Goal: Task Accomplishment & Management: Use online tool/utility

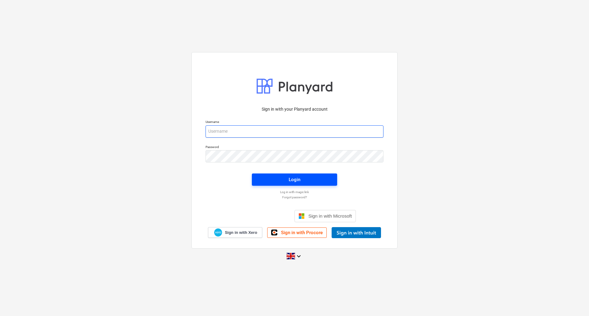
type input "[PERSON_NAME][EMAIL_ADDRESS][DOMAIN_NAME]"
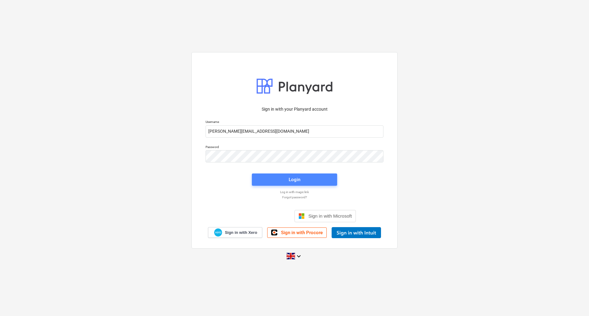
click at [288, 180] on span "Login" at bounding box center [294, 180] width 71 height 8
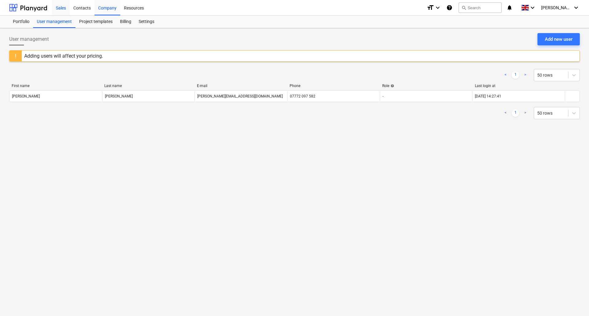
click at [66, 7] on div "Sales" at bounding box center [60, 8] width 17 height 16
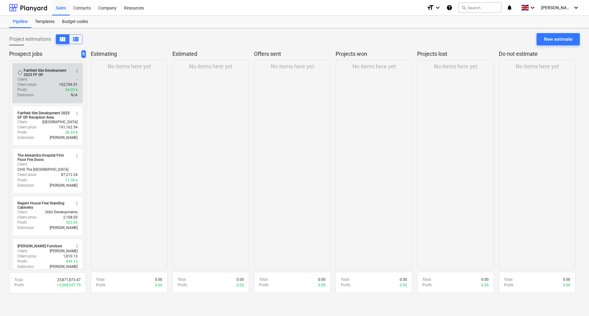
click at [58, 70] on div "Fairfield Site Development 2025 FF OP" at bounding box center [47, 72] width 47 height 9
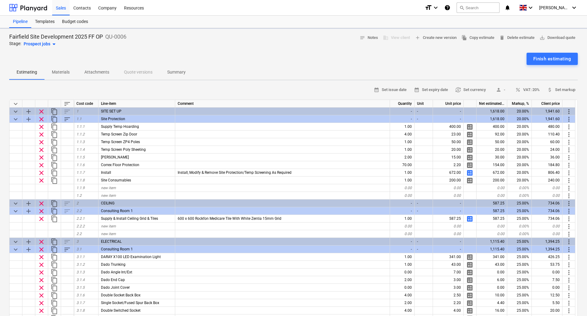
type textarea "x"
click at [85, 9] on div "Contacts" at bounding box center [82, 8] width 25 height 16
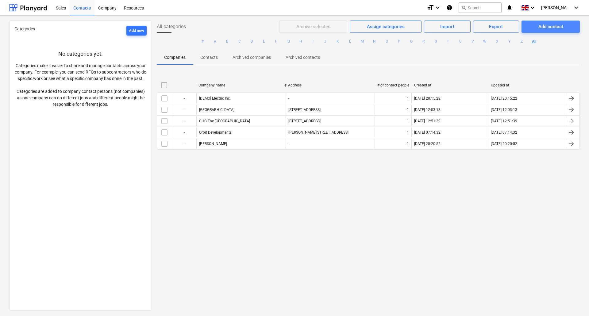
click at [555, 27] on div "Add contact" at bounding box center [551, 27] width 25 height 8
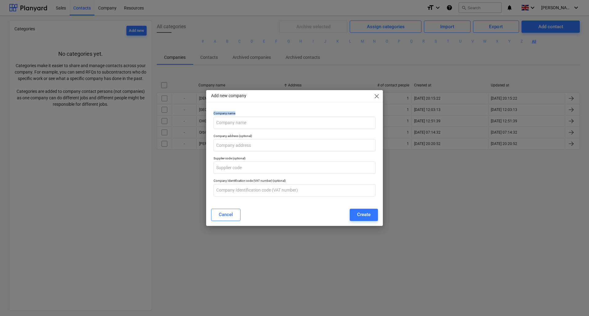
drag, startPoint x: 284, startPoint y: 99, endPoint x: 343, endPoint y: 112, distance: 60.6
click at [377, 114] on div "Add new company close Company name Company address (optional) Supplier code (op…" at bounding box center [294, 158] width 177 height 136
click at [271, 122] on input "text" at bounding box center [295, 123] width 162 height 12
type input "[GEOGRAPHIC_DATA]"
click at [240, 144] on input "text" at bounding box center [295, 145] width 162 height 12
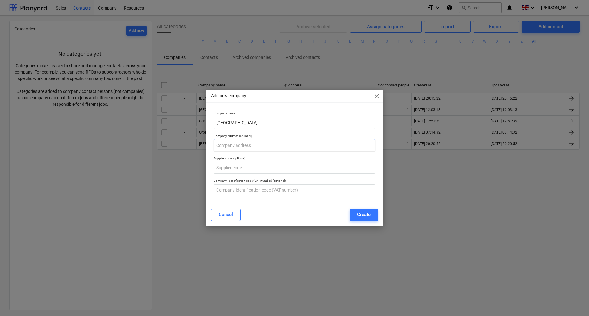
click at [242, 147] on input "text" at bounding box center [295, 145] width 162 height 12
click at [242, 146] on input "text" at bounding box center [295, 145] width 162 height 12
click at [237, 147] on input "text" at bounding box center [295, 145] width 162 height 12
paste input "[PERSON_NAME] Wy, Darlington DL1 4PL"
type input "[PERSON_NAME] Wy, Darlington DL1 4PL"
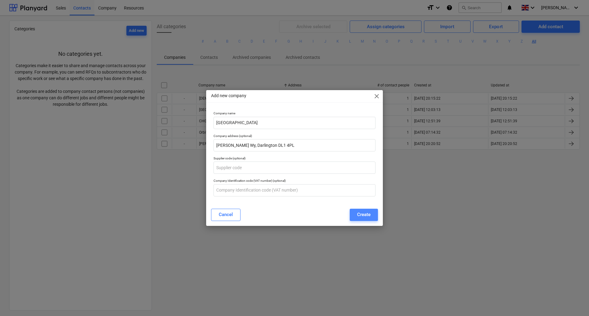
click at [369, 215] on div "Create" at bounding box center [364, 215] width 14 height 8
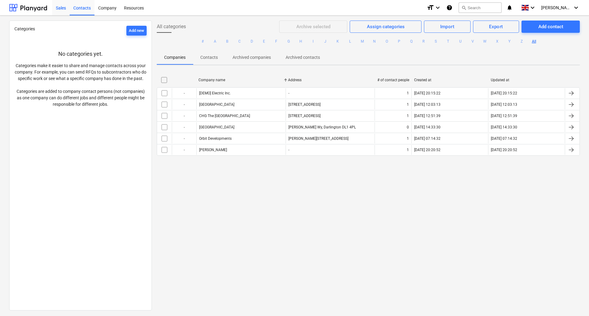
click at [63, 7] on div "Sales" at bounding box center [60, 8] width 17 height 16
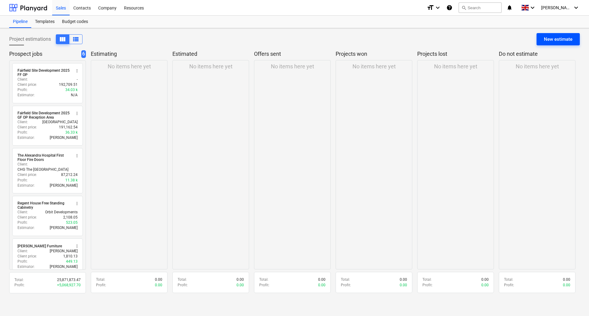
click at [550, 39] on div "New estimate" at bounding box center [558, 39] width 29 height 8
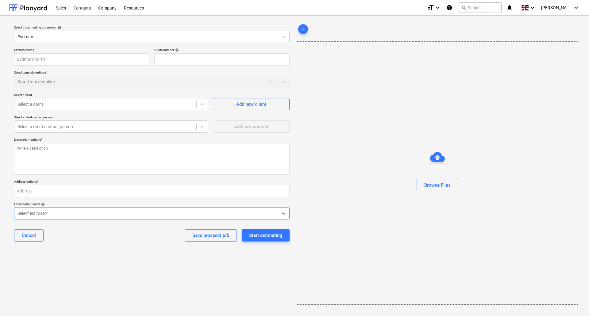
type textarea "x"
type input "QU-0007"
click at [75, 37] on div at bounding box center [145, 37] width 257 height 6
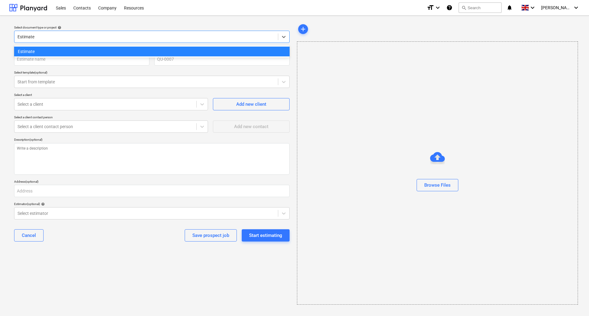
click at [75, 37] on div at bounding box center [145, 37] width 257 height 6
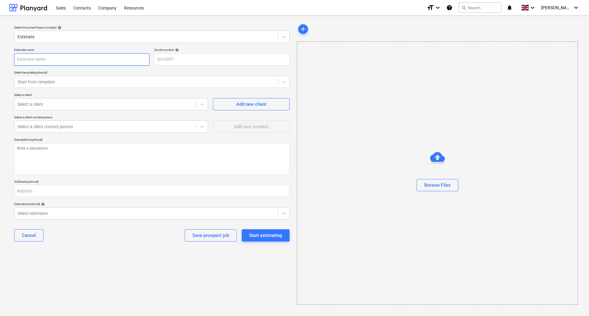
click at [50, 60] on input "text" at bounding box center [81, 59] width 135 height 12
type textarea "x"
type input "W"
type textarea "x"
type input "Wo"
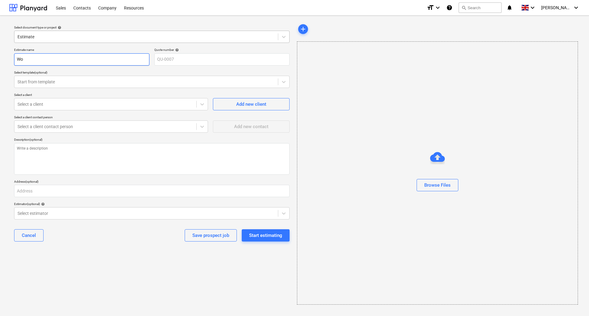
type textarea "x"
type input "Woo"
type textarea "x"
type input "Wood"
type textarea "x"
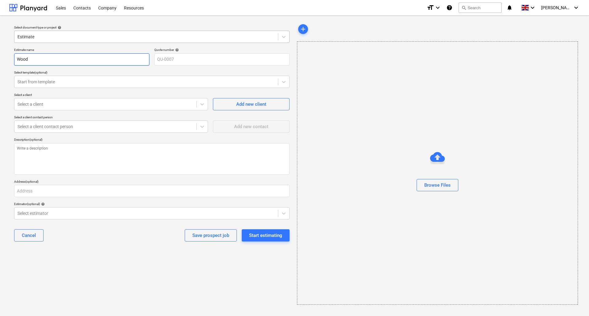
type input "Woodl"
type textarea "x"
type input "Woodla"
type textarea "x"
type input "Woodlan"
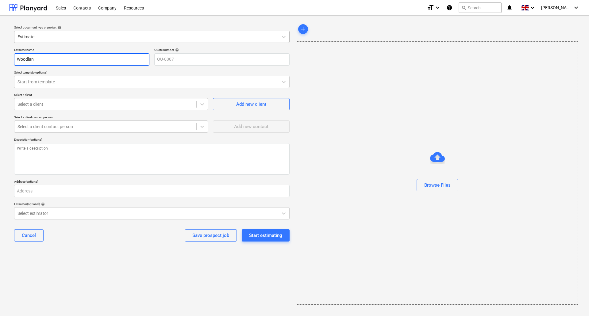
type textarea "x"
type input "Woodland"
type textarea "x"
type input "Woodlands"
type textarea "x"
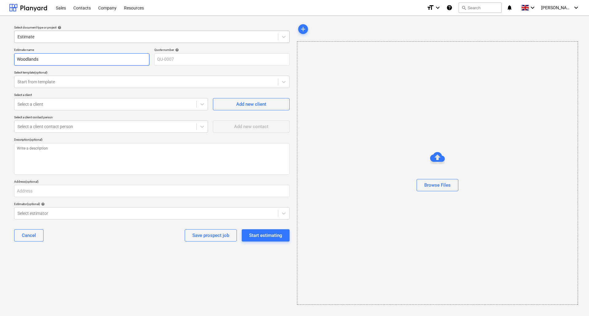
type input "Woodlands"
type textarea "x"
type input "Woodlands K"
type textarea "x"
type input "Woodlands Ki"
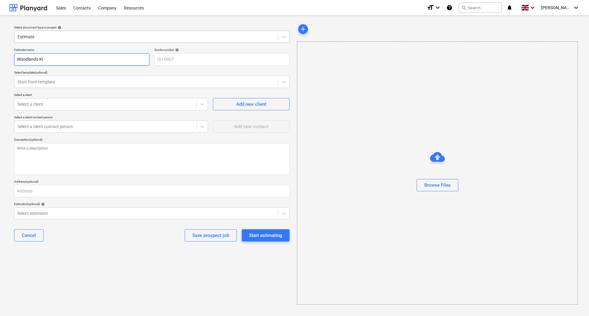
type textarea "x"
type input "Woodlands Kit"
type textarea "x"
type input "Woodlands Kitc"
type textarea "x"
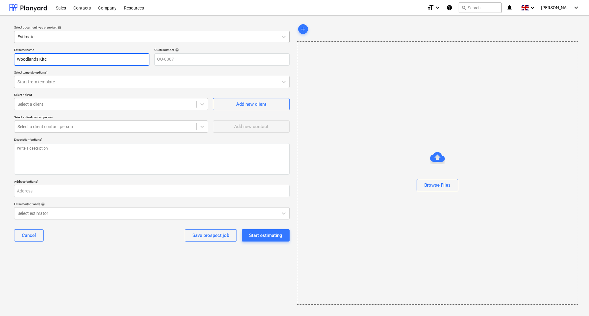
type input "Woodlands Kitch"
type textarea "x"
type input "Woodlands Kitche"
type textarea "x"
type input "Woodlands Kitchen"
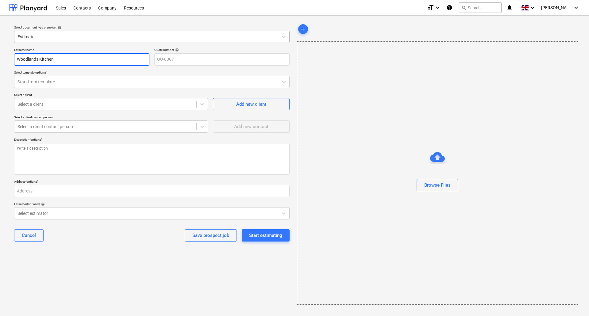
type textarea "x"
type input "Woodlands Kitchen/"
type textarea "x"
type input "Woodlands Kitchen/S"
type textarea "x"
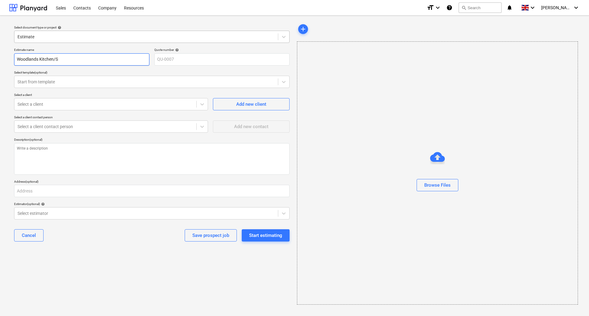
type input "Woodlands Kitchen/Se"
type textarea "x"
type input "Woodlands Kitchen/S"
type textarea "x"
type input "Woodlands Kitchen/"
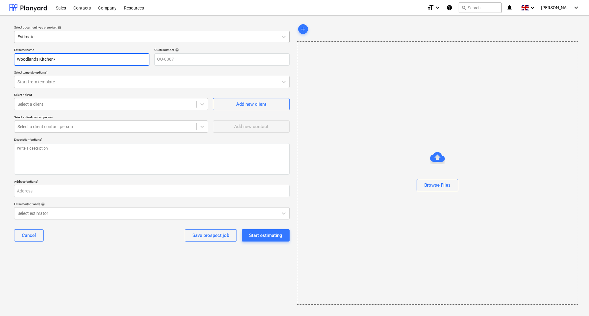
type textarea "x"
type input "Woodlands Kitchen"
type textarea "x"
type input "Woodlands Kitche"
type textarea "x"
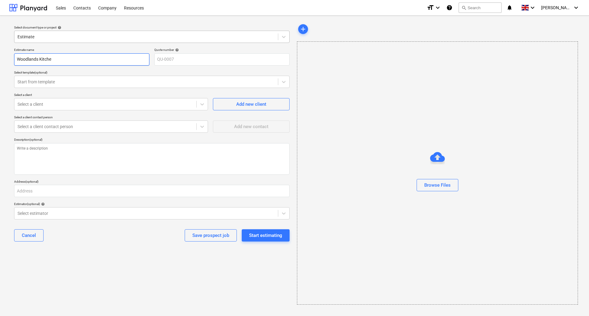
type input "Woodlands Kitch"
type textarea "x"
type input "Woodlands Kitc"
type textarea "x"
type input "Woodlands Kit"
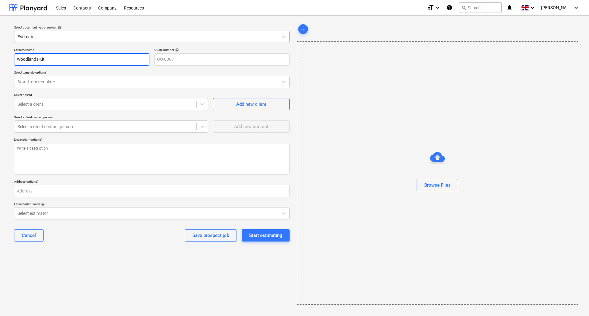
type textarea "x"
type input "Woodlands Ki"
type textarea "x"
type input "Woodlands K"
type textarea "x"
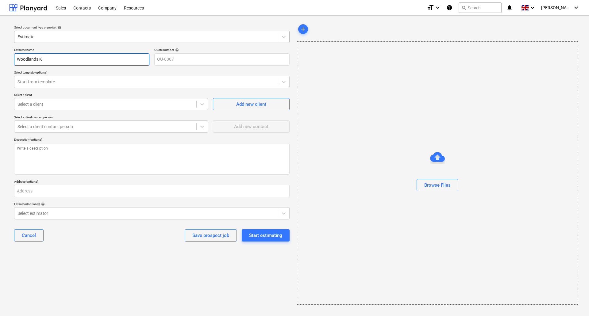
type input "Woodlands"
type textarea "x"
type input "Woodlands K"
type textarea "x"
type input "Woodlands Ki"
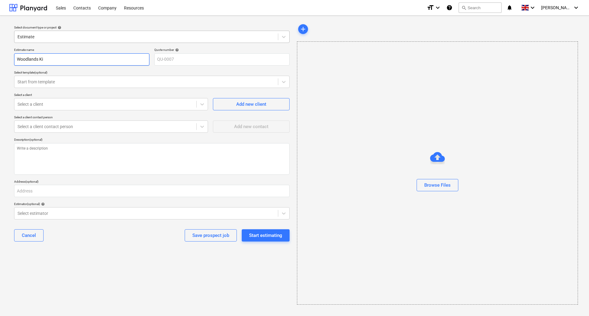
type textarea "x"
type input "Woodlands Kit"
type textarea "x"
type input "Woodlands Kitc"
type textarea "x"
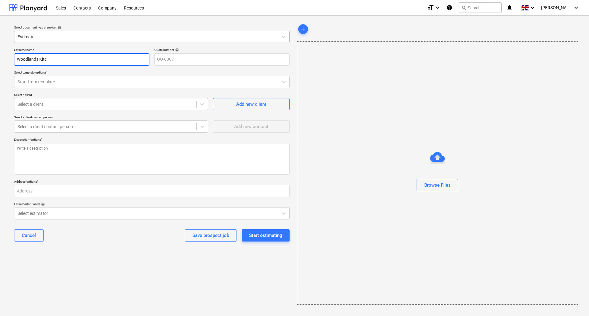
type input "Woodlands Kitch"
type textarea "x"
type input "Woodlands Kitche"
type textarea "x"
type input "Woodlands Kitchen"
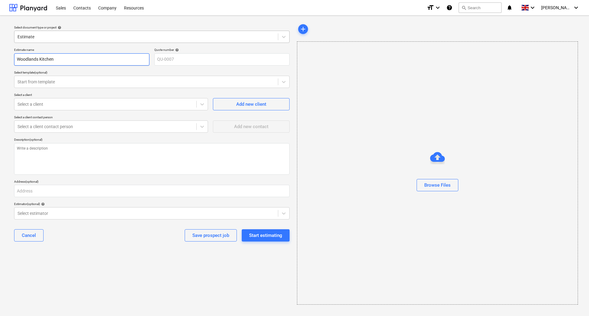
type textarea "x"
type input "Woodlands Kitchen"
type textarea "x"
type input "Woodlands Kitchen"
type textarea "x"
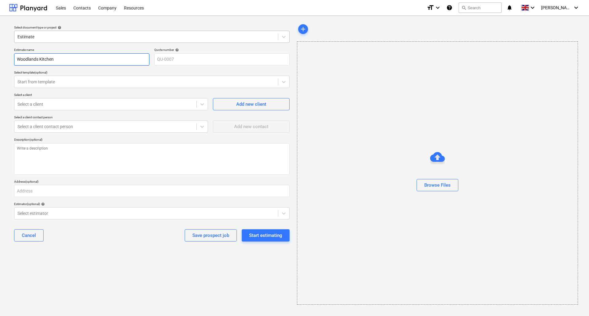
type input "Woodlands Kitchen/"
type textarea "x"
type input "Woodlands Kitchen/S"
type textarea "x"
type input "Woodlands Kitchen/Se"
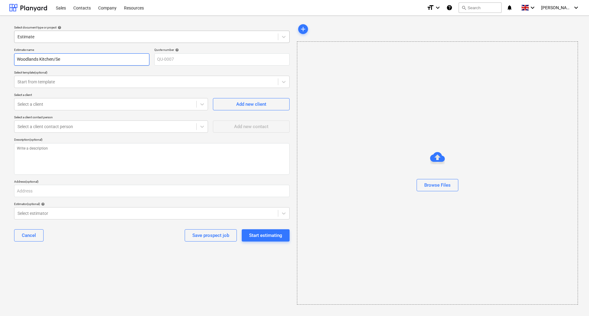
type textarea "x"
type input "Woodlands Kitchen/Ser"
type textarea "x"
type input "Woodlands Kitchen/Serv"
type textarea "x"
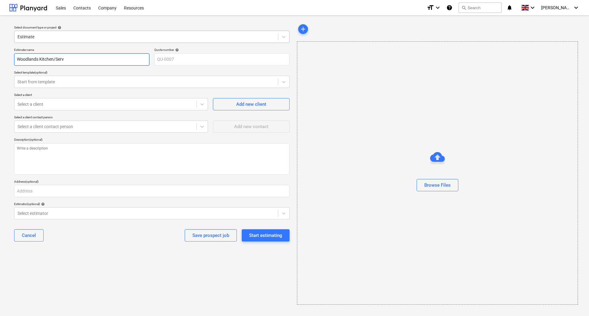
type input "Woodlands Kitchen/Serve"
type textarea "x"
type input "Woodlands Kitchen/Server"
type textarea "x"
type input "Woodlands Kitchen/Servery"
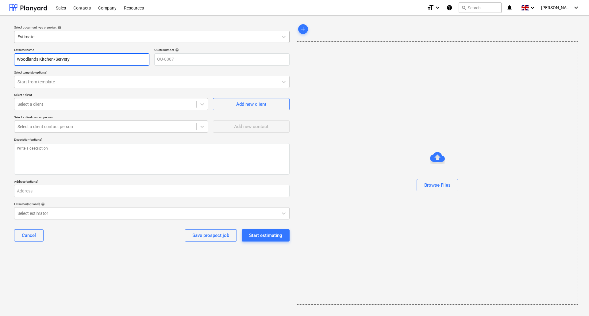
type textarea "x"
type input "Woodlands Kitchen/Servery"
type textarea "x"
type input "Woodlands Kitchen/Servery F"
type textarea "x"
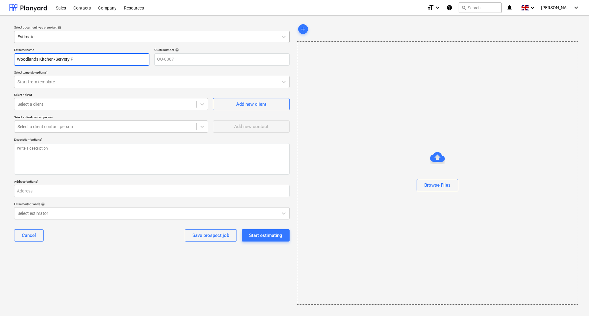
type input "Woodlands Kitchen/Servery Fi"
type textarea "x"
type input "Woodlands Kitchen/Servery Fir"
type textarea "x"
type input "Woodlands Kitchen/Servery Fire"
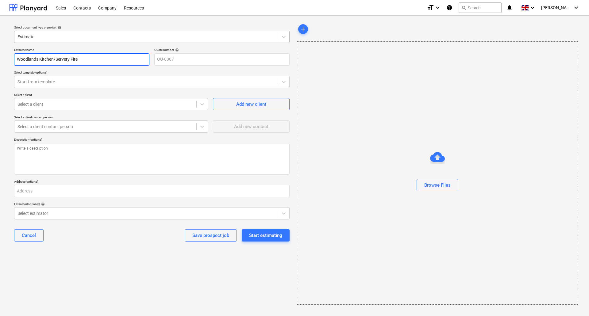
type textarea "x"
type input "Woodlands Kitchen/Servery Fire"
type textarea "x"
type input "Woodlands Kitchen/Servery Fire D"
type textarea "x"
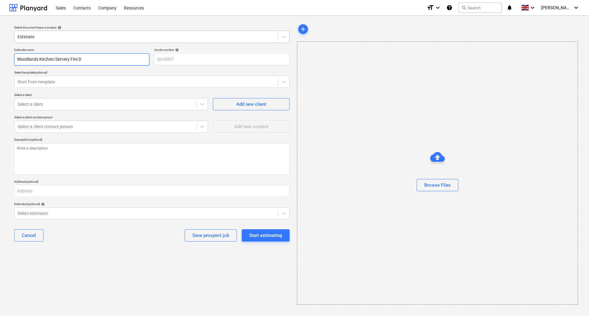
type input "Woodlands Kitchen/Servery Fire"
type textarea "x"
type input "Woodlands Kitchen/Servery Fire"
type textarea "x"
type input "Woodlands Kitchen/Servery Fir"
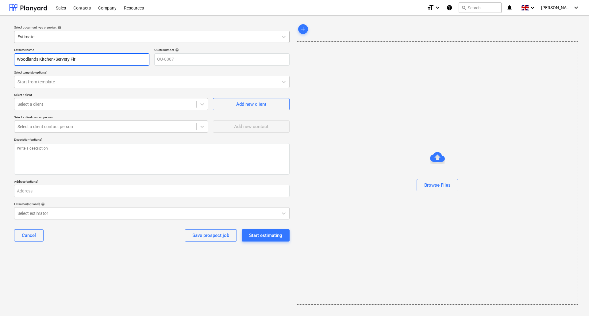
type textarea "x"
type input "Woodlands Kitchen/Servery Fi"
type textarea "x"
type input "Woodlands Kitchen/Servery F"
type textarea "x"
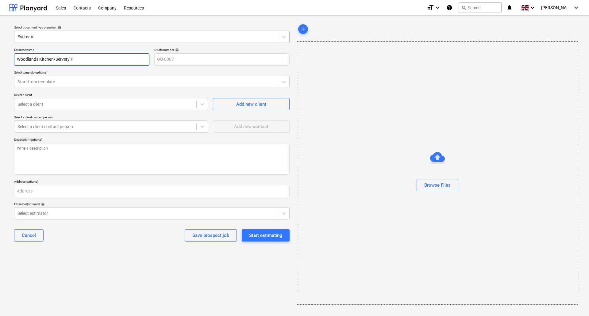
type input "Woodlands Kitchen/Servery"
type textarea "x"
type input "Woodlands Kitchen/Servery"
type textarea "x"
type input "Woodlands Kitchen/Server"
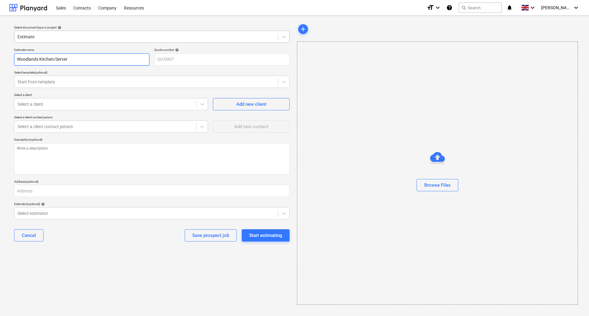
type textarea "x"
type input "Woodlands Kitchen/Serv"
type textarea "x"
type input "Woodlands Kitchen/Ser"
type textarea "x"
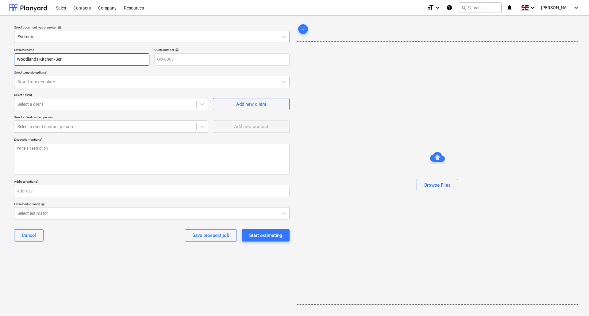
type input "Woodlands Kitchen/Se"
type textarea "x"
type input "Woodlands Kitchen/S"
type textarea "x"
type input "Woodlands Kitchen/"
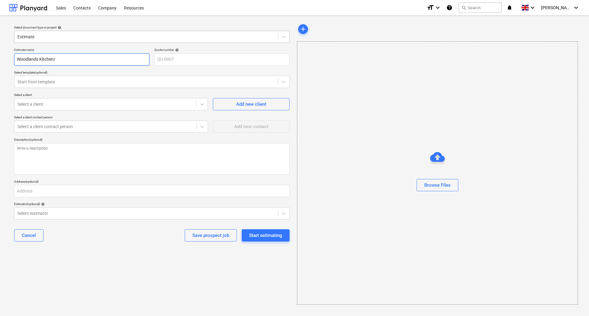
type textarea "x"
type input "Woodlands Kitchen"
type textarea "x"
type input "Woodlands Kitche"
type textarea "x"
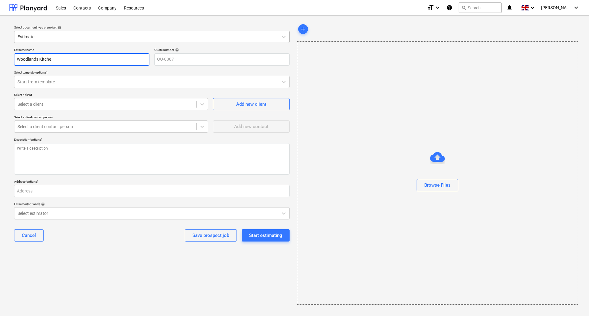
type input "Woodlands Kitch"
type textarea "x"
type input "Woodlands Kitc"
type textarea "x"
type input "Woodlands Kit"
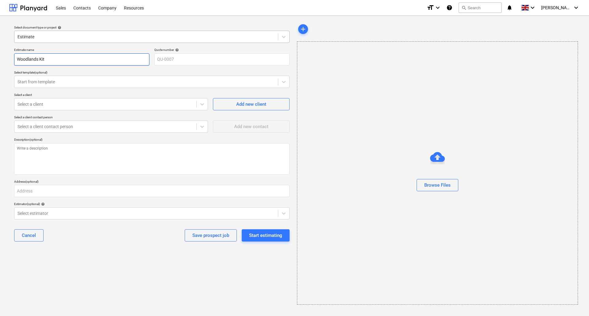
type textarea "x"
type input "Woodlands Ki"
type textarea "x"
type input "Woodlands K"
type textarea "x"
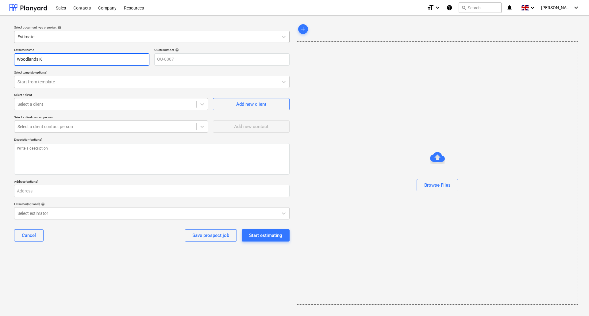
type input "Woodlands"
type textarea "x"
type input "Woodlands F"
type textarea "x"
type input "Woodlands Fi"
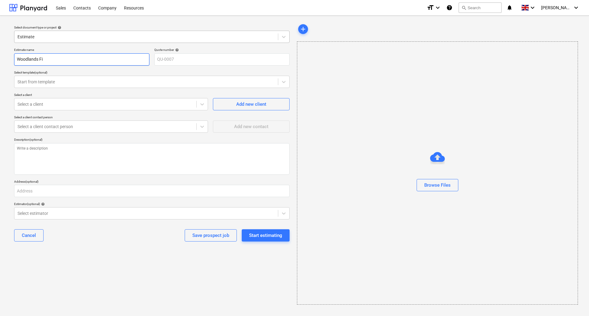
type textarea "x"
type input "Woodlands Fir"
type textarea "x"
type input "Woodlands Fire"
type textarea "x"
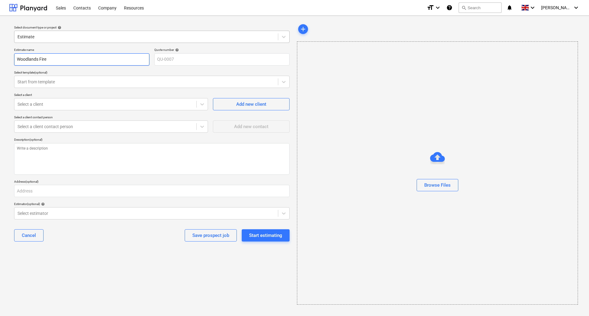
type input "Woodlands Fire"
type textarea "x"
type input "Woodlands Fire D"
type textarea "x"
type input "Woodlands Fire Do"
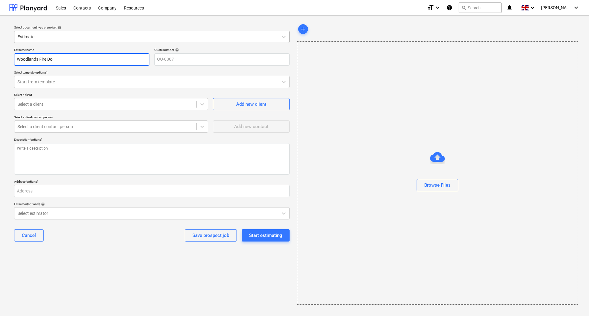
type textarea "x"
type input "Woodlands Fire Doo"
type textarea "x"
type input "Woodlands Fire Door"
type textarea "x"
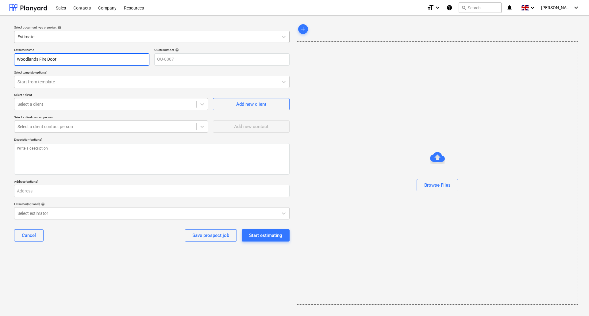
type input "Woodlands Fire Doors"
type textarea "x"
type input "Woodlands Fire Doors"
type textarea "x"
type input "Woodlands Fire Doors G"
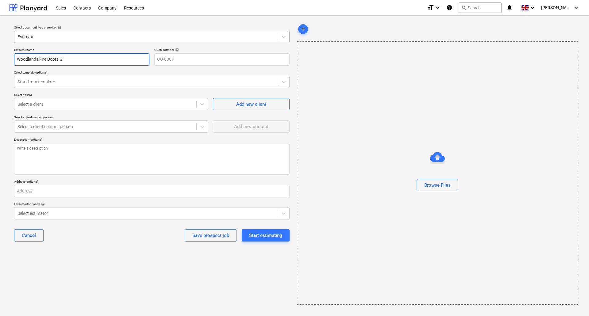
type textarea "x"
type input "Woodlands Fire Doors Go"
type textarea "x"
type input "Woodlands Fire Doors Goo"
type textarea "x"
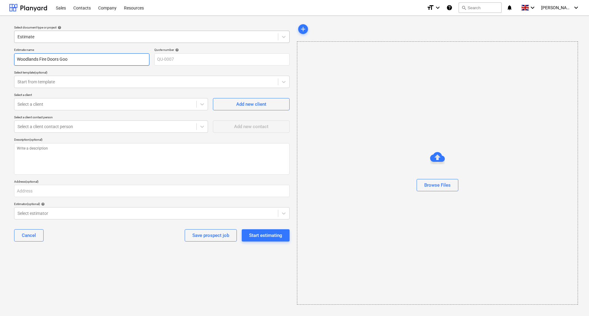
type input "Woodlands Fire Doors Good"
type textarea "x"
type input "Woodlands Fire Doors Goods"
type textarea "x"
type input "Woodlands Fire Doors Goods"
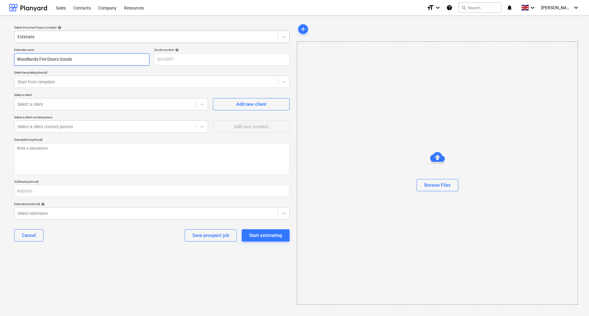
type textarea "x"
type input "Woodlands Fire Doors Goods I"
type textarea "x"
type input "Woodlands Fire Doors Goods In"
type textarea "x"
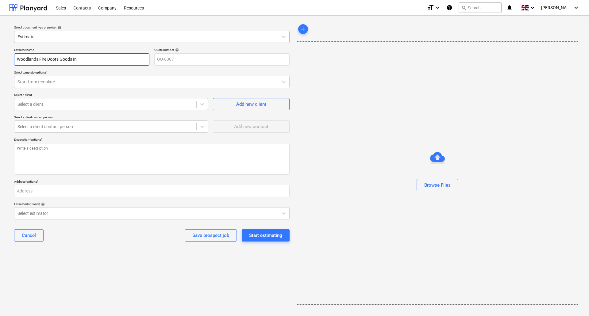
type input "Woodlands Fire Doors Goods In/"
type textarea "x"
type input "Woodlands Fire Doors Goods In/K"
type textarea "x"
type input "Woodlands Fire Doors Goods In/Ki"
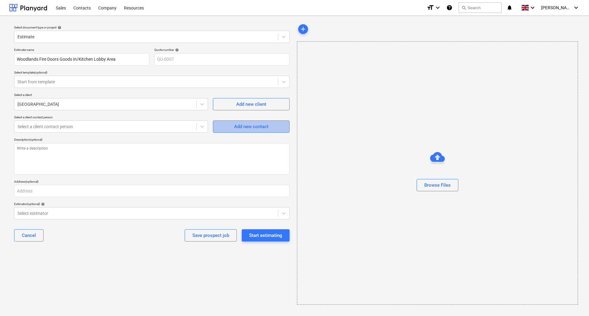
click at [237, 129] on div "Add new contact" at bounding box center [251, 127] width 34 height 8
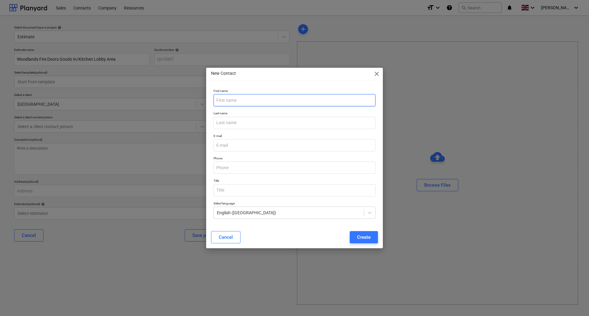
click at [247, 100] on input "text" at bounding box center [295, 100] width 162 height 12
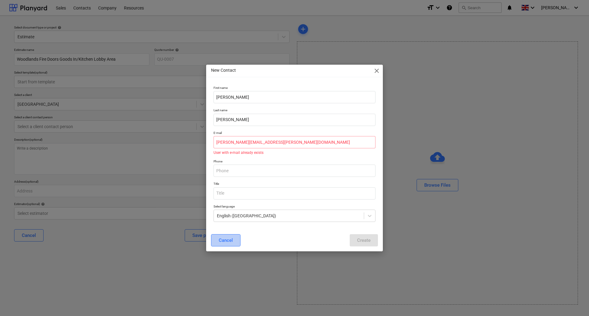
click at [224, 242] on div "Cancel" at bounding box center [226, 241] width 14 height 8
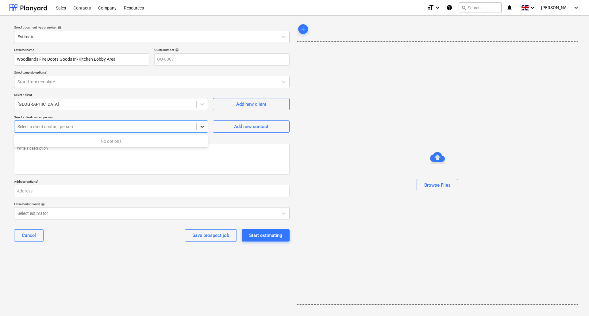
click at [202, 127] on icon at bounding box center [202, 127] width 4 height 2
click at [201, 126] on icon at bounding box center [202, 127] width 4 height 2
click at [132, 124] on div at bounding box center [105, 127] width 176 height 6
click at [202, 128] on icon at bounding box center [202, 127] width 4 height 2
click at [67, 130] on div "Select a client contact person" at bounding box center [105, 126] width 182 height 9
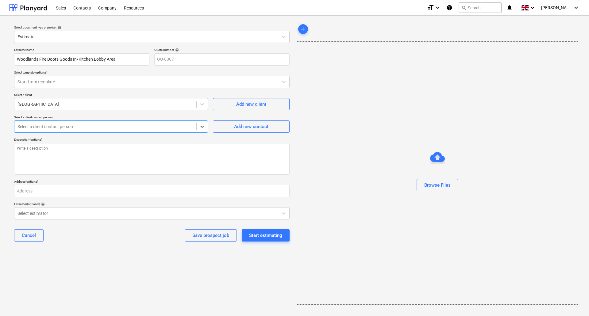
click at [71, 126] on div at bounding box center [105, 127] width 176 height 6
click at [147, 124] on div at bounding box center [105, 127] width 176 height 6
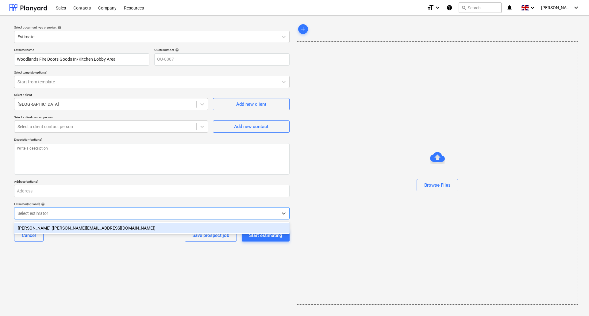
click at [275, 217] on div "Select estimator" at bounding box center [146, 213] width 264 height 9
click at [233, 226] on div "Andrew Nicholson (andy@surfacepro.co.uk)" at bounding box center [152, 228] width 276 height 10
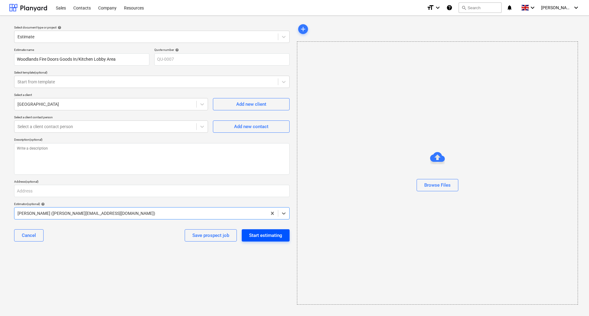
click at [269, 234] on div "Start estimating" at bounding box center [265, 236] width 33 height 8
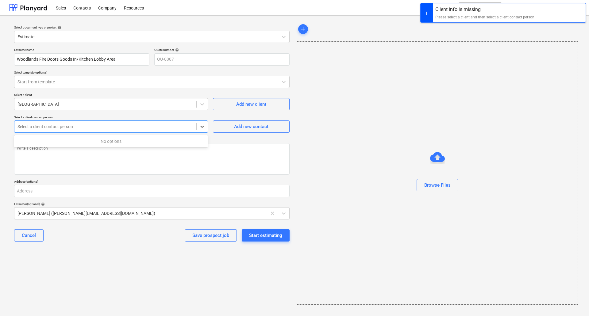
click at [150, 126] on div at bounding box center [105, 127] width 176 height 6
click at [266, 125] on div "Add new contact" at bounding box center [251, 127] width 34 height 8
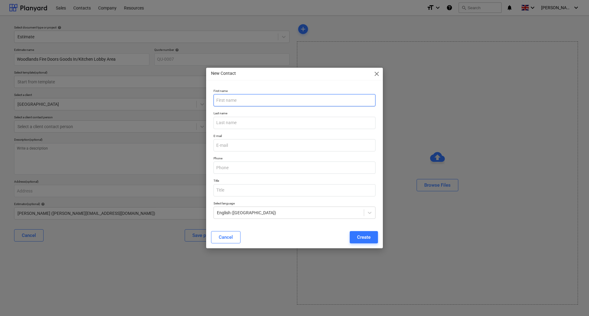
click at [260, 104] on input "text" at bounding box center [295, 100] width 162 height 12
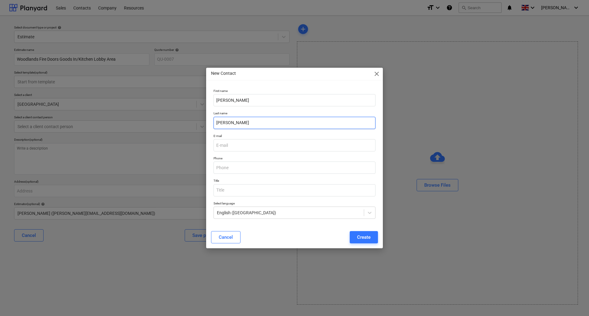
click at [231, 121] on input "lloyd" at bounding box center [295, 123] width 162 height 12
click at [368, 236] on div "Create" at bounding box center [364, 238] width 14 height 8
click at [236, 142] on input "email" at bounding box center [295, 145] width 162 height 12
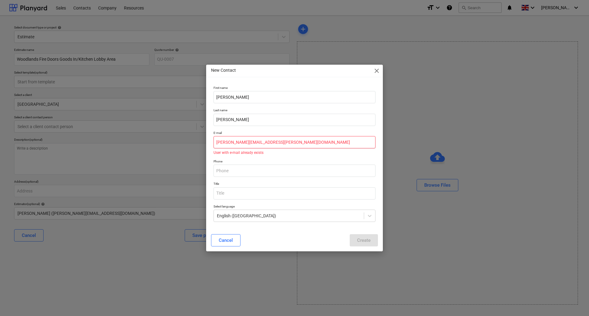
click at [234, 141] on input "neil.lloyd@circlehealthgroup.co.uk" at bounding box center [295, 142] width 162 height 12
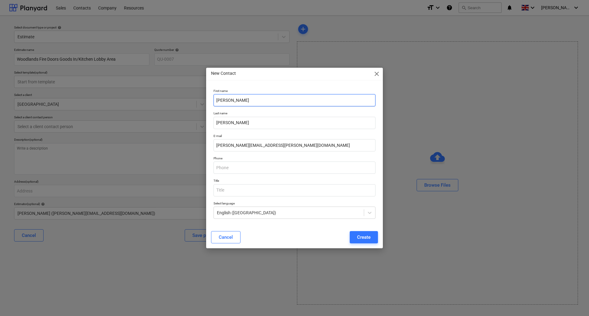
drag, startPoint x: 244, startPoint y: 99, endPoint x: 110, endPoint y: 108, distance: 134.7
click at [93, 111] on div "New Contact close First name Neil Last name Lloyd E-mail lee.porter@circlehealt…" at bounding box center [294, 158] width 589 height 316
click at [219, 99] on input "lee" at bounding box center [295, 100] width 162 height 12
click at [217, 99] on input "lee" at bounding box center [295, 100] width 162 height 12
click at [365, 239] on div "Create" at bounding box center [364, 238] width 14 height 8
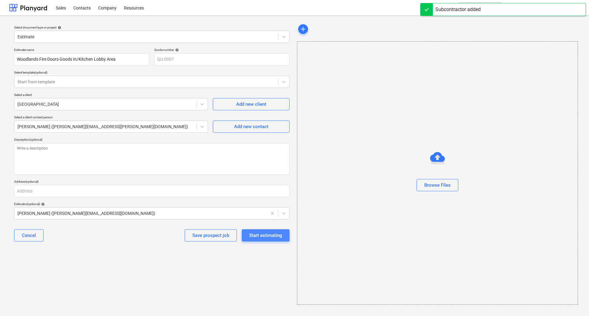
click at [268, 234] on div "Start estimating" at bounding box center [265, 236] width 33 height 8
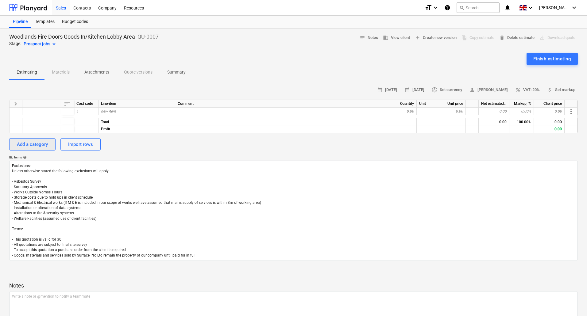
click at [31, 143] on div "Add a category" at bounding box center [32, 145] width 31 height 8
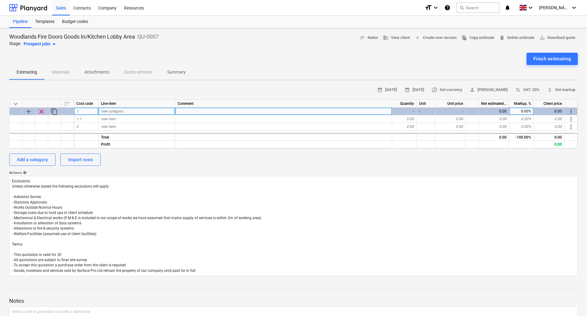
click at [120, 112] on span "new category" at bounding box center [112, 111] width 22 height 4
click at [572, 111] on span "more_vert" at bounding box center [570, 111] width 7 height 7
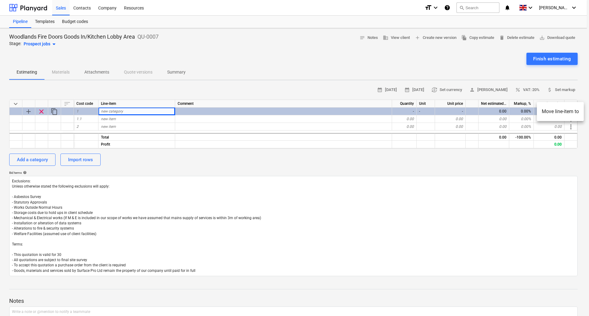
click at [524, 226] on div at bounding box center [294, 158] width 589 height 316
click at [99, 69] on p "Attachments" at bounding box center [96, 72] width 25 height 6
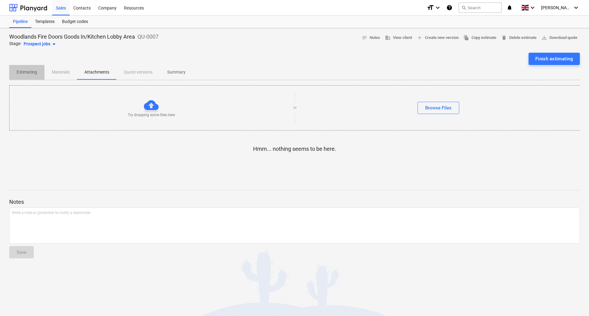
click at [31, 72] on p "Estimating" at bounding box center [27, 72] width 21 height 6
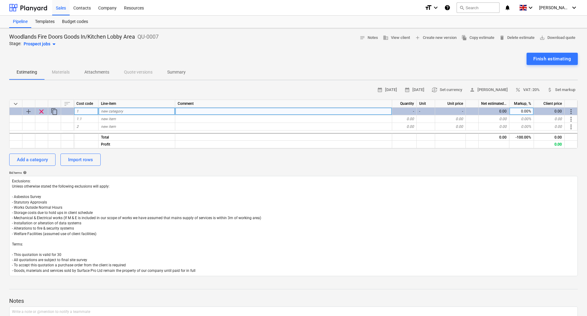
click at [124, 114] on div "new category" at bounding box center [137, 112] width 77 height 8
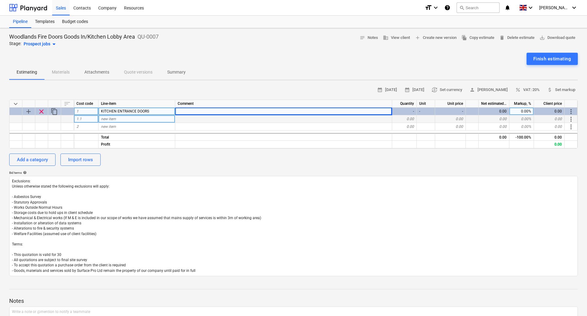
click at [110, 119] on span "new item" at bounding box center [108, 119] width 15 height 4
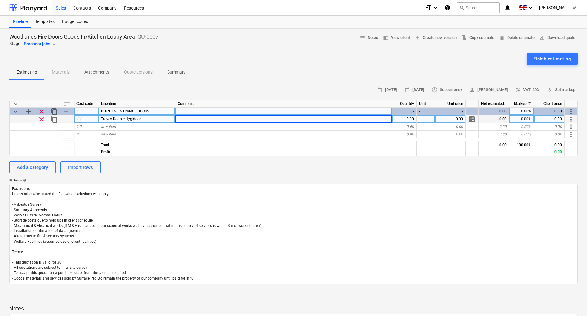
click at [203, 119] on div at bounding box center [283, 119] width 217 height 8
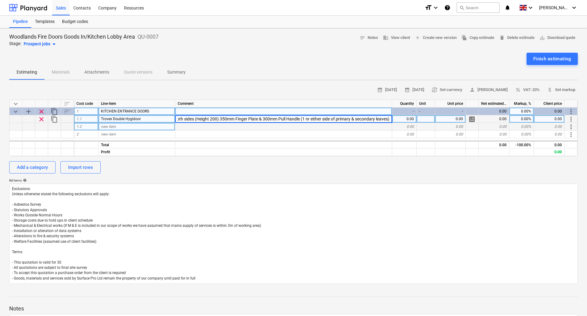
click at [313, 130] on div at bounding box center [283, 127] width 217 height 8
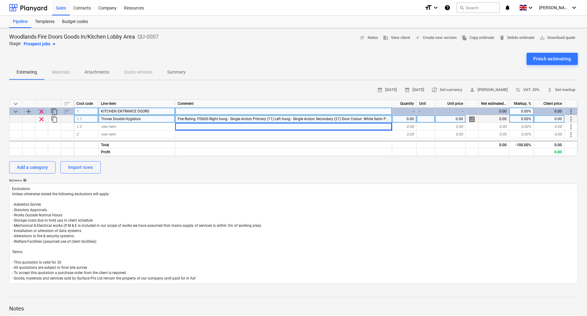
click at [306, 121] on div "Fire Rating: FD60S Right hung - Single Action Primary (11) Left hung - Single A…" at bounding box center [283, 119] width 217 height 8
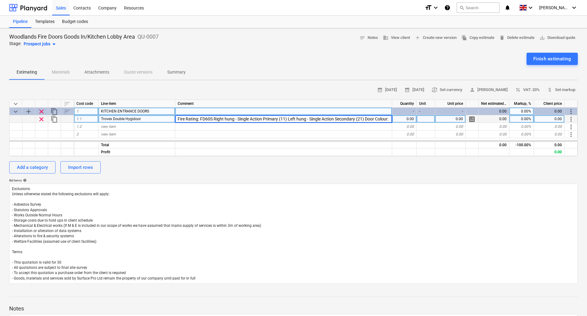
scroll to position [0, 1444]
click at [408, 60] on div "Finish estimating" at bounding box center [293, 59] width 569 height 12
click at [552, 37] on span "save_alt Download quote" at bounding box center [558, 37] width 36 height 7
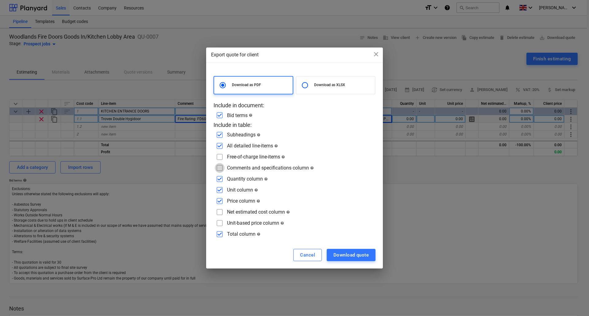
click at [224, 168] on input "checkbox" at bounding box center [220, 168] width 10 height 10
click at [361, 256] on div "Download quote" at bounding box center [351, 255] width 35 height 8
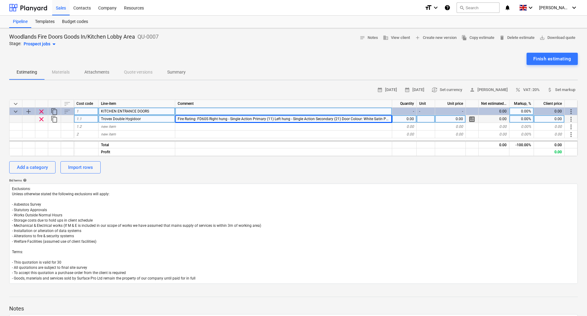
click at [409, 115] on div "0.00" at bounding box center [404, 119] width 25 height 8
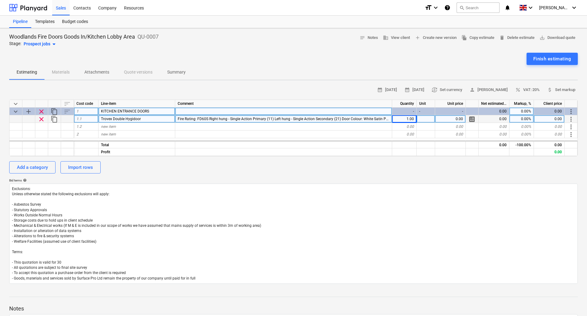
click at [461, 118] on div "0.00" at bounding box center [450, 119] width 31 height 8
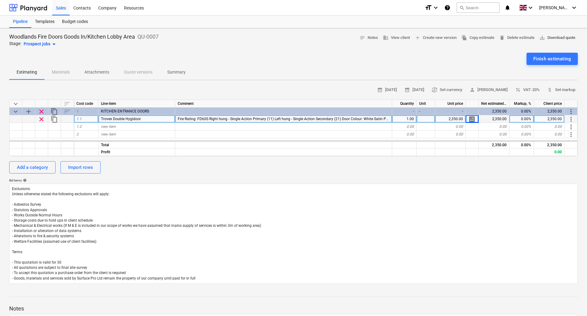
click at [554, 37] on span "save_alt Download quote" at bounding box center [558, 37] width 36 height 7
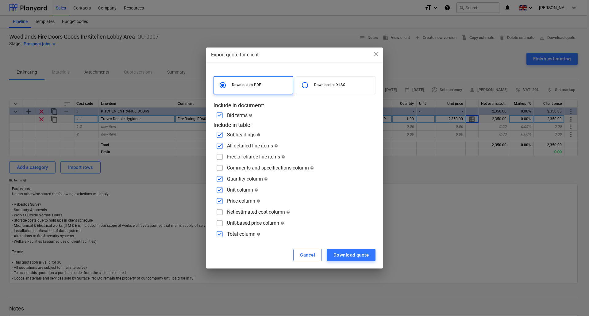
click at [238, 165] on div "Comments and specifications column help" at bounding box center [270, 168] width 87 height 6
click at [217, 165] on input "checkbox" at bounding box center [220, 168] width 10 height 10
click at [354, 254] on div "Download quote" at bounding box center [351, 255] width 35 height 8
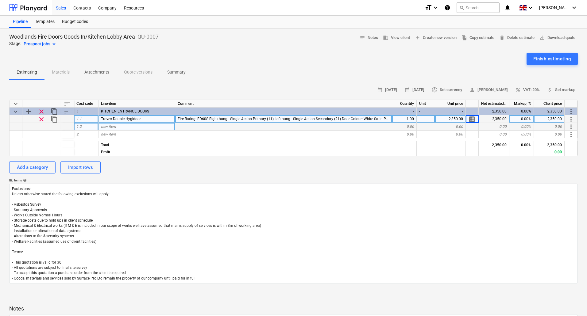
click at [110, 126] on span "new item" at bounding box center [108, 127] width 15 height 4
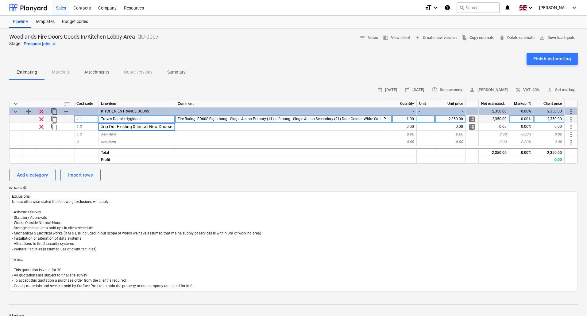
scroll to position [0, 3]
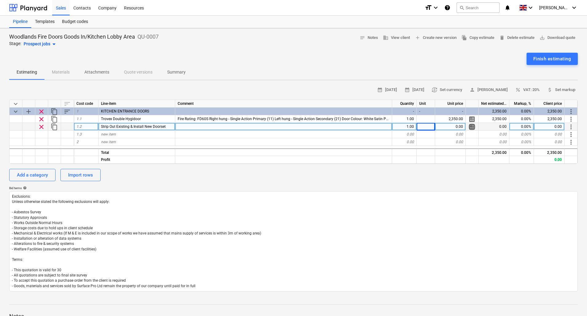
click at [472, 127] on span "calculate" at bounding box center [471, 126] width 7 height 7
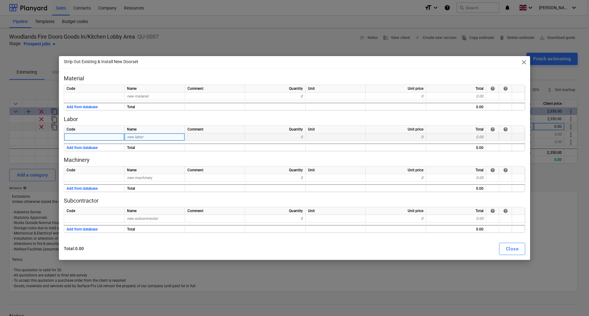
click at [141, 137] on span "new labor" at bounding box center [135, 137] width 16 height 4
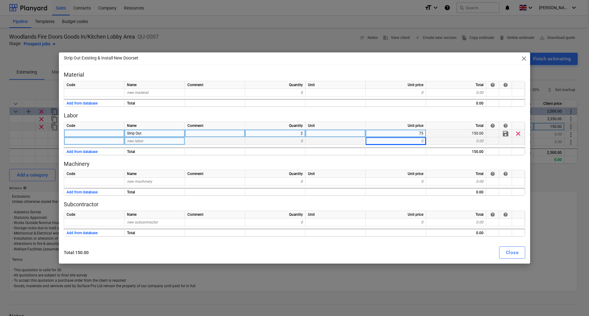
click at [141, 143] on div "new labor" at bounding box center [155, 141] width 60 height 8
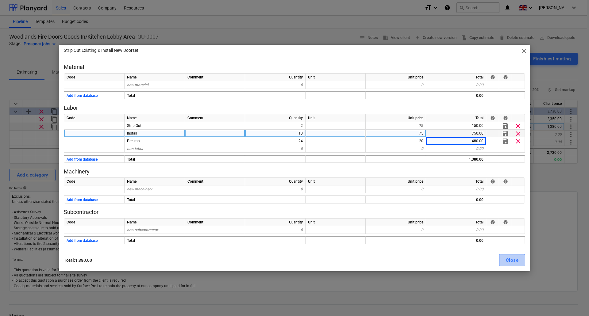
click at [505, 260] on button "Close" at bounding box center [512, 260] width 26 height 12
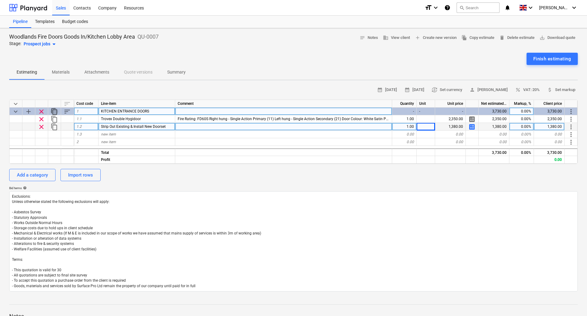
click at [54, 110] on span "content_copy" at bounding box center [54, 111] width 7 height 7
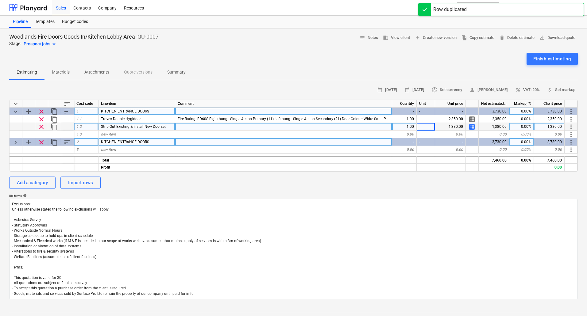
click at [14, 143] on span "keyboard_arrow_right" at bounding box center [15, 142] width 7 height 7
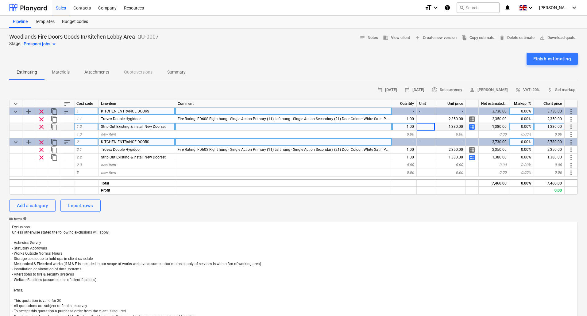
click at [117, 141] on span "KITCHEN ENTRANCE DOORS" at bounding box center [125, 142] width 48 height 4
click at [119, 142] on input "KITCHEN ENTRANCE DOORS" at bounding box center [137, 141] width 76 height 7
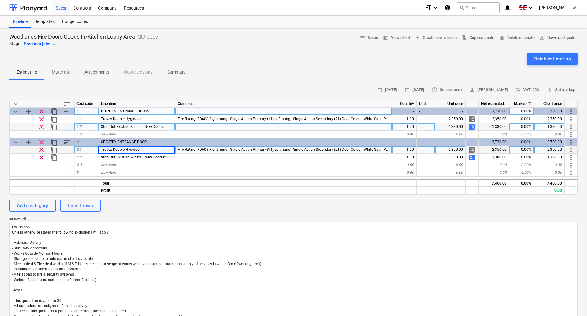
click at [124, 150] on span "Trovex Double Hygidoor" at bounding box center [121, 150] width 40 height 4
click at [128, 149] on input "Trovex Double Hygidoor" at bounding box center [137, 149] width 76 height 7
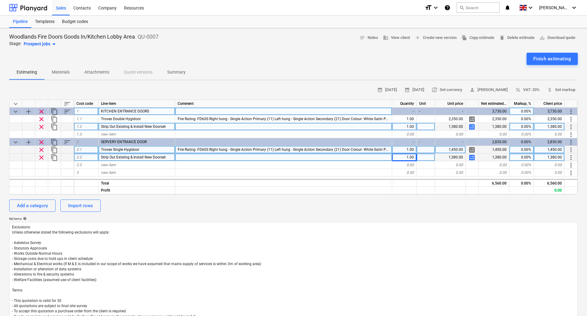
click at [474, 157] on span "calculate" at bounding box center [471, 157] width 7 height 7
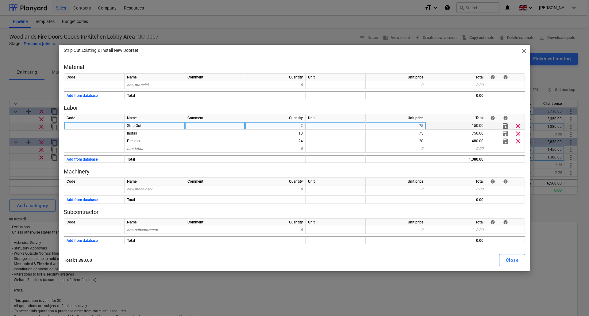
click at [302, 126] on div "2" at bounding box center [275, 126] width 60 height 8
click at [511, 260] on div "Close" at bounding box center [512, 261] width 13 height 8
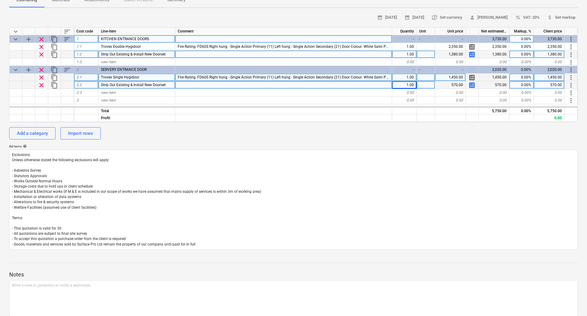
scroll to position [61, 0]
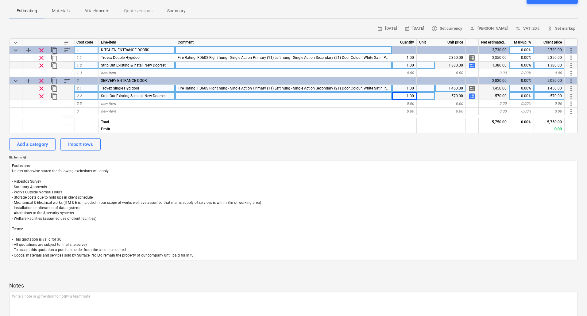
click at [471, 97] on span "calculate" at bounding box center [471, 96] width 7 height 7
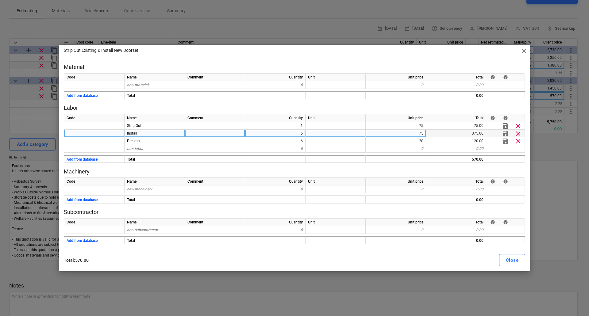
click at [295, 133] on div "5" at bounding box center [275, 134] width 60 height 8
click at [521, 259] on button "Close" at bounding box center [512, 260] width 26 height 12
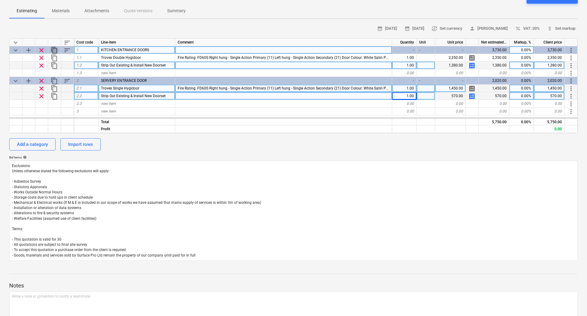
click at [54, 51] on span "content_copy" at bounding box center [54, 50] width 7 height 7
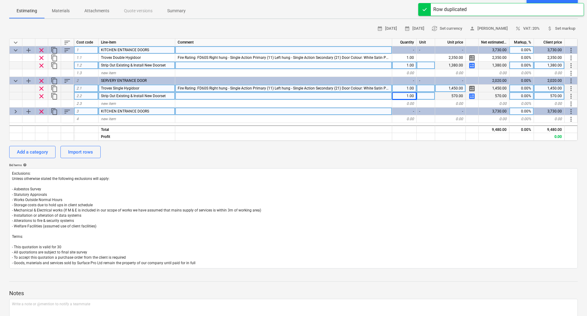
click at [16, 110] on span "keyboard_arrow_right" at bounding box center [15, 111] width 7 height 7
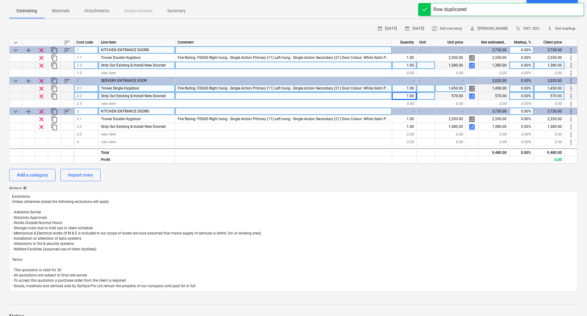
click at [153, 109] on div "KITCHEN ENTRANCE DOORS" at bounding box center [137, 112] width 77 height 8
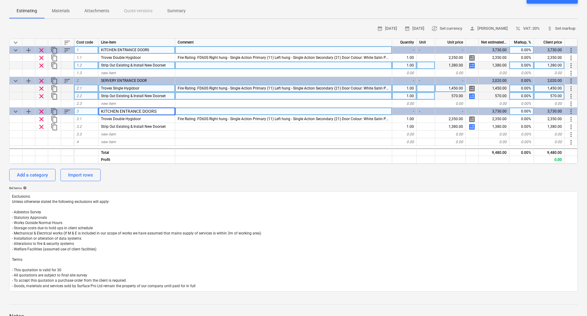
click at [141, 109] on input "KITCHEN ENTRANCE DOORS" at bounding box center [137, 111] width 76 height 7
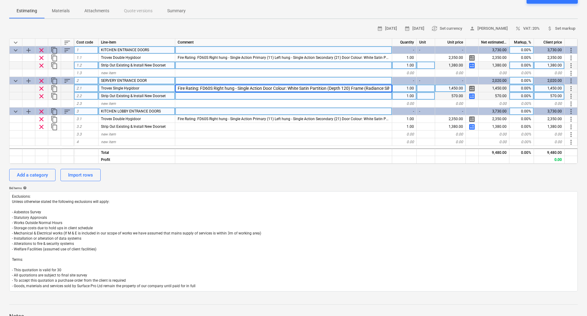
scroll to position [0, 1620]
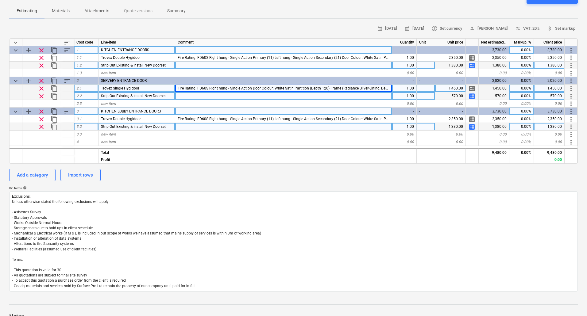
click at [228, 127] on div at bounding box center [283, 127] width 217 height 8
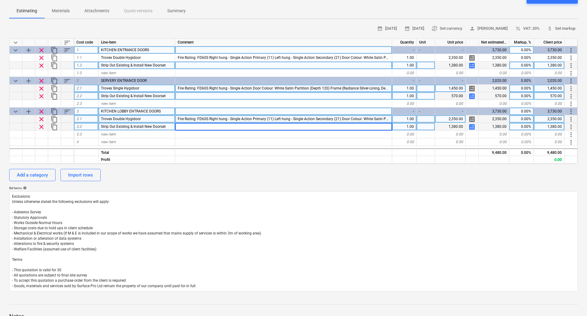
click at [199, 120] on div at bounding box center [283, 119] width 217 height 8
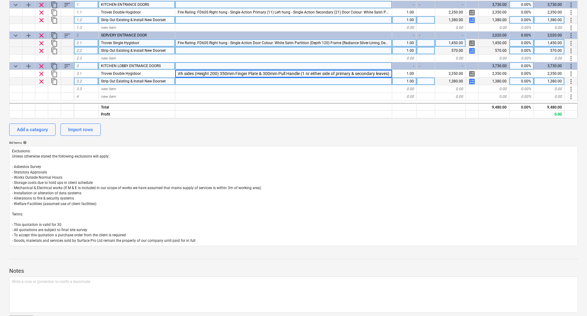
scroll to position [92, 0]
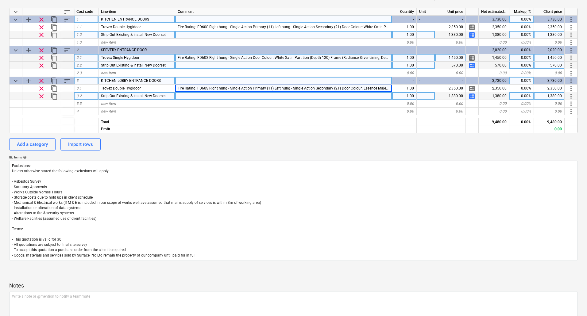
click at [55, 18] on span "content_copy" at bounding box center [54, 19] width 7 height 7
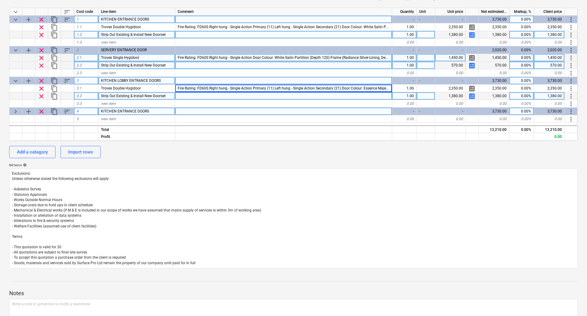
click at [118, 110] on span "KITCHEN ENTRANCE DOORS" at bounding box center [125, 111] width 48 height 4
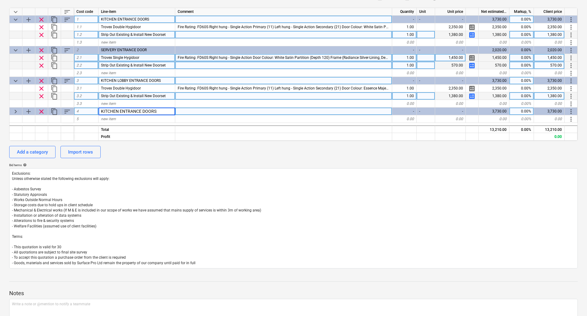
click at [118, 110] on input "KITCHEN ENTRANCE DOORS" at bounding box center [137, 111] width 76 height 7
click at [12, 113] on div "keyboard_arrow_right" at bounding box center [16, 112] width 13 height 8
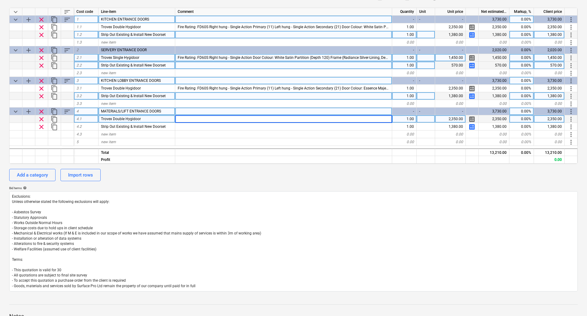
scroll to position [0, 0]
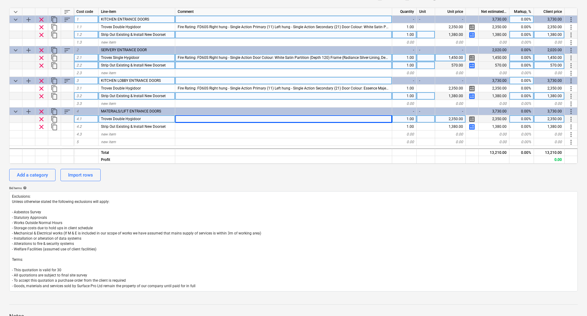
click at [180, 121] on div at bounding box center [283, 119] width 217 height 8
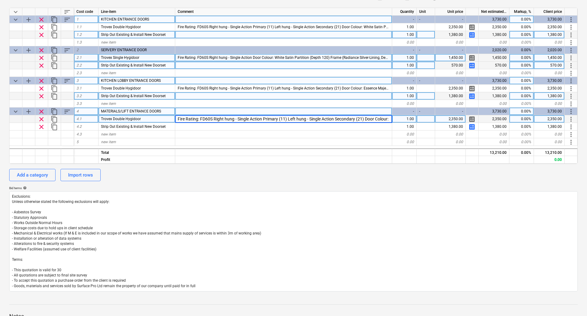
scroll to position [0, 1399]
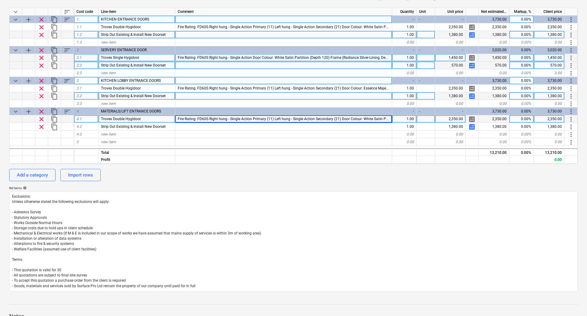
click at [449, 119] on div "2,350.00" at bounding box center [450, 119] width 31 height 8
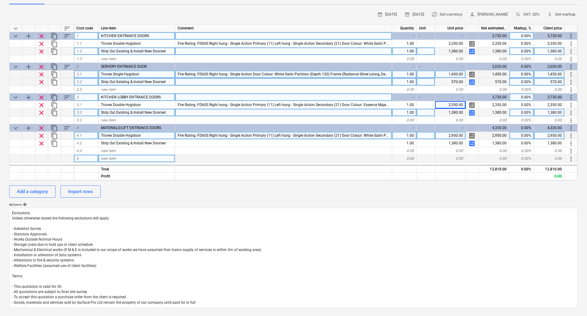
scroll to position [61, 0]
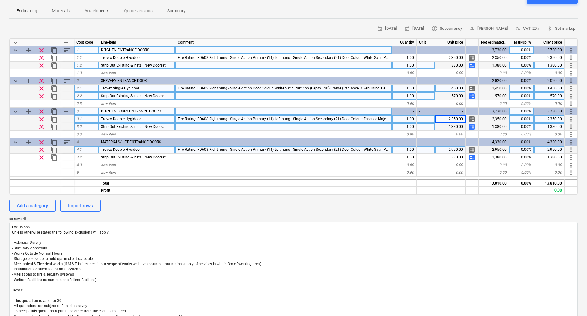
click at [454, 119] on div "2,350.00" at bounding box center [450, 119] width 31 height 8
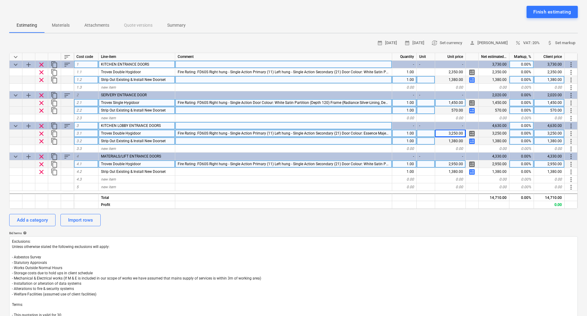
scroll to position [31, 0]
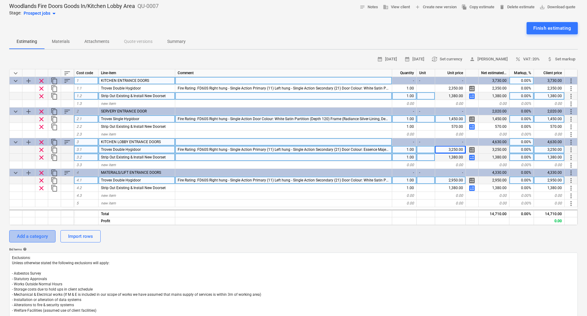
click at [39, 234] on div "Add a category" at bounding box center [32, 237] width 31 height 8
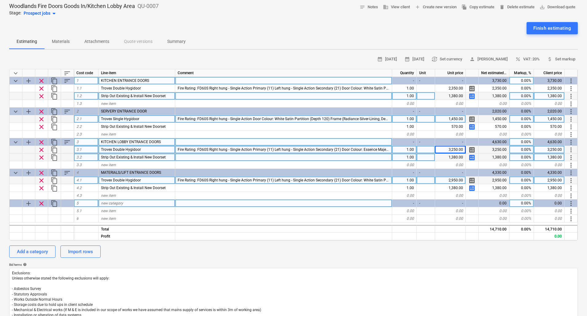
click at [120, 205] on span "new category" at bounding box center [112, 203] width 22 height 4
click at [191, 95] on div at bounding box center [283, 96] width 217 height 8
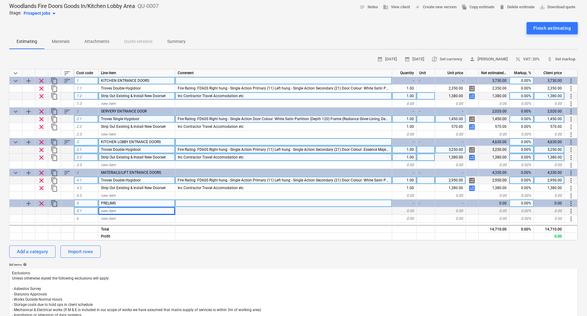
click at [113, 211] on span "new item" at bounding box center [108, 211] width 15 height 4
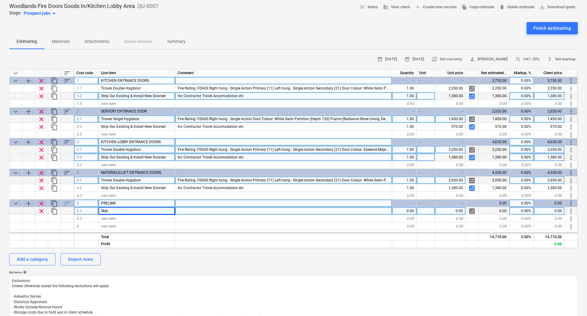
click at [99, 211] on div "Skip" at bounding box center [137, 211] width 77 height 8
click at [101, 211] on input "Skip" at bounding box center [137, 210] width 76 height 7
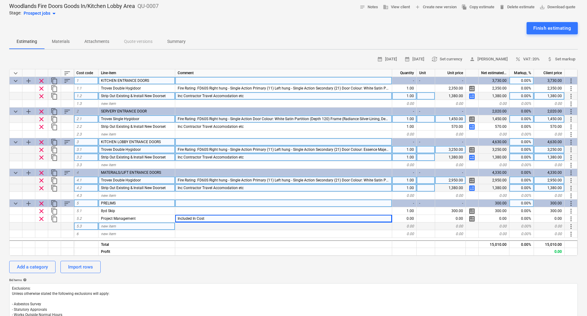
click at [109, 229] on div "new item" at bounding box center [137, 227] width 77 height 8
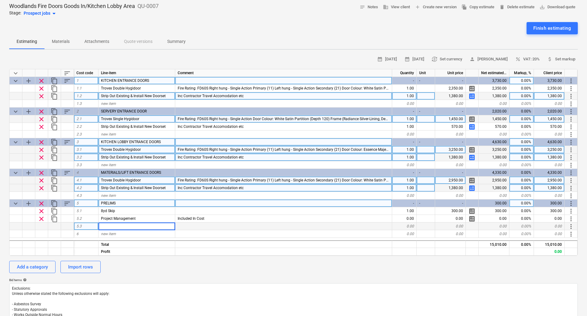
click at [33, 203] on div "add" at bounding box center [28, 204] width 13 height 8
click at [28, 202] on span "add" at bounding box center [28, 203] width 7 height 7
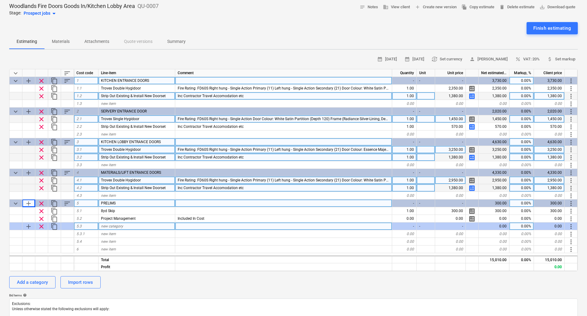
click at [104, 227] on span "new category" at bounding box center [112, 226] width 22 height 4
click at [148, 239] on div "new item" at bounding box center [137, 242] width 77 height 8
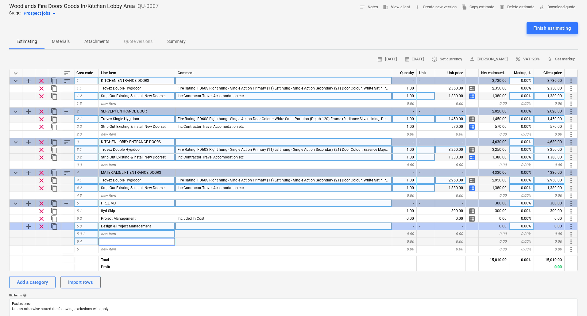
click at [139, 233] on div "new item" at bounding box center [137, 234] width 77 height 8
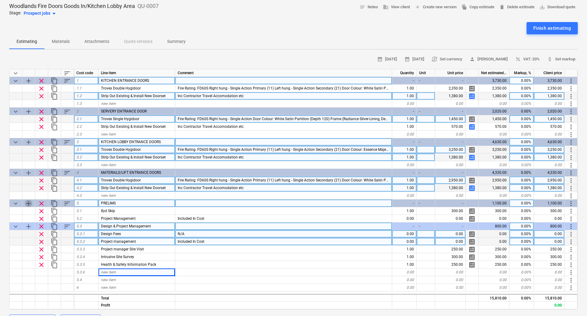
click at [30, 203] on span "add" at bounding box center [28, 203] width 7 height 7
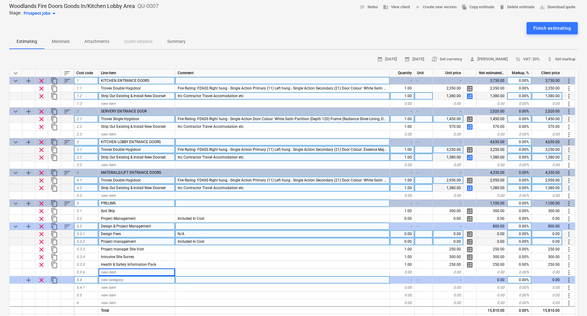
scroll to position [1, 0]
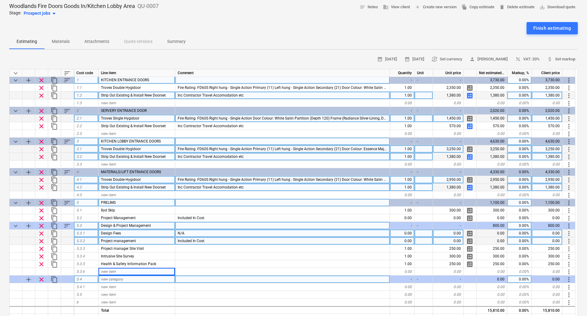
click at [128, 280] on div "new category" at bounding box center [137, 280] width 77 height 8
click at [118, 278] on span "new category" at bounding box center [112, 279] width 22 height 4
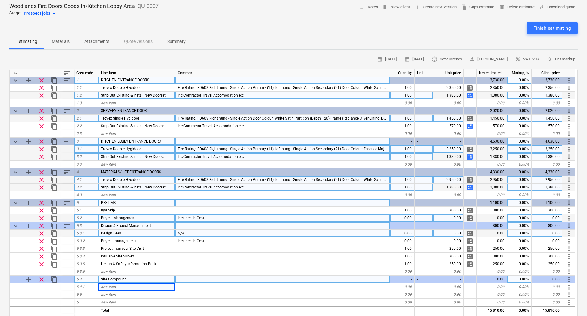
click at [38, 218] on span "clear" at bounding box center [41, 218] width 7 height 7
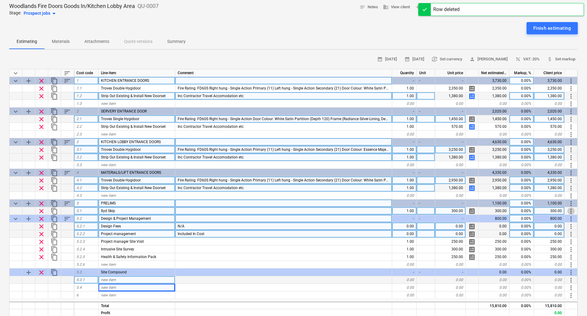
click at [570, 209] on span "more_vert" at bounding box center [570, 211] width 7 height 7
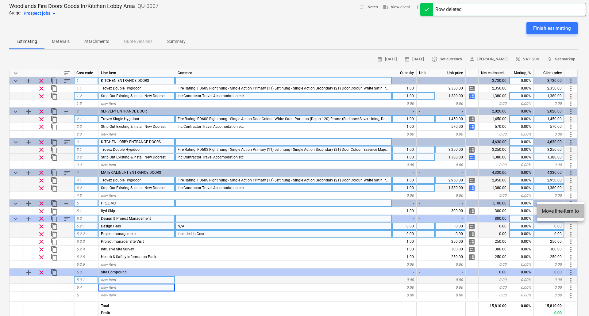
click at [551, 211] on li "Move line-item to" at bounding box center [560, 211] width 47 height 14
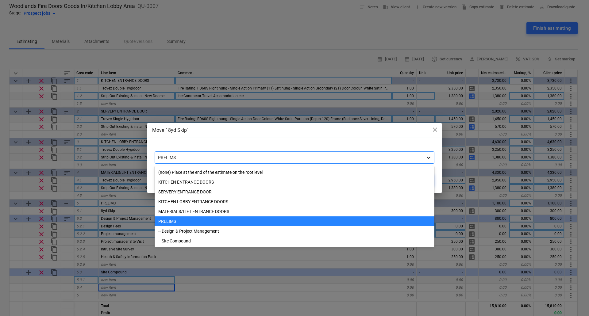
click at [427, 161] on icon at bounding box center [429, 158] width 6 height 6
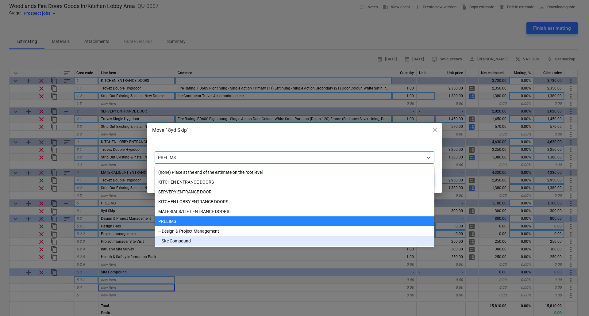
click at [198, 241] on div "-- Site Compound" at bounding box center [295, 241] width 280 height 10
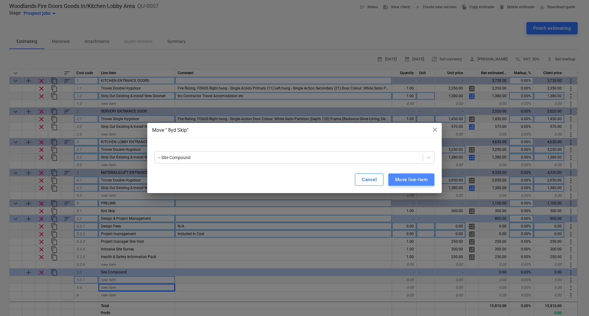
click at [413, 178] on div "Move line-item" at bounding box center [411, 180] width 33 height 8
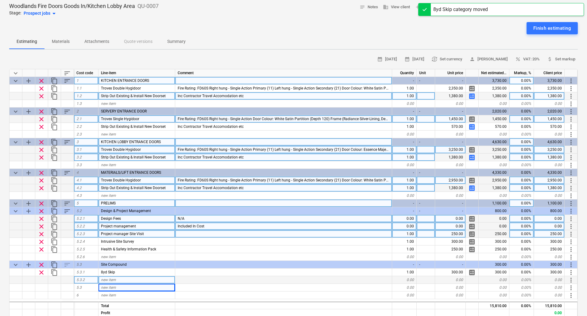
click at [111, 280] on span "new item" at bounding box center [108, 280] width 15 height 4
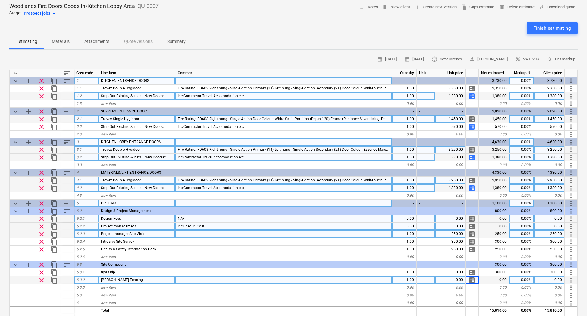
click at [468, 280] on span "calculate" at bounding box center [471, 280] width 7 height 7
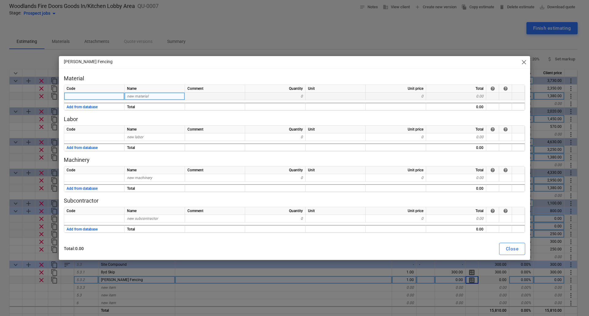
click at [146, 93] on div "new material" at bounding box center [155, 97] width 60 height 8
click at [149, 94] on div "new material" at bounding box center [155, 97] width 60 height 8
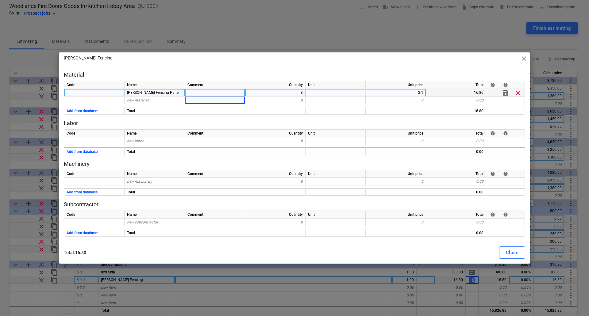
click at [518, 253] on div "Close" at bounding box center [512, 253] width 13 height 8
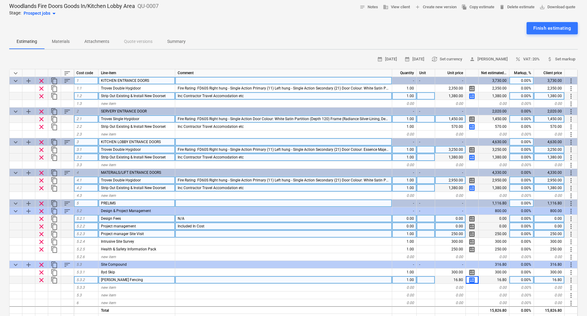
scroll to position [3, 0]
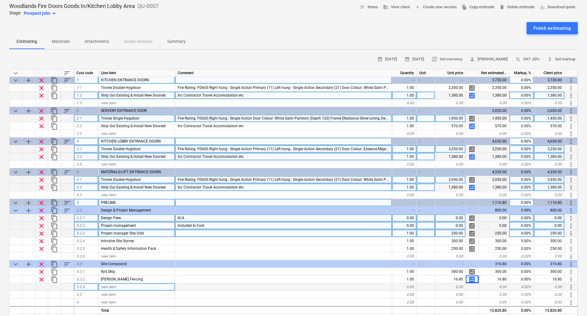
click at [126, 285] on div "new item" at bounding box center [137, 288] width 77 height 8
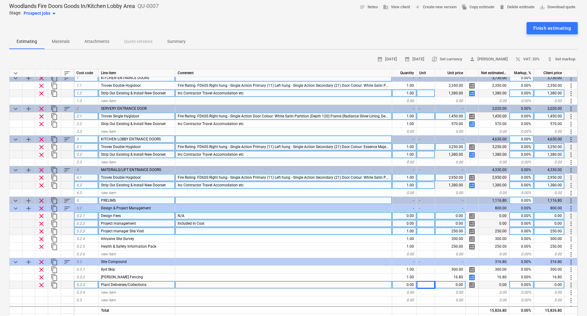
click at [405, 286] on div "0.00" at bounding box center [404, 285] width 25 height 8
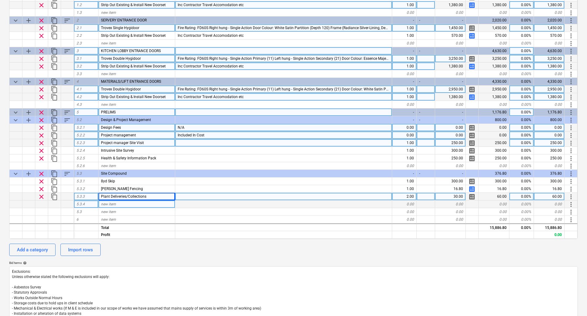
scroll to position [123, 0]
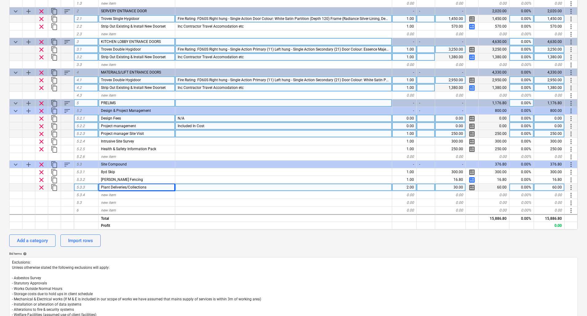
click at [28, 100] on span "add" at bounding box center [28, 103] width 7 height 7
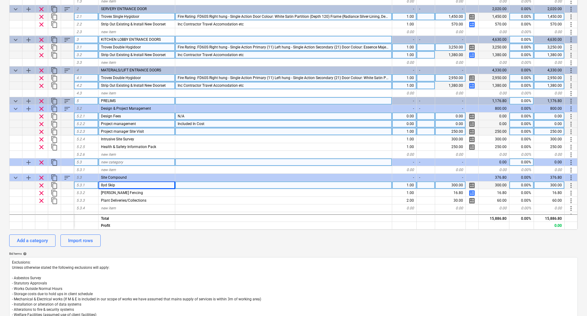
click at [131, 162] on div "new category" at bounding box center [137, 163] width 77 height 8
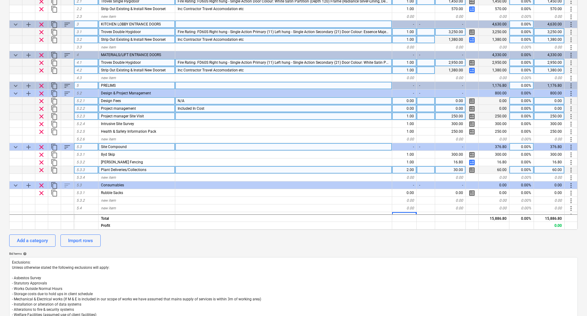
scroll to position [33, 0]
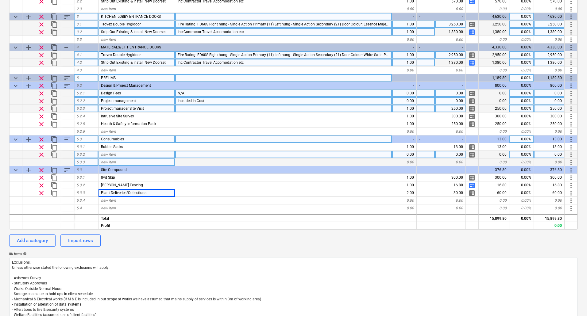
click at [110, 156] on span "new item" at bounding box center [108, 155] width 15 height 4
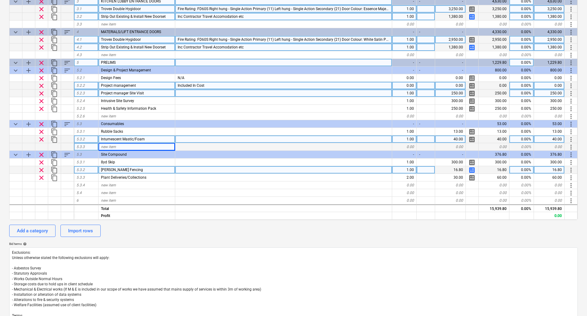
scroll to position [0, 0]
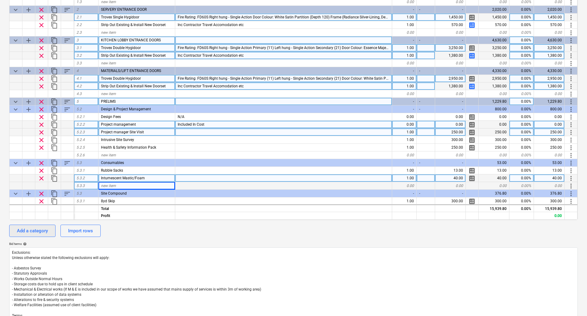
click at [27, 232] on div "Add a category" at bounding box center [32, 231] width 31 height 8
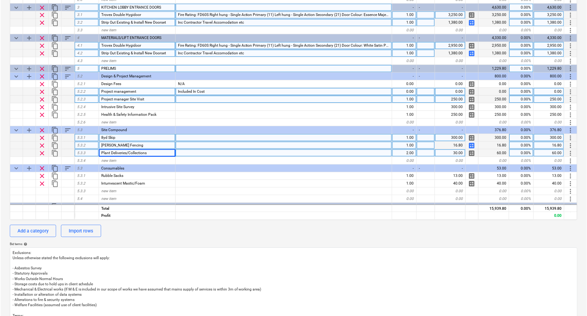
scroll to position [56, 0]
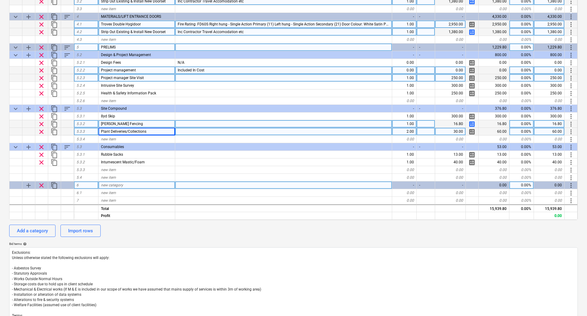
click at [111, 184] on span "new category" at bounding box center [112, 185] width 22 height 4
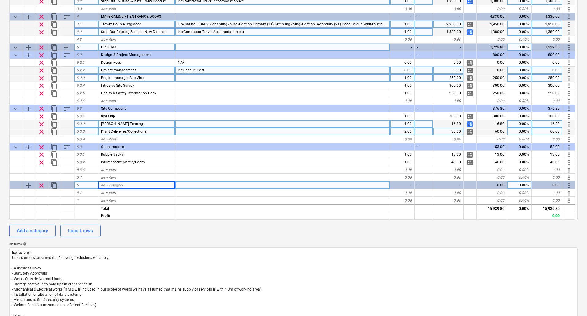
scroll to position [54, 0]
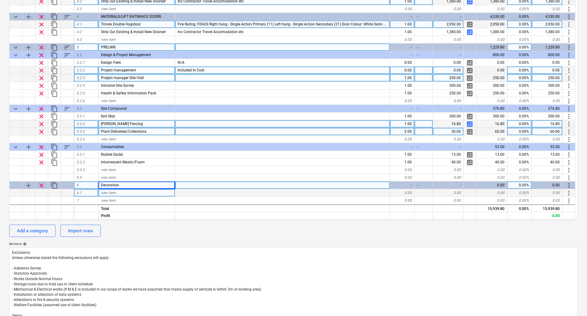
click at [116, 192] on span "new item" at bounding box center [108, 193] width 15 height 4
click at [117, 192] on input at bounding box center [137, 192] width 76 height 7
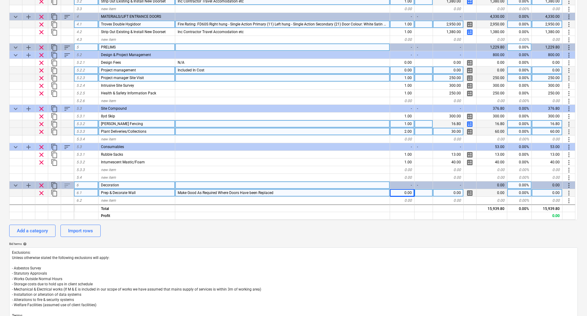
click at [466, 192] on div "calculate" at bounding box center [470, 193] width 13 height 8
click at [470, 194] on span "calculate" at bounding box center [469, 193] width 7 height 7
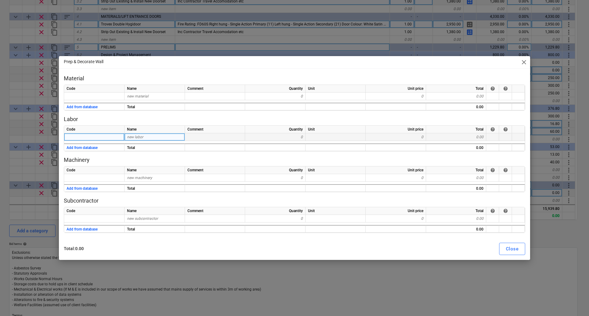
click at [154, 135] on div "new labor" at bounding box center [155, 137] width 60 height 8
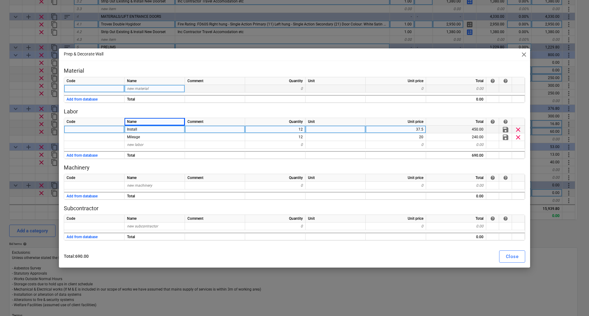
click at [138, 88] on span "new material" at bounding box center [137, 89] width 21 height 4
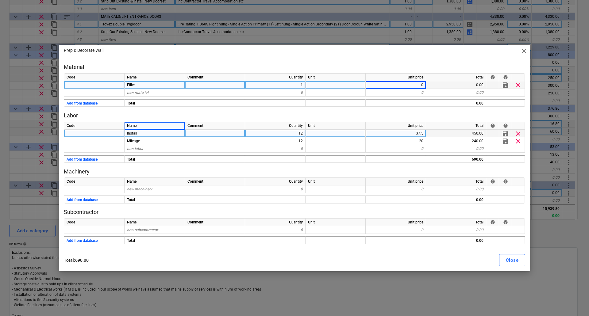
click at [150, 87] on div "Filler" at bounding box center [155, 85] width 60 height 8
click at [516, 262] on div "Close" at bounding box center [512, 261] width 13 height 8
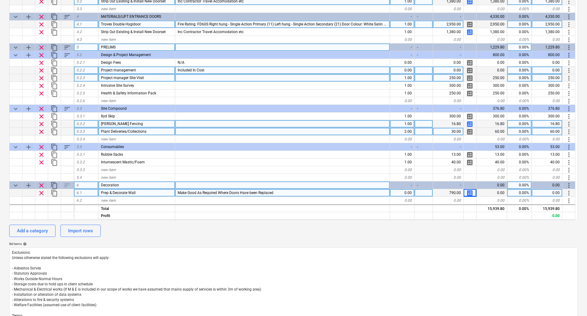
click at [293, 192] on div "Make Good As Required Where Doors Have been Replaced" at bounding box center [282, 193] width 215 height 8
click at [295, 192] on input "Make Good As Required Where Doors Have been Replaced" at bounding box center [282, 192] width 215 height 7
click at [294, 194] on div "Make Good As Required Where Doors Have been Replaced" at bounding box center [282, 193] width 215 height 8
click at [302, 194] on input "Make Good As Required Where Doors Have been Replaced" at bounding box center [282, 192] width 215 height 7
click at [524, 220] on div at bounding box center [519, 216] width 25 height 8
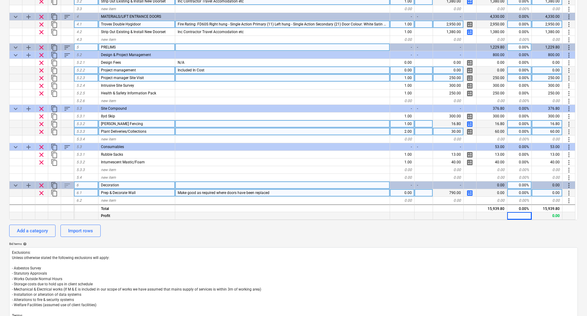
click at [524, 220] on div at bounding box center [519, 216] width 25 height 8
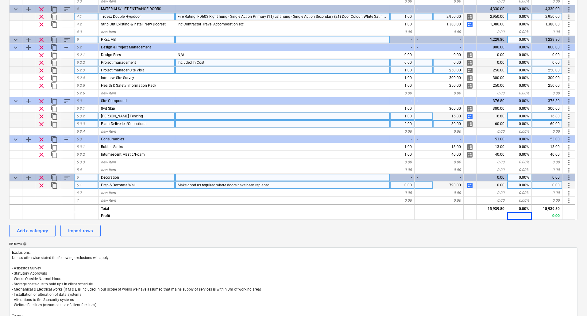
click at [279, 186] on div "Make good as required where doors have been replaced" at bounding box center [282, 186] width 215 height 8
click at [296, 186] on input "Make good as required where doors have been replaced" at bounding box center [282, 185] width 215 height 7
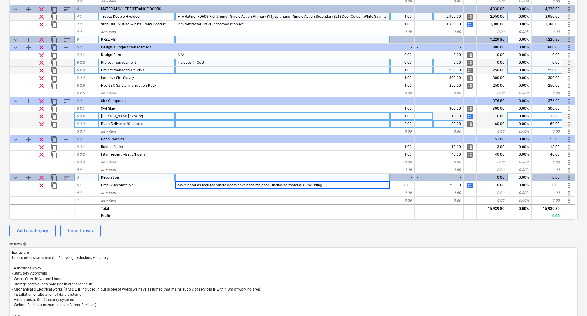
drag, startPoint x: 185, startPoint y: 24, endPoint x: 226, endPoint y: 25, distance: 40.8
click at [252, 23] on div "Inc Contractor Travel Accomodation etc" at bounding box center [282, 25] width 215 height 8
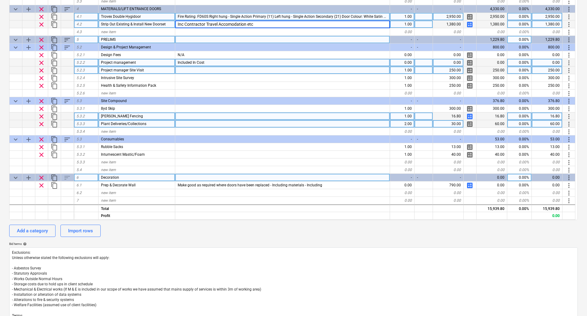
click at [255, 24] on input "Inc Contractor Travel Accomodation etc" at bounding box center [282, 24] width 215 height 7
drag, startPoint x: 255, startPoint y: 24, endPoint x: 184, endPoint y: 21, distance: 71.0
click at [184, 21] on input "Inc Contractor Travel Accomodation etc" at bounding box center [282, 24] width 215 height 7
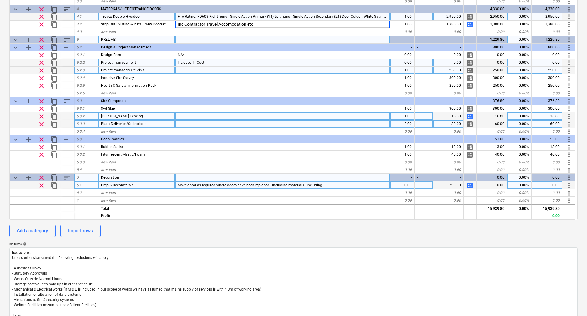
click at [327, 188] on div "Make good as required where doors have been replaced - Including materials - In…" at bounding box center [282, 186] width 215 height 8
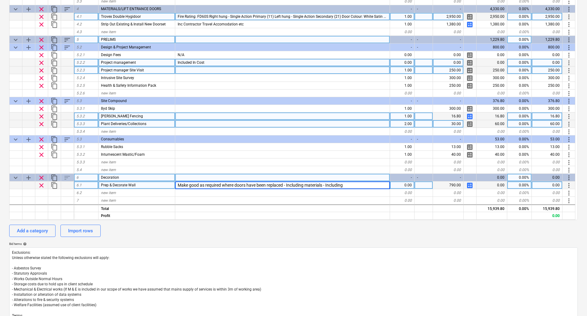
click at [352, 188] on input "Make good as required where doors have been replaced - Including materials - In…" at bounding box center [282, 185] width 215 height 7
click at [354, 185] on input "Make good as required where doors have been replaced - Including materials - In…" at bounding box center [282, 185] width 215 height 7
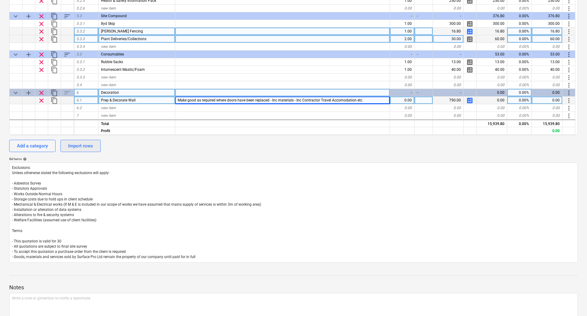
scroll to position [225, 0]
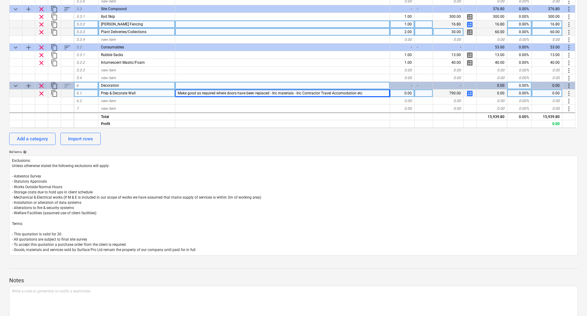
click at [30, 132] on div "calendar_month 29 Sep 2025 calendar_month 13 Oct 2025 currency_exchange Set cur…" at bounding box center [293, 58] width 569 height 395
click at [29, 137] on div "Add a category" at bounding box center [32, 139] width 31 height 8
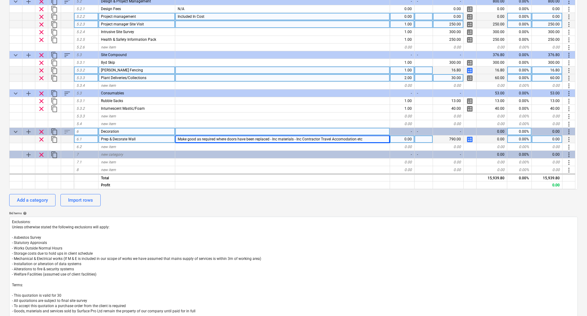
scroll to position [102, 0]
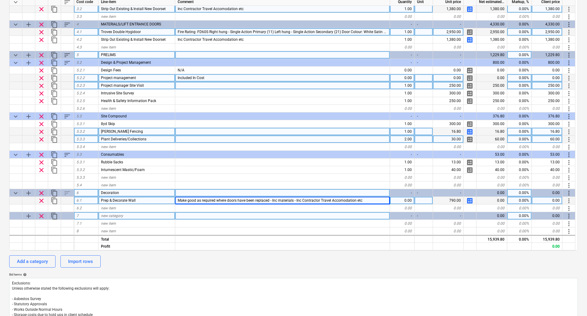
click at [124, 216] on div "new category" at bounding box center [137, 216] width 77 height 8
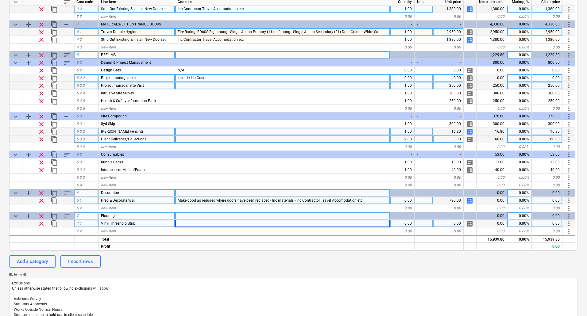
click at [374, 201] on div "Make good as required where doors have been replaced - Inc materials - Inc Cont…" at bounding box center [282, 201] width 215 height 8
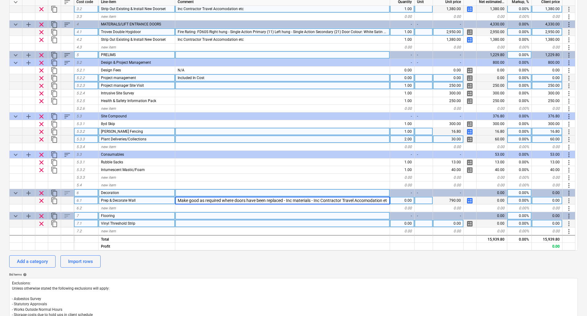
scroll to position [0, 4]
click at [212, 226] on div at bounding box center [282, 224] width 215 height 8
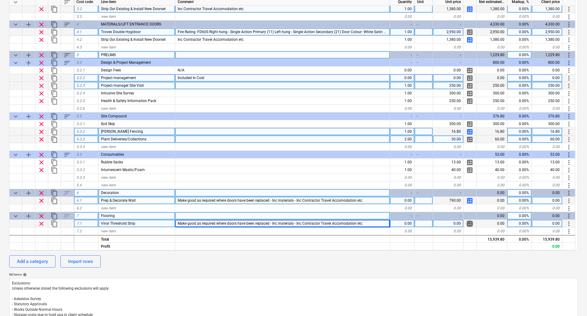
click at [471, 223] on span "calculate" at bounding box center [469, 223] width 7 height 7
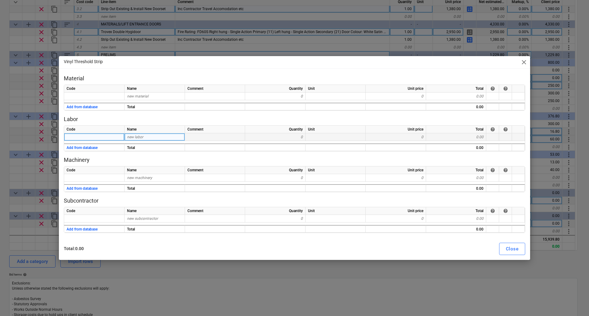
click at [149, 136] on div "new labor" at bounding box center [155, 137] width 60 height 8
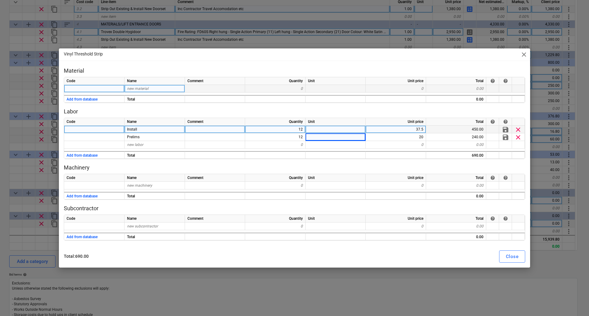
click at [151, 87] on div "new material" at bounding box center [155, 89] width 60 height 8
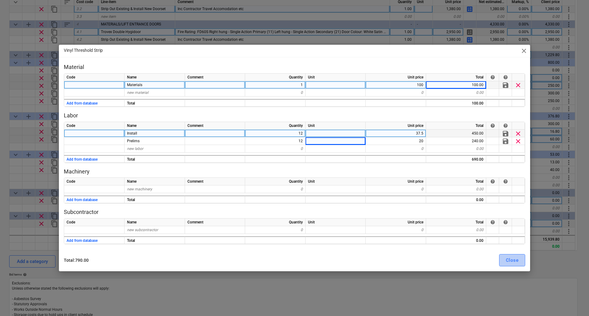
click at [507, 262] on div "Close" at bounding box center [512, 261] width 13 height 8
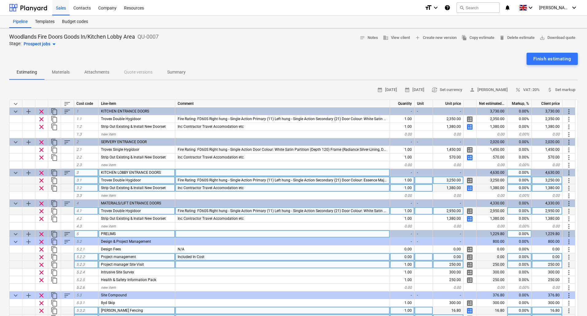
click at [65, 105] on span "sort" at bounding box center [67, 103] width 7 height 7
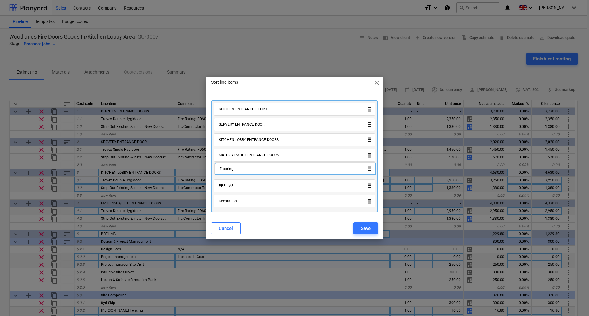
drag, startPoint x: 270, startPoint y: 206, endPoint x: 271, endPoint y: 172, distance: 34.1
click at [271, 172] on div "KITCHEN ENTRANCE DOORS drag_indicator SERVERY ENTRANCE DOOR drag_indicator KITC…" at bounding box center [294, 156] width 167 height 112
drag, startPoint x: 271, startPoint y: 203, endPoint x: 273, endPoint y: 179, distance: 24.3
click at [273, 179] on div "KITCHEN ENTRANCE DOORS drag_indicator SERVERY ENTRANCE DOOR drag_indicator KITC…" at bounding box center [294, 156] width 167 height 112
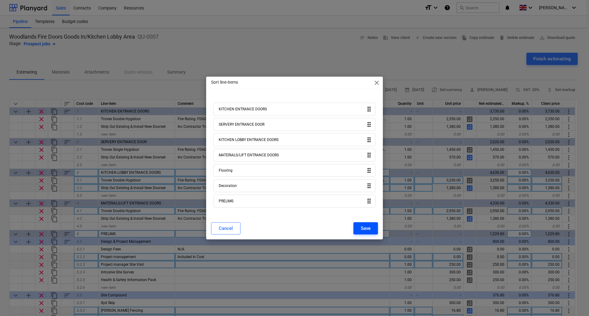
click at [367, 228] on div "Save" at bounding box center [366, 229] width 10 height 8
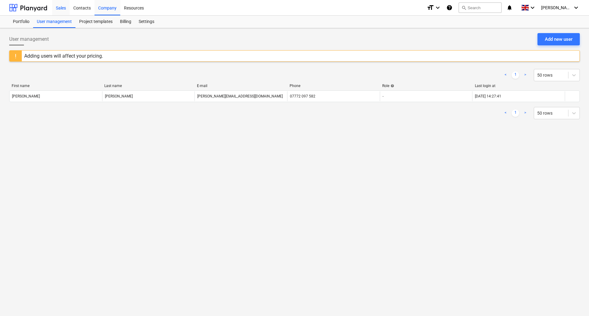
click at [58, 10] on div "Sales" at bounding box center [60, 8] width 17 height 16
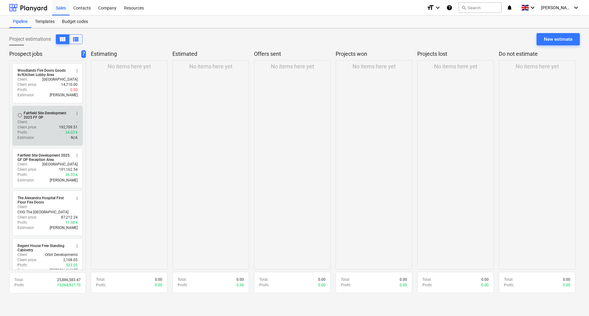
click at [50, 129] on div "Client price : 192,709.51" at bounding box center [47, 127] width 60 height 5
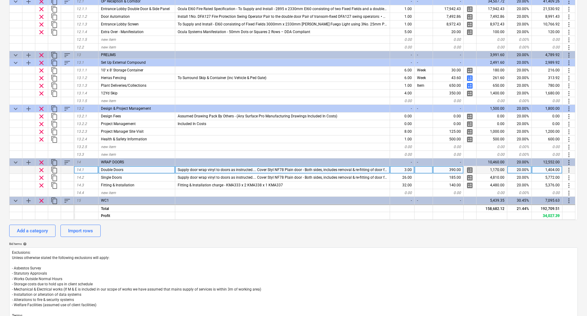
scroll to position [2655, 0]
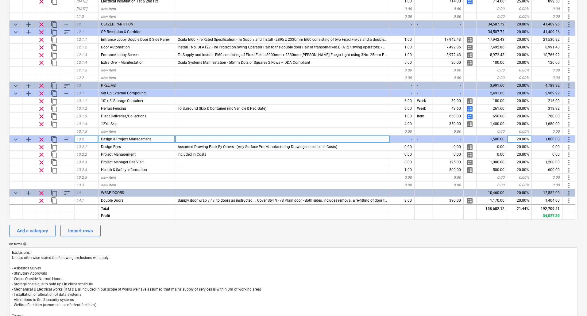
click at [166, 141] on div "Design & Project Management" at bounding box center [137, 140] width 77 height 8
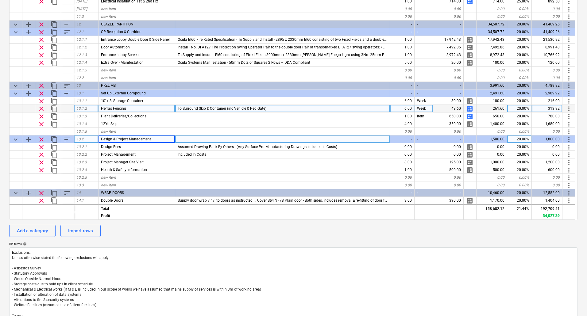
click at [470, 108] on span "calculate" at bounding box center [469, 108] width 7 height 7
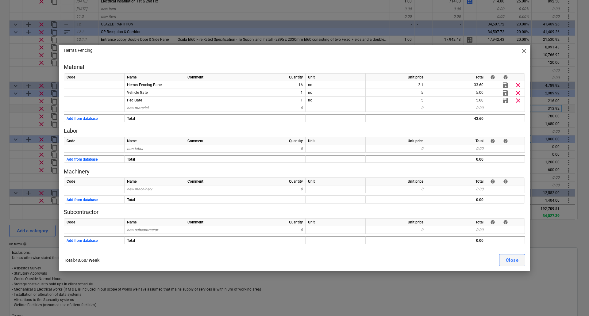
click at [513, 261] on div "Close" at bounding box center [512, 261] width 13 height 8
type textarea "x"
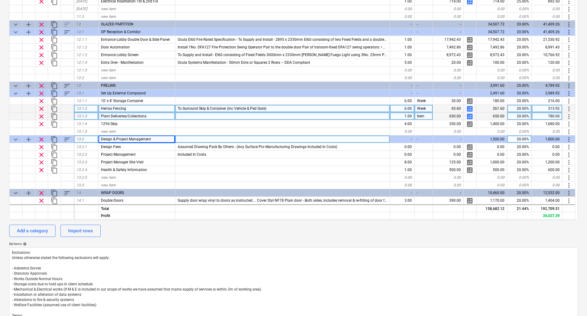
click at [134, 114] on span "Plant Deliveries/Collections" at bounding box center [123, 116] width 45 height 4
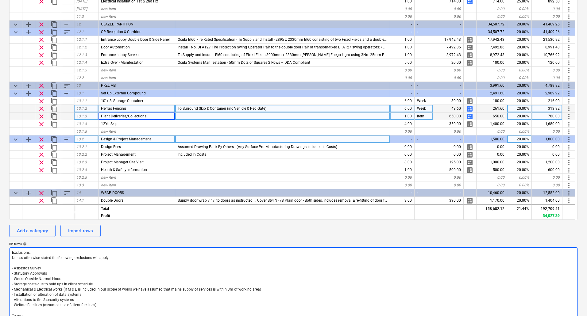
click at [200, 266] on textarea "Exclusions: Unless otherwise stated the following exclusions will apply: - Asbe…" at bounding box center [293, 298] width 569 height 100
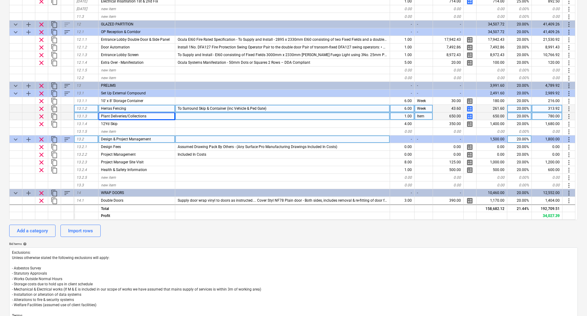
click at [210, 238] on div "calendar_month Set issue date calendar_month Set expiry date currency_exchange …" at bounding box center [293, 150] width 569 height 395
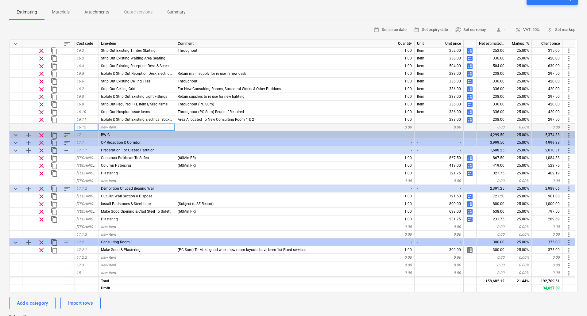
scroll to position [61, 0]
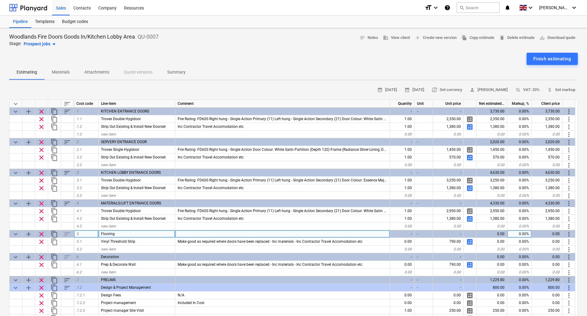
click at [118, 234] on div "Flooring" at bounding box center [137, 234] width 77 height 8
type input "FLOORING"
type textarea "x"
type input "DECORATION"
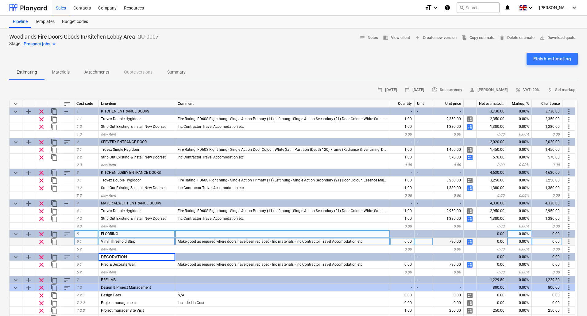
type textarea "x"
click at [404, 242] on div "0.00" at bounding box center [402, 242] width 25 height 8
type input "1"
type textarea "x"
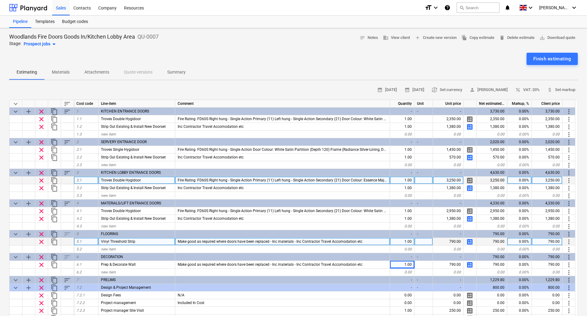
click at [572, 179] on span "more_vert" at bounding box center [568, 180] width 7 height 7
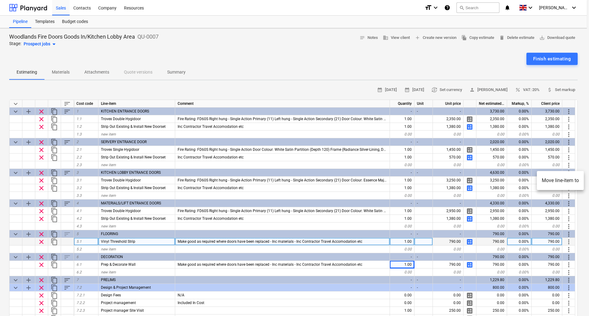
click at [587, 150] on div at bounding box center [294, 158] width 589 height 316
click at [555, 90] on span "attach_money Set markup" at bounding box center [561, 90] width 28 height 7
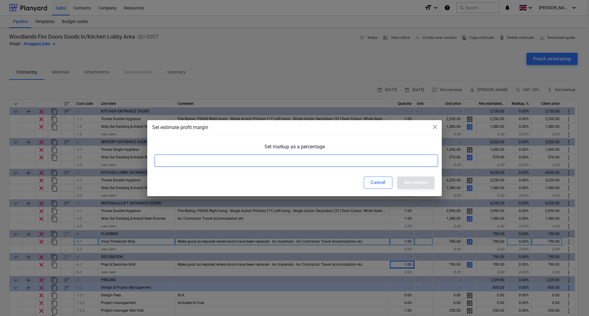
click at [160, 162] on input at bounding box center [297, 161] width 284 height 12
type input "33"
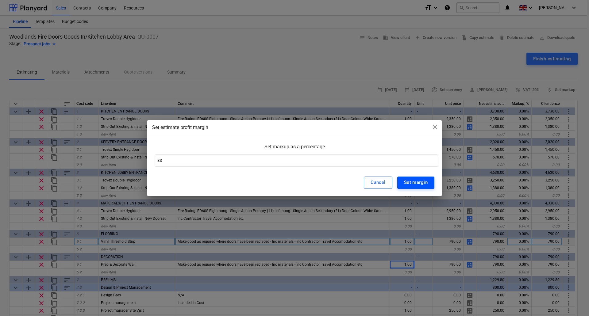
click at [412, 183] on div "Set margin" at bounding box center [416, 183] width 24 height 8
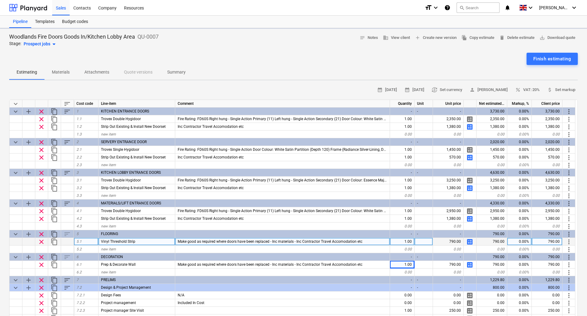
type textarea "x"
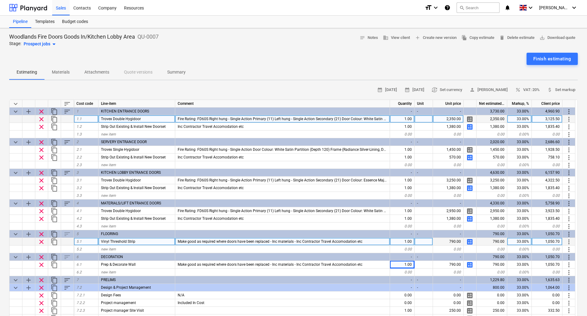
click at [522, 120] on div "33.00%" at bounding box center [519, 119] width 25 height 8
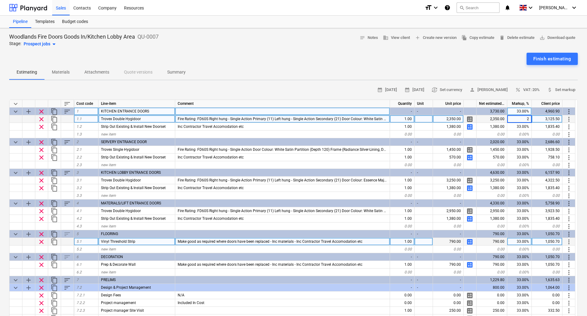
type input "25"
type textarea "x"
type input "25"
type textarea "x"
type input "25"
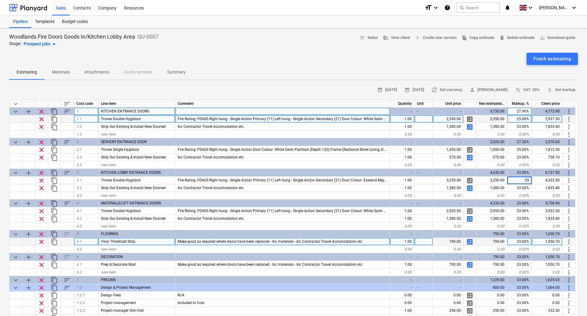
type textarea "x"
type input "25"
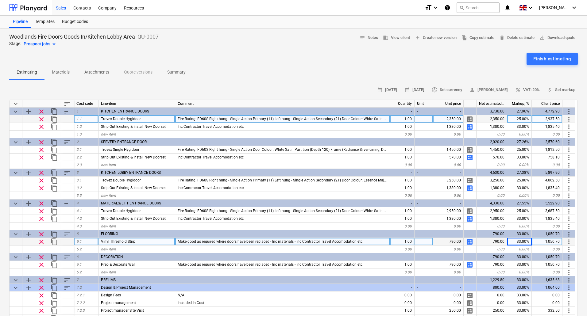
click at [470, 240] on span "calculate" at bounding box center [469, 241] width 7 height 7
type textarea "x"
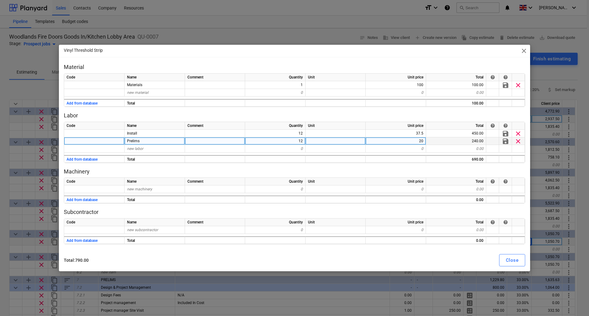
click at [303, 141] on div "12" at bounding box center [275, 141] width 60 height 8
click at [164, 144] on div "Prelims" at bounding box center [155, 141] width 60 height 8
type input "Mileage"
type textarea "x"
type input "220"
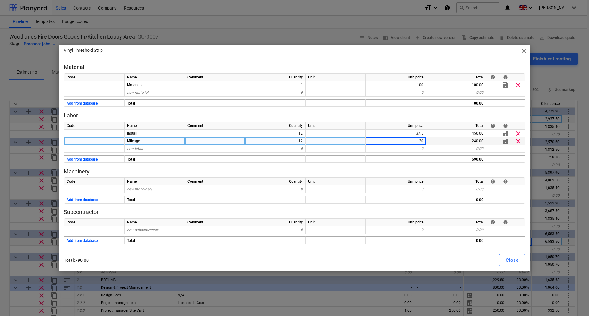
type textarea "x"
type input ".45"
click at [510, 261] on div "Close" at bounding box center [512, 261] width 13 height 8
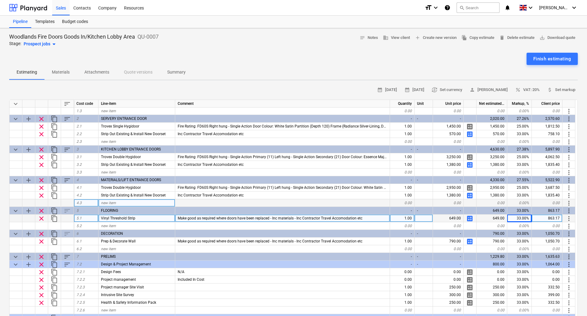
scroll to position [61, 0]
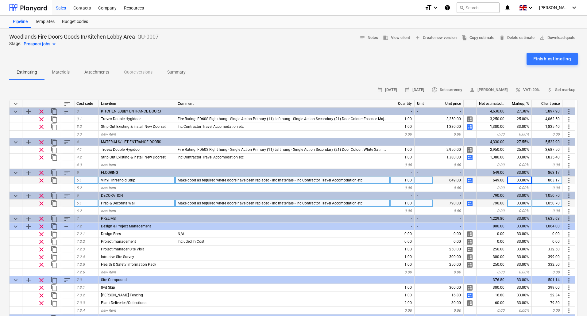
click at [470, 204] on span "calculate" at bounding box center [469, 203] width 7 height 7
type textarea "x"
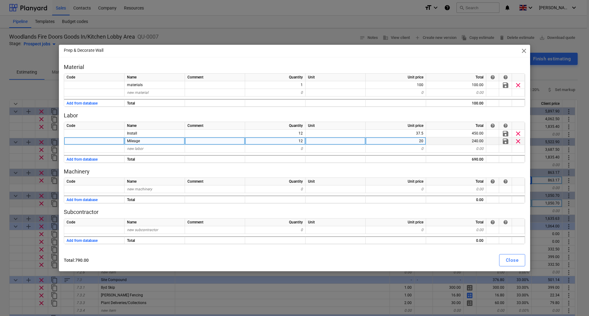
click at [300, 142] on div "12" at bounding box center [275, 141] width 60 height 8
type input "220"
type textarea "x"
type input "0.45"
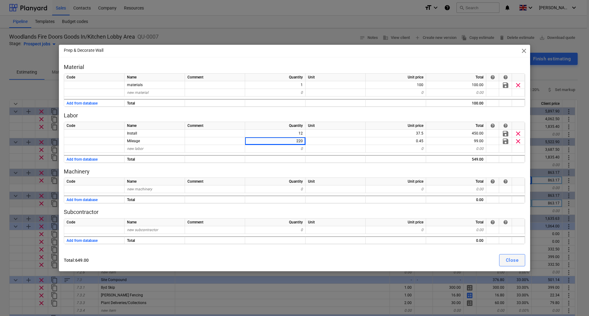
click at [514, 263] on div "Close" at bounding box center [512, 261] width 13 height 8
type textarea "x"
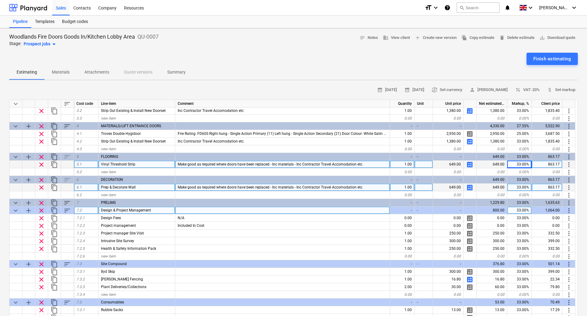
scroll to position [85, 0]
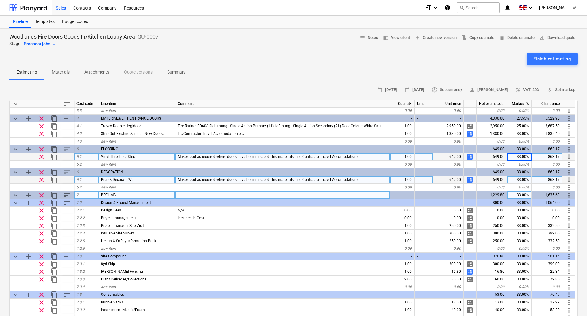
click at [520, 196] on div "33.00%" at bounding box center [519, 196] width 25 height 8
type input "15"
type textarea "x"
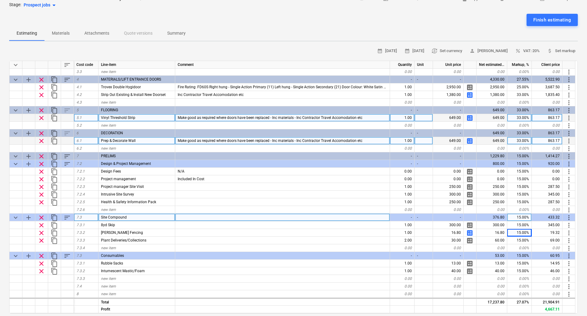
scroll to position [92, 0]
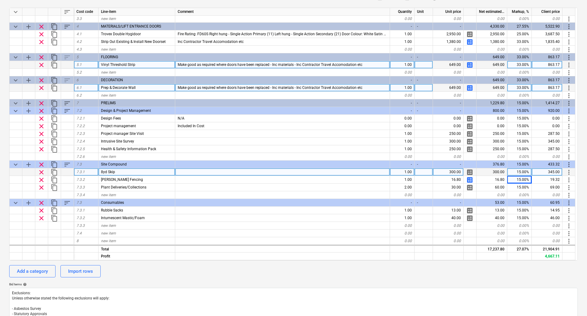
click at [188, 174] on div at bounding box center [282, 172] width 215 height 8
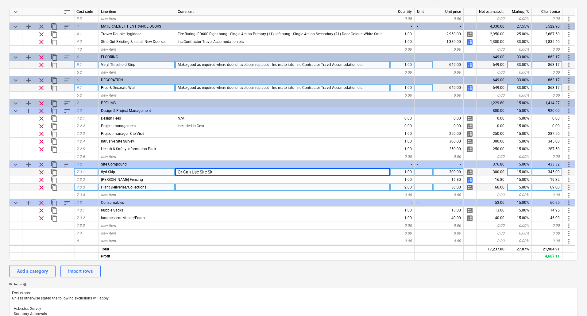
type input "Or Can Use Site Skip"
type textarea "x"
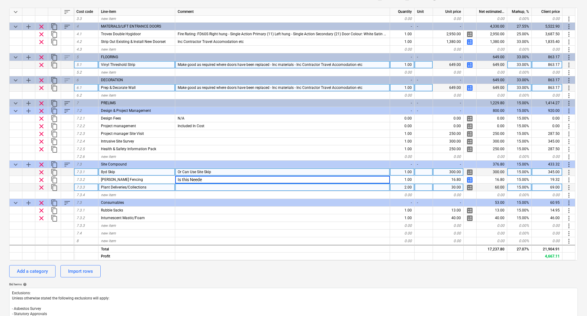
type input "Is this Needed"
type textarea "x"
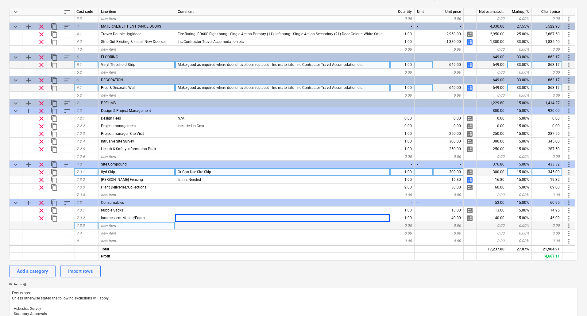
click at [120, 226] on div "new item" at bounding box center [137, 226] width 77 height 8
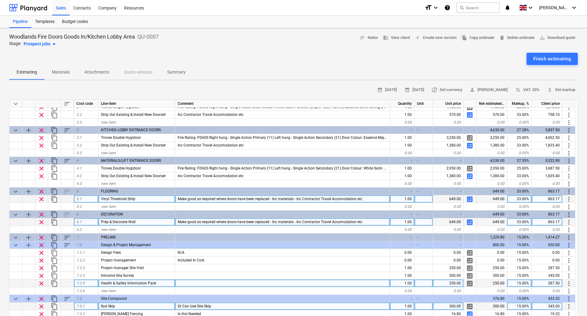
scroll to position [0, 0]
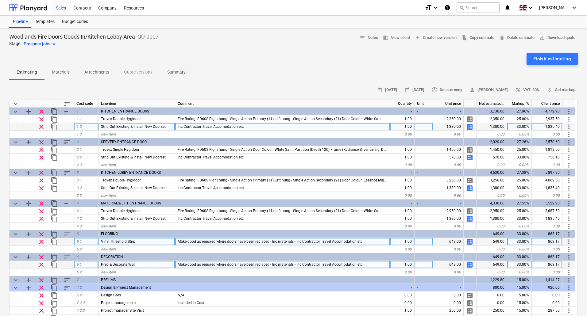
click at [517, 127] on div "33.00%" at bounding box center [519, 127] width 25 height 8
type input "25"
type textarea "x"
type input "25"
type textarea "x"
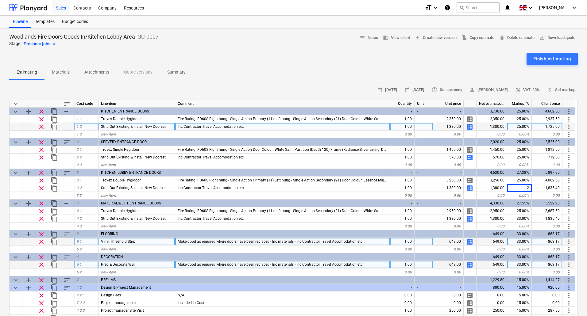
type input "25"
type textarea "x"
type input "25"
type textarea "x"
type input "25"
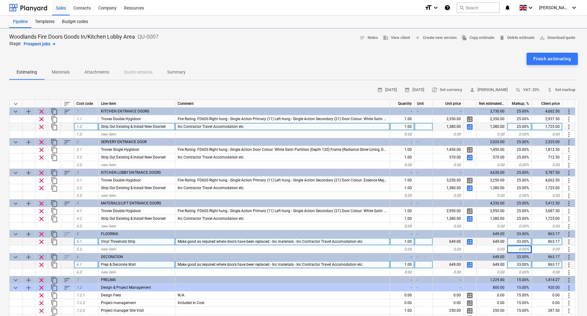
type textarea "x"
type input "25"
type textarea "x"
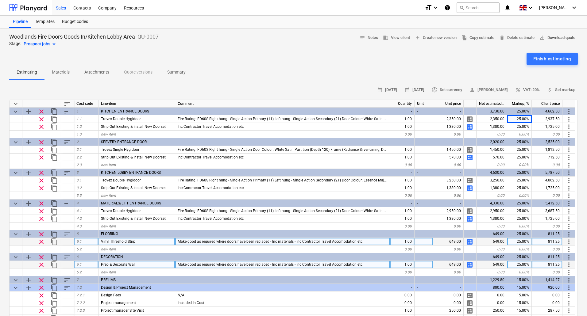
click at [552, 37] on span "save_alt Download quote" at bounding box center [558, 37] width 36 height 7
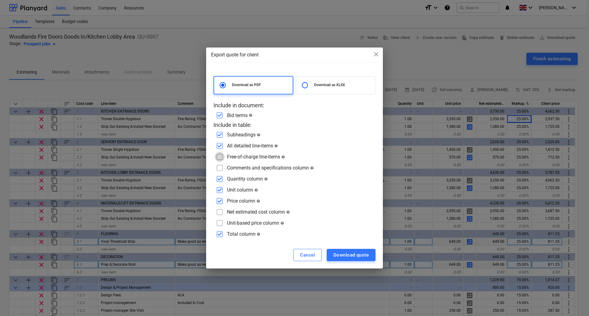
drag, startPoint x: 220, startPoint y: 156, endPoint x: 219, endPoint y: 161, distance: 5.3
click at [220, 156] on input "checkbox" at bounding box center [220, 157] width 10 height 10
checkbox input "true"
click at [219, 172] on input "checkbox" at bounding box center [220, 168] width 10 height 10
checkbox input "true"
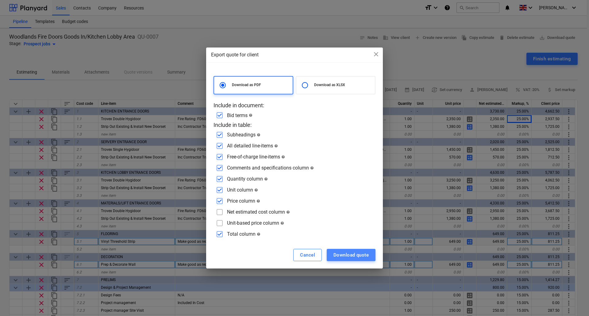
click at [351, 255] on div "Download quote" at bounding box center [351, 255] width 35 height 8
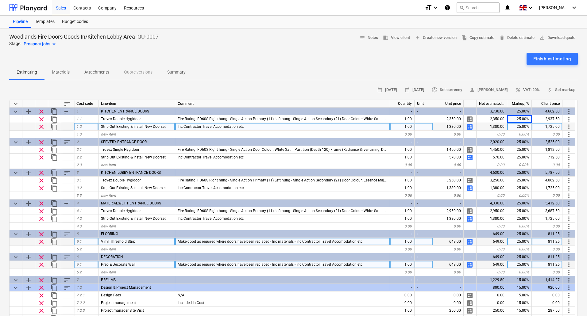
click at [469, 127] on span "calculate" at bounding box center [469, 126] width 7 height 7
type textarea "x"
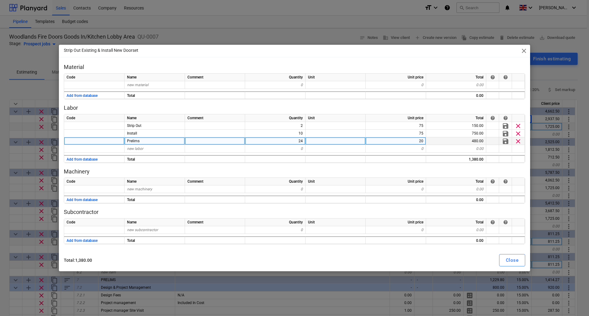
click at [295, 142] on div "24" at bounding box center [275, 141] width 60 height 8
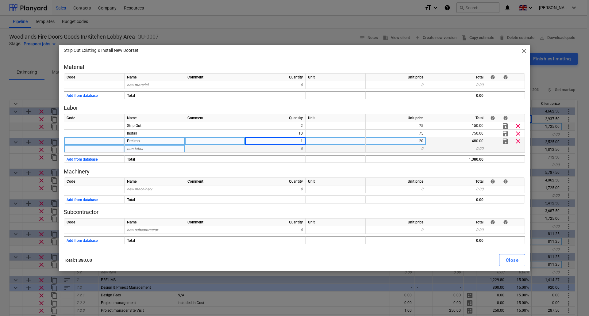
type input "12"
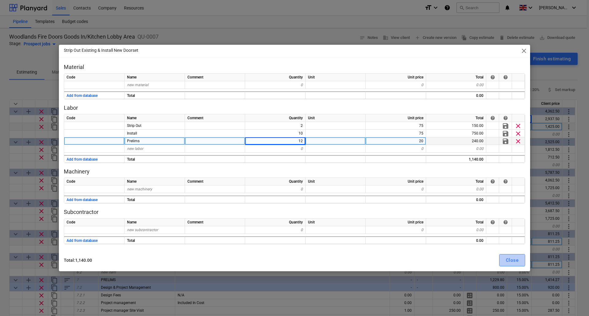
click at [507, 260] on div "Close" at bounding box center [512, 261] width 13 height 8
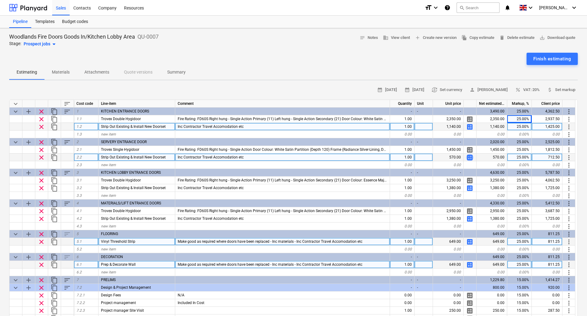
click at [470, 157] on span "calculate" at bounding box center [469, 157] width 7 height 7
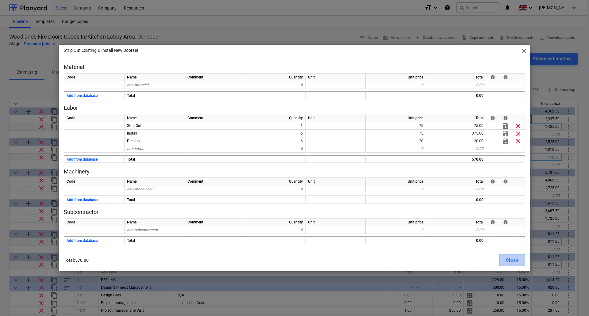
click at [513, 261] on div "Close" at bounding box center [512, 261] width 13 height 8
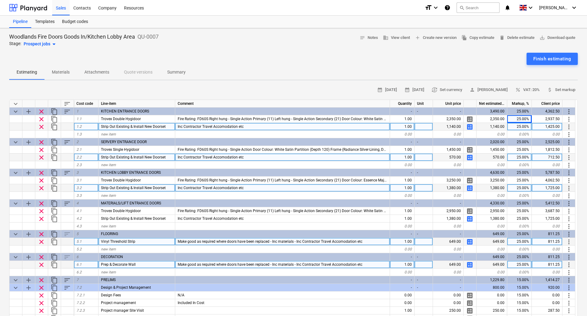
click at [470, 187] on span "calculate" at bounding box center [469, 188] width 7 height 7
type textarea "x"
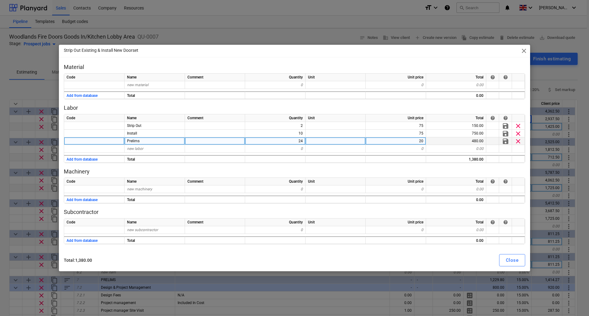
click at [304, 141] on div "24" at bounding box center [275, 141] width 60 height 8
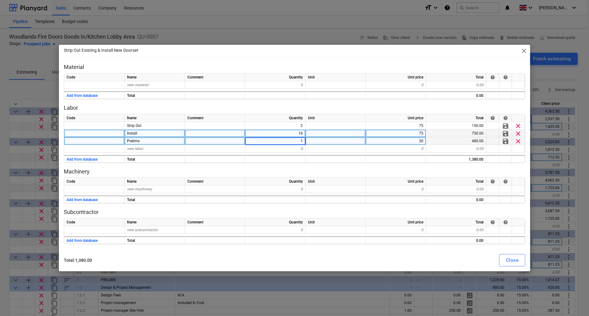
type input "12"
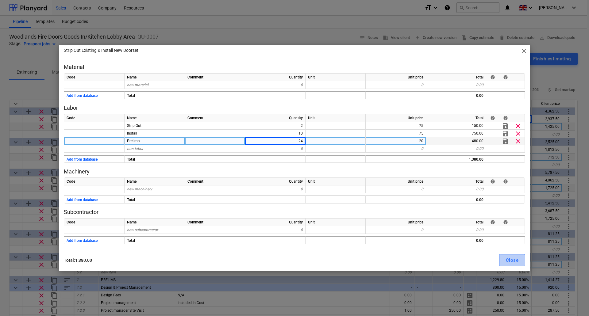
click at [516, 261] on div "Close" at bounding box center [512, 261] width 13 height 8
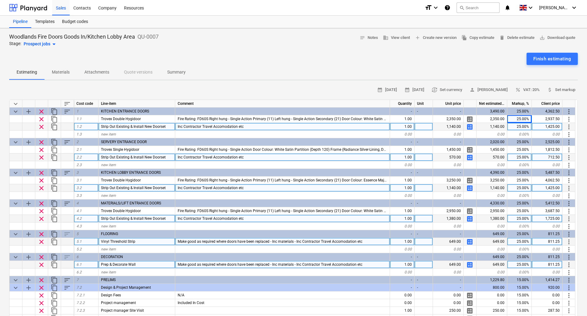
click at [471, 219] on span "calculate" at bounding box center [469, 218] width 7 height 7
type textarea "x"
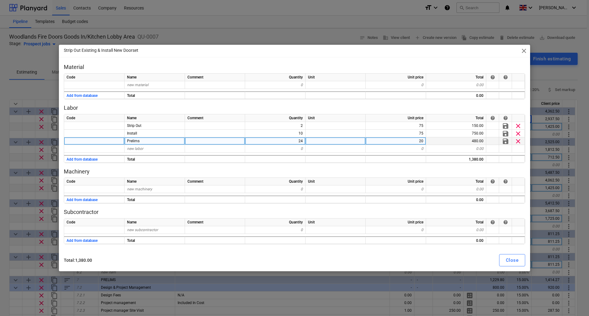
click at [299, 141] on div "24" at bounding box center [275, 141] width 60 height 8
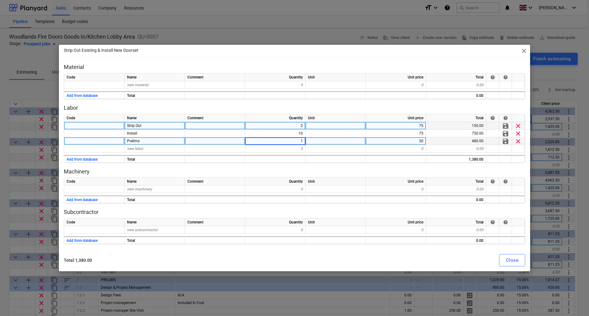
type input "12"
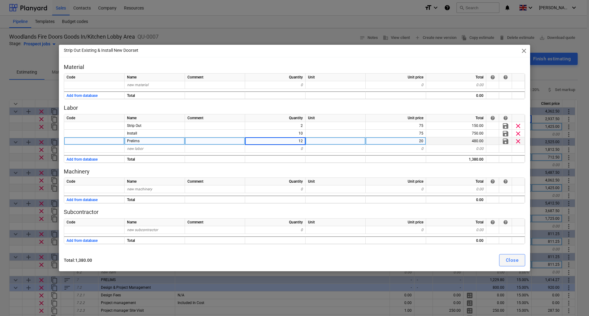
click at [515, 259] on div "Close" at bounding box center [512, 261] width 13 height 8
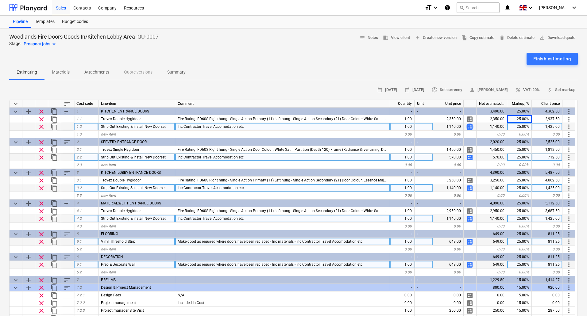
click at [470, 128] on span "calculate" at bounding box center [469, 126] width 7 height 7
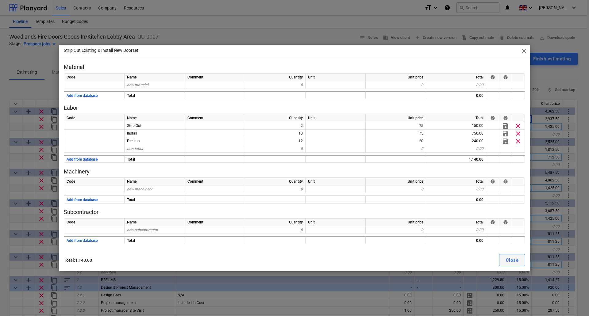
click at [512, 260] on div "Close" at bounding box center [512, 261] width 13 height 8
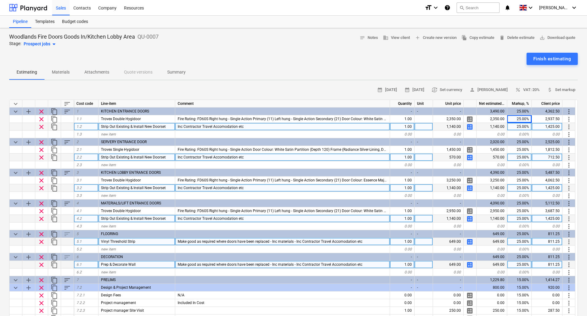
click at [469, 158] on span "calculate" at bounding box center [469, 157] width 7 height 7
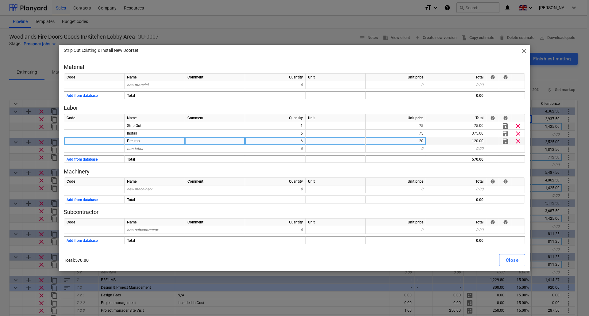
click at [300, 142] on div "6" at bounding box center [275, 141] width 60 height 8
click at [516, 261] on div "Close" at bounding box center [512, 261] width 13 height 8
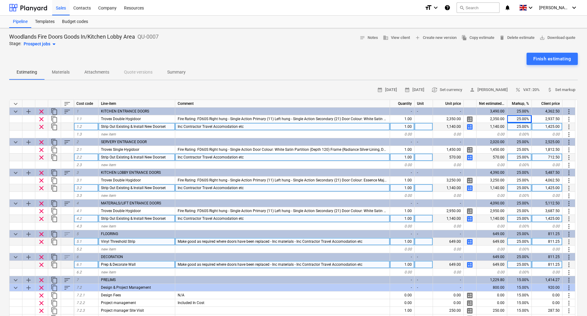
click at [469, 157] on span "calculate" at bounding box center [469, 157] width 7 height 7
type textarea "x"
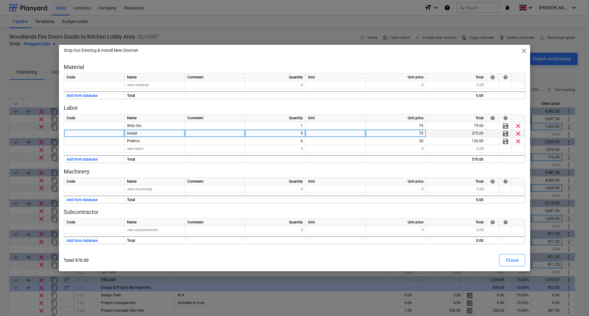
click at [300, 133] on div "5" at bounding box center [275, 134] width 60 height 8
type input "7"
click at [512, 258] on div "Close" at bounding box center [512, 261] width 13 height 8
type textarea "x"
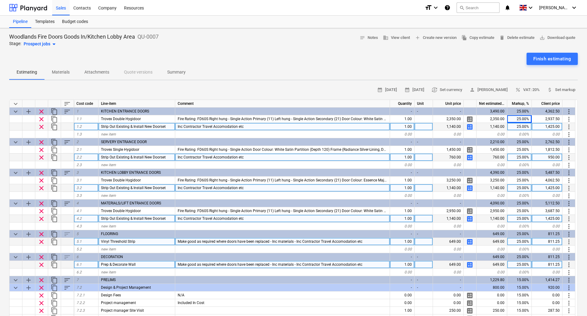
click at [289, 60] on div "Finish estimating" at bounding box center [293, 59] width 569 height 12
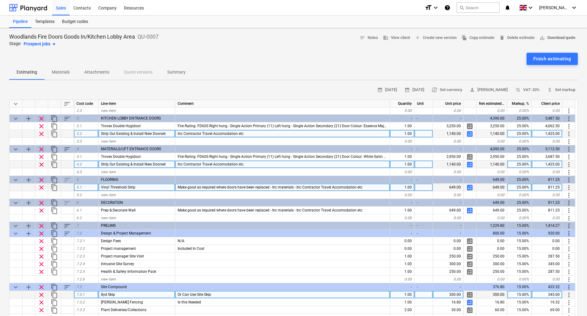
click at [550, 38] on span "save_alt Download quote" at bounding box center [558, 37] width 36 height 7
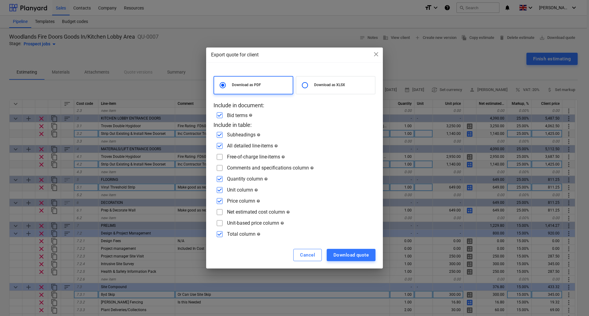
click at [220, 200] on input "checkbox" at bounding box center [220, 201] width 10 height 10
checkbox input "false"
click at [219, 169] on input "checkbox" at bounding box center [220, 168] width 10 height 10
checkbox input "true"
click at [218, 158] on input "checkbox" at bounding box center [220, 157] width 10 height 10
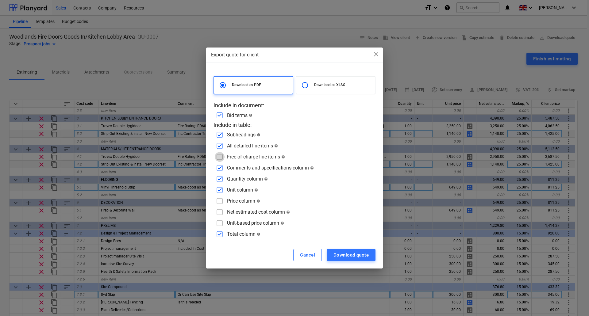
checkbox input "true"
click at [358, 253] on div "Download quote" at bounding box center [351, 255] width 35 height 8
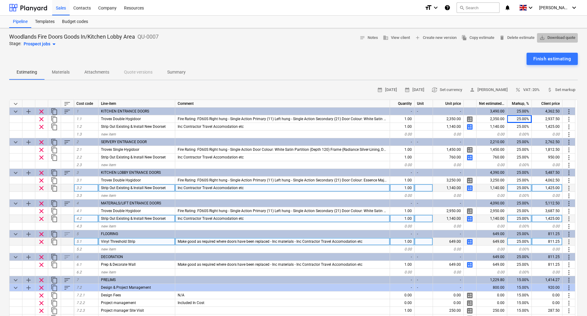
click at [555, 36] on span "save_alt Download quote" at bounding box center [558, 37] width 36 height 7
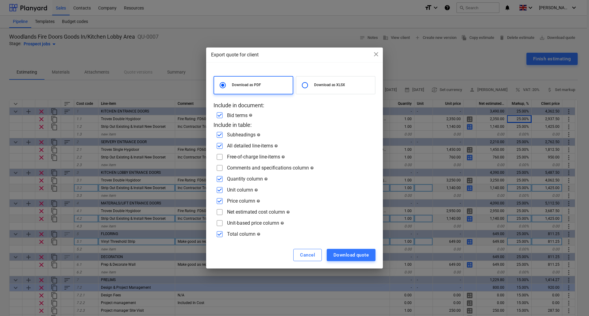
click at [219, 160] on input "checkbox" at bounding box center [220, 157] width 10 height 10
checkbox input "true"
click at [222, 170] on input "checkbox" at bounding box center [220, 168] width 10 height 10
checkbox input "true"
click at [326, 85] on p "Download as XLSX" at bounding box center [343, 85] width 58 height 5
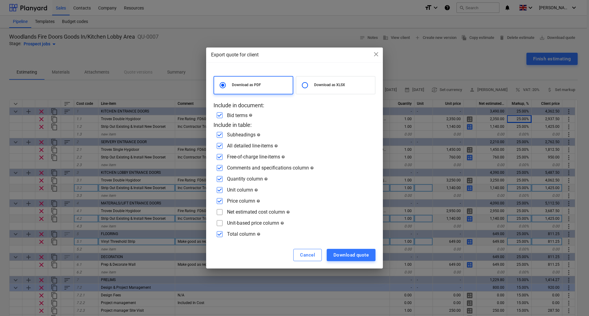
radio input "false"
radio input "true"
checkbox input "false"
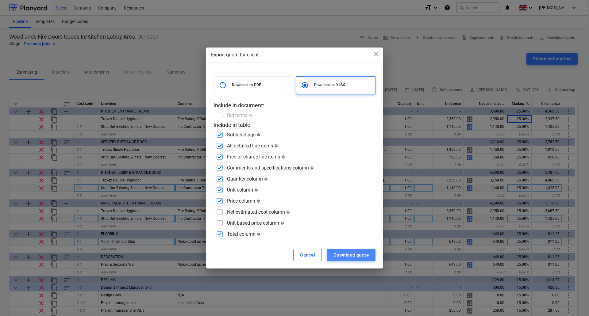
click at [346, 252] on div "Download quote" at bounding box center [351, 255] width 35 height 8
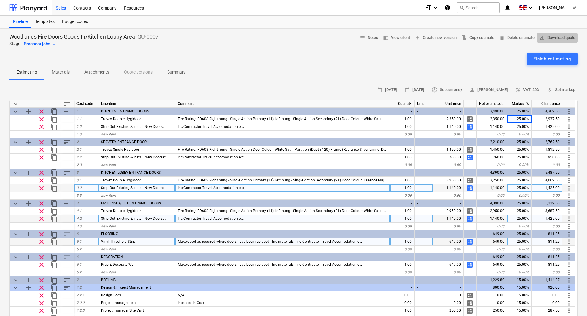
click at [551, 37] on span "save_alt Download quote" at bounding box center [558, 37] width 36 height 7
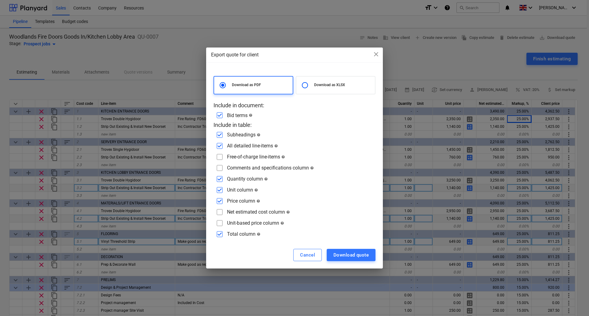
click at [222, 157] on input "checkbox" at bounding box center [220, 157] width 10 height 10
checkbox input "true"
click at [220, 169] on input "checkbox" at bounding box center [220, 168] width 10 height 10
checkbox input "true"
click at [350, 255] on div "Download quote" at bounding box center [351, 255] width 35 height 8
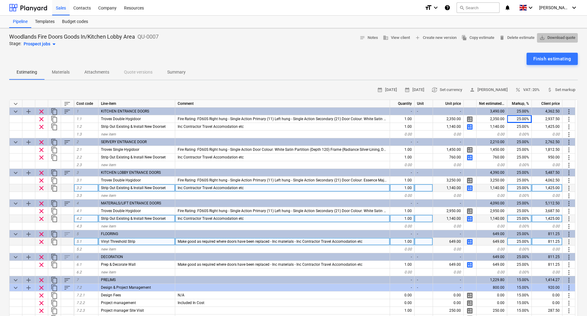
click at [548, 37] on span "save_alt Download quote" at bounding box center [558, 37] width 36 height 7
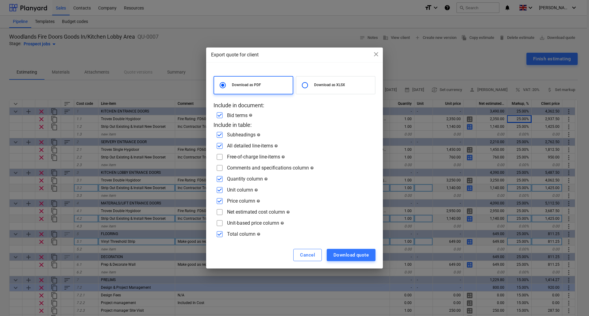
click at [217, 157] on input "checkbox" at bounding box center [220, 157] width 10 height 10
checkbox input "true"
click at [220, 166] on input "checkbox" at bounding box center [220, 168] width 10 height 10
checkbox input "true"
click at [304, 252] on div "Cancel" at bounding box center [307, 255] width 15 height 8
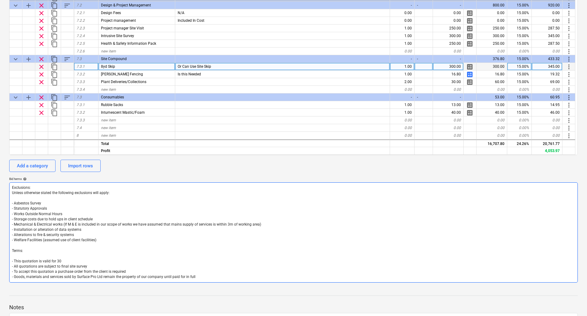
scroll to position [102, 0]
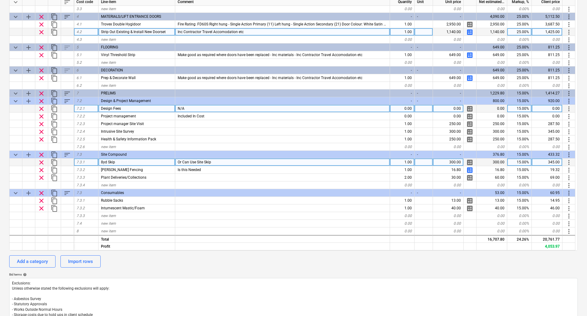
click at [407, 107] on div "0.00" at bounding box center [402, 109] width 25 height 8
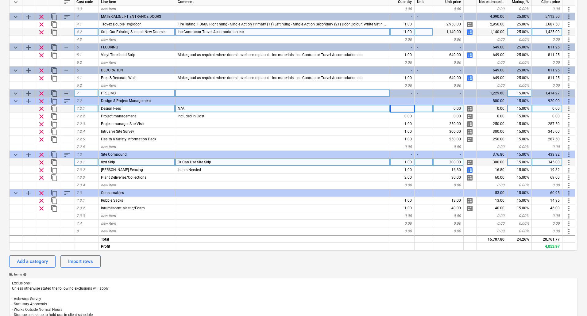
type input "1"
type textarea "x"
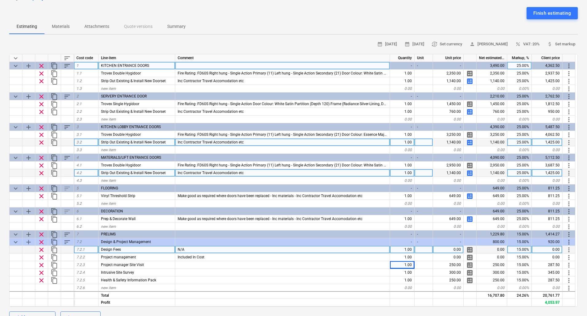
scroll to position [0, 0]
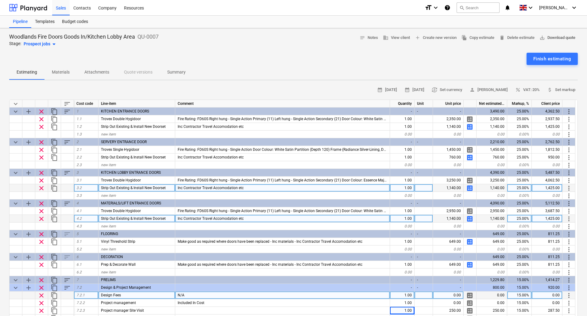
click at [553, 36] on span "save_alt Download quote" at bounding box center [558, 37] width 36 height 7
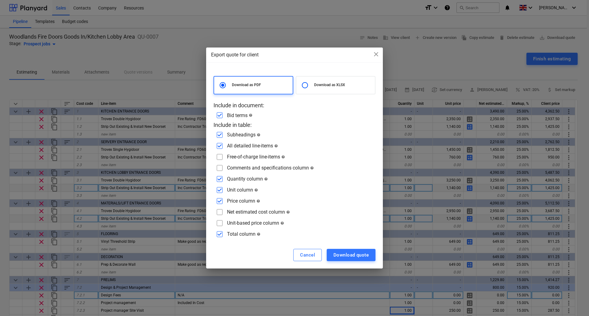
click at [217, 157] on input "checkbox" at bounding box center [220, 157] width 10 height 10
checkbox input "true"
click at [219, 165] on input "checkbox" at bounding box center [220, 168] width 10 height 10
checkbox input "true"
click at [366, 256] on div "Download quote" at bounding box center [351, 255] width 35 height 8
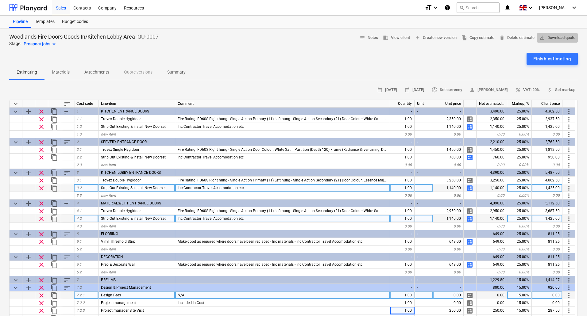
click at [551, 37] on span "save_alt Download quote" at bounding box center [558, 37] width 36 height 7
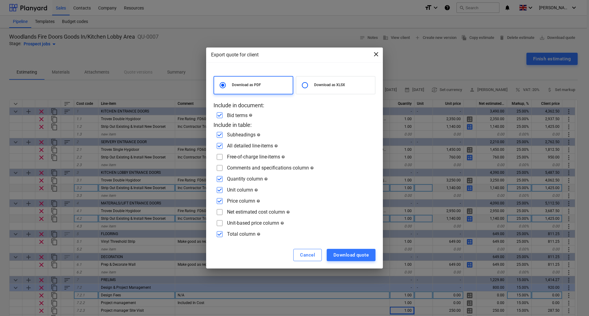
click at [377, 53] on span "close" at bounding box center [376, 54] width 7 height 7
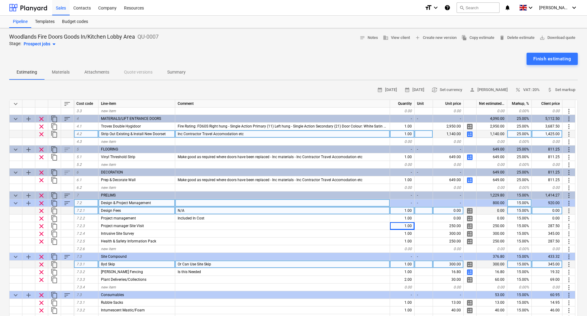
scroll to position [85, 0]
click at [469, 263] on span "calculate" at bounding box center [469, 264] width 7 height 7
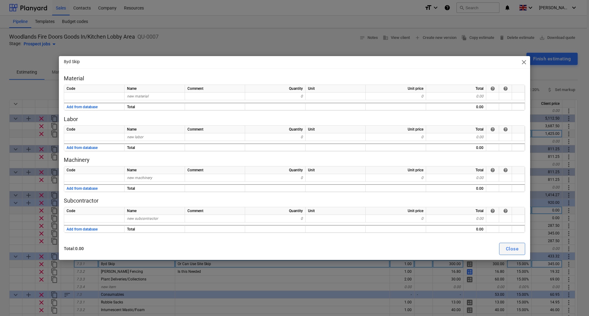
click at [505, 246] on button "Close" at bounding box center [512, 249] width 26 height 12
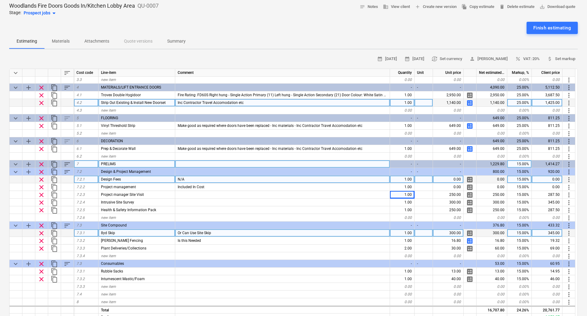
scroll to position [92, 0]
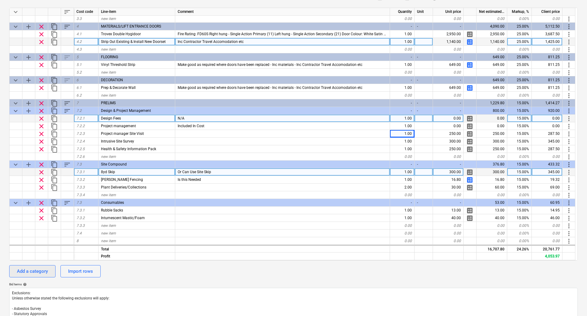
click at [37, 271] on div "Add a category" at bounding box center [32, 272] width 31 height 8
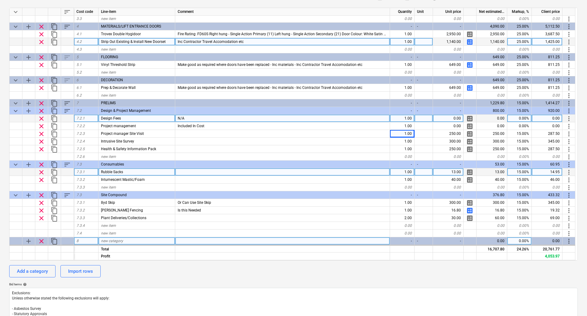
click at [42, 241] on span "clear" at bounding box center [41, 241] width 7 height 7
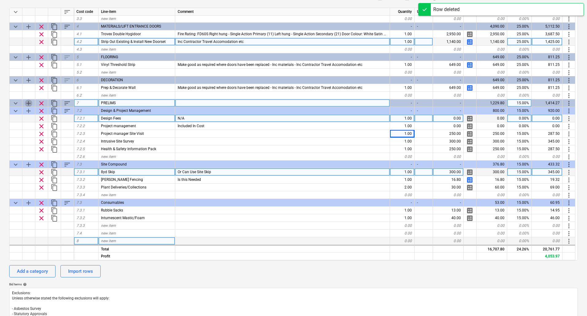
click at [29, 105] on span "add" at bounding box center [28, 103] width 7 height 7
type textarea "x"
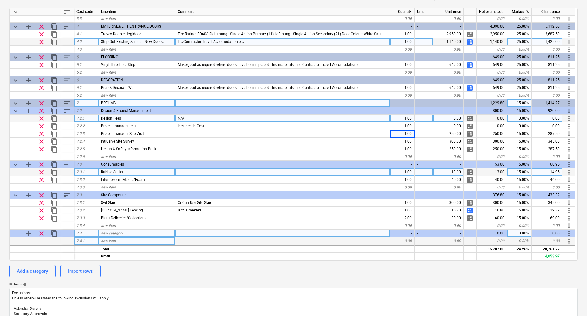
click at [109, 233] on span "new category" at bounding box center [112, 233] width 22 height 4
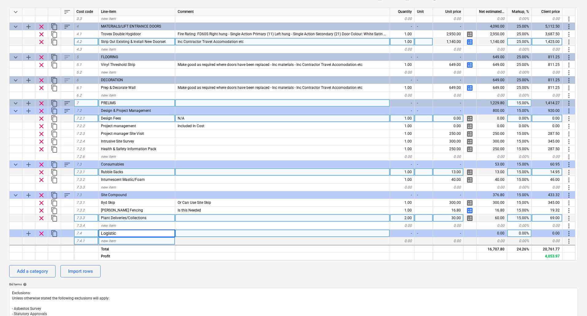
type input "Logistics"
type textarea "x"
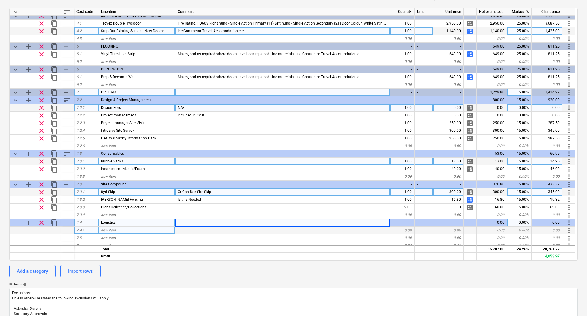
scroll to position [100, 0]
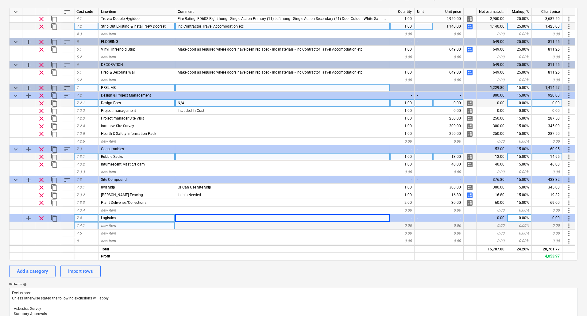
click at [113, 224] on span "new item" at bounding box center [108, 226] width 15 height 4
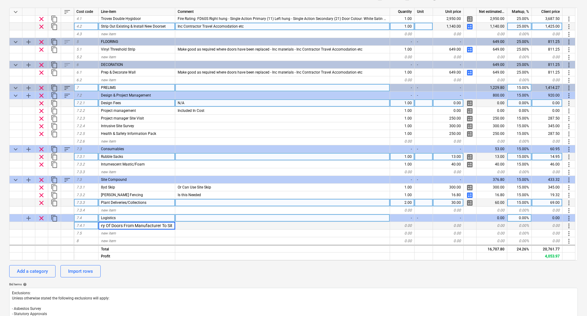
type input "Delivery Of Doors From Manufacturer To Site"
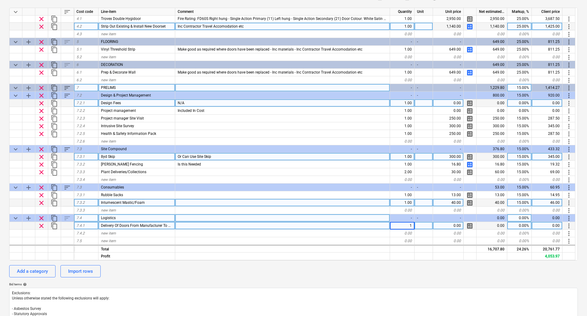
type textarea "x"
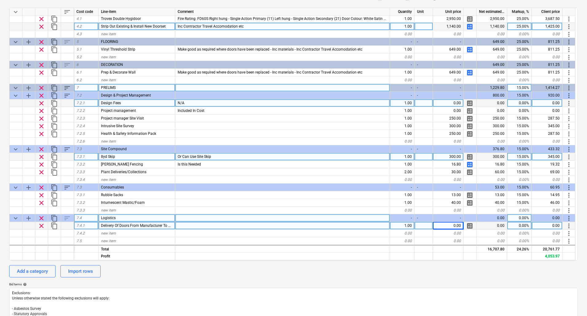
click at [459, 225] on div "0.00" at bounding box center [448, 226] width 31 height 8
type input "900"
type textarea "x"
click at [119, 219] on div "Logistics" at bounding box center [137, 219] width 77 height 8
type input "Supplier Specific"
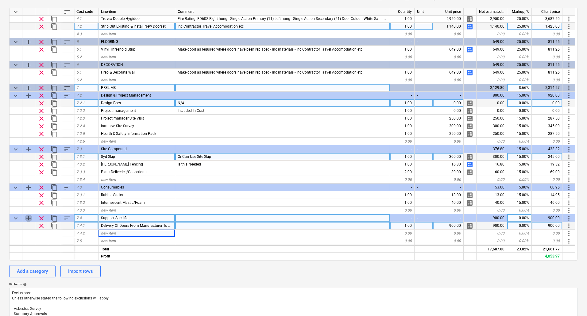
click at [28, 217] on span "add" at bounding box center [28, 218] width 7 height 7
type textarea "x"
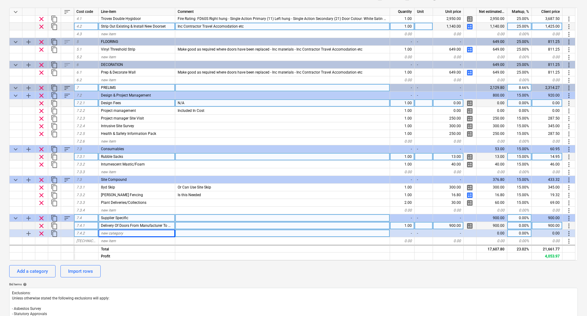
click at [107, 234] on span "new category" at bounding box center [112, 233] width 22 height 4
type input "Door Manufacturer"
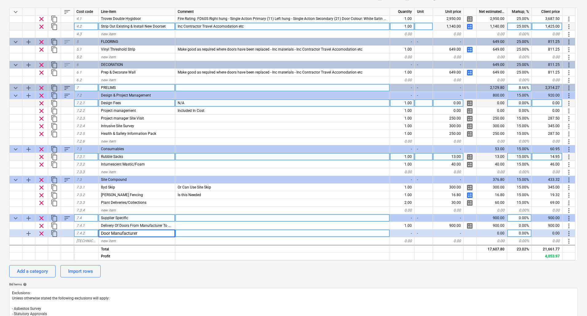
click at [182, 278] on div "calendar_month 29 Sep 2025 calendar_month 13 Oct 2025 currency_exchange Set cur…" at bounding box center [293, 190] width 569 height 395
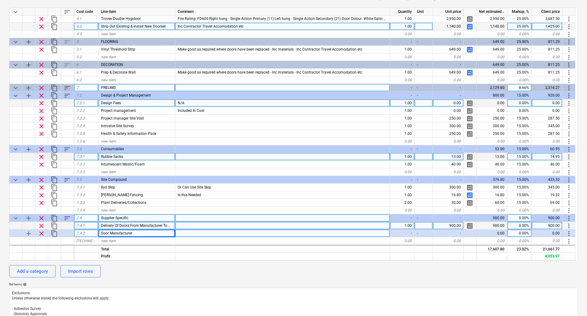
click at [568, 225] on span "more_vert" at bounding box center [568, 225] width 7 height 7
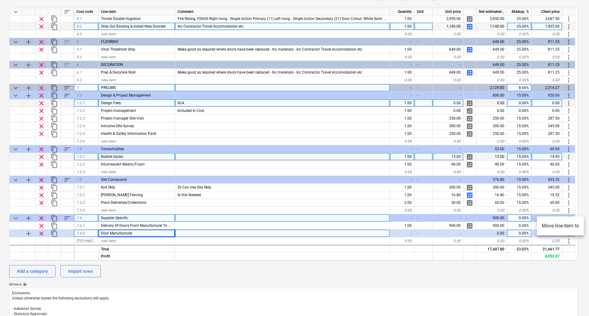
click at [560, 225] on li "Move line-item to" at bounding box center [560, 226] width 47 height 14
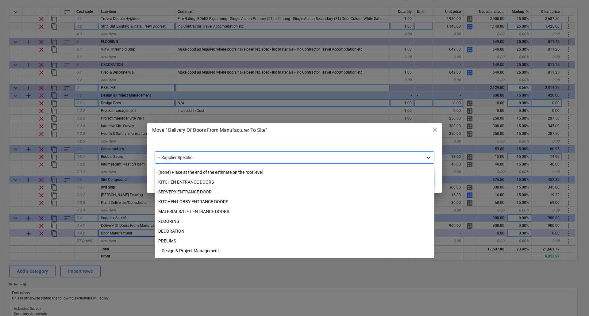
click at [429, 159] on icon at bounding box center [429, 158] width 6 height 6
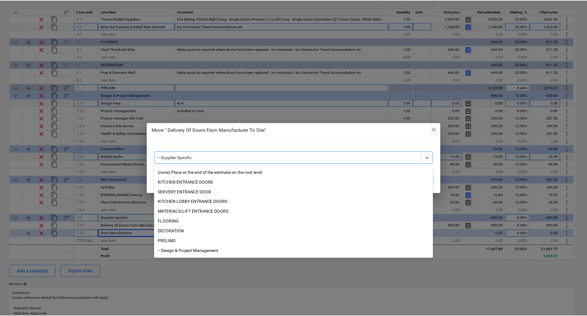
scroll to position [42, 0]
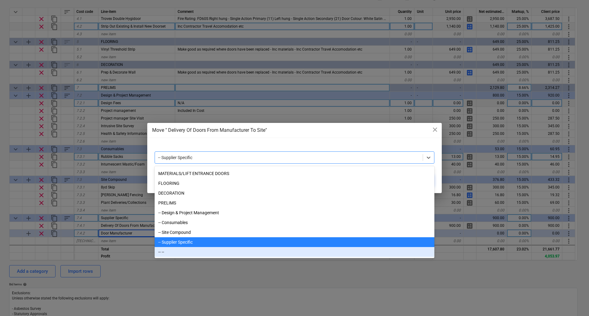
click at [166, 251] on div "-- --" at bounding box center [295, 252] width 280 height 10
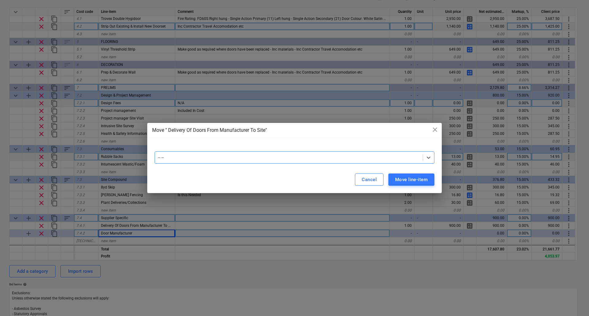
drag, startPoint x: 406, startPoint y: 173, endPoint x: 405, endPoint y: 178, distance: 5.3
click at [406, 173] on div "Cancel Move line-item" at bounding box center [294, 179] width 295 height 27
click at [405, 180] on div "Move line-item" at bounding box center [411, 180] width 33 height 8
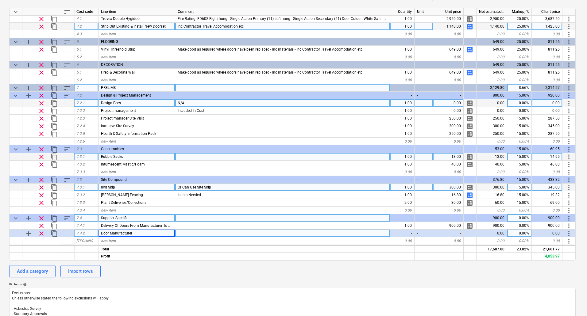
type textarea "x"
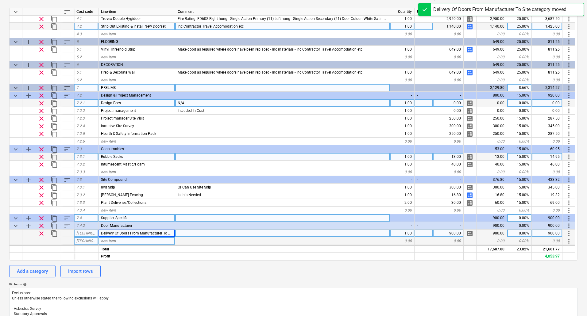
click at [110, 241] on span "new item" at bounding box center [108, 241] width 15 height 4
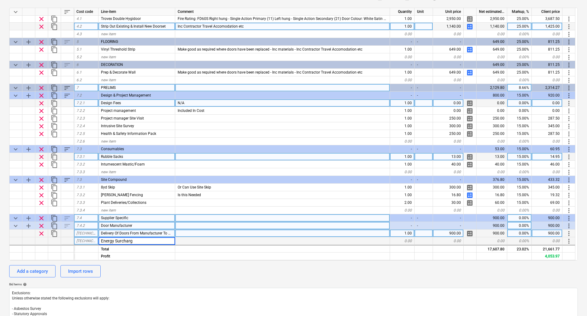
type input "Energy Surcharge"
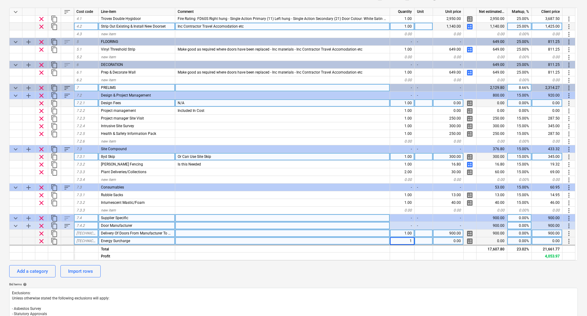
type textarea "x"
type input "150"
type textarea "x"
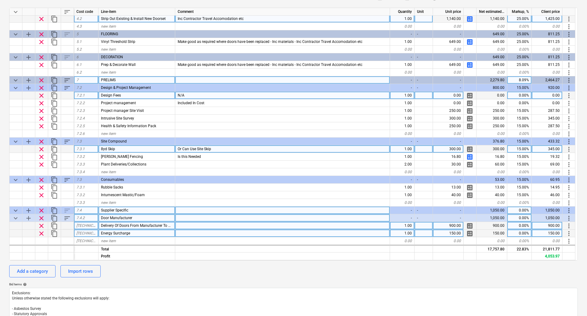
scroll to position [116, 0]
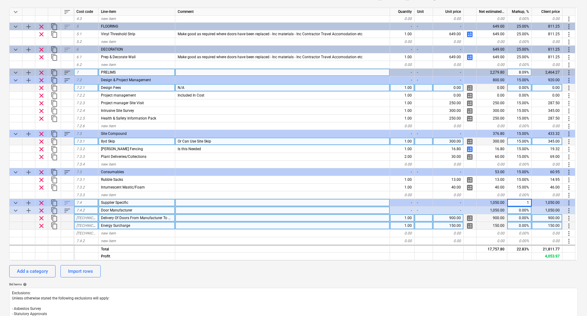
type input "15"
type textarea "x"
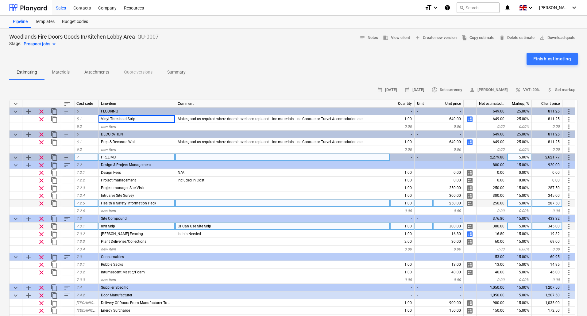
scroll to position [0, 0]
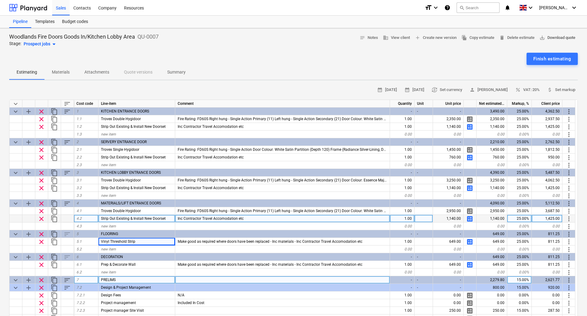
click at [553, 34] on span "save_alt Download quote" at bounding box center [558, 37] width 36 height 7
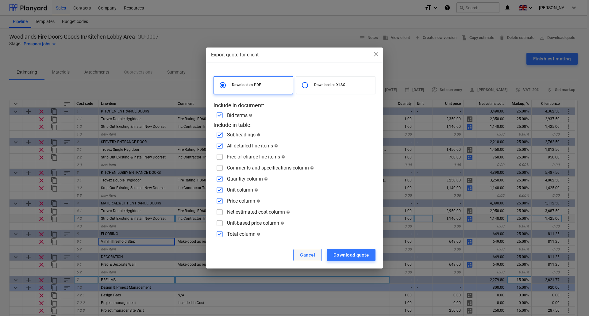
click at [320, 255] on button "Cancel" at bounding box center [307, 255] width 29 height 12
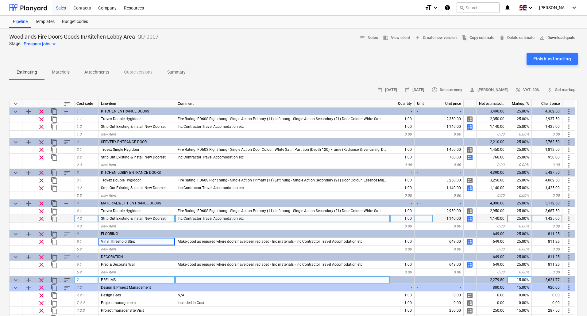
click at [550, 37] on span "save_alt Download quote" at bounding box center [558, 37] width 36 height 7
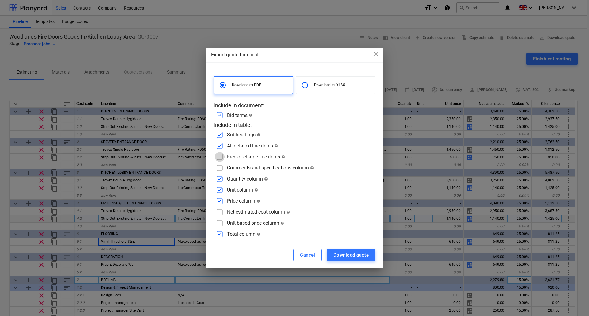
click at [222, 157] on input "checkbox" at bounding box center [220, 157] width 10 height 10
checkbox input "true"
click at [220, 167] on input "checkbox" at bounding box center [220, 168] width 10 height 10
checkbox input "true"
click at [354, 251] on div "Download quote" at bounding box center [351, 255] width 35 height 8
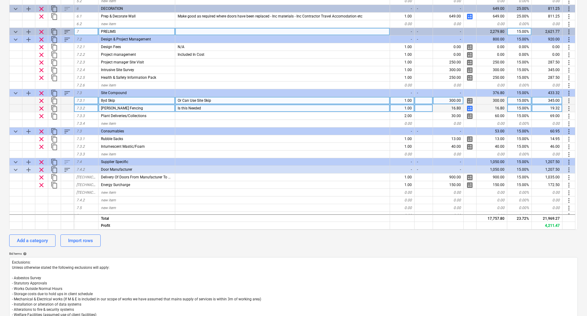
scroll to position [131, 0]
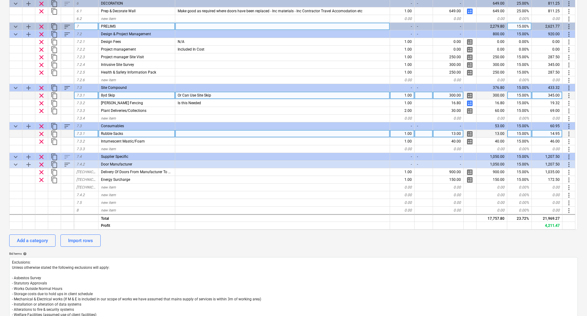
click at [407, 133] on div "1.00" at bounding box center [402, 134] width 25 height 8
type input "0.5"
type textarea "x"
click at [384, 256] on div "Bid terms help" at bounding box center [293, 254] width 569 height 4
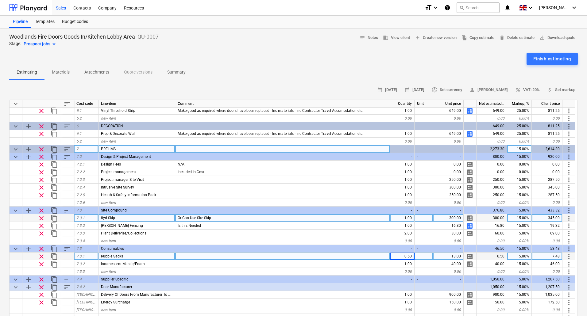
scroll to position [0, 0]
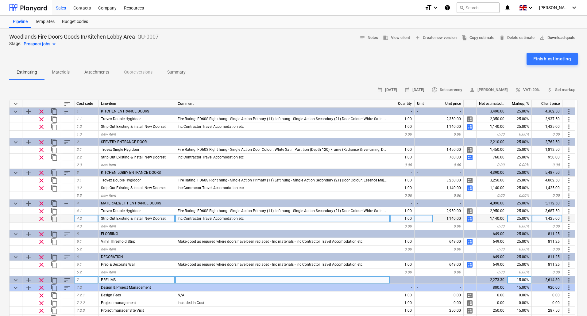
click at [549, 37] on span "save_alt Download quote" at bounding box center [558, 37] width 36 height 7
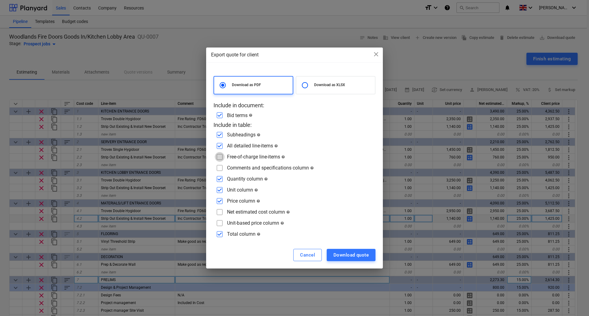
click at [219, 156] on input "checkbox" at bounding box center [220, 157] width 10 height 10
checkbox input "true"
click at [221, 166] on input "checkbox" at bounding box center [220, 168] width 10 height 10
checkbox input "true"
click at [360, 257] on div "Download quote" at bounding box center [351, 255] width 35 height 8
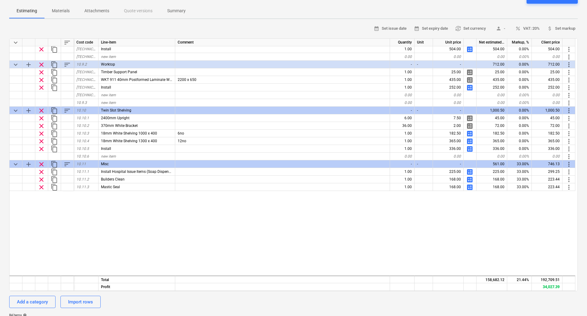
scroll to position [2256, 0]
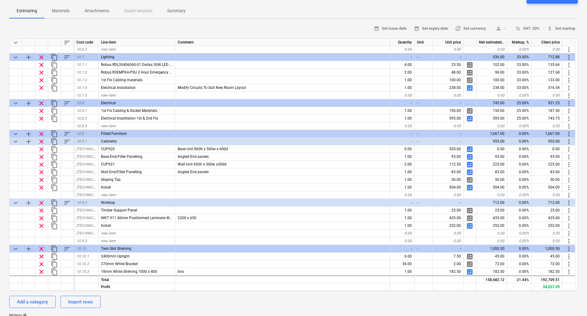
drag, startPoint x: 578, startPoint y: 211, endPoint x: 585, endPoint y: 162, distance: 49.0
click at [585, 161] on div "Fairfield Site Development 2025 FF OP QU-0006 Stage: Prospect jobs arrow_drop_d…" at bounding box center [293, 239] width 587 height 544
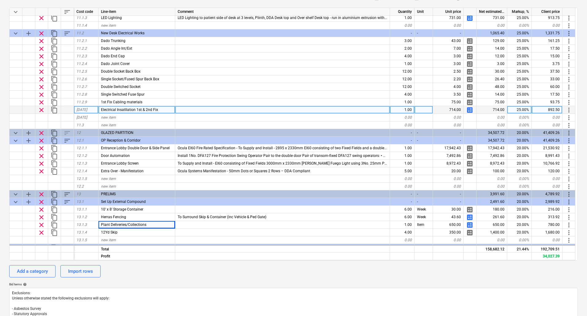
scroll to position [2434, 0]
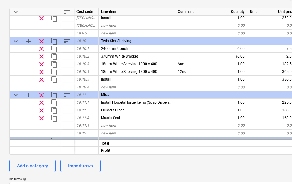
type textarea "x"
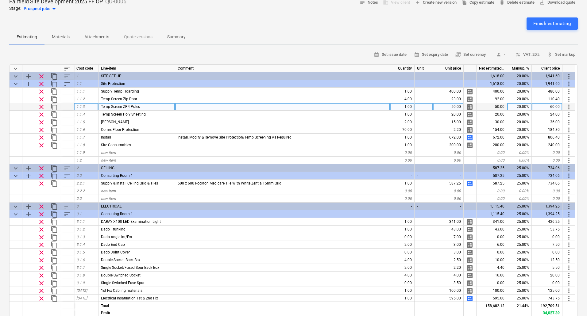
scroll to position [0, 0]
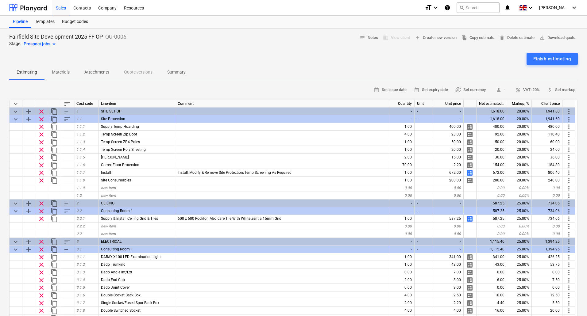
click at [364, 58] on div "Finish estimating" at bounding box center [293, 59] width 569 height 12
click at [555, 37] on span "save_alt Download quote" at bounding box center [558, 37] width 36 height 7
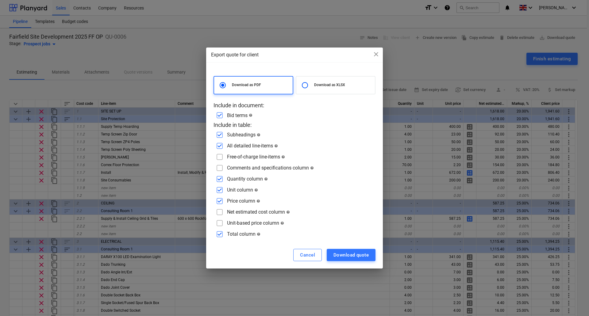
click at [326, 83] on p "Download as XLSX" at bounding box center [343, 85] width 58 height 5
radio input "false"
radio input "true"
checkbox input "false"
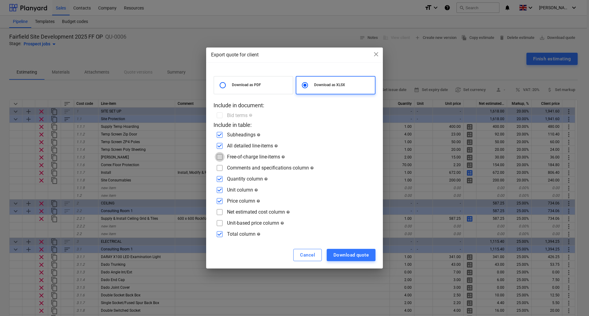
click at [218, 156] on input "checkbox" at bounding box center [220, 157] width 10 height 10
checkbox input "true"
click at [222, 167] on input "checkbox" at bounding box center [220, 168] width 10 height 10
checkbox input "true"
click at [350, 257] on div "Download quote" at bounding box center [351, 255] width 35 height 8
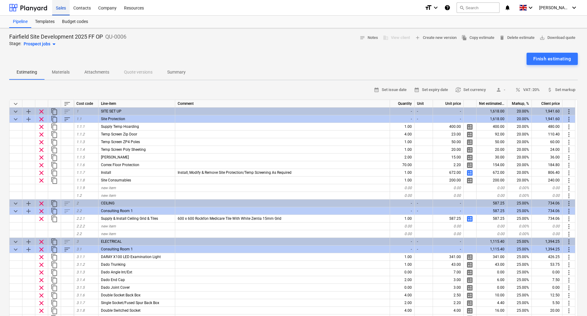
click at [64, 6] on div "Sales" at bounding box center [60, 8] width 17 height 16
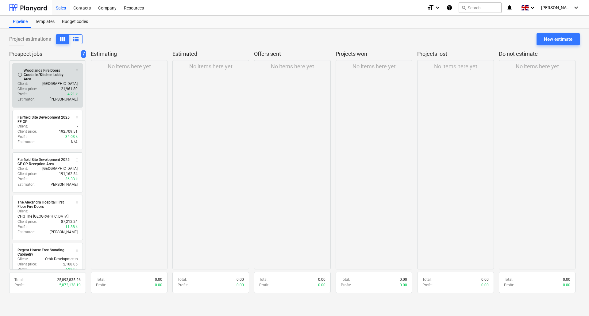
click at [43, 79] on div "Woodlands Fire Doors Goods In/Kitchen Lobby Area" at bounding box center [47, 74] width 47 height 13
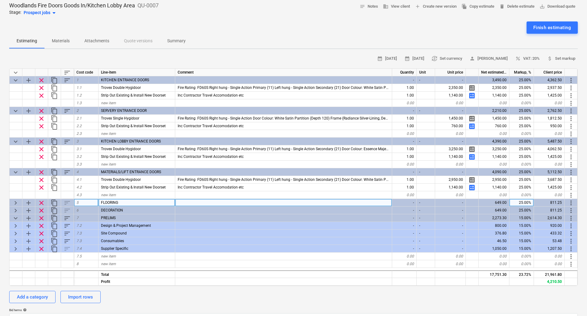
scroll to position [31, 0]
click at [15, 202] on span "keyboard_arrow_right" at bounding box center [15, 203] width 7 height 7
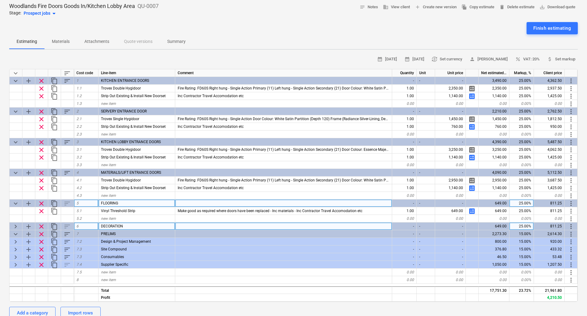
click at [15, 225] on span "keyboard_arrow_right" at bounding box center [15, 226] width 7 height 7
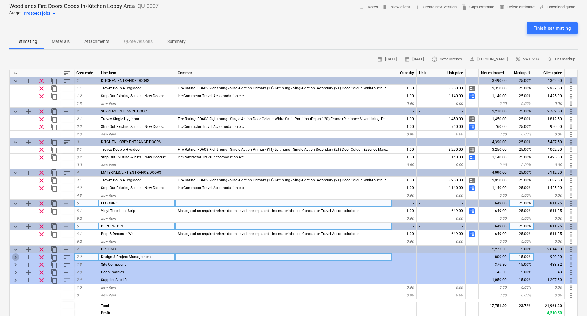
click at [15, 258] on span "keyboard_arrow_right" at bounding box center [15, 257] width 7 height 7
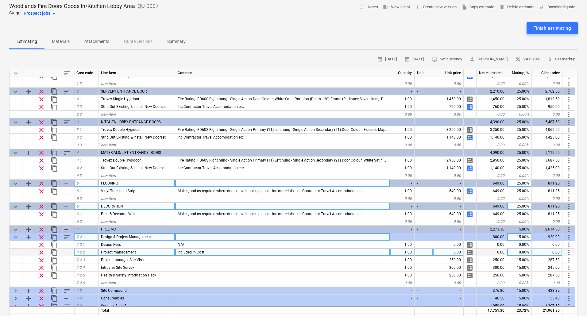
scroll to position [39, 0]
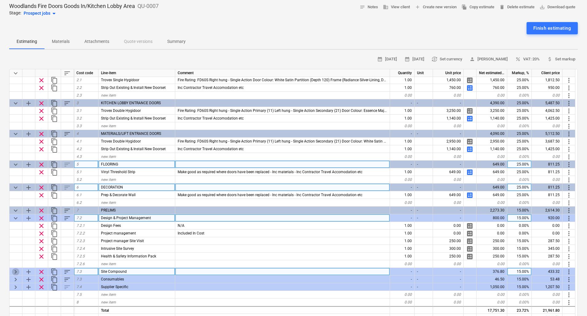
click at [14, 272] on span "keyboard_arrow_right" at bounding box center [15, 272] width 7 height 7
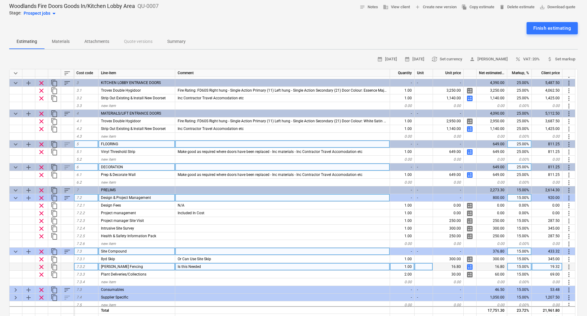
scroll to position [70, 0]
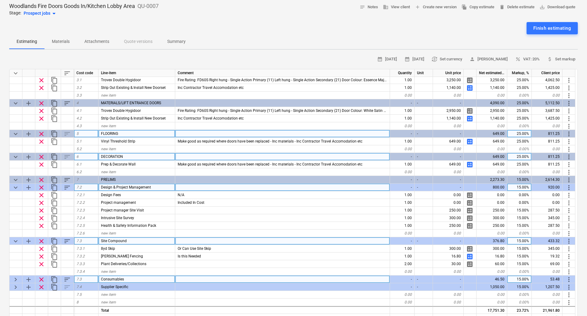
click at [12, 280] on span "keyboard_arrow_right" at bounding box center [15, 279] width 7 height 7
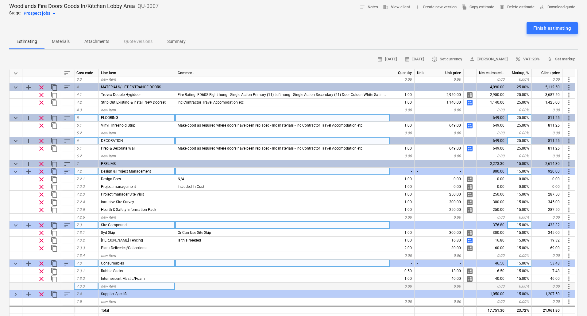
scroll to position [93, 0]
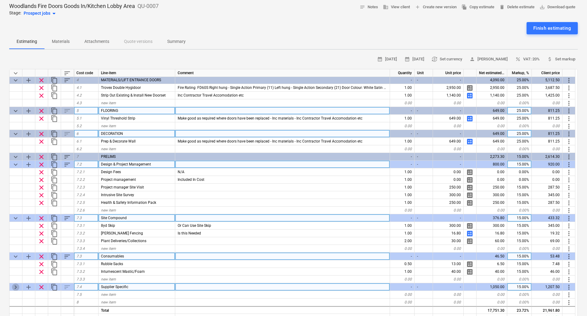
click at [12, 289] on span "keyboard_arrow_right" at bounding box center [15, 287] width 7 height 7
type textarea "x"
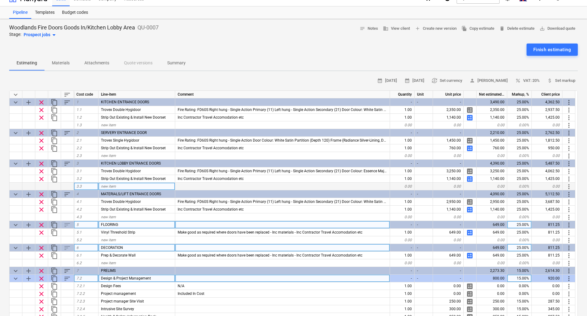
scroll to position [0, 0]
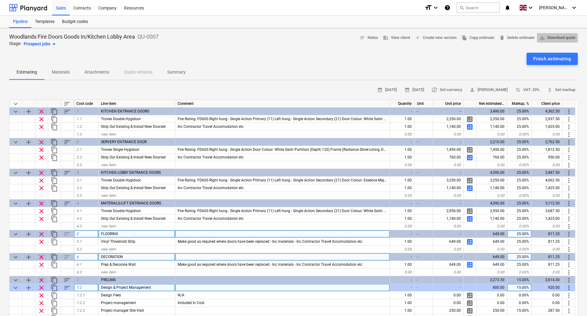
click at [551, 37] on span "save_alt Download quote" at bounding box center [558, 37] width 36 height 7
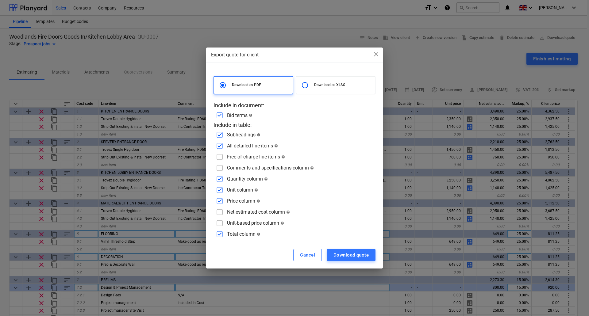
click at [305, 88] on input "radio" at bounding box center [305, 85] width 12 height 12
radio input "true"
radio input "false"
checkbox input "false"
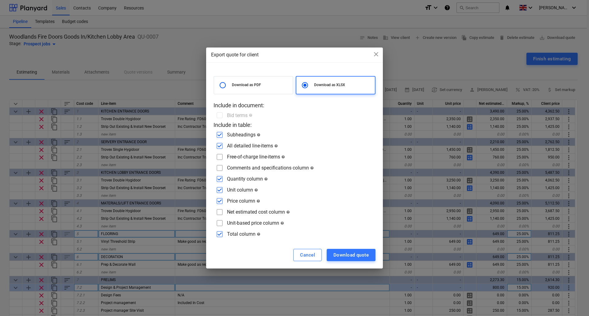
click at [221, 159] on input "checkbox" at bounding box center [220, 157] width 10 height 10
checkbox input "true"
click at [221, 167] on input "checkbox" at bounding box center [220, 168] width 10 height 10
checkbox input "true"
click at [349, 252] on div "Download quote" at bounding box center [351, 255] width 35 height 8
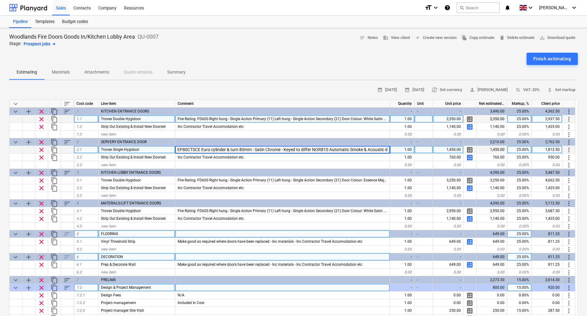
scroll to position [0, 896]
click at [138, 117] on span "Trovex Double Hygidoor" at bounding box center [121, 119] width 40 height 4
click at [247, 91] on div "calendar_month 29 Sep 2025 calendar_month 13 Oct 2025 currency_exchange Set cur…" at bounding box center [293, 90] width 569 height 10
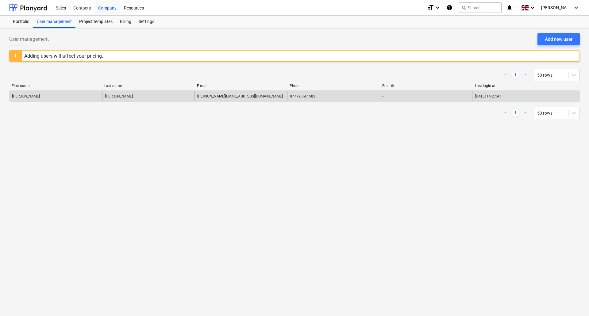
click at [56, 95] on div "[PERSON_NAME]" at bounding box center [56, 96] width 93 height 10
click at [25, 99] on div "[PERSON_NAME]" at bounding box center [56, 96] width 93 height 10
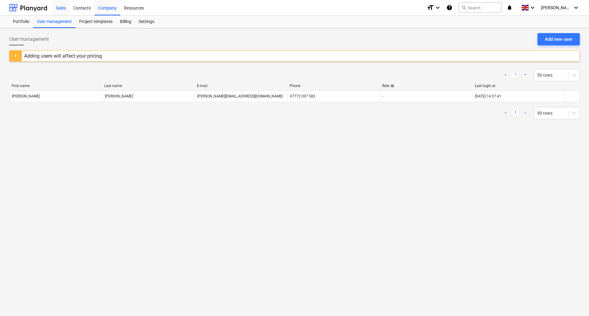
click at [57, 7] on div "Sales" at bounding box center [60, 8] width 17 height 16
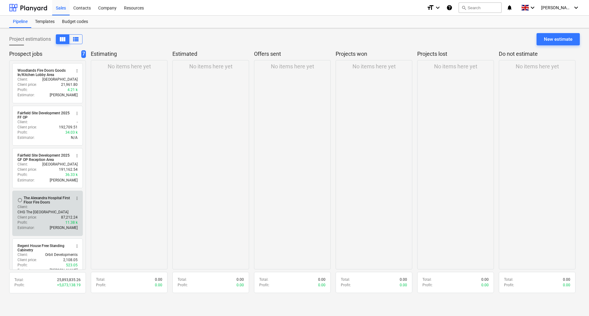
click at [44, 213] on p "CHG The [GEOGRAPHIC_DATA]" at bounding box center [42, 212] width 51 height 5
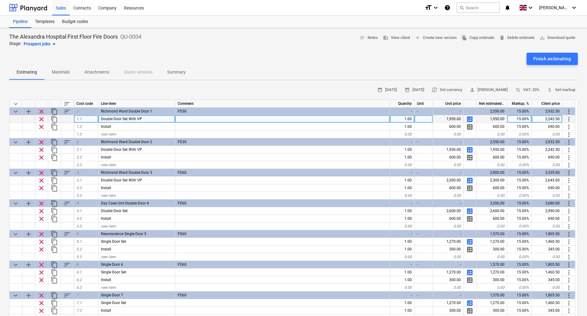
click at [469, 120] on span "calculate" at bounding box center [469, 119] width 7 height 7
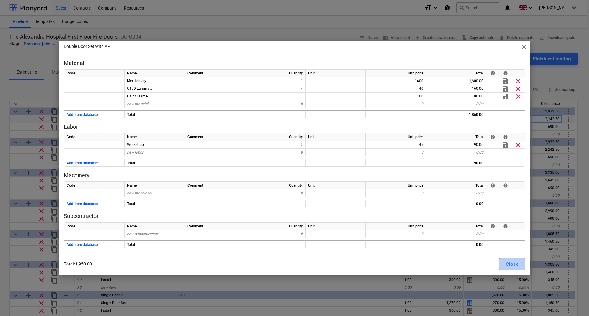
click at [509, 261] on div "Close" at bounding box center [512, 265] width 13 height 8
type textarea "x"
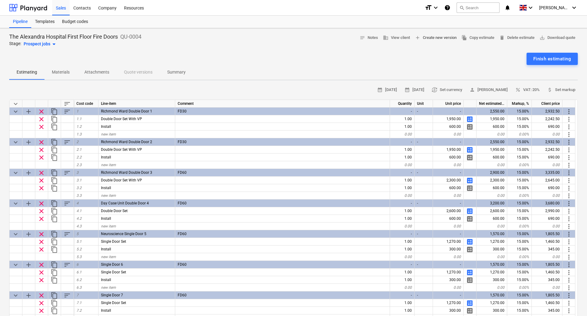
click at [433, 37] on span "add Create new version" at bounding box center [436, 37] width 42 height 7
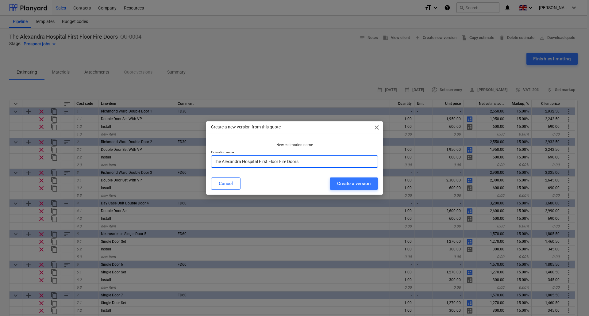
click at [327, 163] on input "The Alexandra Hospital First Floor Fire Doors" at bounding box center [294, 162] width 167 height 12
type input "The Alexandra Hospital First Floor Fire Doors SDS"
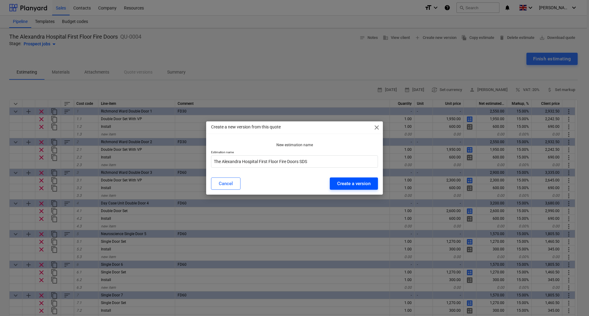
click at [358, 183] on div "Create a version" at bounding box center [353, 184] width 33 height 8
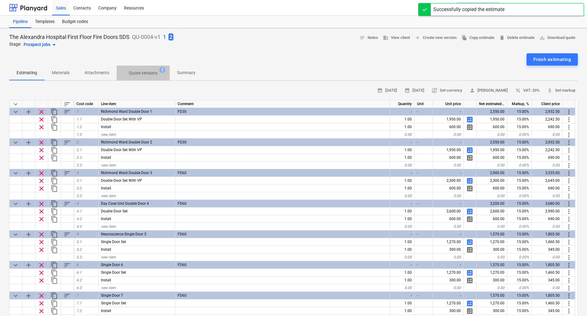
click at [145, 73] on p "Quote versions" at bounding box center [143, 73] width 29 height 6
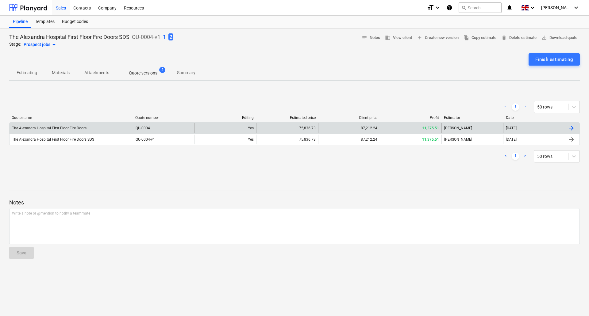
drag, startPoint x: 93, startPoint y: 127, endPoint x: 87, endPoint y: 127, distance: 5.2
click at [87, 127] on div "The Alexandra Hospital First Floor Fire Doors" at bounding box center [71, 128] width 123 height 10
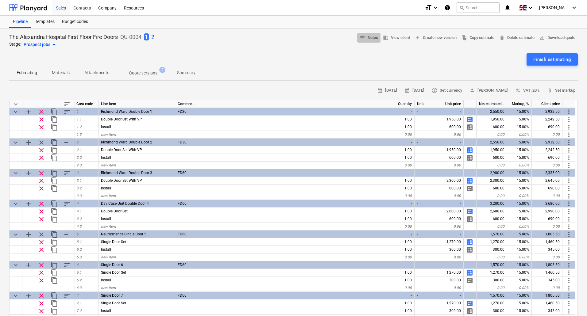
click at [367, 37] on span "notes Notes" at bounding box center [369, 37] width 18 height 7
click at [58, 7] on div "Sales" at bounding box center [60, 8] width 17 height 16
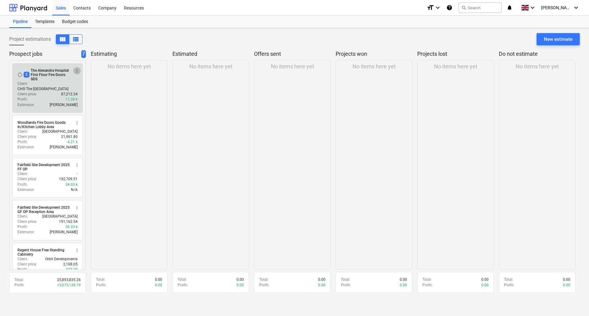
click at [79, 69] on span "more_vert" at bounding box center [77, 70] width 5 height 5
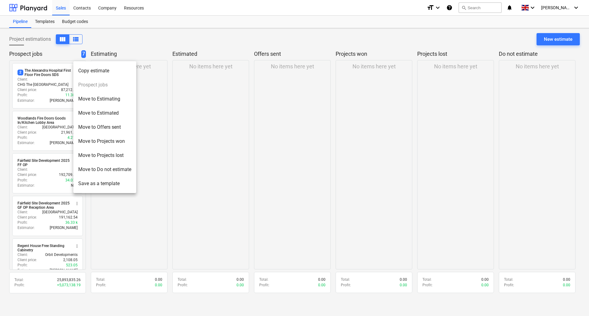
click at [44, 74] on div at bounding box center [294, 158] width 589 height 316
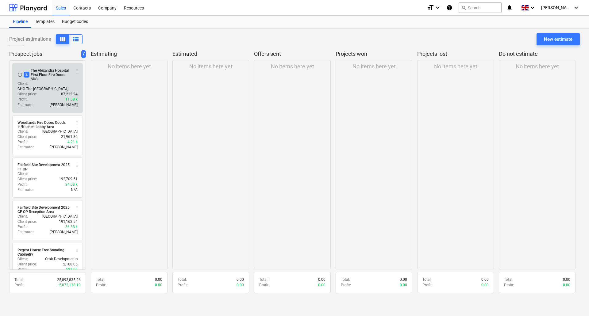
click at [45, 77] on div "2 The Alexandra Hospital First Floor Fire Doors SDS" at bounding box center [47, 74] width 47 height 13
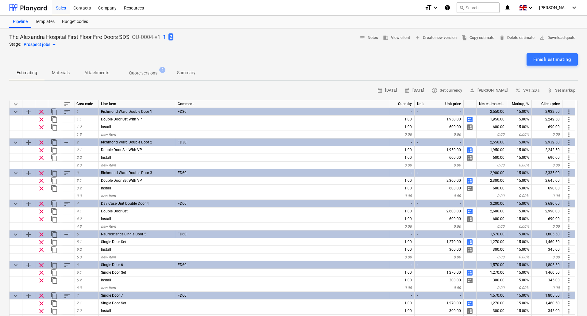
click at [77, 38] on p "The Alexandra Hospital First Floor Fire Doors SDS" at bounding box center [69, 36] width 120 height 7
click at [393, 39] on span "business View client" at bounding box center [396, 37] width 27 height 7
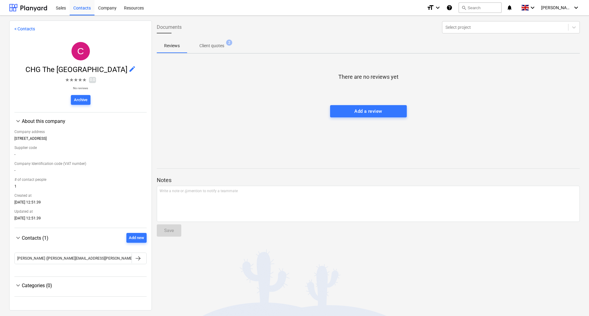
click at [19, 30] on link "< Contacts" at bounding box center [24, 28] width 21 height 5
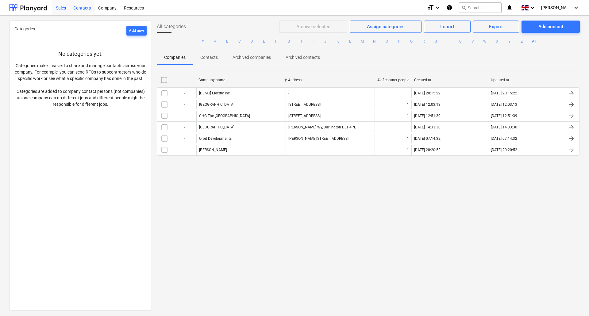
click at [62, 8] on div "Sales" at bounding box center [60, 8] width 17 height 16
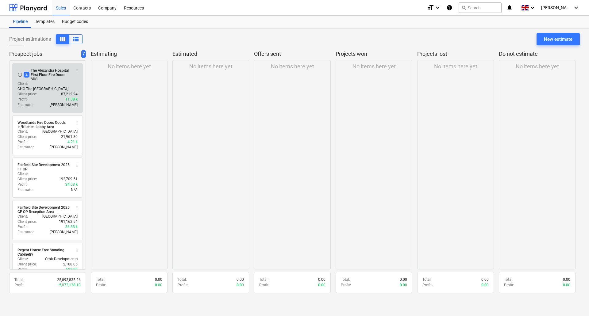
click at [47, 74] on div "2 The Alexandra Hospital First Floor Fire Doors SDS" at bounding box center [47, 74] width 47 height 13
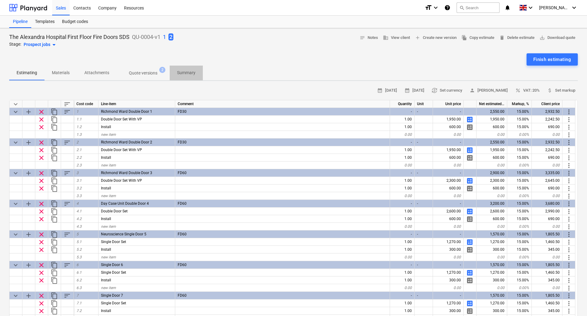
click at [184, 76] on p "Summary" at bounding box center [186, 73] width 18 height 6
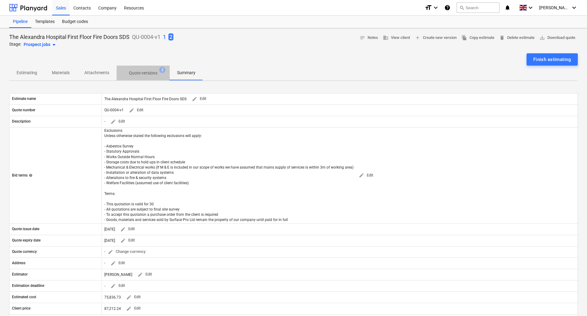
click at [148, 72] on p "Quote versions" at bounding box center [143, 73] width 29 height 6
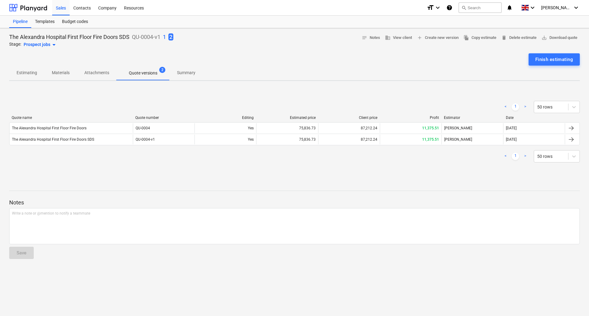
click at [165, 37] on p "1" at bounding box center [164, 36] width 3 height 7
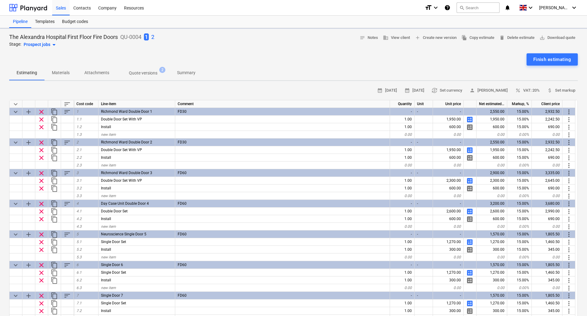
type textarea "x"
click at [189, 70] on p "Summary" at bounding box center [186, 73] width 18 height 6
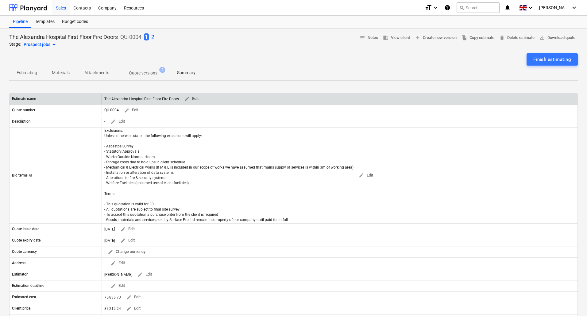
click at [179, 99] on div "The Alexandra Hospital First Floor Fire Doors edit Edit" at bounding box center [152, 99] width 97 height 10
click at [190, 98] on span "edit Edit" at bounding box center [191, 98] width 15 height 7
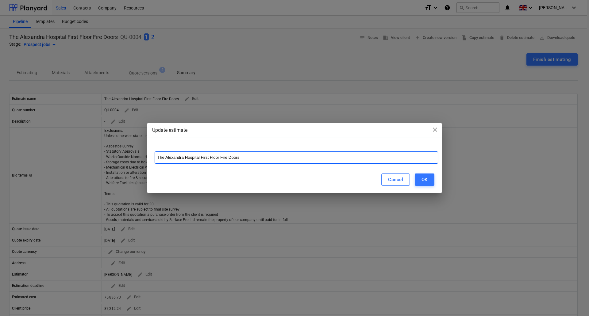
click at [249, 156] on input "The Alexandra Hospital First Floor Fire Doors" at bounding box center [297, 158] width 284 height 12
type input "The Alexandra Hospital First Floor Fire Doors Mcr Joinery (original)"
click at [426, 181] on div "OK" at bounding box center [425, 180] width 6 height 8
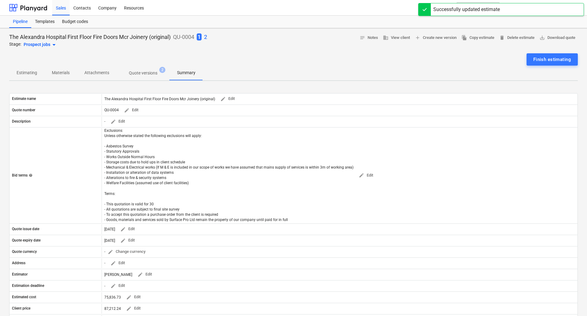
click at [32, 73] on p "Estimating" at bounding box center [27, 73] width 21 height 6
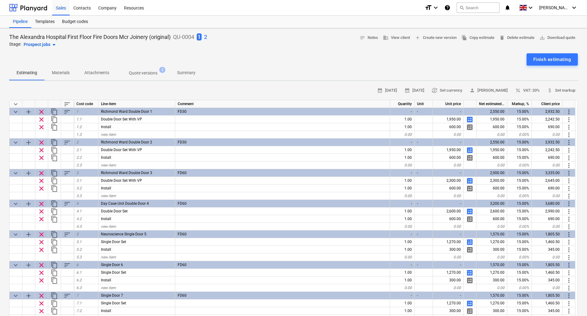
click at [61, 70] on p "Materials" at bounding box center [61, 73] width 18 height 6
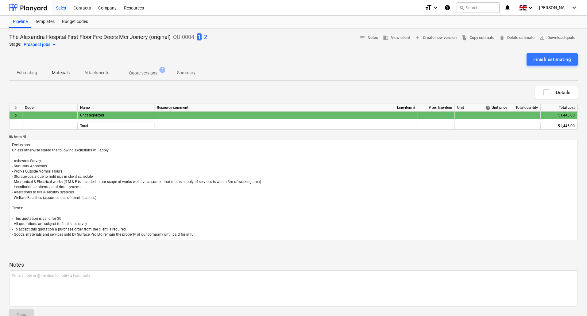
click at [14, 118] on span "keyboard_arrow_right" at bounding box center [15, 115] width 7 height 7
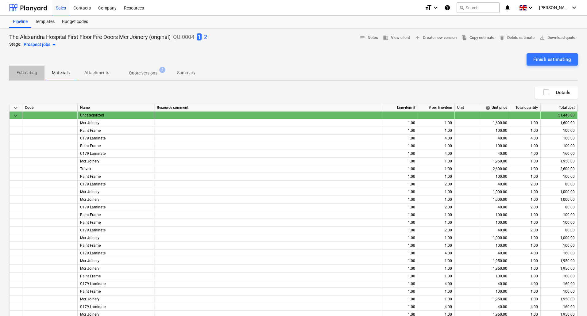
click at [28, 76] on span "Estimating" at bounding box center [26, 73] width 35 height 10
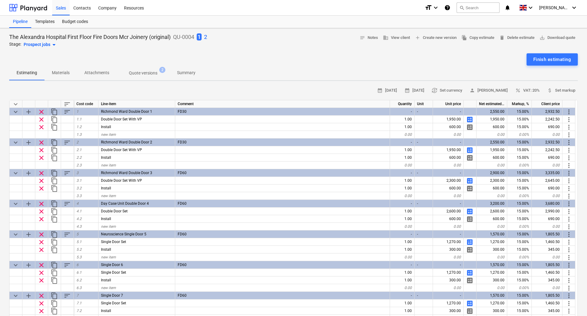
click at [207, 37] on p "2" at bounding box center [205, 36] width 3 height 7
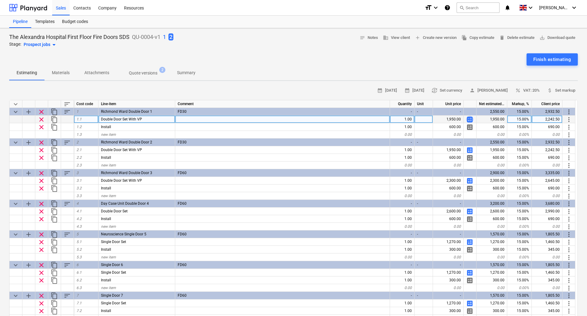
click at [471, 120] on span "calculate" at bounding box center [469, 119] width 7 height 7
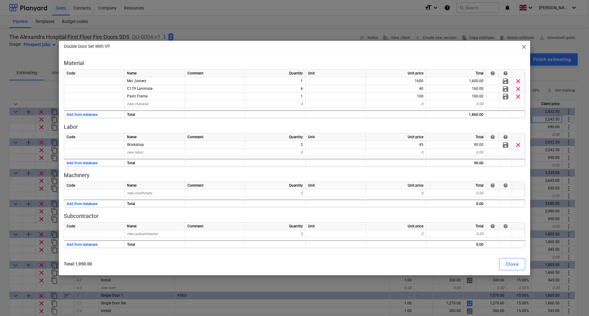
click at [235, 34] on div "Double Door Set With VP close Material Code Name Comment Quantity Unit Unit pri…" at bounding box center [294, 158] width 589 height 316
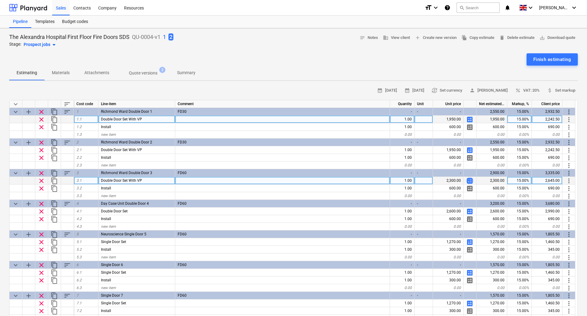
click at [469, 180] on span "calculate" at bounding box center [469, 180] width 7 height 7
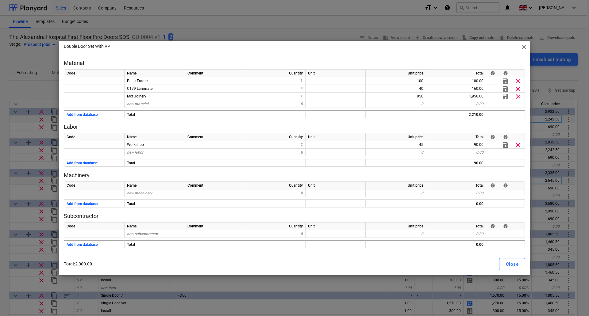
click at [290, 29] on div "Double Door Set With VP close Material Code Name Comment Quantity Unit Unit pri…" at bounding box center [294, 158] width 589 height 316
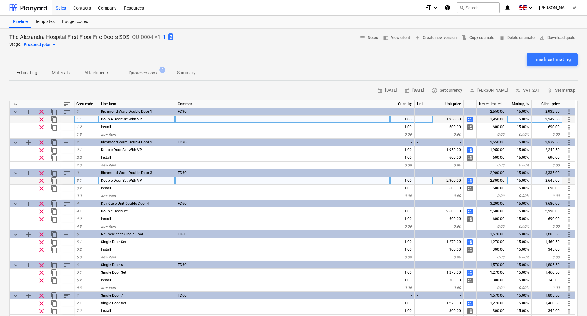
click at [470, 119] on span "calculate" at bounding box center [469, 119] width 7 height 7
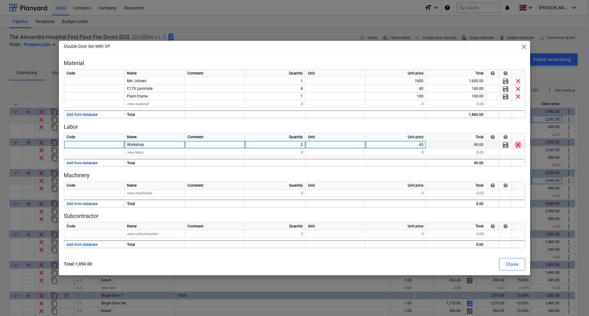
click at [519, 146] on span "clear" at bounding box center [518, 144] width 7 height 7
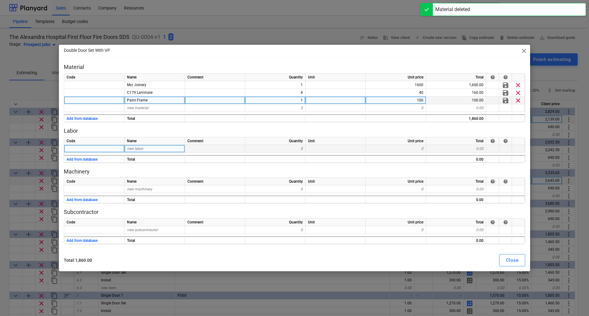
click at [520, 100] on span "clear" at bounding box center [518, 100] width 7 height 7
type textarea "x"
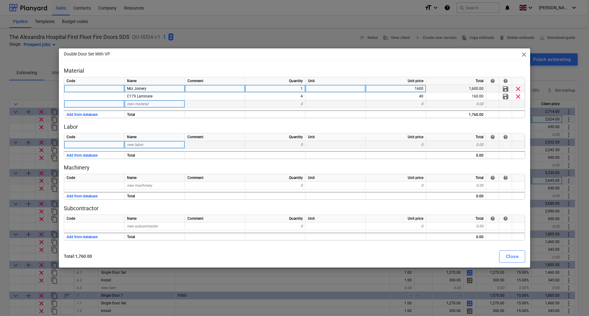
click at [150, 91] on div "Mcr Joinery" at bounding box center [155, 89] width 60 height 8
type input "S"
type input "Door"
type textarea "x"
type input "Ironmongery"
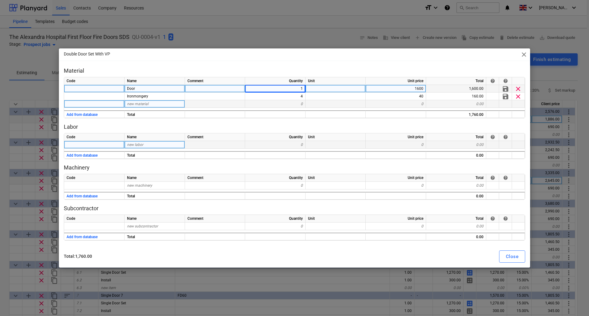
type textarea "x"
click at [393, 87] on div "1600" at bounding box center [396, 89] width 60 height 8
type input "1550"
type textarea "x"
type input "486"
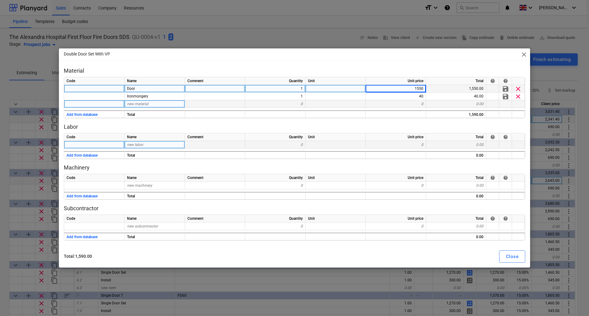
type textarea "x"
type input "1545"
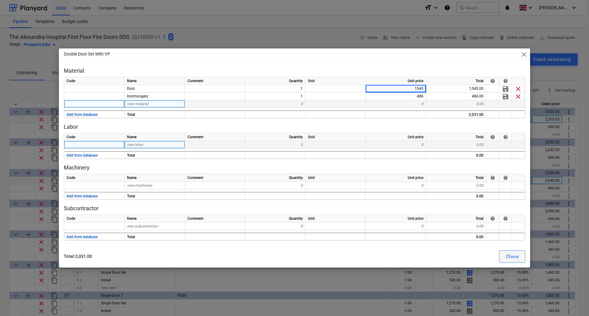
click at [509, 261] on button "Close" at bounding box center [512, 257] width 26 height 12
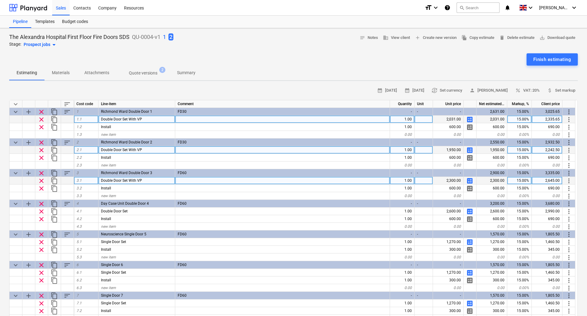
click at [470, 151] on span "calculate" at bounding box center [469, 150] width 7 height 7
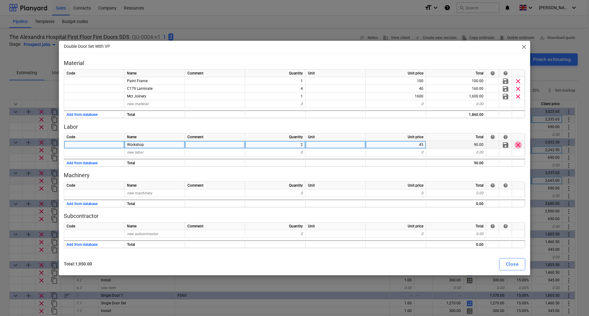
click at [518, 147] on span "clear" at bounding box center [518, 144] width 7 height 7
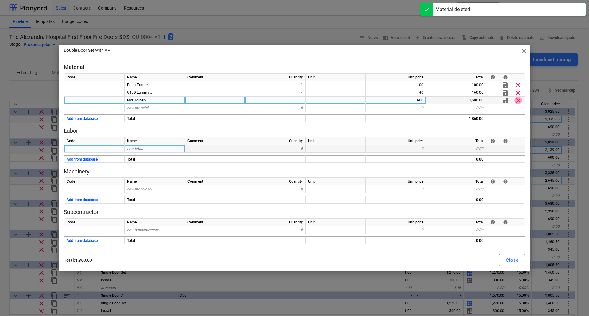
click at [520, 99] on span "clear" at bounding box center [518, 100] width 7 height 7
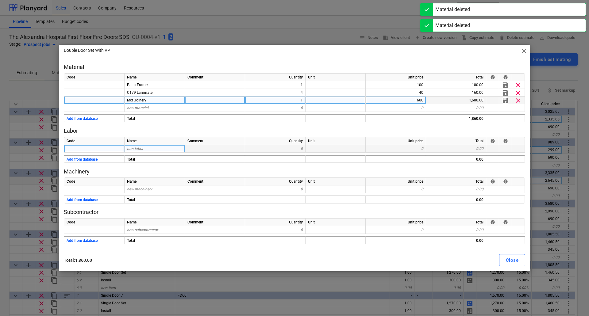
type textarea "x"
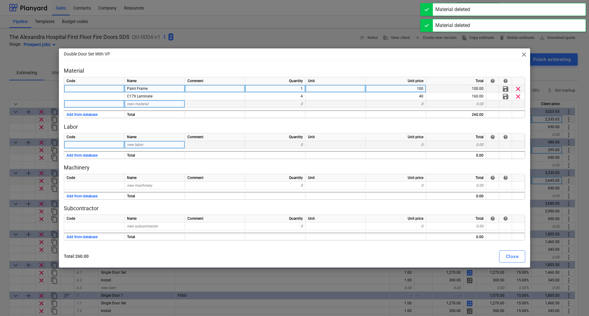
click at [155, 90] on div "Paint Frame" at bounding box center [155, 89] width 60 height 8
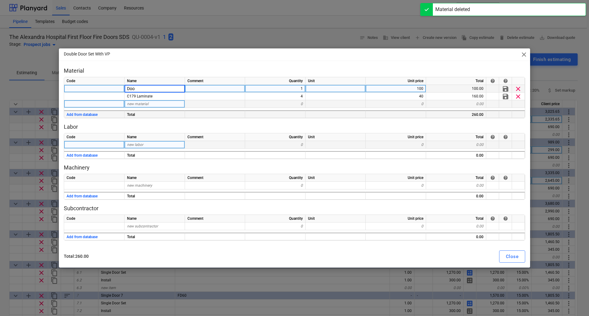
type input "Door"
type textarea "x"
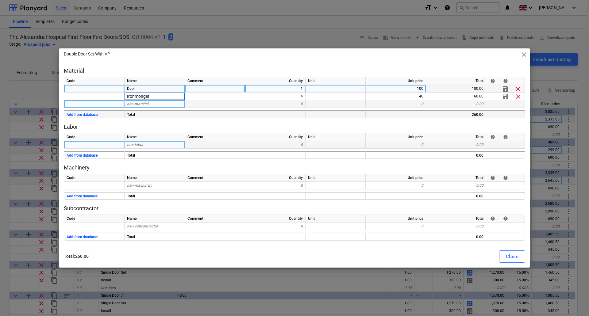
type input "Ironmongery"
type textarea "x"
type input "486"
type textarea "x"
type input "1545"
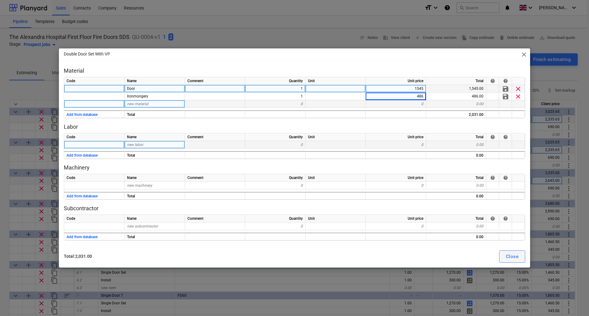
click at [515, 257] on div "Close" at bounding box center [512, 257] width 13 height 8
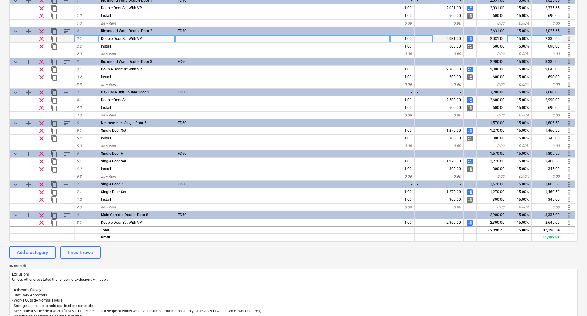
scroll to position [31, 0]
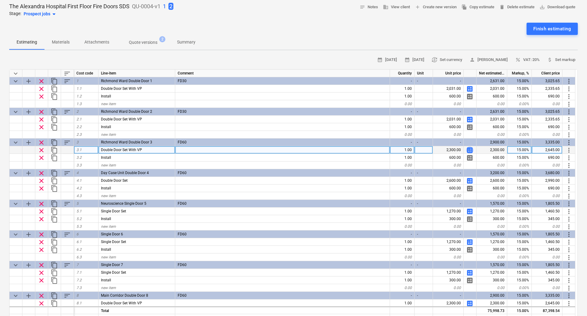
click at [469, 149] on span "calculate" at bounding box center [469, 150] width 7 height 7
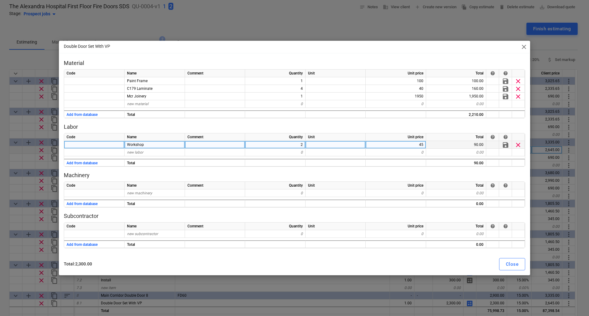
click at [516, 142] on span "clear" at bounding box center [518, 144] width 7 height 7
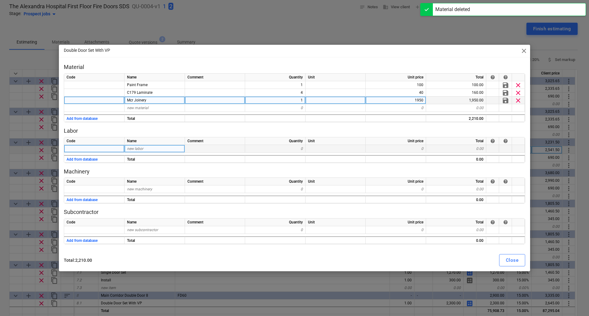
click at [516, 100] on span "clear" at bounding box center [518, 100] width 7 height 7
type textarea "x"
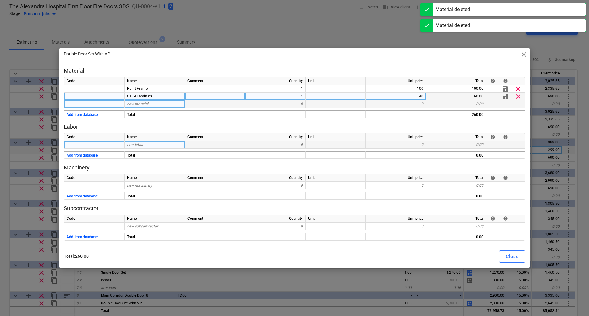
click at [157, 94] on div "C179 Laminate" at bounding box center [155, 97] width 60 height 8
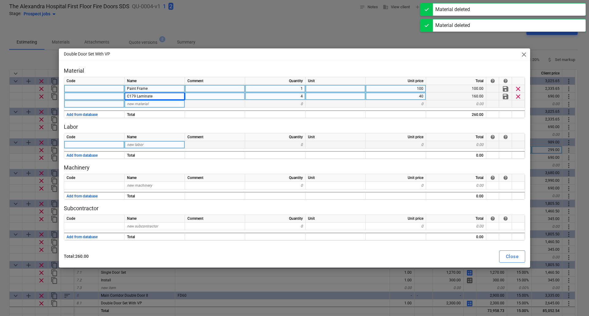
click at [157, 90] on div "Paint Frame" at bounding box center [155, 89] width 60 height 8
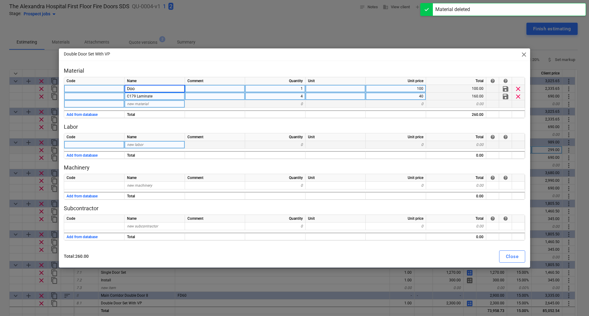
type input "Door"
type textarea "x"
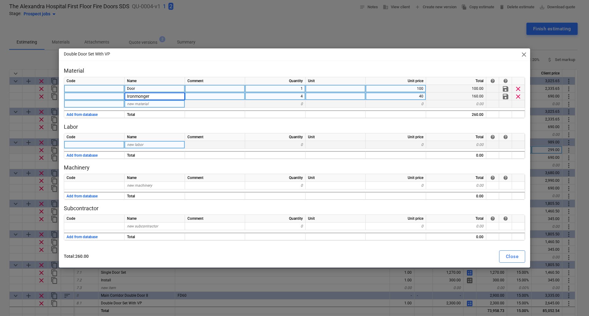
type input "Ironmongery"
type textarea "x"
type input "486"
type textarea "x"
type input "1853"
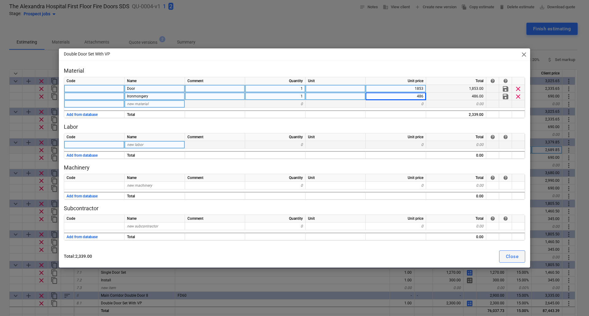
click at [520, 257] on button "Close" at bounding box center [512, 257] width 26 height 12
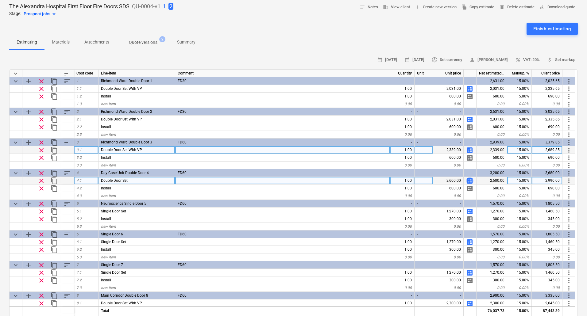
click at [470, 181] on span "calculate" at bounding box center [469, 180] width 7 height 7
type textarea "x"
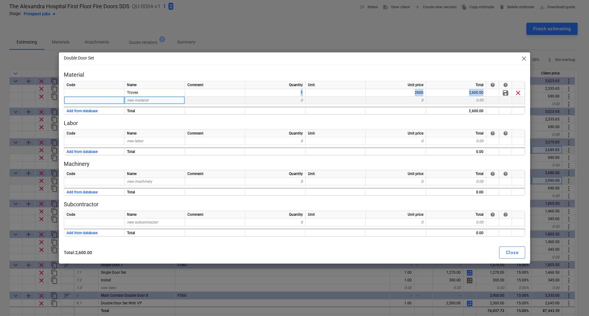
drag, startPoint x: 153, startPoint y: 93, endPoint x: 81, endPoint y: 97, distance: 71.6
click at [81, 97] on div "Code Name Comment Quantity Unit Unit price Total help help Trovex 1 2600 2,600.…" at bounding box center [295, 98] width 462 height 34
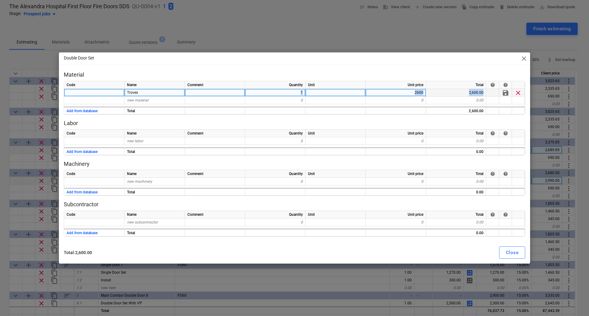
click at [194, 91] on div at bounding box center [215, 93] width 60 height 8
click at [163, 92] on div "Trovex" at bounding box center [155, 93] width 60 height 8
type input "SDS"
type textarea "x"
type input "1365"
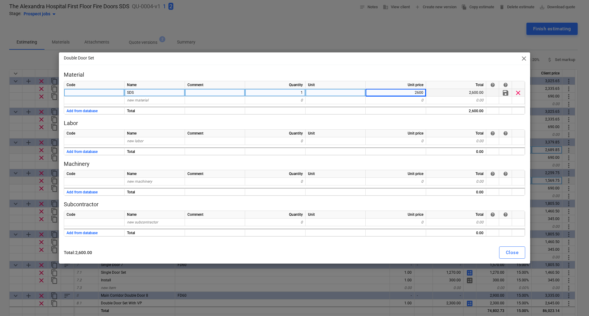
type textarea "x"
type input "Ironmongery"
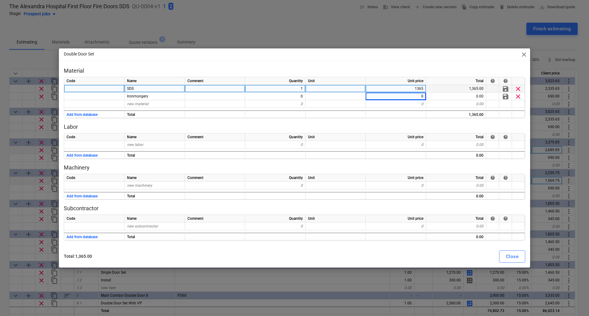
type textarea "x"
type input "539.17"
click at [508, 257] on div "Close" at bounding box center [512, 257] width 13 height 8
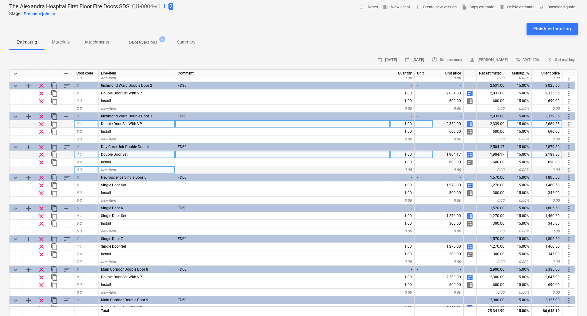
scroll to position [61, 0]
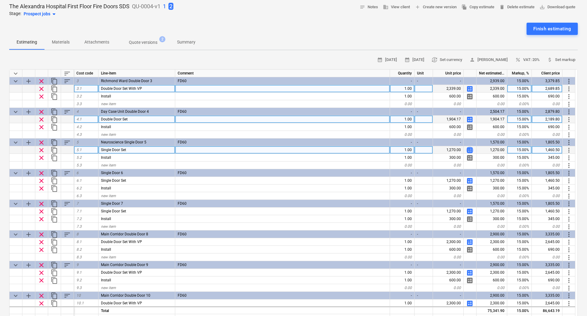
click at [470, 148] on span "calculate" at bounding box center [469, 150] width 7 height 7
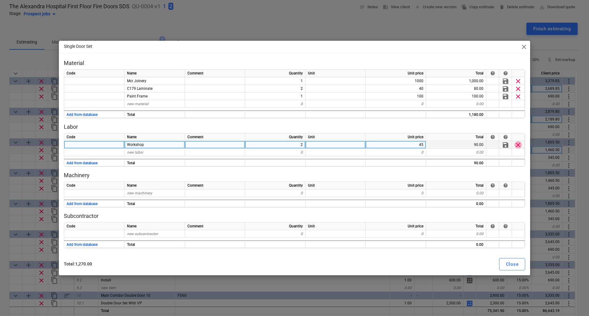
click at [518, 145] on span "clear" at bounding box center [518, 144] width 7 height 7
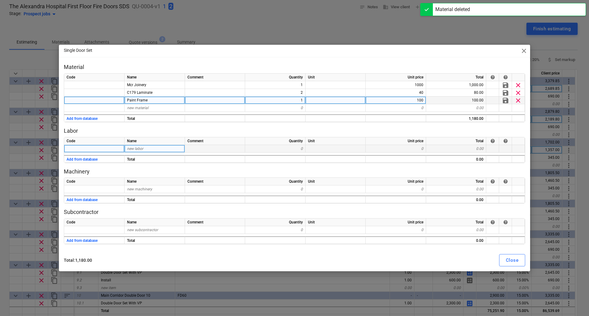
click at [518, 101] on span "clear" at bounding box center [518, 100] width 7 height 7
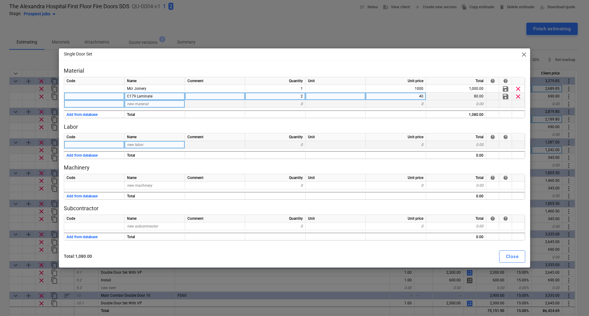
drag, startPoint x: 518, startPoint y: 100, endPoint x: 519, endPoint y: 97, distance: 3.1
click at [519, 97] on span "clear" at bounding box center [518, 96] width 7 height 7
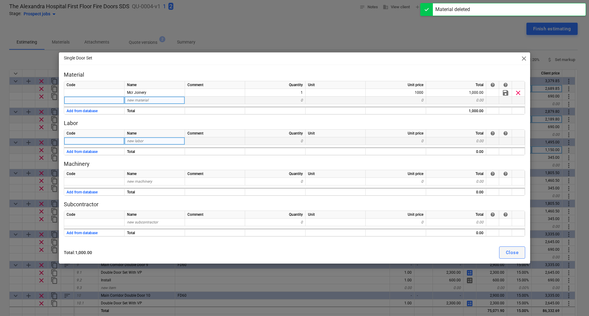
click at [510, 255] on div "Close" at bounding box center [512, 253] width 13 height 8
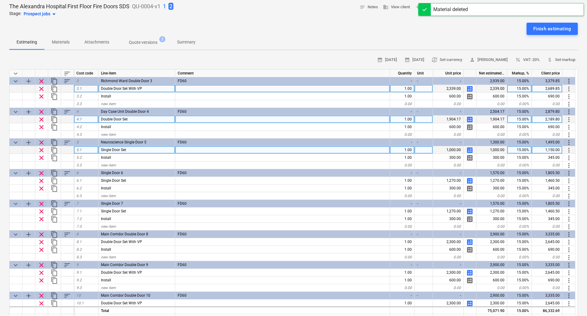
click at [165, 6] on p "1" at bounding box center [164, 6] width 3 height 7
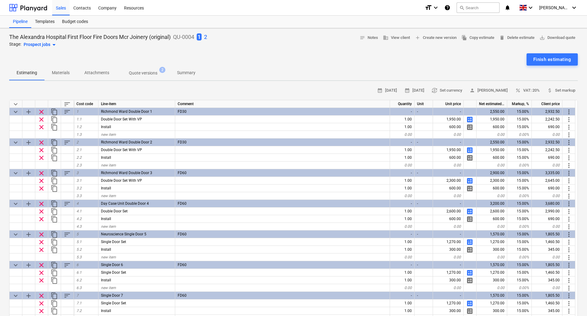
click at [67, 72] on p "Materials" at bounding box center [61, 73] width 18 height 6
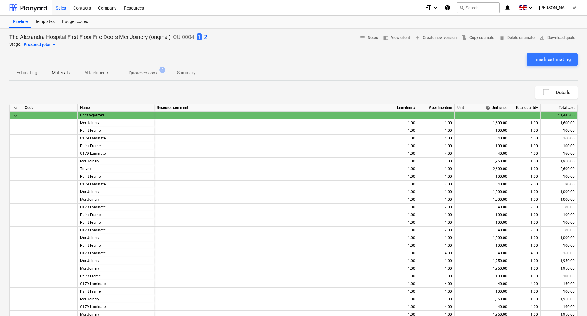
click at [207, 37] on p "2" at bounding box center [205, 36] width 3 height 7
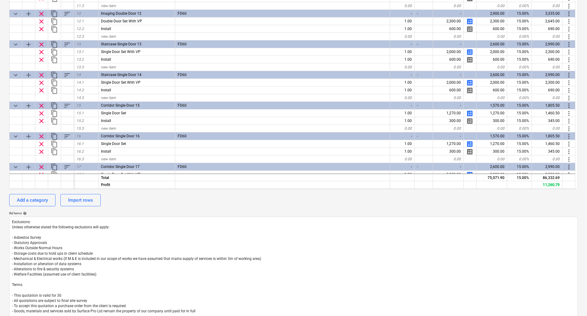
scroll to position [261, 0]
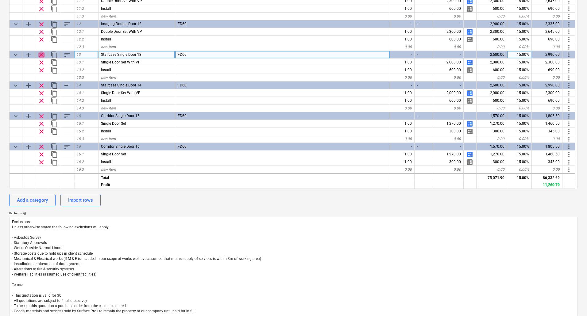
click at [42, 53] on span "clear" at bounding box center [41, 54] width 7 height 7
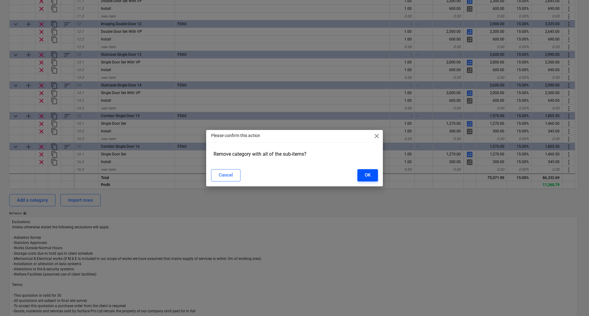
click at [366, 172] on div "OK" at bounding box center [368, 175] width 6 height 8
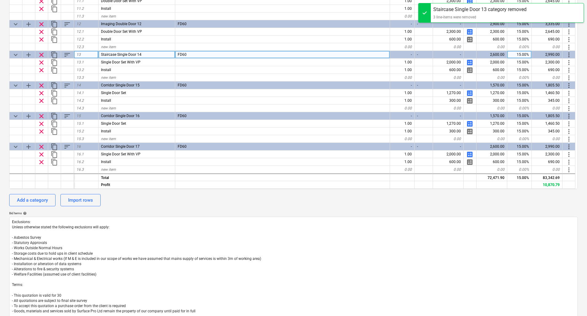
click at [41, 53] on span "clear" at bounding box center [41, 54] width 7 height 7
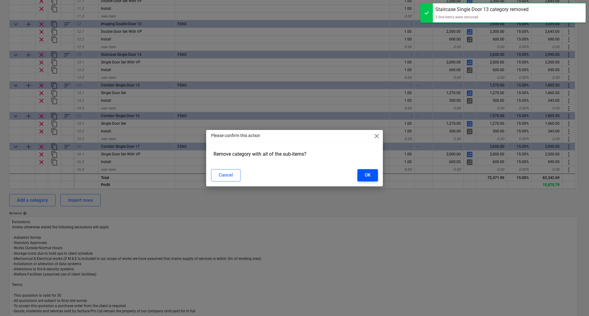
click at [366, 178] on div "OK" at bounding box center [368, 175] width 6 height 8
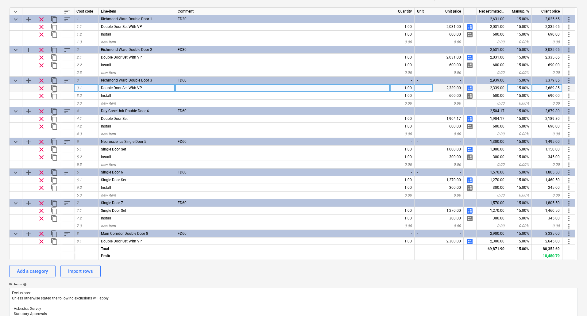
scroll to position [10, 0]
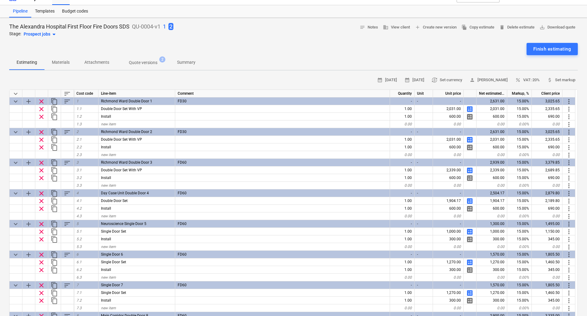
click at [63, 63] on p "Materials" at bounding box center [61, 62] width 18 height 6
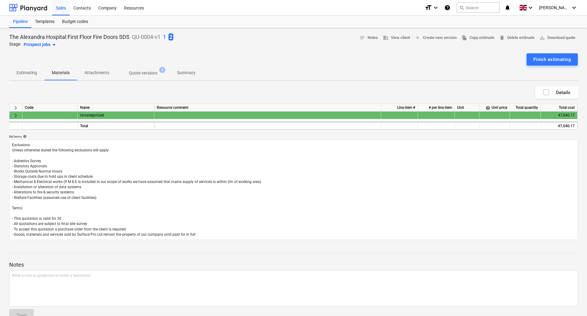
click at [18, 116] on span "keyboard_arrow_right" at bounding box center [15, 115] width 7 height 7
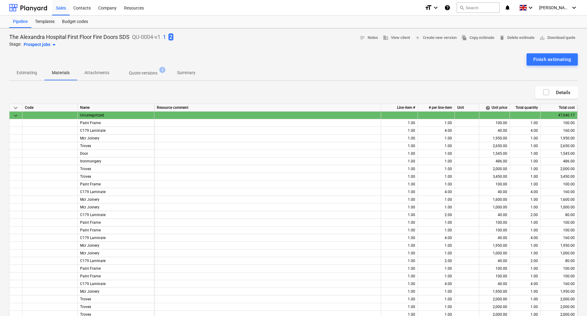
click at [13, 117] on span "keyboard_arrow_down" at bounding box center [15, 115] width 7 height 7
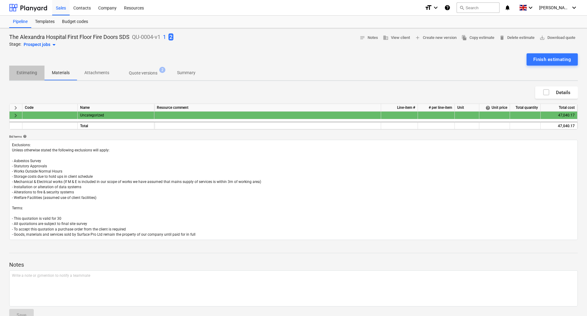
click at [14, 78] on span "Estimating" at bounding box center [26, 73] width 35 height 10
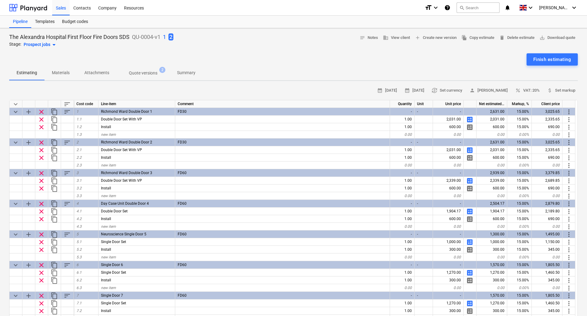
click at [166, 36] on p "1" at bounding box center [164, 36] width 3 height 7
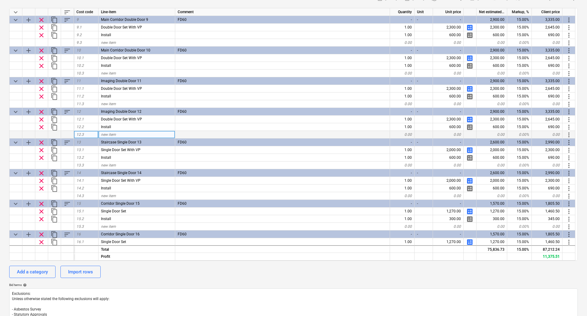
scroll to position [276, 0]
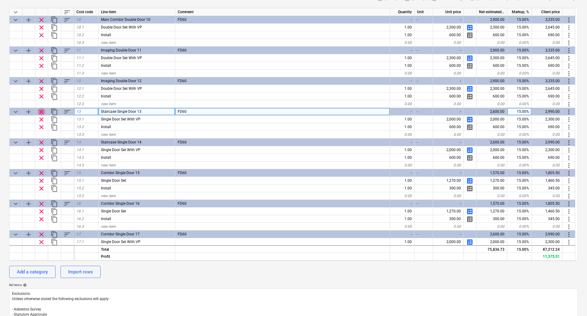
click at [42, 110] on span "clear" at bounding box center [41, 111] width 7 height 7
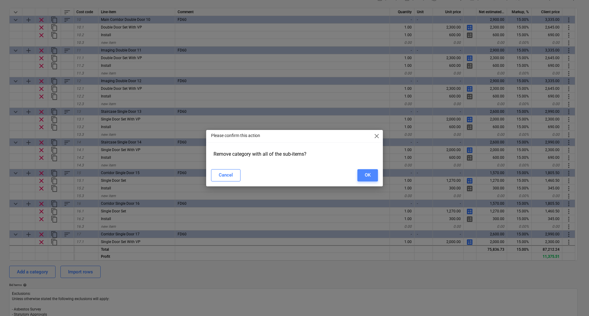
click at [374, 172] on button "OK" at bounding box center [368, 175] width 21 height 12
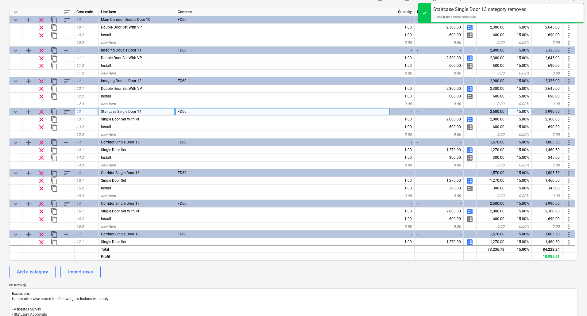
click at [42, 111] on span "clear" at bounding box center [41, 111] width 7 height 7
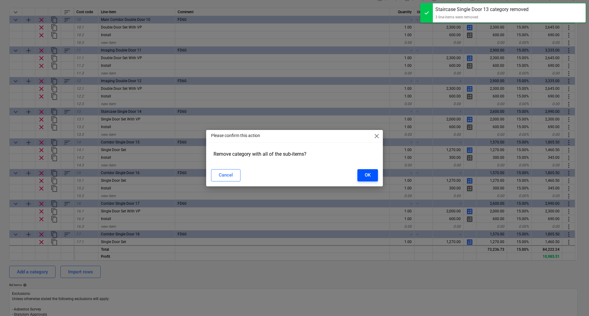
click at [365, 176] on div "OK" at bounding box center [368, 175] width 6 height 8
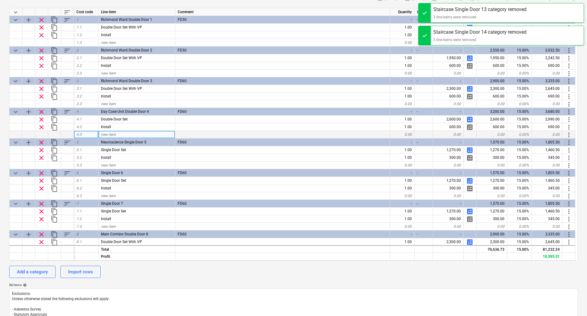
scroll to position [0, 0]
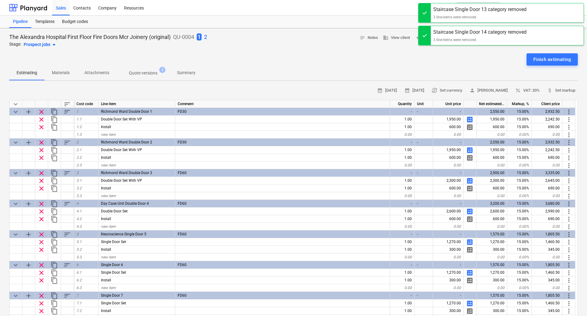
click at [57, 74] on p "Materials" at bounding box center [61, 73] width 18 height 6
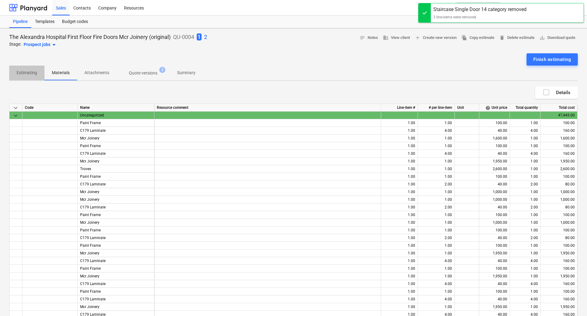
click at [23, 74] on p "Estimating" at bounding box center [27, 73] width 21 height 6
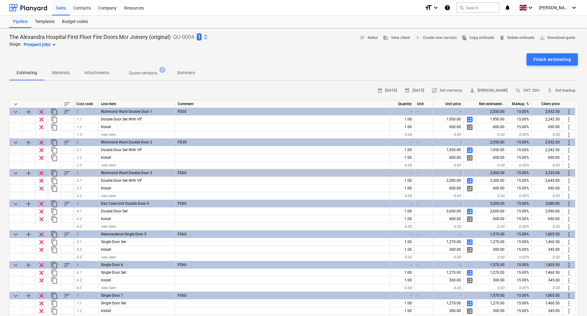
click at [207, 35] on p "2" at bounding box center [205, 36] width 3 height 7
click at [165, 36] on p "1" at bounding box center [164, 36] width 3 height 7
click at [207, 37] on p "2" at bounding box center [205, 36] width 3 height 7
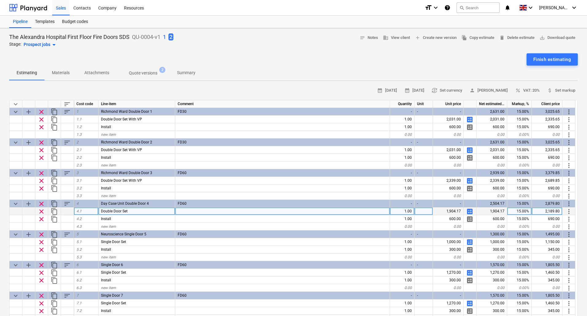
click at [470, 210] on span "calculate" at bounding box center [469, 211] width 7 height 7
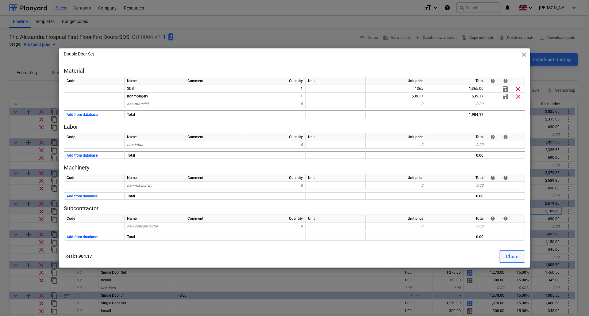
click at [509, 256] on div "Close" at bounding box center [512, 257] width 13 height 8
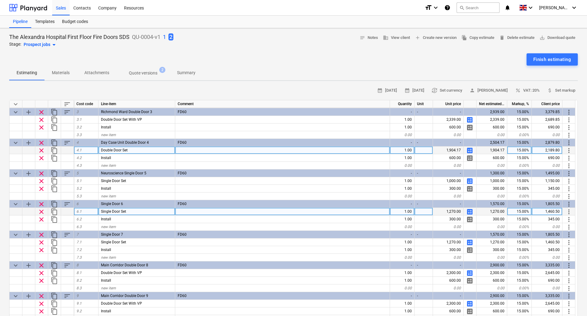
scroll to position [61, 0]
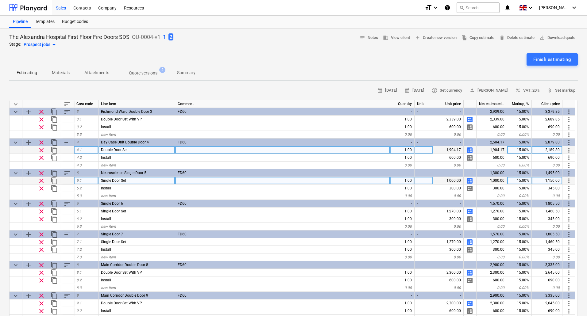
click at [470, 181] on span "calculate" at bounding box center [469, 180] width 7 height 7
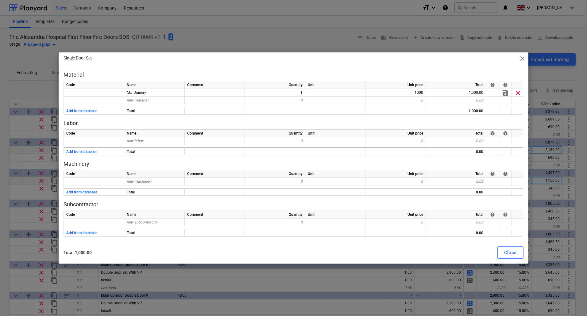
type textarea "x"
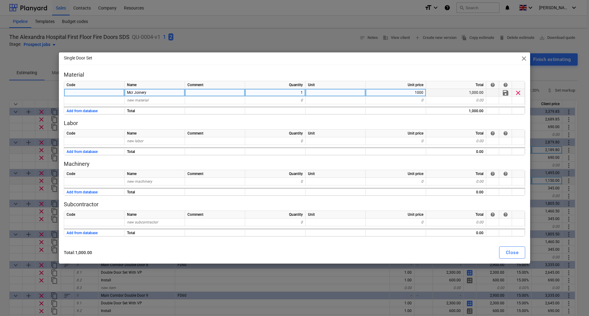
click at [163, 91] on div "Mcr Joinery" at bounding box center [155, 93] width 60 height 8
type input "SDS"
type textarea "x"
type input "Door"
type textarea "x"
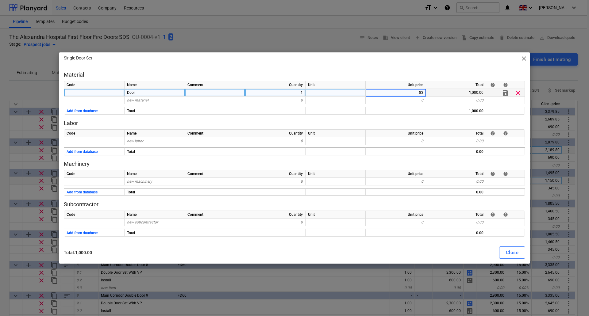
type input "830"
type textarea "x"
type input "Ironmongery"
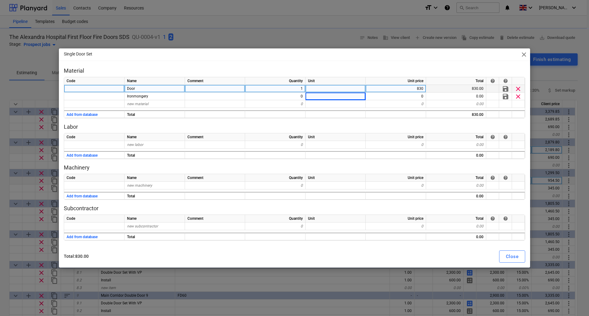
type textarea "x"
type input "274"
click at [520, 256] on button "Close" at bounding box center [512, 257] width 26 height 12
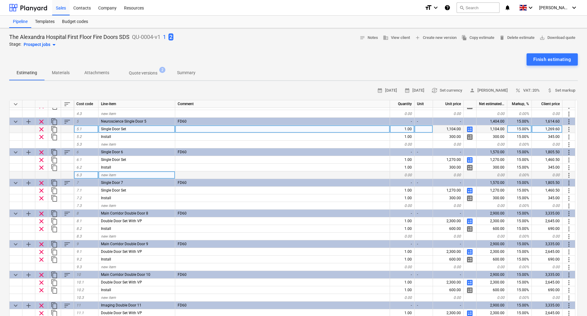
scroll to position [123, 0]
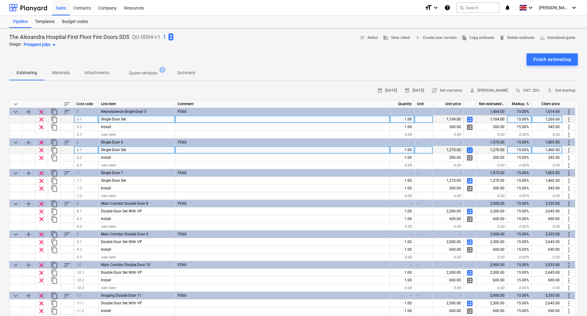
click at [473, 148] on span "calculate" at bounding box center [469, 150] width 7 height 7
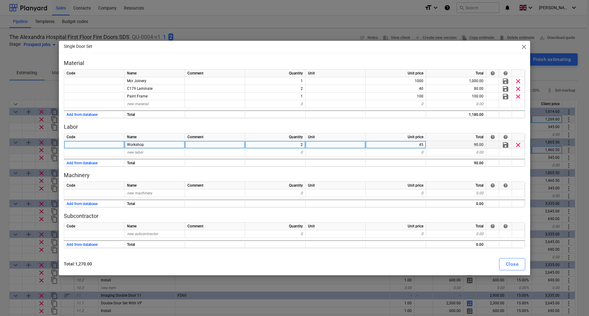
click at [518, 145] on span "clear" at bounding box center [518, 144] width 7 height 7
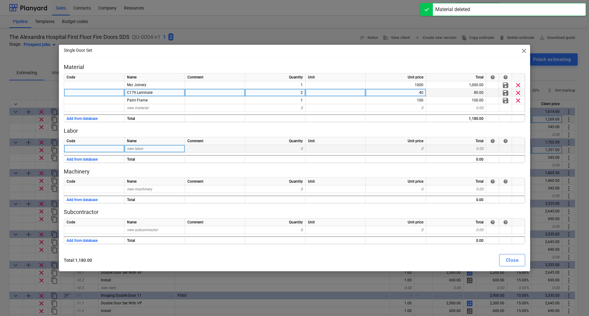
click at [520, 96] on span "clear" at bounding box center [518, 92] width 7 height 7
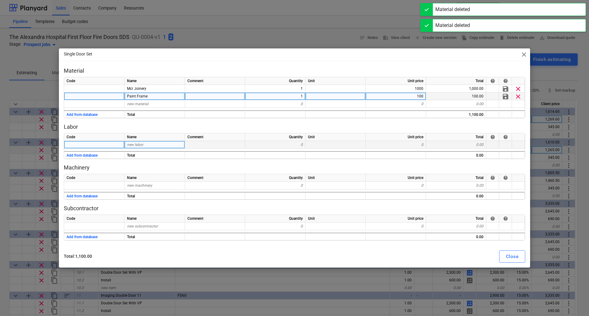
click at [518, 97] on span "clear" at bounding box center [518, 96] width 7 height 7
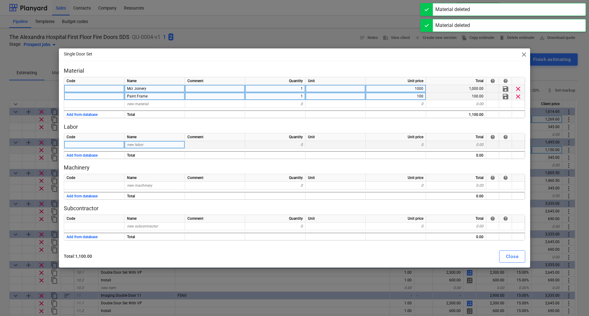
type textarea "x"
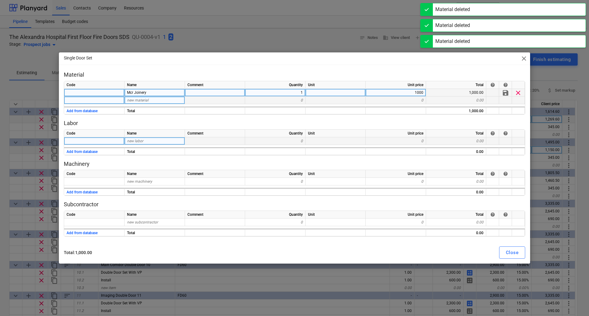
click at [145, 94] on span "Mcr Joinery" at bounding box center [136, 93] width 19 height 4
type input "Door"
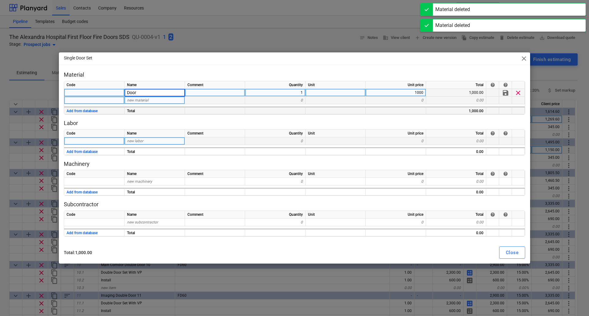
type textarea "x"
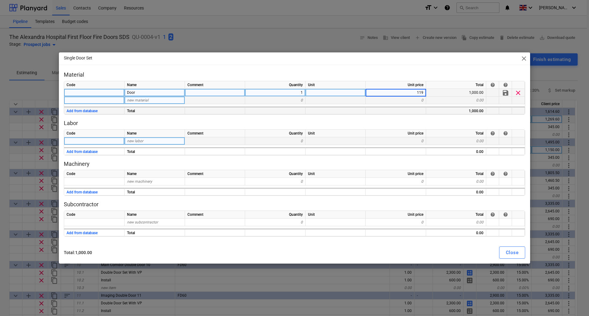
type input "1195"
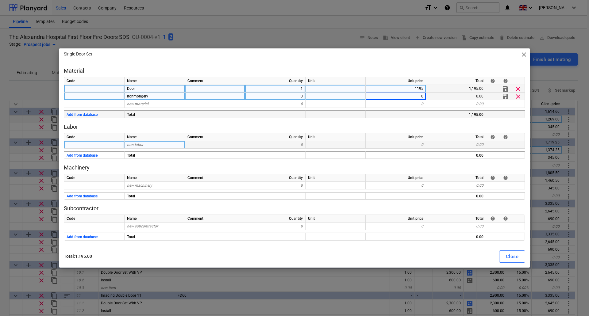
type textarea "x"
type input "274"
click at [508, 256] on div "Close" at bounding box center [512, 257] width 13 height 8
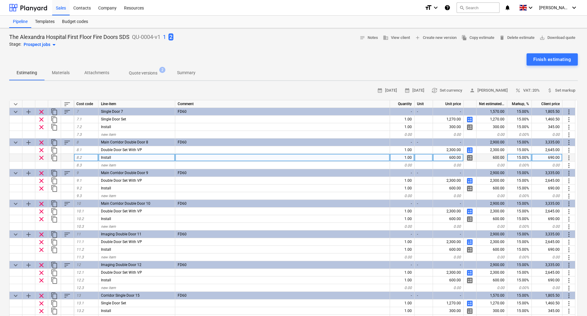
scroll to position [153, 0]
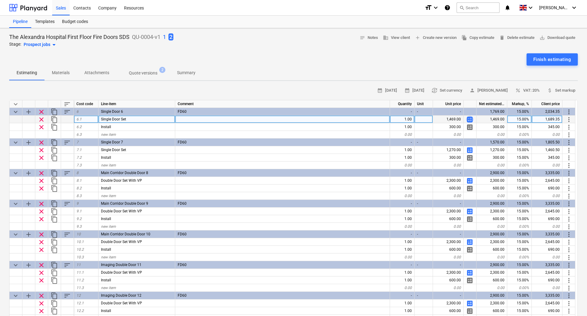
click at [470, 119] on span "calculate" at bounding box center [469, 119] width 7 height 7
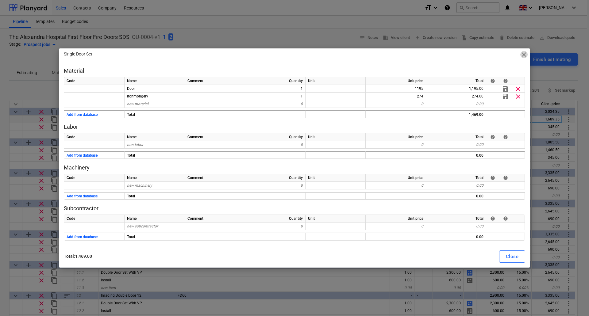
click at [523, 53] on span "close" at bounding box center [523, 54] width 7 height 7
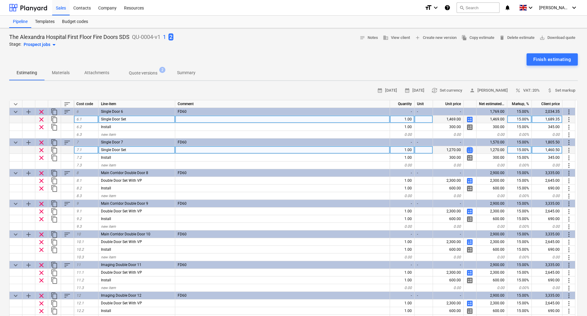
click at [470, 148] on span "calculate" at bounding box center [469, 150] width 7 height 7
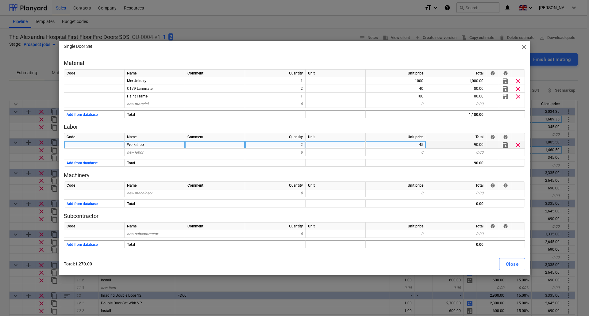
click at [518, 143] on span "clear" at bounding box center [518, 144] width 7 height 7
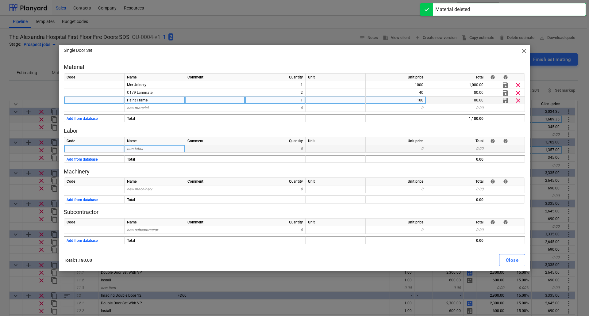
click at [520, 98] on span "clear" at bounding box center [518, 100] width 7 height 7
type textarea "x"
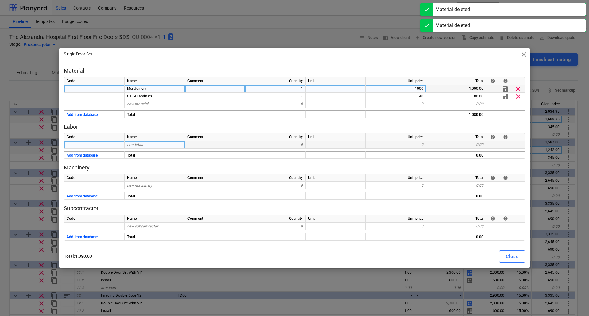
click at [162, 87] on div "Mcr Joinery" at bounding box center [155, 89] width 60 height 8
type input "Door"
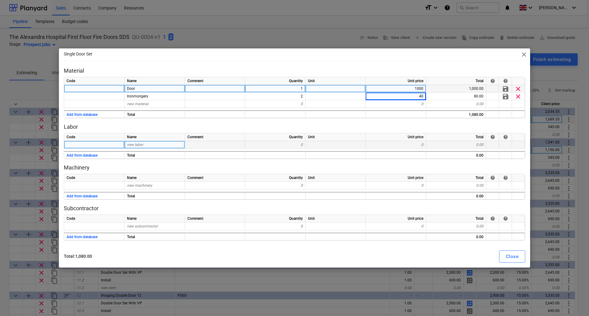
type textarea "x"
type input "829.38"
type textarea "x"
type input "830"
type textarea "x"
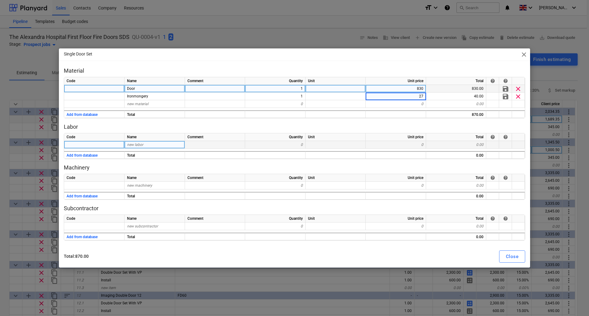
type input "279"
click at [511, 257] on div "Close" at bounding box center [512, 257] width 13 height 8
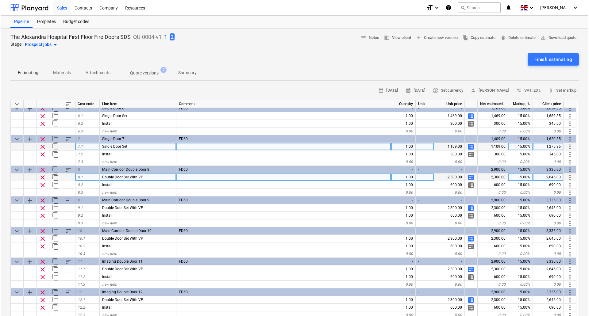
scroll to position [153, 0]
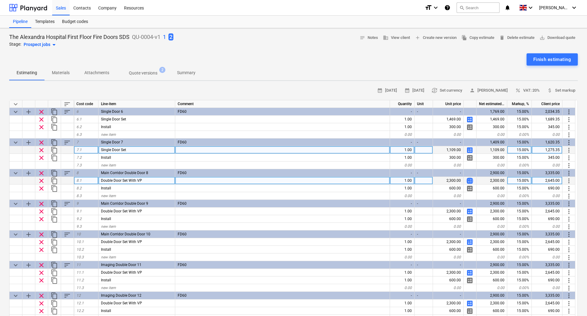
click at [468, 179] on span "calculate" at bounding box center [469, 180] width 7 height 7
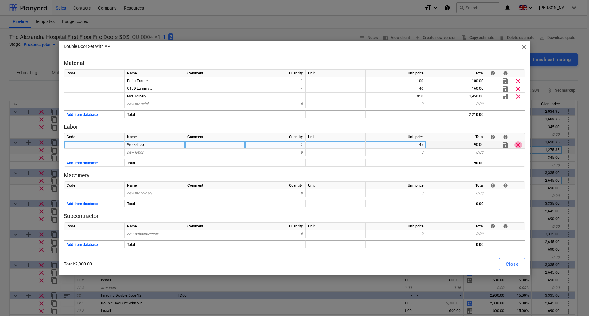
click at [520, 143] on span "clear" at bounding box center [518, 144] width 7 height 7
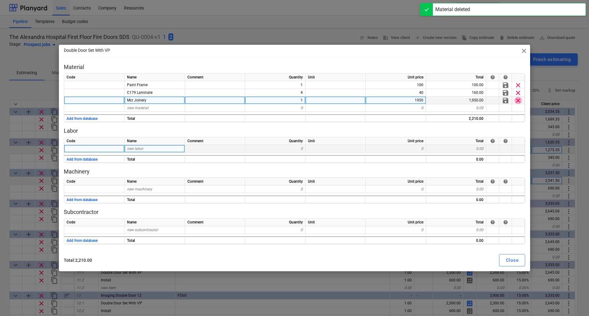
click at [519, 100] on span "clear" at bounding box center [518, 100] width 7 height 7
type textarea "x"
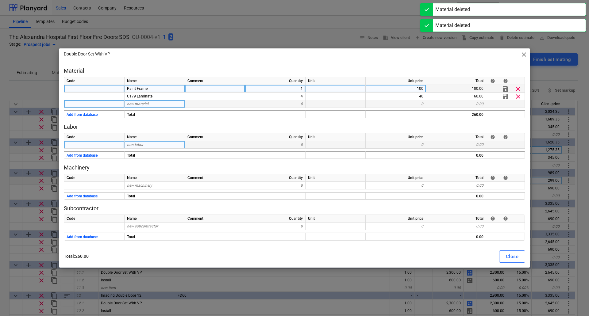
click at [148, 89] on div "Paint Frame" at bounding box center [155, 89] width 60 height 8
type input "Door"
type textarea "x"
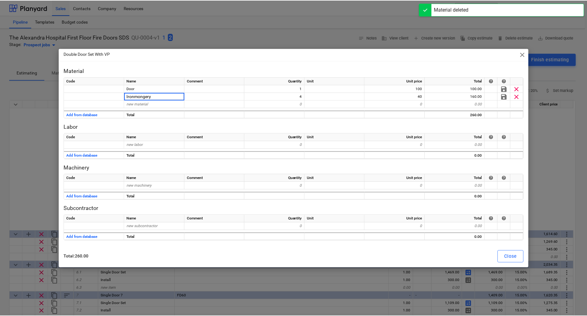
scroll to position [153, 0]
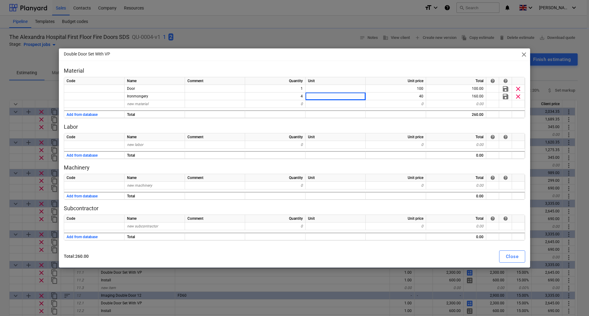
type textarea "x"
type input "486"
type textarea "x"
type input "1853"
click at [516, 257] on div "Close" at bounding box center [512, 257] width 13 height 8
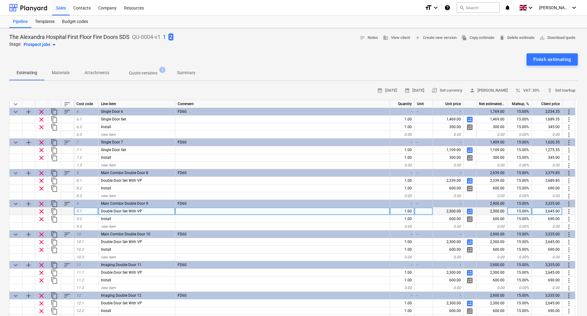
click at [469, 210] on span "calculate" at bounding box center [469, 211] width 7 height 7
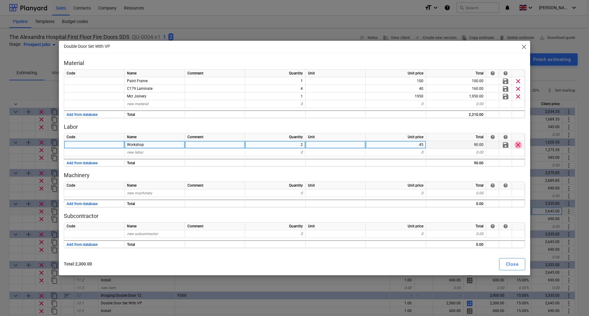
click at [517, 145] on span "clear" at bounding box center [518, 144] width 7 height 7
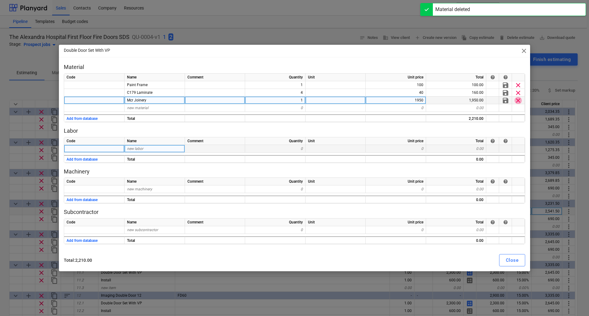
click at [518, 102] on span "clear" at bounding box center [518, 100] width 7 height 7
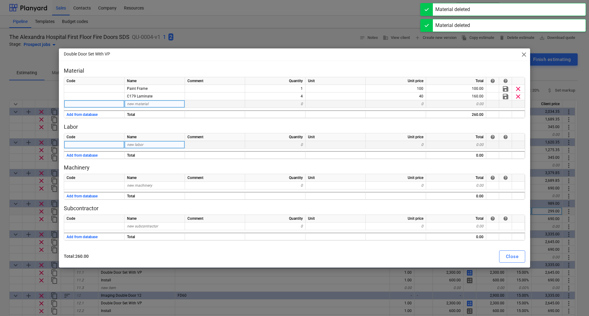
type textarea "x"
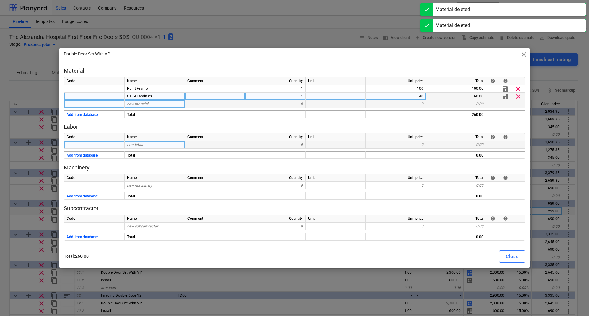
click at [156, 94] on div "C179 Laminate" at bounding box center [155, 97] width 60 height 8
type input "Ironmongery"
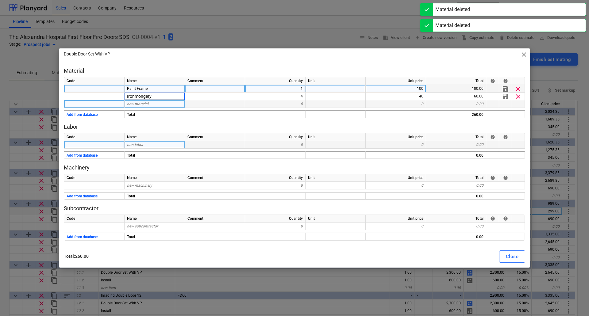
type textarea "x"
click at [158, 90] on div "Paint Frame" at bounding box center [155, 89] width 60 height 8
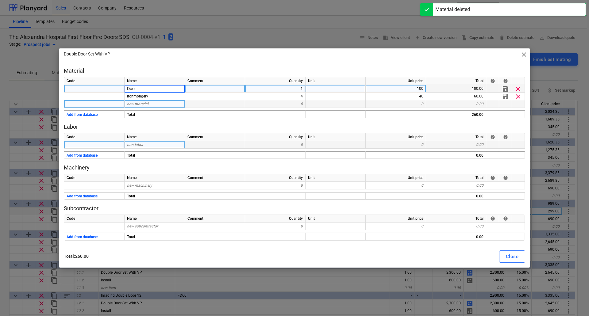
type input "Door"
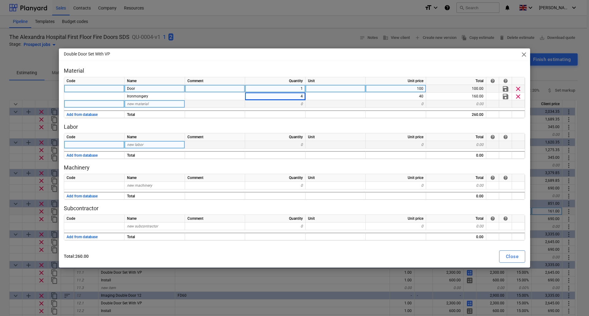
type textarea "x"
type input "2090"
type textarea "x"
type input "2088"
type textarea "x"
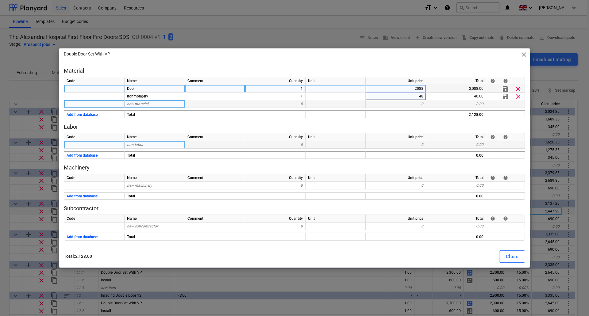
type input "486"
click at [513, 260] on div "Close" at bounding box center [512, 257] width 13 height 8
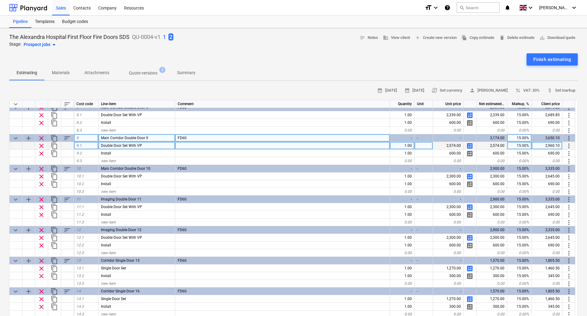
scroll to position [246, 0]
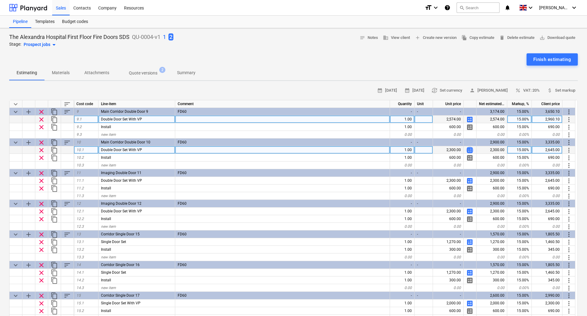
click at [470, 149] on span "calculate" at bounding box center [469, 150] width 7 height 7
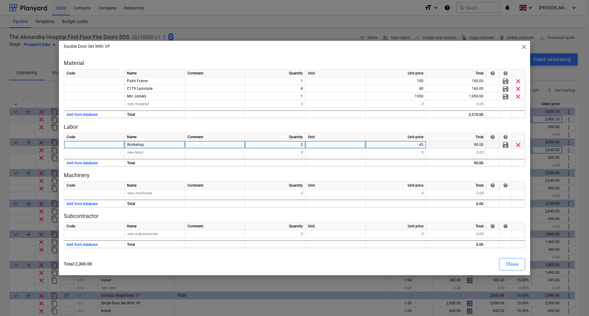
click at [519, 145] on span "clear" at bounding box center [518, 144] width 7 height 7
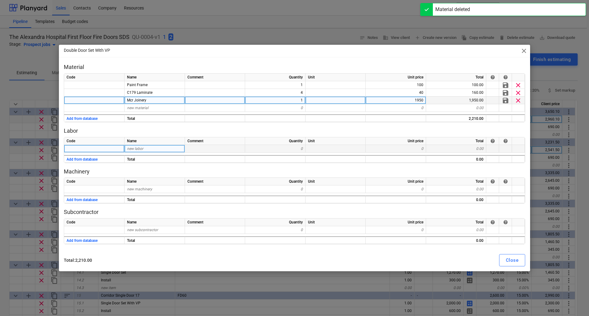
click at [515, 101] on span "clear" at bounding box center [518, 100] width 7 height 7
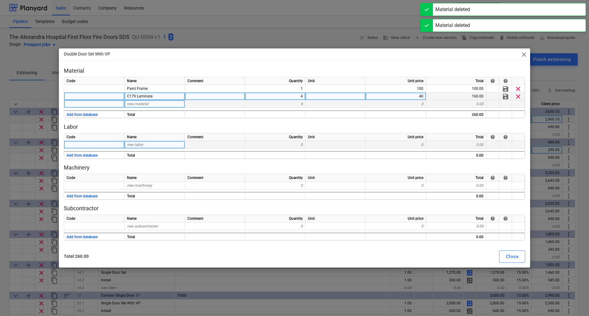
click at [298, 95] on div "4" at bounding box center [275, 97] width 60 height 8
click at [159, 97] on div "C179 Laminate" at bounding box center [155, 97] width 60 height 8
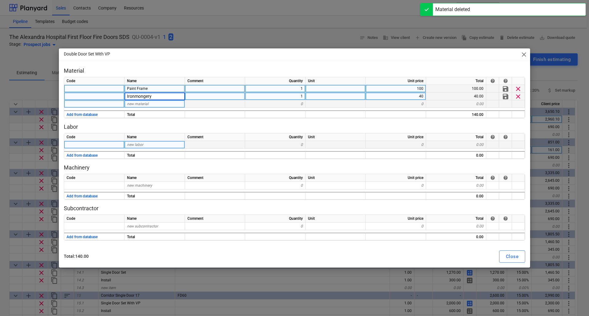
type textarea "x"
click at [163, 88] on div "Paint Frame" at bounding box center [155, 89] width 60 height 8
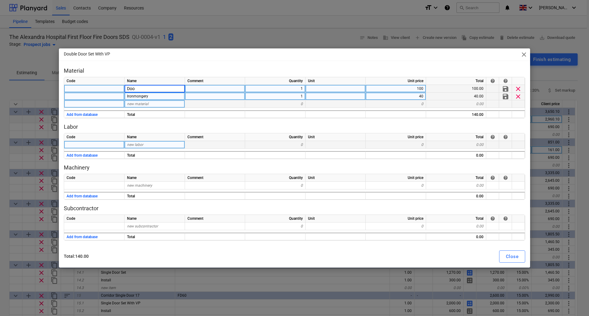
type input "Door"
type textarea "x"
type input "2088"
type textarea "x"
type input "486"
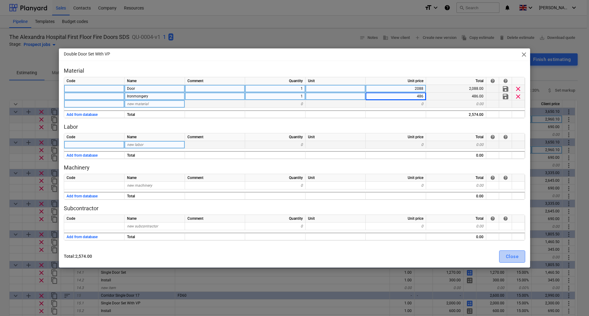
click at [513, 256] on div "Close" at bounding box center [512, 257] width 13 height 8
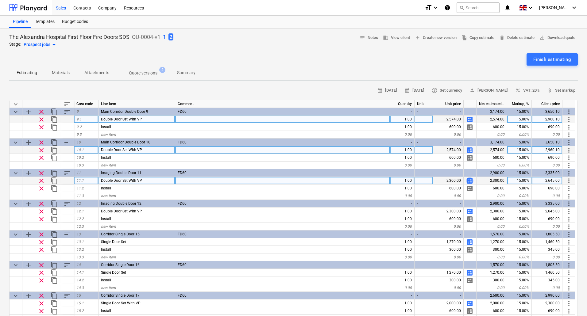
click at [471, 180] on span "calculate" at bounding box center [469, 180] width 7 height 7
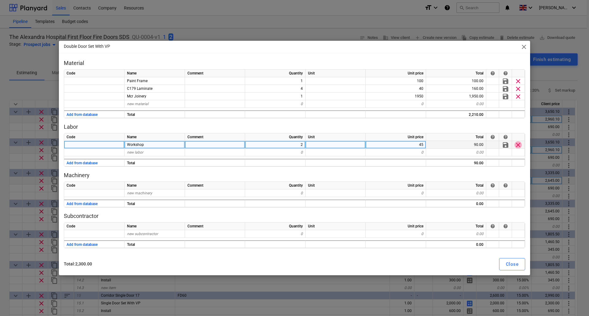
click at [519, 146] on span "clear" at bounding box center [518, 144] width 7 height 7
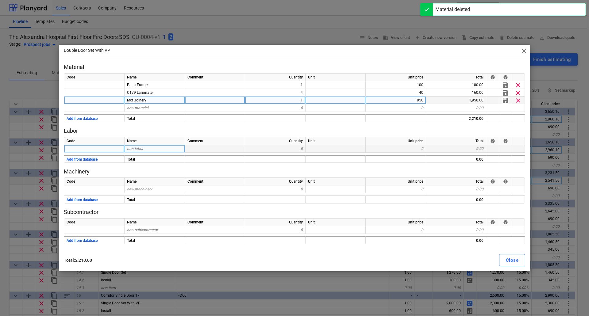
click at [520, 99] on span "clear" at bounding box center [518, 100] width 7 height 7
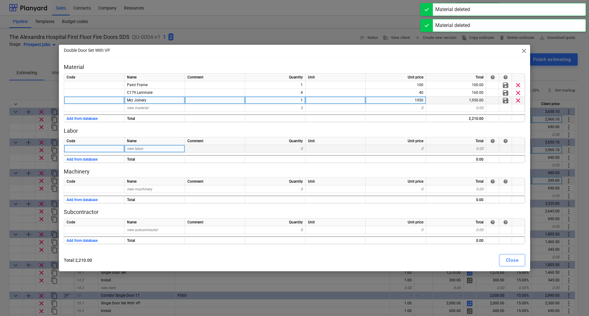
type textarea "x"
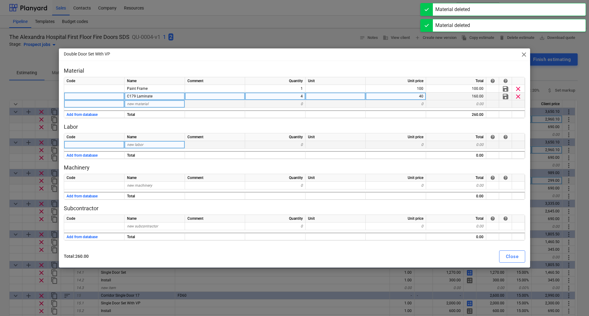
click at [161, 94] on div "C179 Laminate" at bounding box center [155, 97] width 60 height 8
type input "Ironmongery"
type textarea "x"
click at [288, 98] on div "4" at bounding box center [275, 97] width 60 height 8
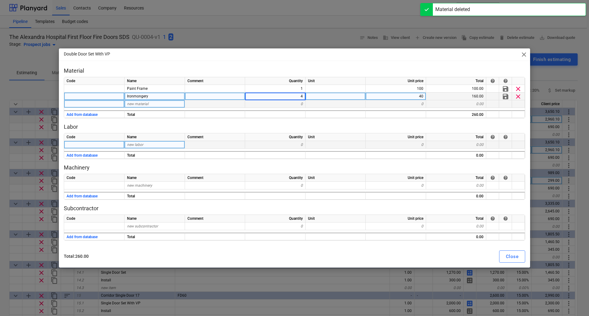
type input "1"
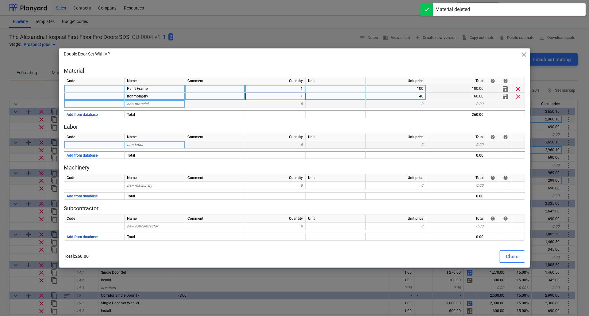
click at [164, 91] on div "Paint Frame" at bounding box center [155, 89] width 60 height 8
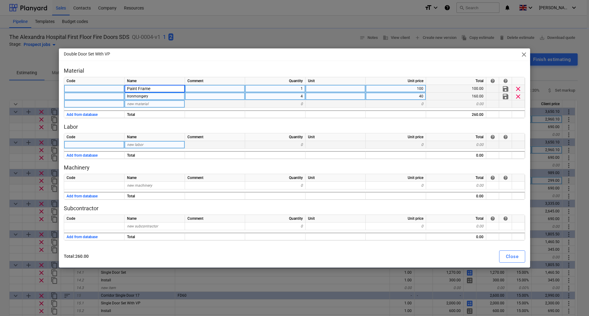
type textarea "x"
type input "Door"
type textarea "x"
type input "830"
type textarea "x"
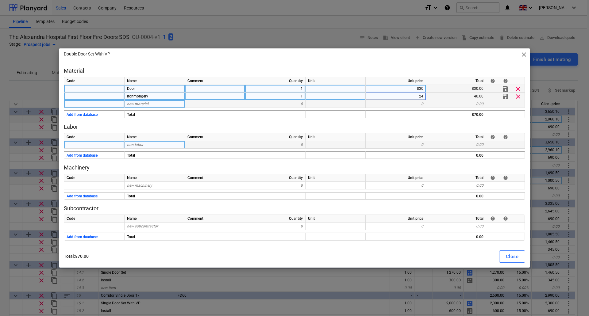
type input "243"
click at [515, 259] on div "Close" at bounding box center [512, 257] width 13 height 8
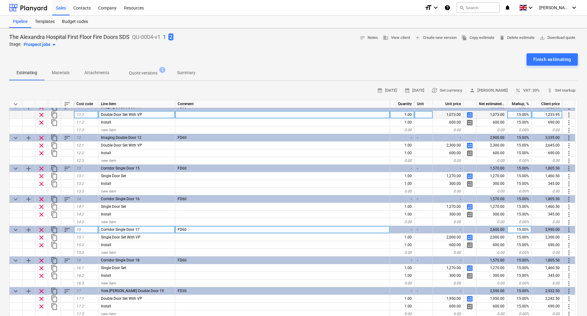
scroll to position [276, 0]
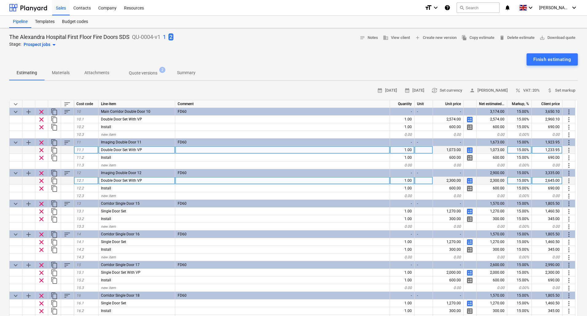
click at [474, 179] on div "calculate" at bounding box center [470, 181] width 13 height 8
click at [471, 180] on span "calculate" at bounding box center [469, 180] width 7 height 7
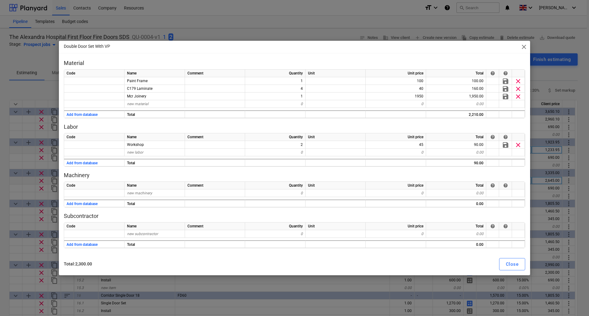
drag, startPoint x: 519, startPoint y: 144, endPoint x: 513, endPoint y: 109, distance: 35.1
click at [519, 143] on span "clear" at bounding box center [518, 144] width 7 height 7
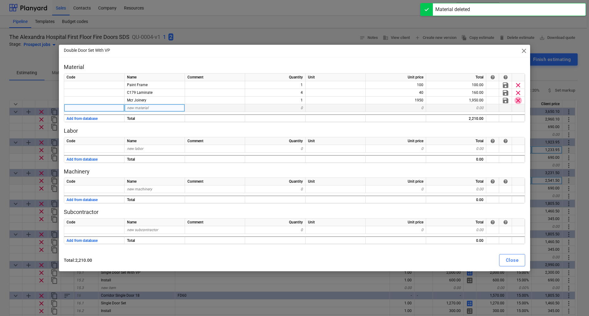
click at [517, 97] on span "clear" at bounding box center [518, 100] width 7 height 7
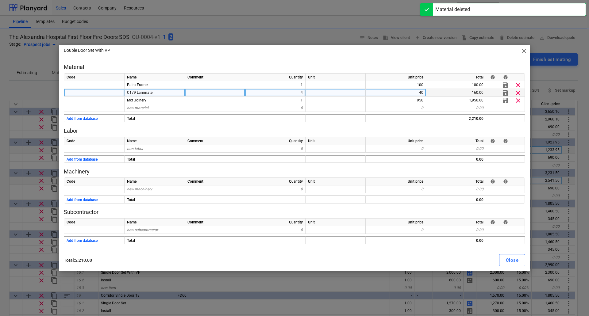
type textarea "x"
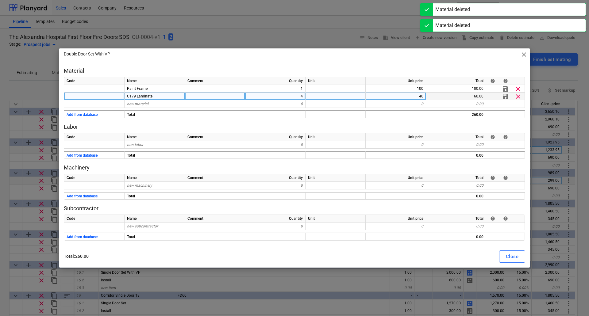
click at [299, 95] on div "4" at bounding box center [275, 97] width 60 height 8
type input "1"
click at [165, 99] on div "C179 Laminate" at bounding box center [155, 97] width 60 height 8
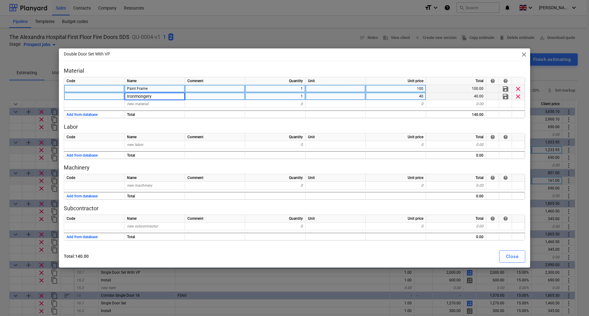
type textarea "x"
click at [163, 88] on div "Paint Frame" at bounding box center [155, 89] width 60 height 8
type input "Door"
type textarea "x"
type input "2088"
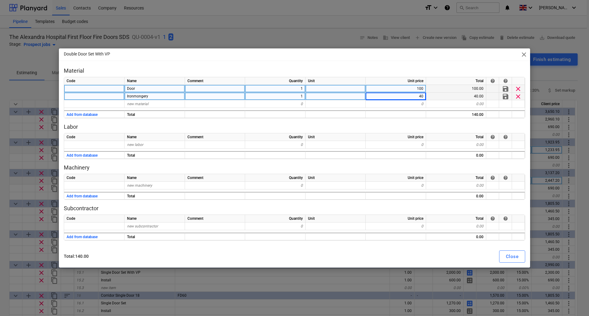
type textarea "x"
type input "152"
type textarea "x"
type input "51"
type textarea "x"
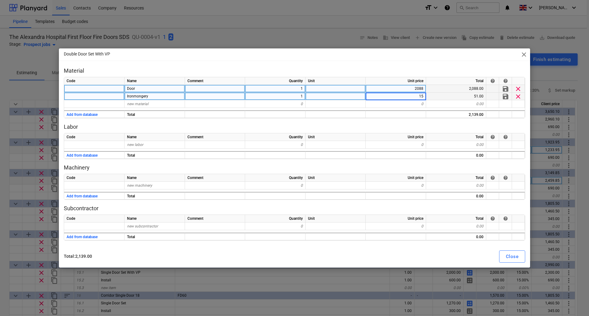
type input "151"
click at [507, 257] on div "Close" at bounding box center [512, 257] width 13 height 8
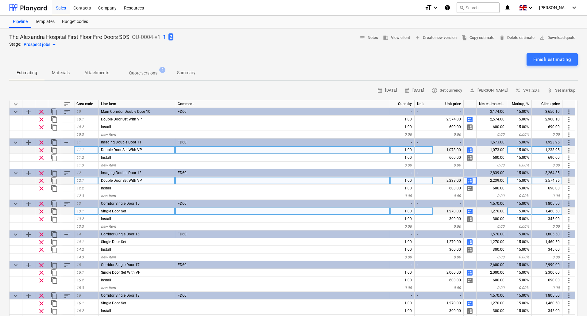
click at [471, 209] on span "calculate" at bounding box center [469, 211] width 7 height 7
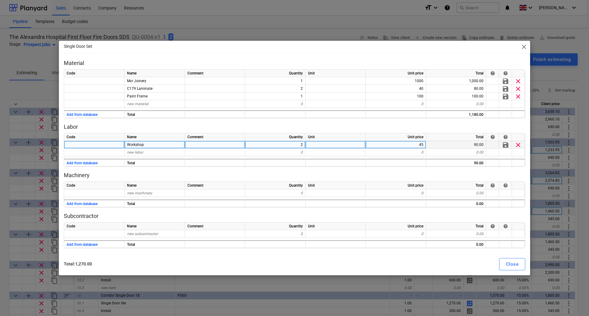
click at [519, 144] on span "clear" at bounding box center [518, 144] width 7 height 7
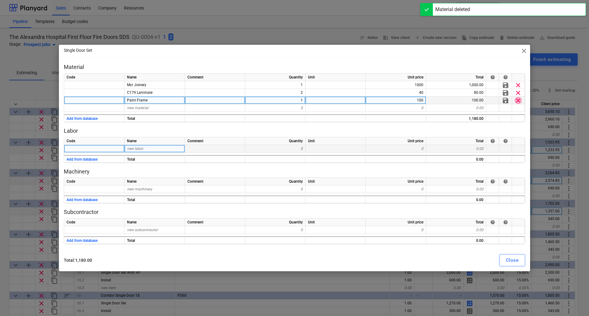
click at [519, 102] on span "clear" at bounding box center [518, 100] width 7 height 7
type textarea "x"
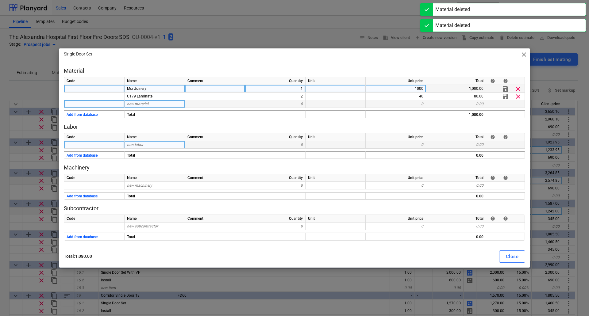
click at [158, 89] on div "Mcr Joinery" at bounding box center [155, 89] width 60 height 8
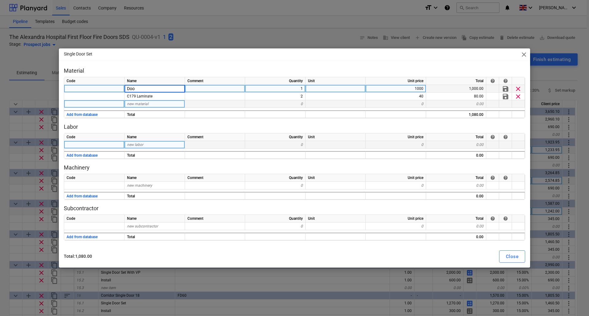
type input "Door"
type textarea "x"
type input "1314"
type textarea "x"
type input "321"
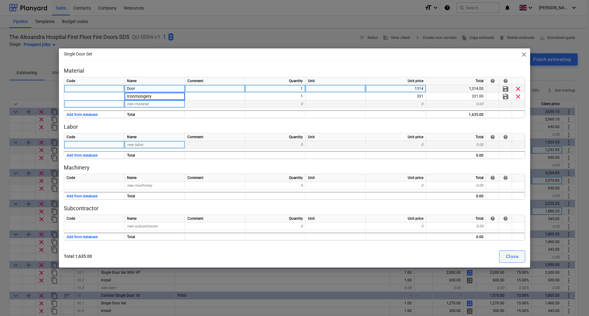
click at [520, 257] on button "Close" at bounding box center [512, 257] width 26 height 12
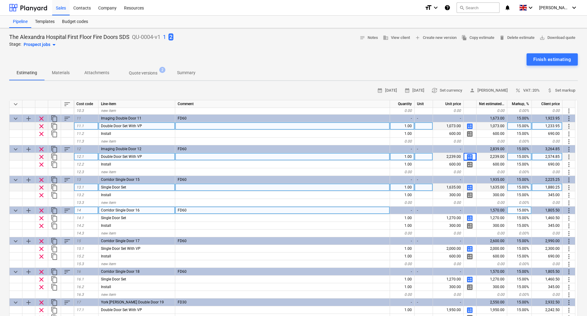
scroll to position [338, 0]
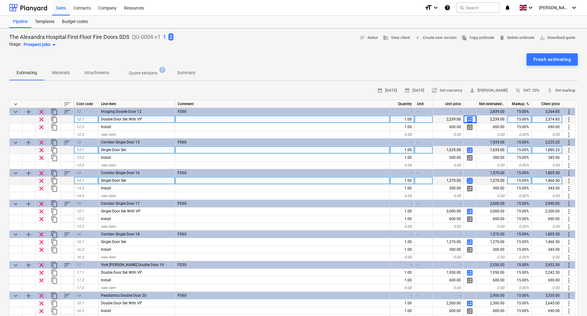
click at [470, 181] on span "calculate" at bounding box center [469, 180] width 7 height 7
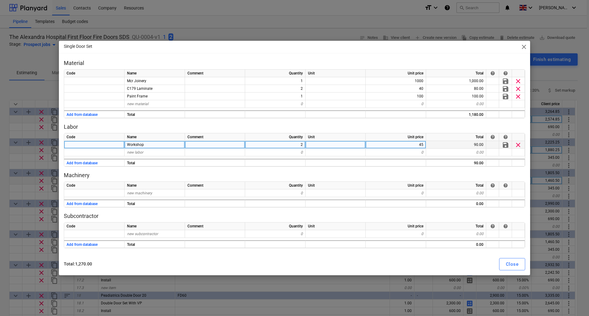
click at [520, 143] on span "clear" at bounding box center [518, 144] width 7 height 7
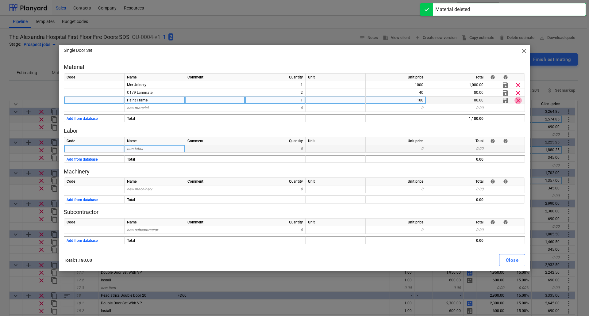
click at [519, 100] on span "clear" at bounding box center [518, 100] width 7 height 7
type textarea "x"
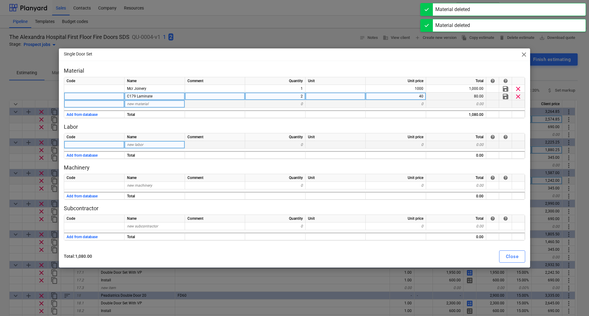
click at [152, 100] on div "C179 Laminate" at bounding box center [155, 97] width 60 height 8
type input "Ironmongery"
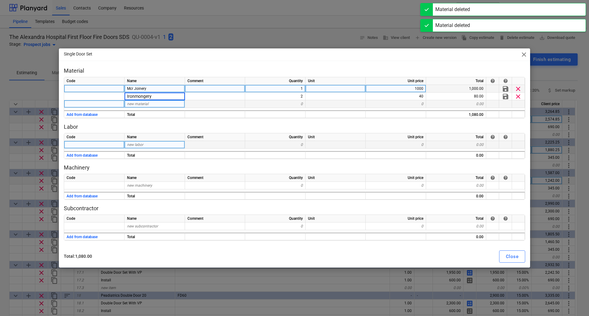
type textarea "x"
click at [158, 89] on div "Mcr Joinery" at bounding box center [155, 89] width 60 height 8
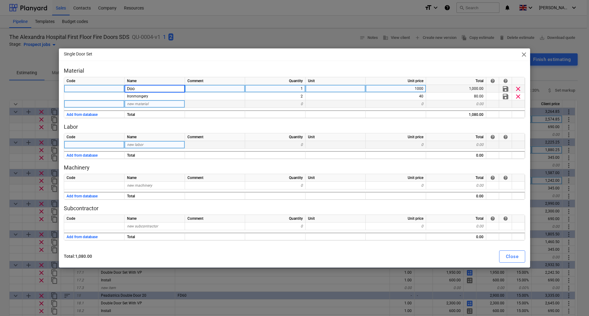
type input "Door"
type textarea "x"
type input "243"
type textarea "x"
type input "830"
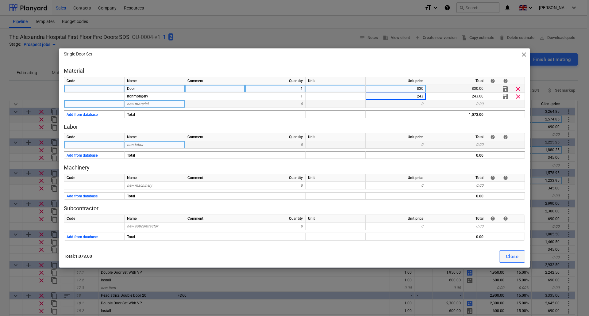
click at [516, 259] on div "Close" at bounding box center [512, 257] width 13 height 8
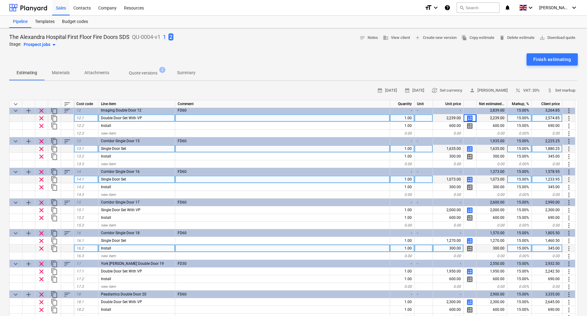
scroll to position [338, 0]
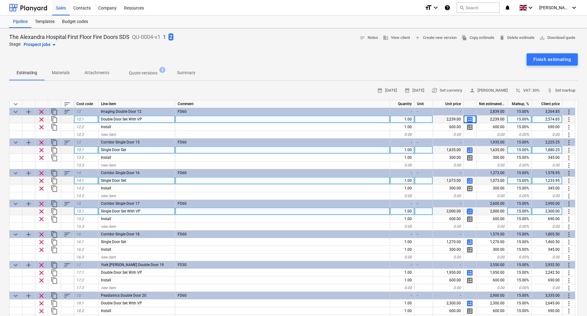
click at [469, 210] on span "calculate" at bounding box center [469, 211] width 7 height 7
type textarea "x"
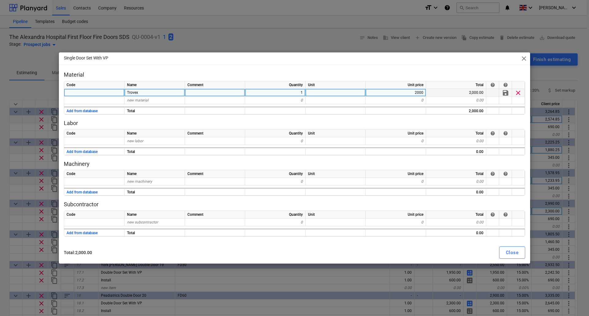
click at [149, 94] on div "Trovex" at bounding box center [155, 93] width 60 height 8
type input "Door"
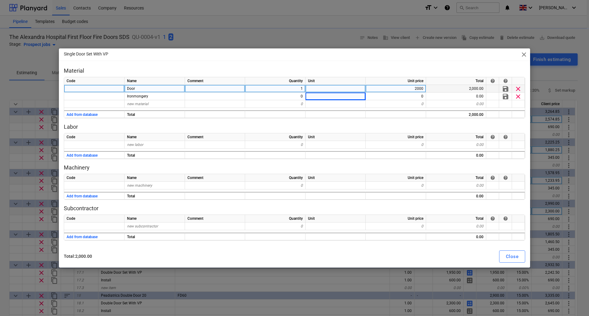
type textarea "x"
type input "243"
type textarea "x"
type input "1195"
click at [517, 253] on div "Close" at bounding box center [512, 257] width 13 height 8
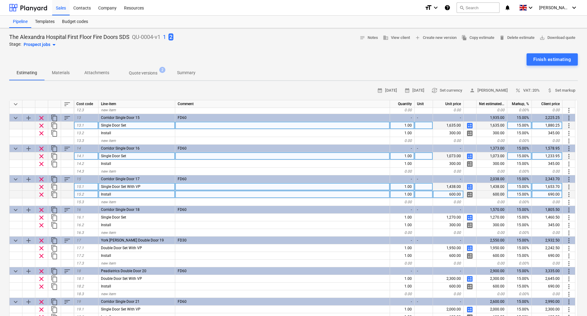
scroll to position [399, 0]
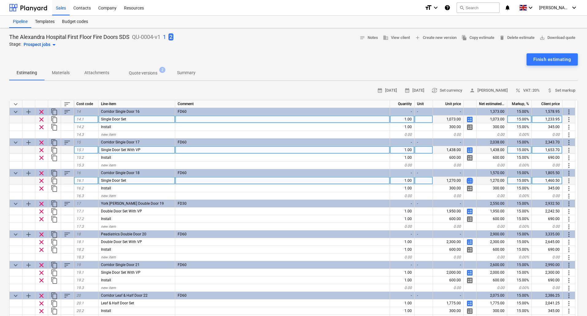
click at [471, 180] on span "calculate" at bounding box center [469, 180] width 7 height 7
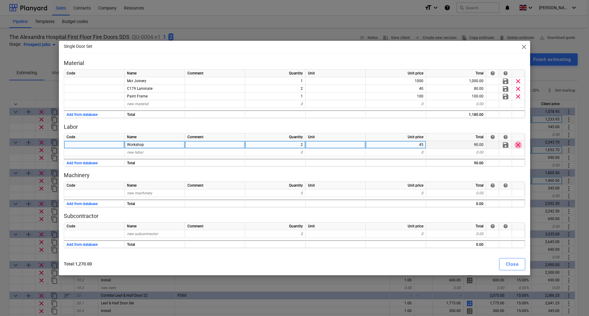
click at [519, 146] on span "clear" at bounding box center [518, 144] width 7 height 7
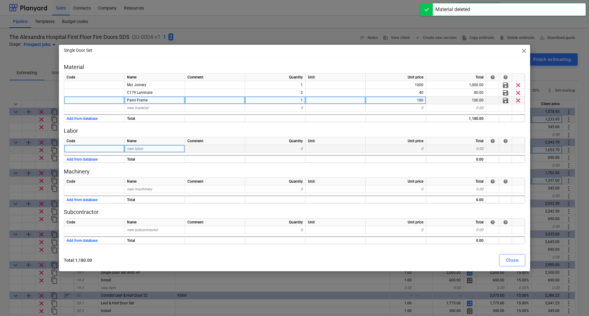
click at [519, 97] on span "clear" at bounding box center [518, 100] width 7 height 7
type textarea "x"
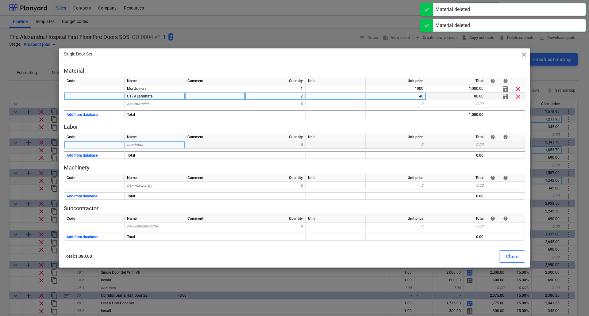
click at [176, 95] on div "C179 Laminate" at bounding box center [155, 97] width 60 height 8
type input "Ironmongery"
click at [291, 97] on div "2" at bounding box center [275, 97] width 60 height 8
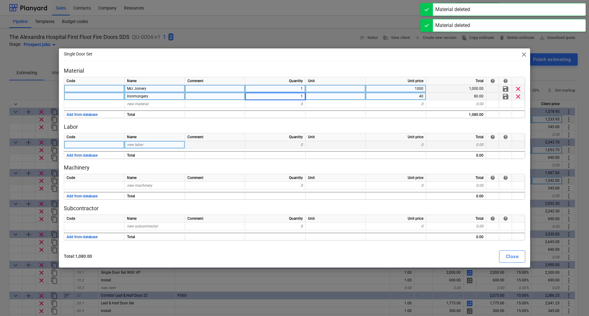
click at [157, 87] on div "Mcr Joinery" at bounding box center [155, 89] width 60 height 8
type textarea "x"
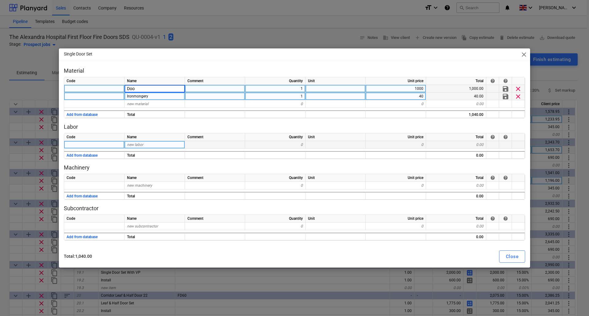
type input "Door"
type textarea "x"
type input "830"
type textarea "x"
type input "243"
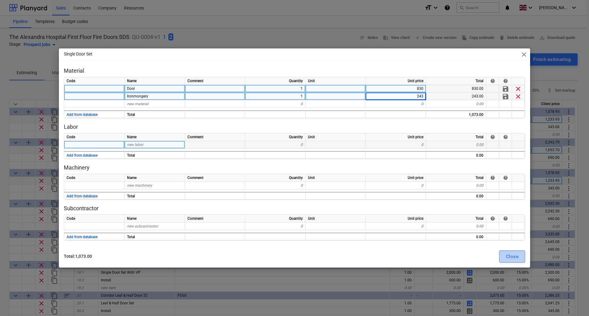
click at [505, 255] on button "Close" at bounding box center [512, 257] width 26 height 12
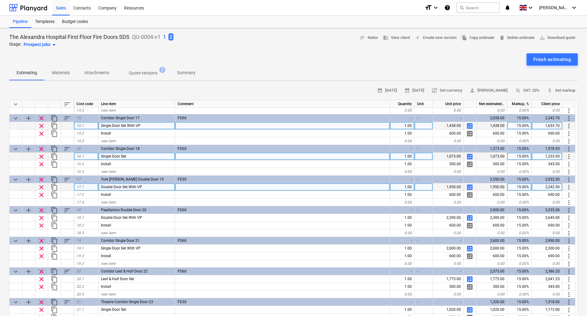
scroll to position [460, 0]
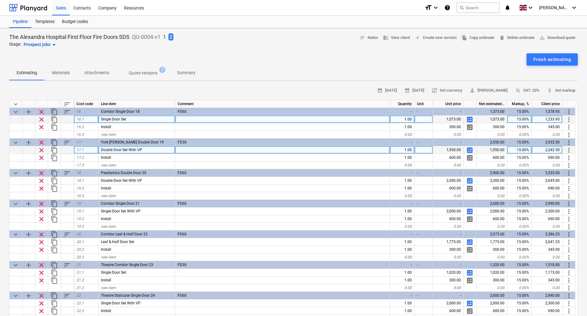
click at [470, 148] on span "calculate" at bounding box center [469, 150] width 7 height 7
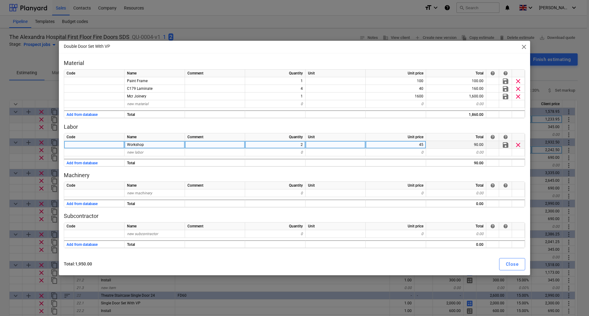
click at [514, 145] on div "clear" at bounding box center [518, 145] width 13 height 8
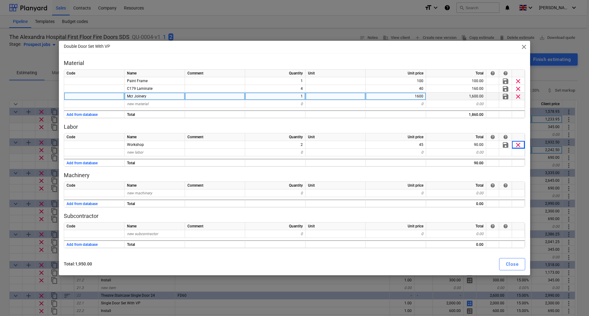
click at [518, 96] on span "clear" at bounding box center [518, 96] width 7 height 7
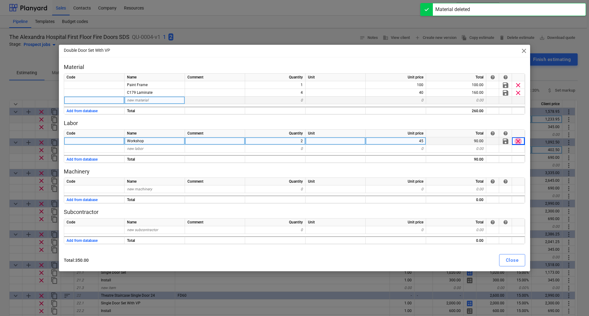
click at [519, 140] on span "clear" at bounding box center [518, 140] width 7 height 7
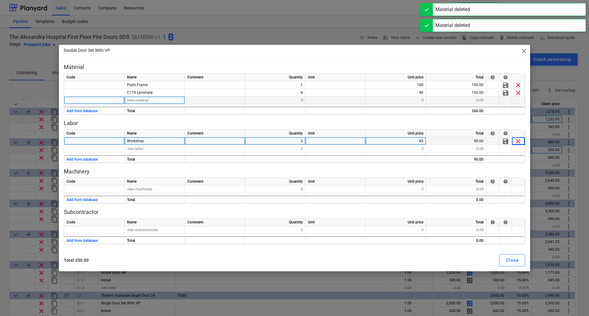
type textarea "x"
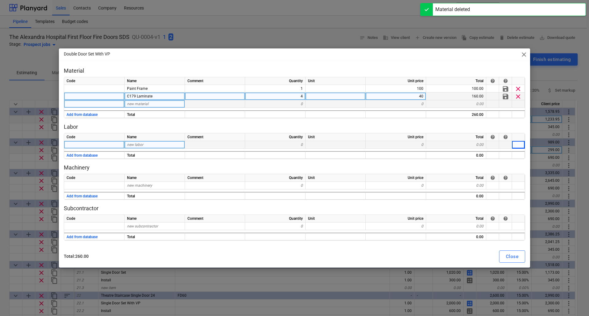
click at [174, 95] on div "C179 Laminate" at bounding box center [155, 97] width 60 height 8
type input "Ironmongery"
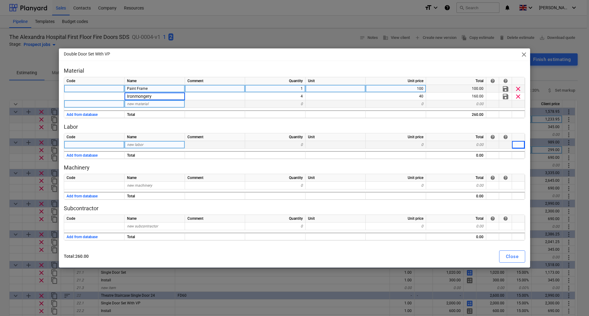
type textarea "x"
click at [156, 87] on div "Paint Frame" at bounding box center [155, 89] width 60 height 8
type input "Door"
type textarea "x"
type input "486"
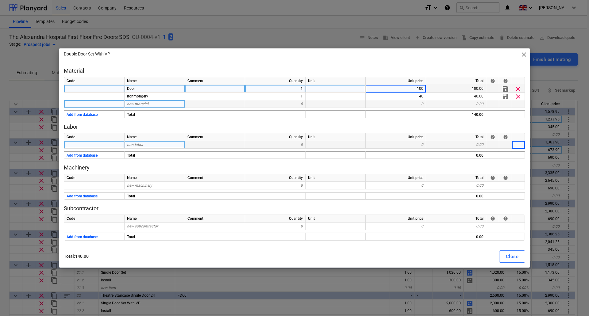
type textarea "x"
type input "1535"
click at [508, 256] on div "Close" at bounding box center [512, 257] width 13 height 8
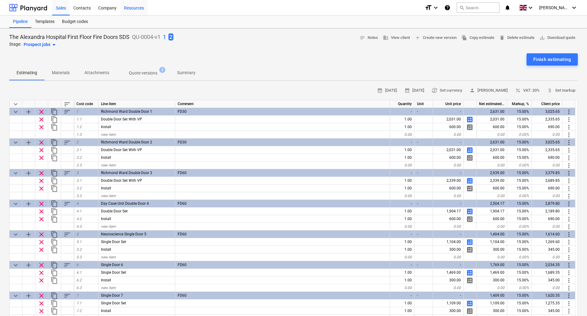
click at [136, 7] on div "Resources" at bounding box center [133, 8] width 27 height 16
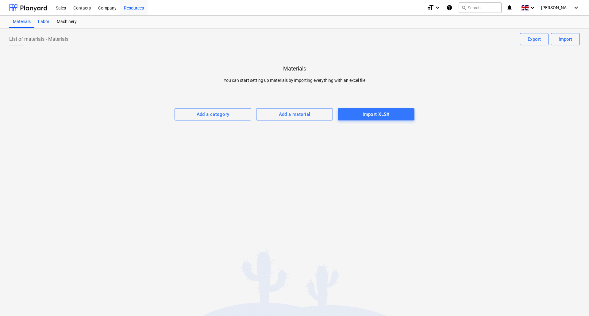
click at [43, 22] on div "Labor" at bounding box center [43, 22] width 19 height 12
click at [69, 24] on div "Machinery" at bounding box center [66, 22] width 27 height 12
click at [21, 20] on div "Materials" at bounding box center [21, 22] width 25 height 12
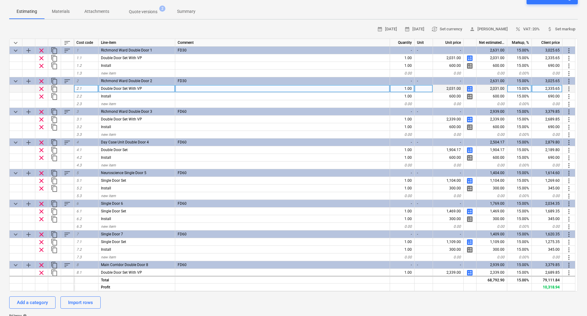
click at [470, 86] on span "calculate" at bounding box center [469, 88] width 7 height 7
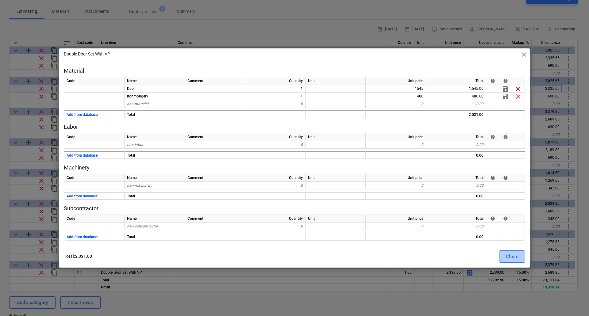
click at [513, 256] on div "Close" at bounding box center [512, 257] width 13 height 8
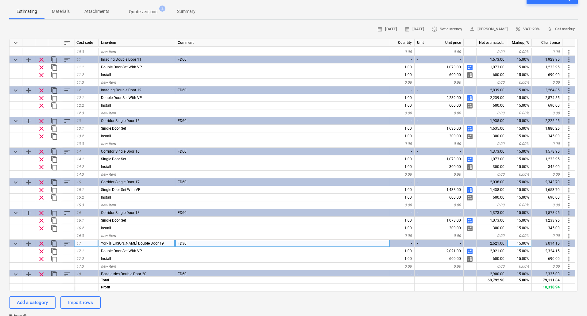
scroll to position [368, 0]
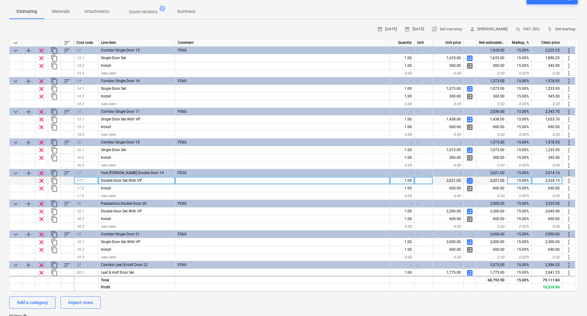
click at [470, 181] on span "calculate" at bounding box center [469, 180] width 7 height 7
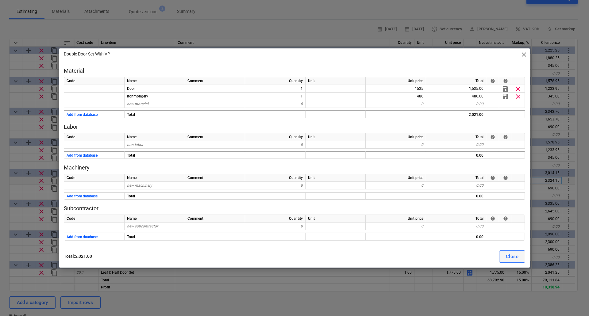
click at [513, 256] on div "Close" at bounding box center [512, 257] width 13 height 8
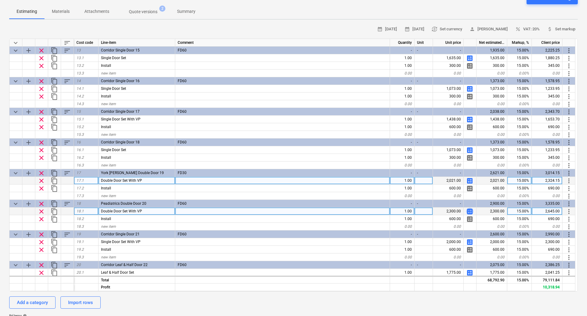
click at [471, 211] on span "calculate" at bounding box center [469, 211] width 7 height 7
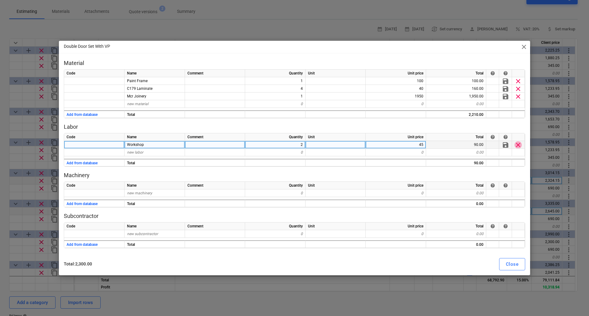
click at [519, 144] on span "clear" at bounding box center [518, 144] width 7 height 7
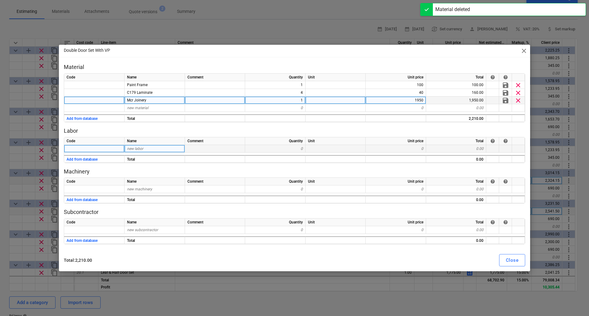
click at [521, 102] on span "clear" at bounding box center [518, 100] width 7 height 7
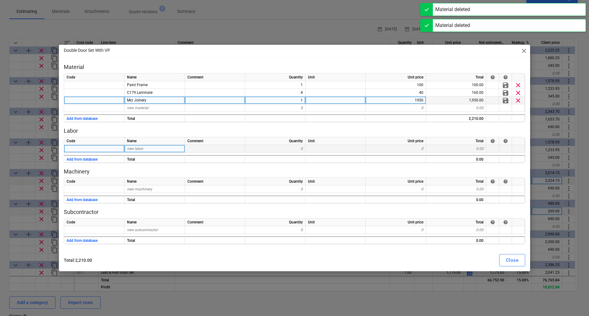
type textarea "x"
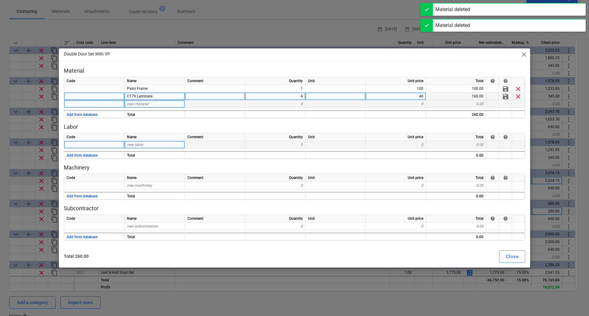
click at [154, 99] on div "C179 Laminate" at bounding box center [155, 97] width 60 height 8
type input "Ironmongery"
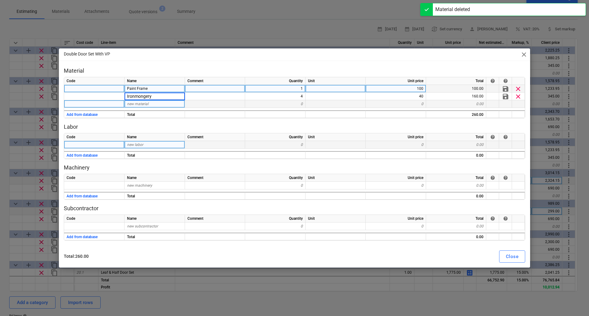
click at [155, 88] on div "Paint Frame" at bounding box center [155, 89] width 60 height 8
type textarea "x"
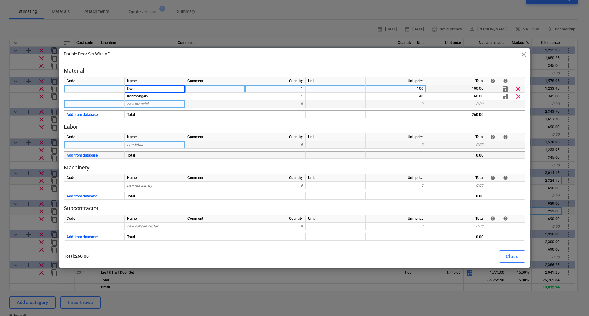
type input "Door"
type textarea "x"
type input "1"
type textarea "x"
type input "486"
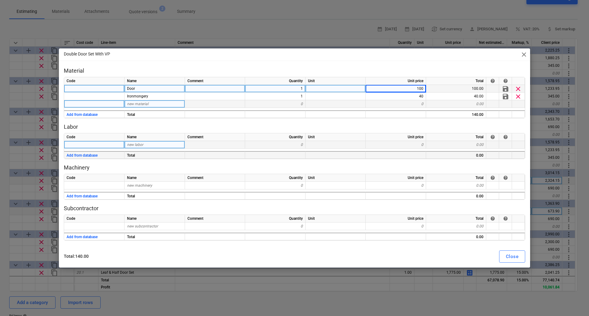
type textarea "x"
type input "2088"
click at [516, 255] on div "Close" at bounding box center [512, 257] width 13 height 8
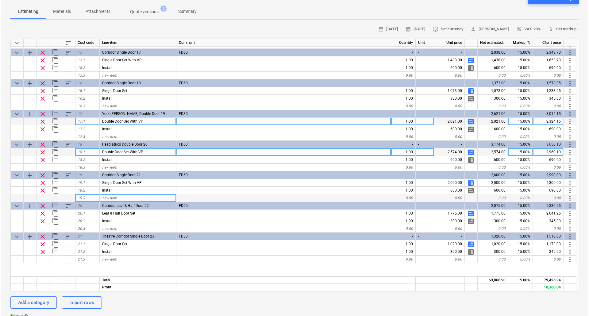
scroll to position [522, 0]
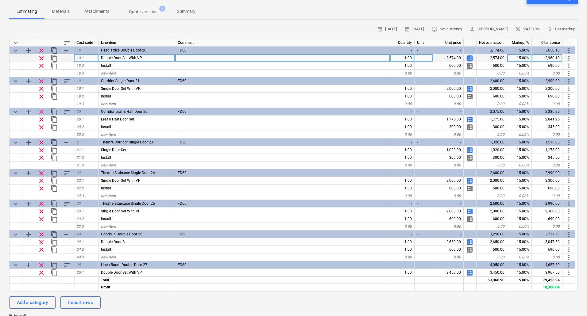
click at [470, 57] on span "calculate" at bounding box center [469, 58] width 7 height 7
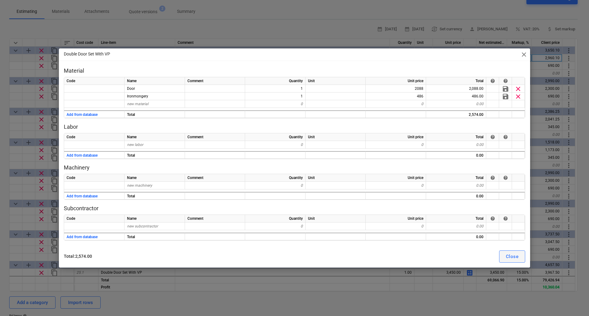
click at [513, 255] on div "Close" at bounding box center [512, 257] width 13 height 8
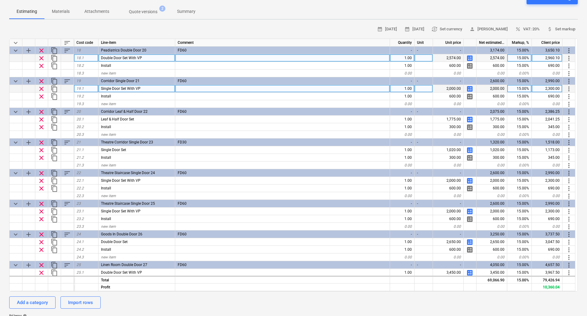
click at [469, 88] on span "calculate" at bounding box center [469, 88] width 7 height 7
type textarea "x"
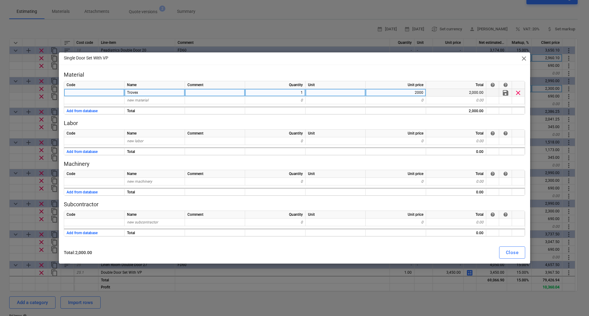
click at [152, 91] on div "Trovex" at bounding box center [155, 93] width 60 height 8
type input "Door"
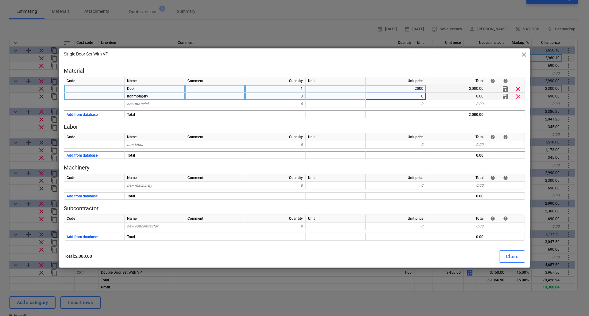
type textarea "x"
type input "245"
type textarea "x"
type input "243"
type textarea "x"
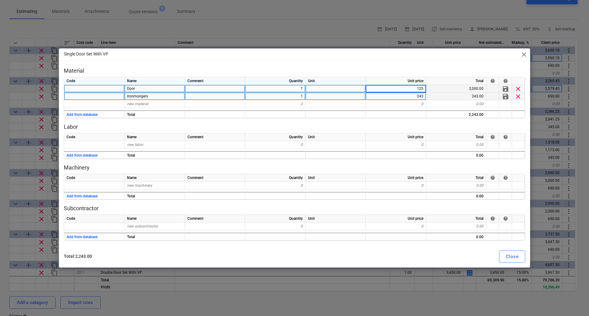
type input "1251"
click at [515, 258] on div "Close" at bounding box center [512, 257] width 13 height 8
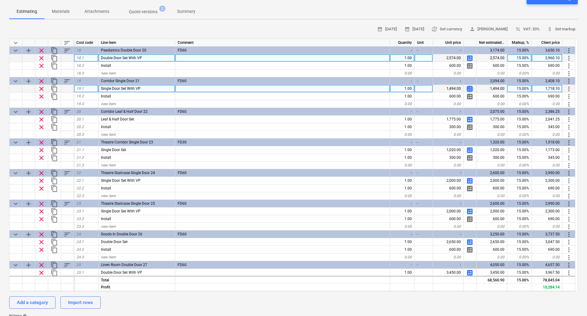
click at [470, 89] on span "calculate" at bounding box center [469, 88] width 7 height 7
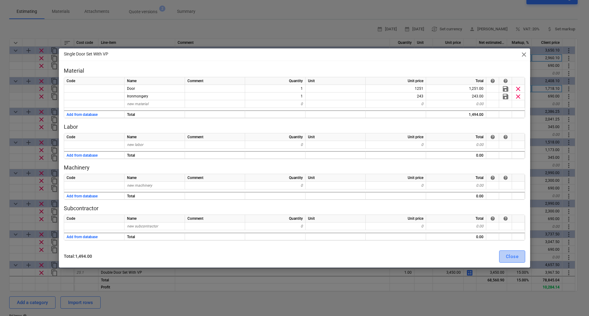
click at [514, 258] on div "Close" at bounding box center [512, 257] width 13 height 8
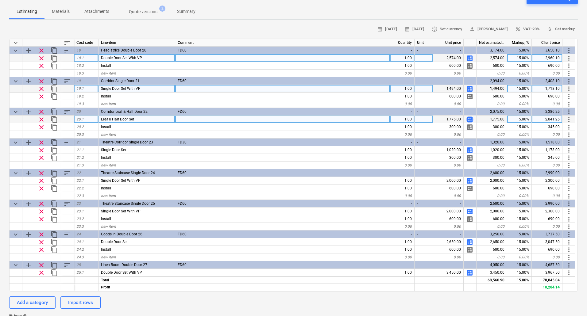
click at [469, 118] on span "calculate" at bounding box center [469, 119] width 7 height 7
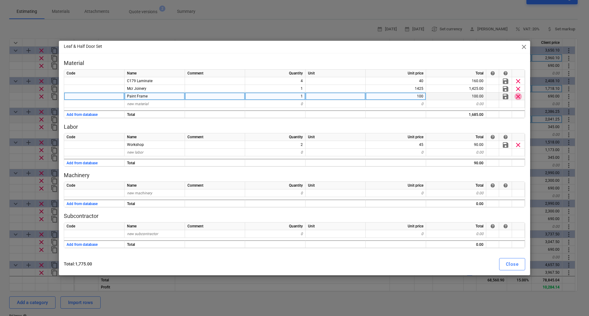
click at [516, 95] on span "clear" at bounding box center [518, 96] width 7 height 7
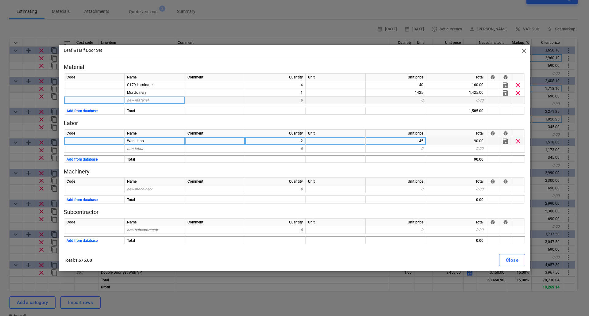
click at [518, 141] on span "clear" at bounding box center [518, 140] width 7 height 7
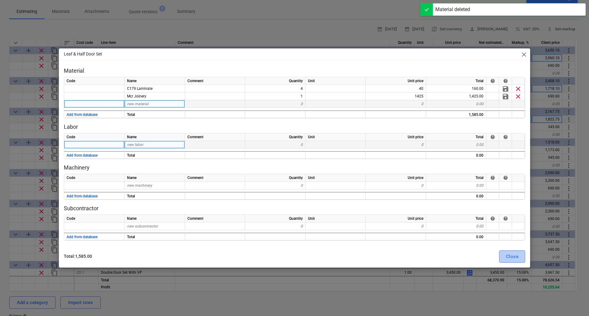
click at [511, 259] on div "Close" at bounding box center [512, 257] width 13 height 8
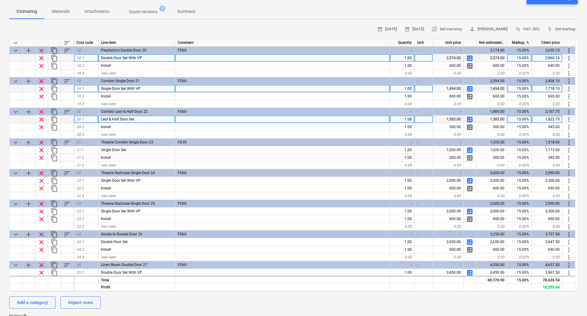
click at [469, 88] on span "calculate" at bounding box center [469, 88] width 7 height 7
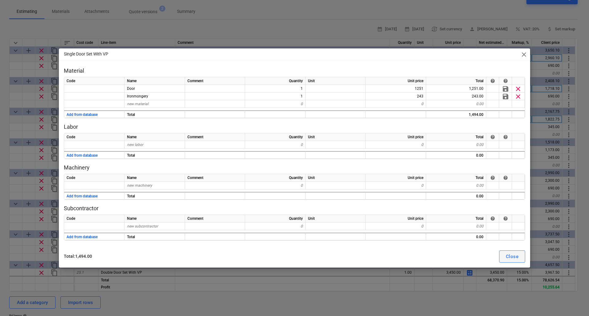
click at [508, 259] on div "Close" at bounding box center [512, 257] width 13 height 8
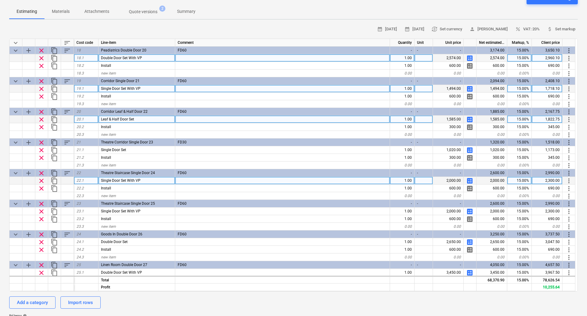
click at [470, 181] on span "calculate" at bounding box center [469, 180] width 7 height 7
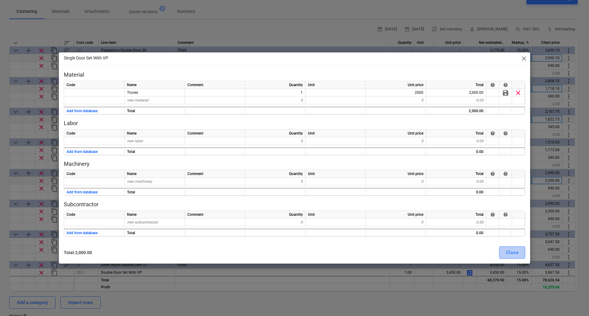
click at [518, 252] on div "Close" at bounding box center [512, 253] width 13 height 8
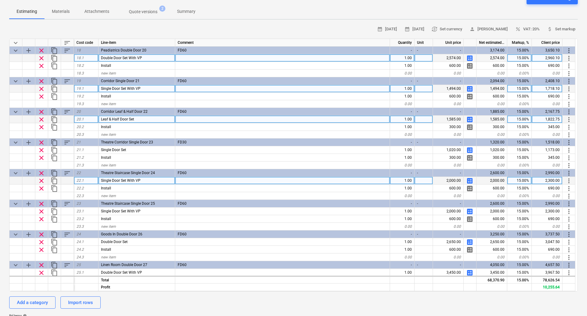
click at [471, 89] on span "calculate" at bounding box center [469, 88] width 7 height 7
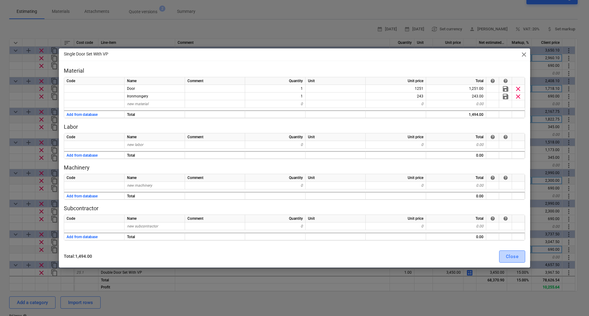
drag, startPoint x: 513, startPoint y: 256, endPoint x: 515, endPoint y: 253, distance: 4.0
click at [513, 256] on div "Close" at bounding box center [512, 257] width 13 height 8
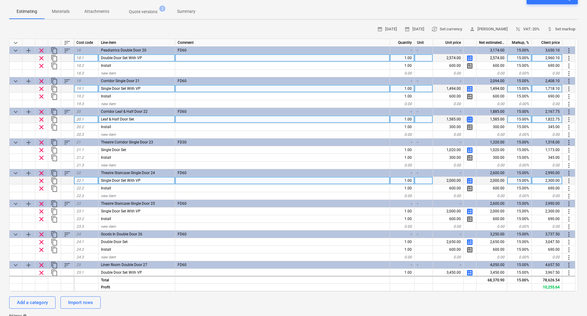
click at [471, 119] on span "calculate" at bounding box center [469, 119] width 7 height 7
type textarea "x"
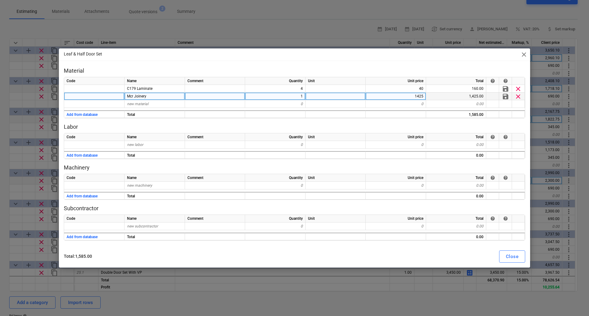
click at [150, 97] on div "Mcr Joinery" at bounding box center [155, 97] width 60 height 8
type input "Ironmongery"
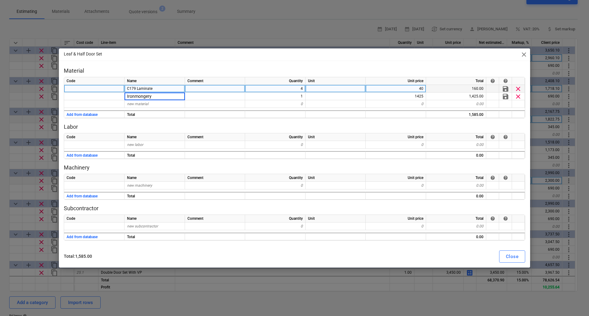
type textarea "x"
type input "Door"
type textarea "x"
type input "Door"
type textarea "x"
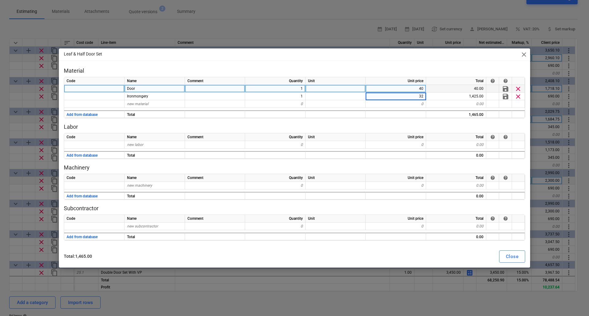
type input "322"
type textarea "x"
type input "1314"
click at [510, 256] on div "Close" at bounding box center [512, 257] width 13 height 8
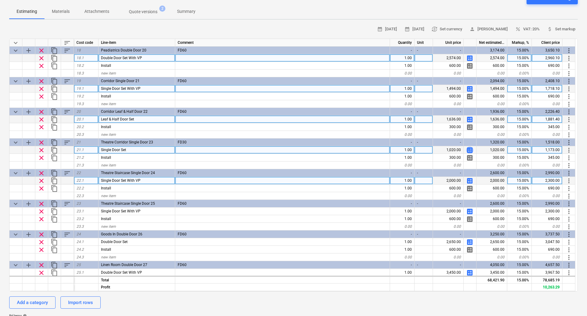
click at [471, 149] on span "calculate" at bounding box center [469, 150] width 7 height 7
type textarea "x"
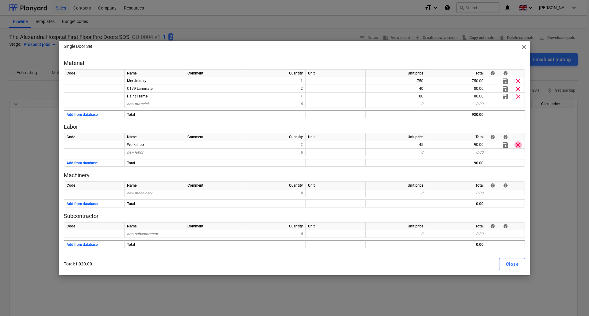
scroll to position [61, 0]
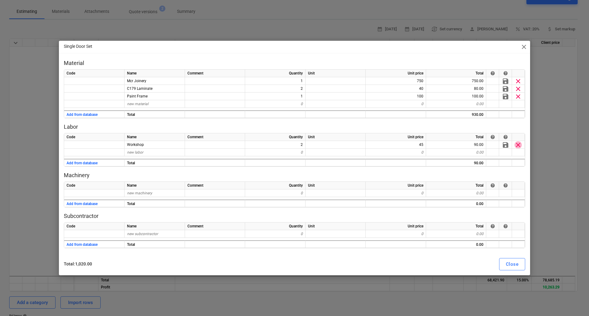
click at [516, 145] on span "clear" at bounding box center [518, 144] width 7 height 7
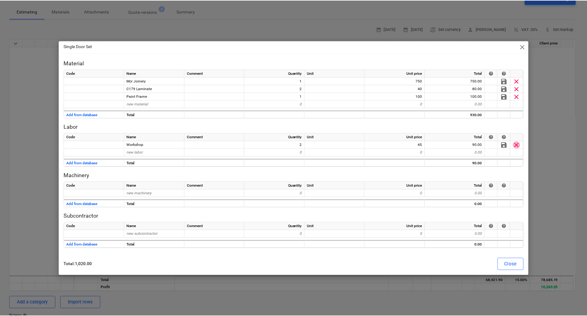
scroll to position [522, 0]
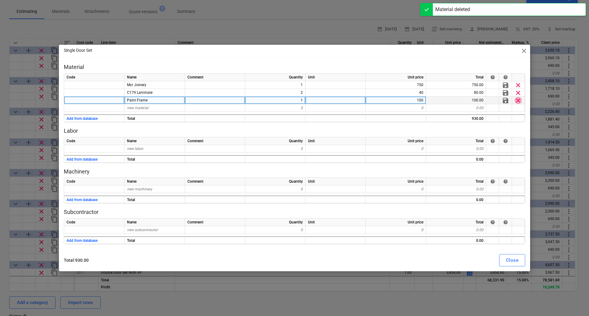
click at [517, 100] on span "clear" at bounding box center [518, 100] width 7 height 7
type textarea "x"
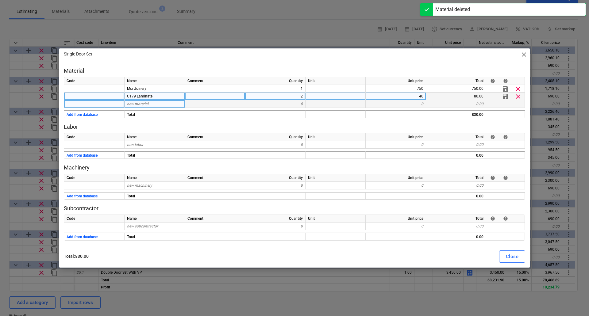
click at [149, 96] on span "C179 Laminate" at bounding box center [139, 96] width 25 height 4
type input "Ironmongery"
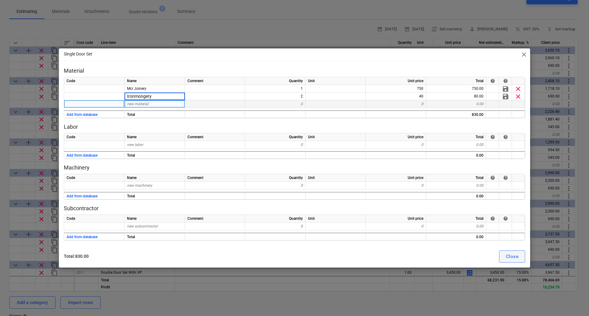
click at [518, 257] on div "Close" at bounding box center [512, 257] width 13 height 8
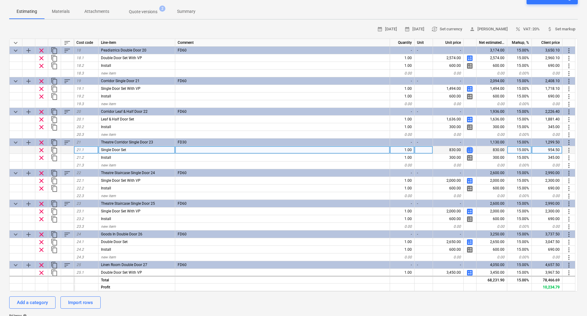
click at [470, 150] on span "calculate" at bounding box center [469, 150] width 7 height 7
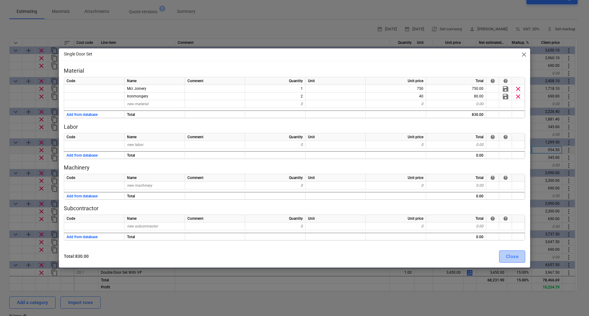
click at [514, 253] on div "Close" at bounding box center [512, 257] width 13 height 8
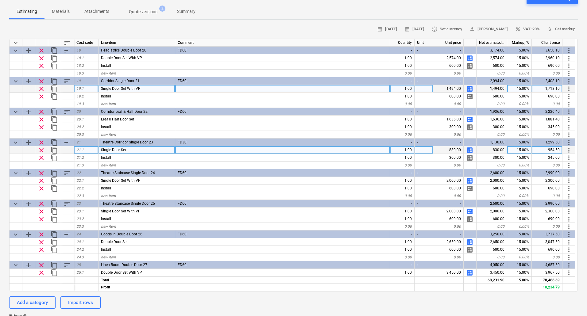
click at [470, 87] on span "calculate" at bounding box center [469, 88] width 7 height 7
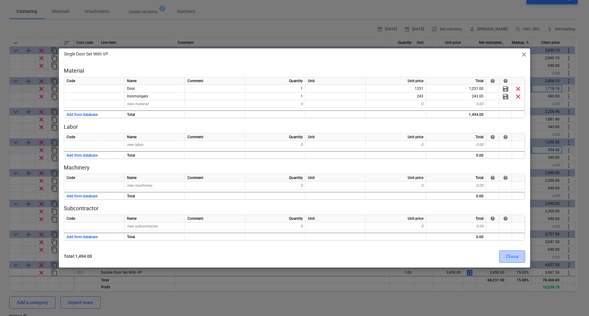
click at [512, 258] on div "Close" at bounding box center [512, 257] width 13 height 8
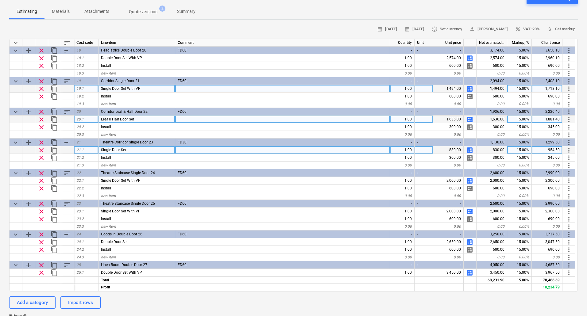
click at [470, 119] on span "calculate" at bounding box center [469, 119] width 7 height 7
type textarea "x"
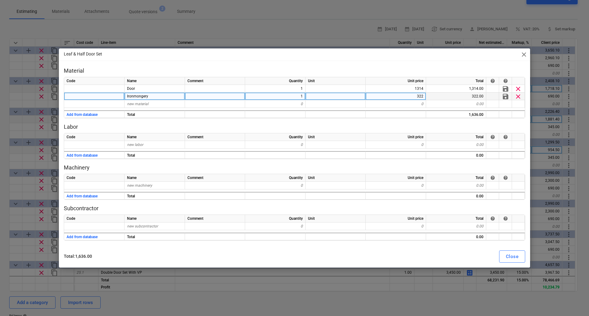
click at [420, 96] on div "322" at bounding box center [396, 97] width 60 height 8
type input "321"
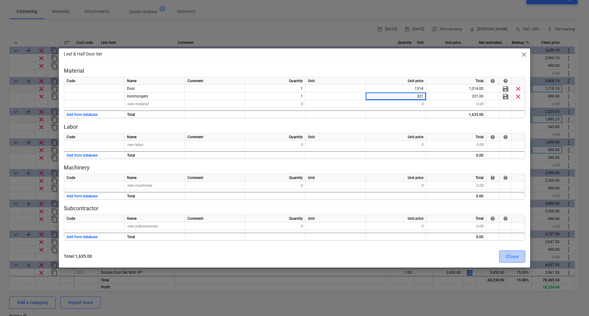
click at [508, 254] on div "Close" at bounding box center [512, 257] width 13 height 8
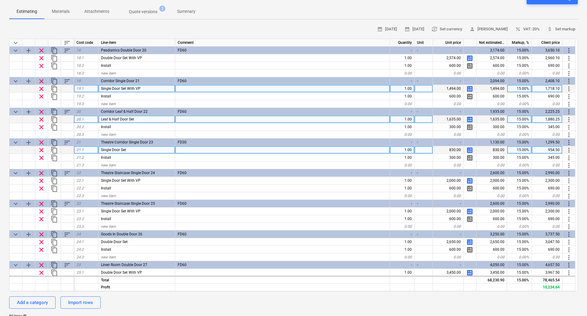
click at [468, 150] on span "calculate" at bounding box center [469, 150] width 7 height 7
type textarea "x"
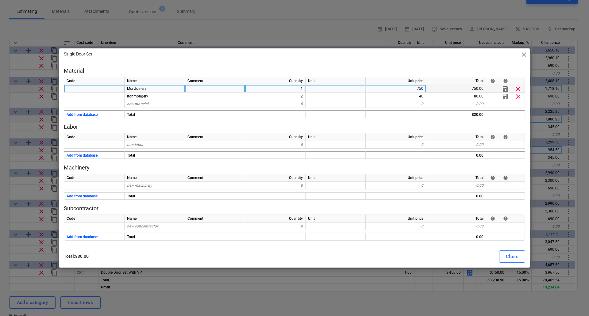
click at [151, 90] on div "Mcr Joinery" at bounding box center [155, 89] width 60 height 8
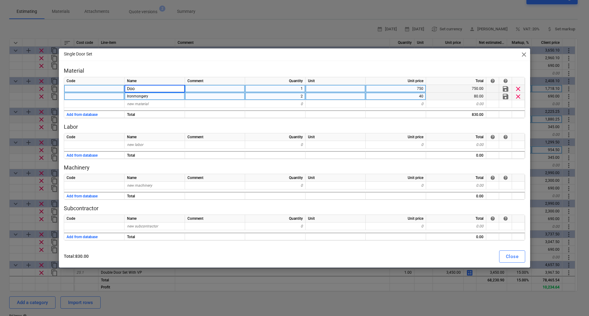
type input "Door"
type textarea "x"
type input "690"
type textarea "x"
type input "243"
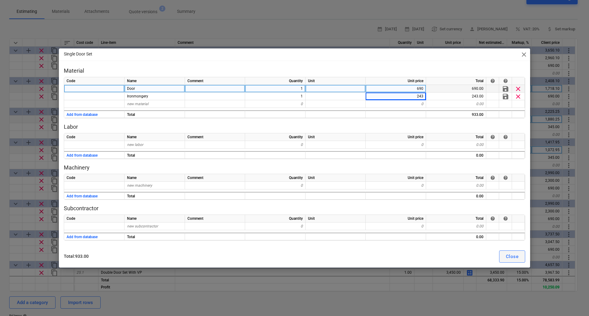
click at [520, 254] on button "Close" at bounding box center [512, 257] width 26 height 12
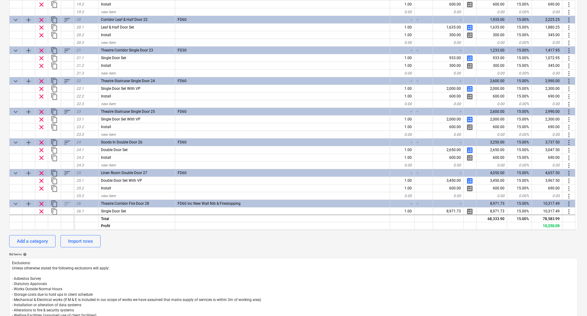
scroll to position [568, 0]
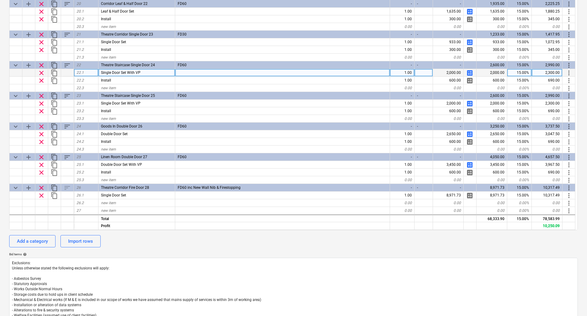
click at [469, 72] on span "calculate" at bounding box center [469, 72] width 7 height 7
type textarea "x"
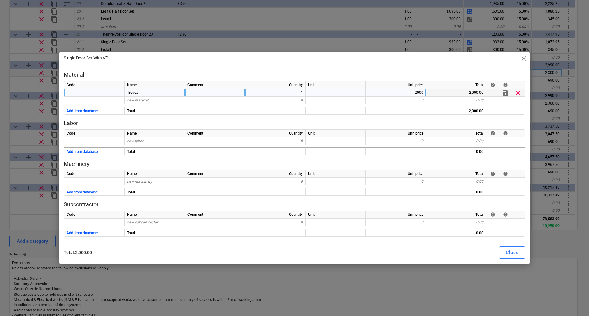
click at [164, 92] on div "Trovex" at bounding box center [155, 93] width 60 height 8
type input "Door"
type textarea "x"
type input "Ironmongery"
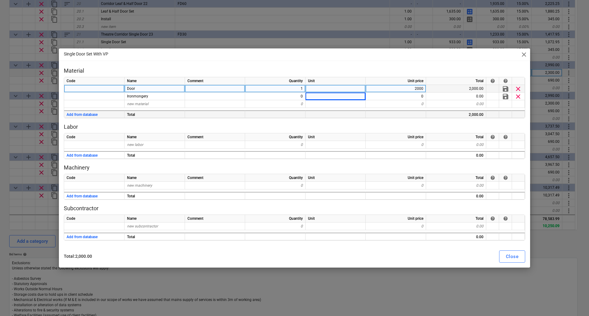
type textarea "x"
type input "1195"
type textarea "x"
type input "243"
click at [513, 258] on div "Close" at bounding box center [512, 257] width 13 height 8
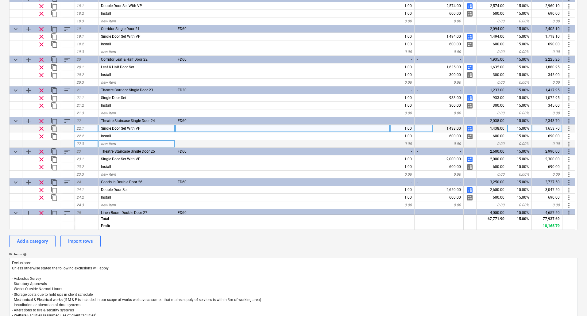
scroll to position [507, 0]
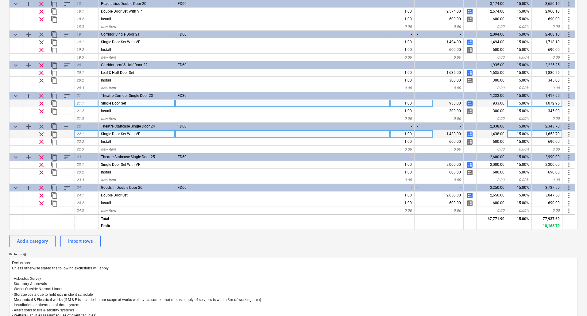
click at [468, 103] on span "calculate" at bounding box center [469, 103] width 7 height 7
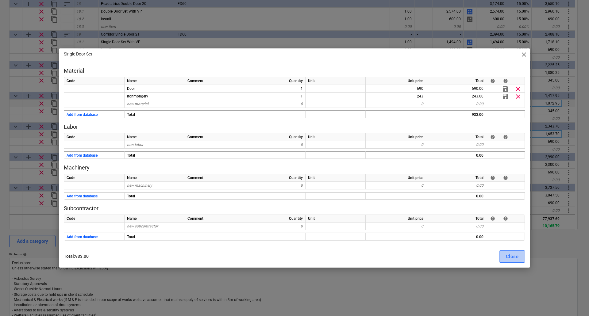
click at [513, 257] on div "Close" at bounding box center [512, 257] width 13 height 8
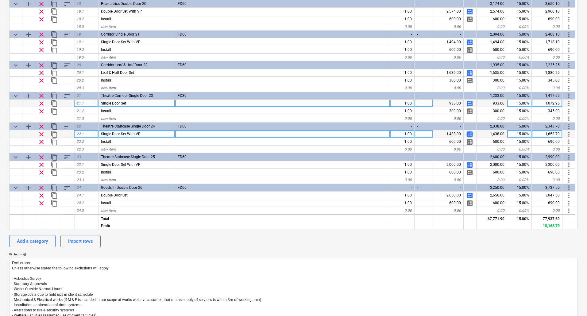
click at [471, 133] on span "calculate" at bounding box center [469, 134] width 7 height 7
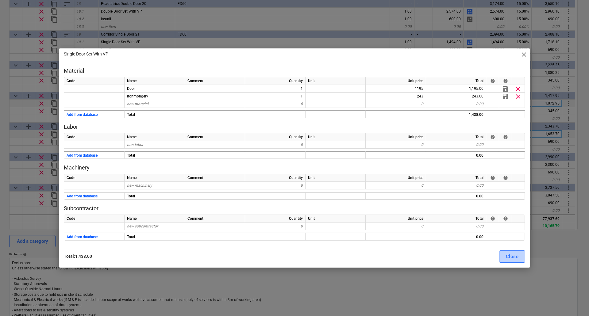
click at [509, 258] on div "Close" at bounding box center [512, 257] width 13 height 8
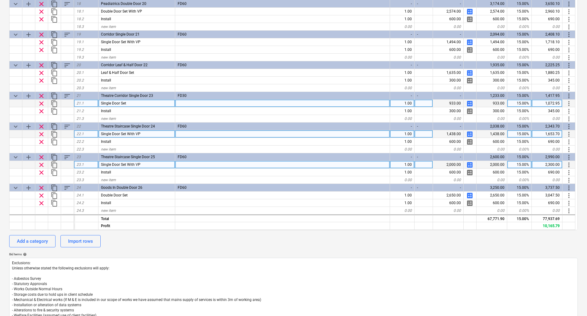
click at [470, 166] on span "calculate" at bounding box center [469, 164] width 7 height 7
type textarea "x"
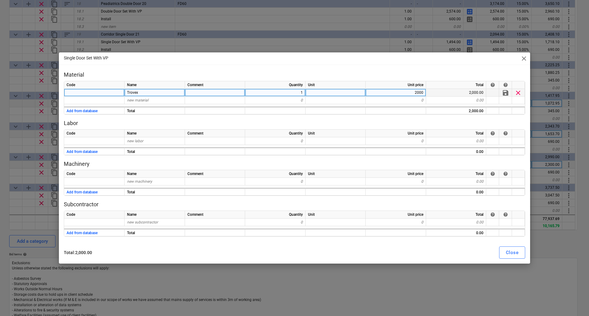
click at [419, 92] on div "2000" at bounding box center [396, 93] width 60 height 8
click at [148, 89] on div "Name" at bounding box center [155, 85] width 60 height 8
click at [148, 94] on div "Trovex" at bounding box center [155, 93] width 60 height 8
type input "Door"
type textarea "x"
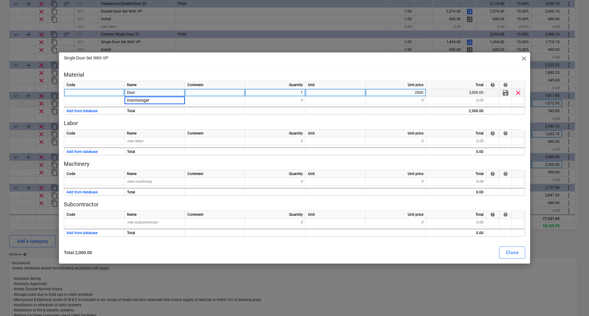
type input "Ironmongery"
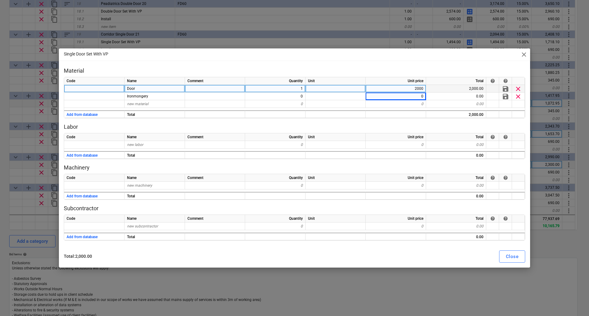
type textarea "x"
type input "1195"
type textarea "x"
type input "243"
click at [520, 258] on button "Close" at bounding box center [512, 257] width 26 height 12
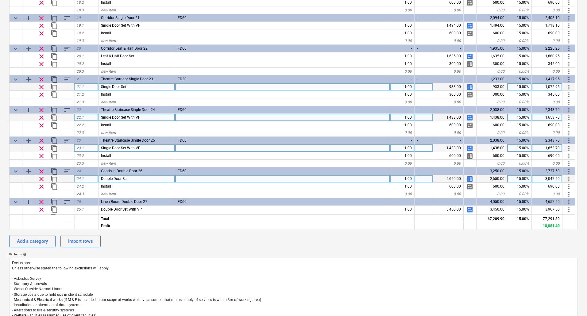
scroll to position [568, 0]
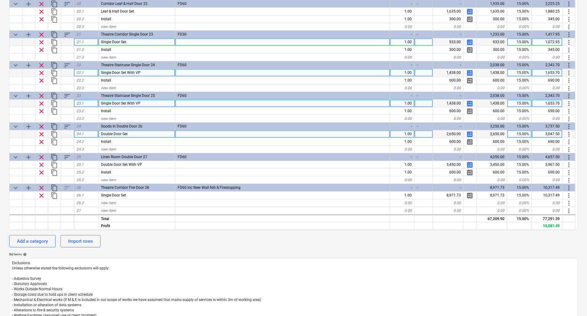
click at [470, 134] on span "calculate" at bounding box center [469, 134] width 7 height 7
type textarea "x"
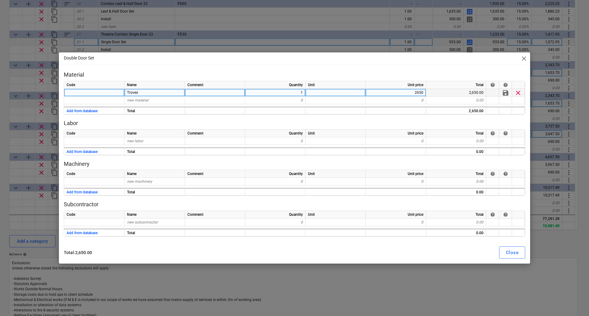
click at [152, 93] on div "Trovex" at bounding box center [155, 93] width 60 height 8
type input "Door"
type textarea "x"
click at [159, 99] on div "new material" at bounding box center [155, 101] width 60 height 8
type input "Ironmongery"
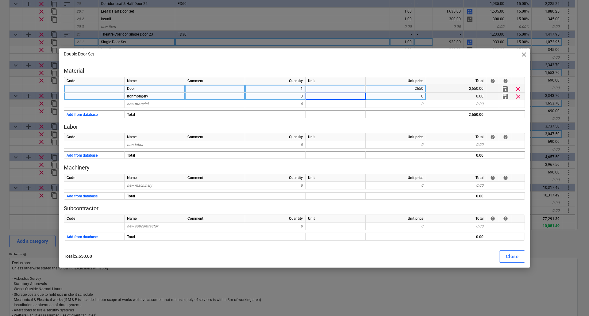
type textarea "x"
type input "1350"
type textarea "x"
type input "540"
click at [511, 257] on div "Close" at bounding box center [512, 257] width 13 height 8
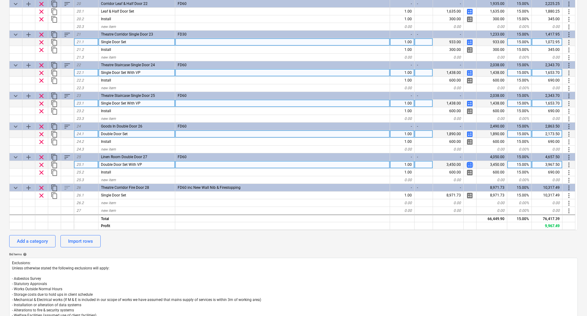
click at [472, 164] on span "calculate" at bounding box center [469, 164] width 7 height 7
type textarea "x"
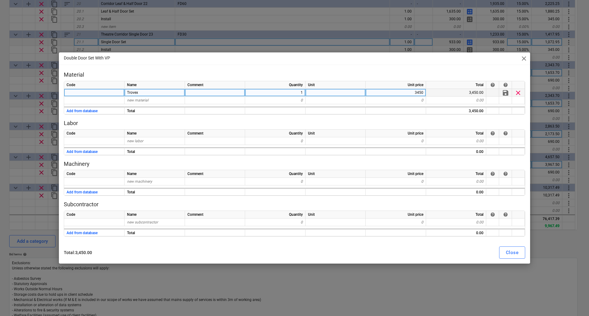
click at [158, 92] on div "Trovex" at bounding box center [155, 93] width 60 height 8
type input "Door"
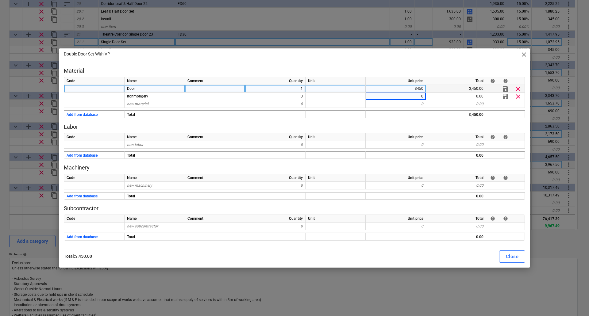
type textarea "x"
type input "486"
type textarea "x"
type input "1838"
click at [519, 257] on button "Close" at bounding box center [512, 257] width 26 height 12
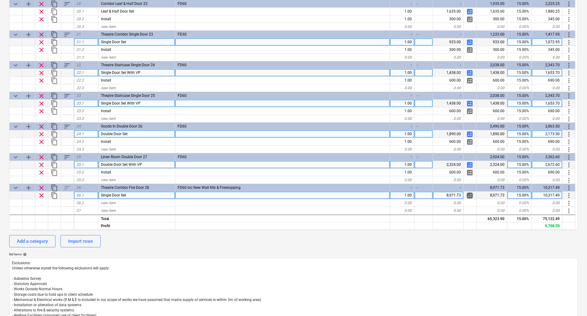
click at [471, 194] on span "calculate" at bounding box center [469, 195] width 7 height 7
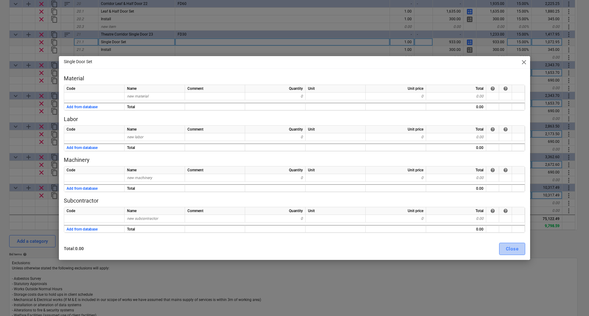
click at [513, 253] on div "Close" at bounding box center [512, 249] width 13 height 8
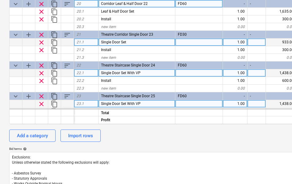
type textarea "x"
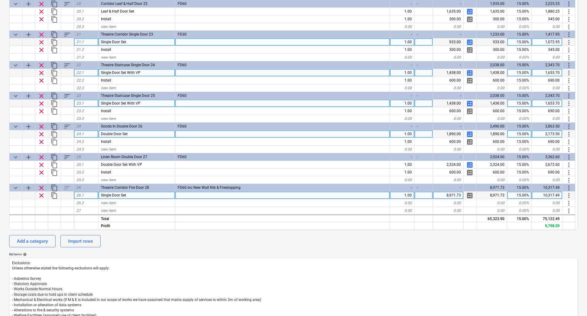
click at [137, 196] on div "Single Door Set" at bounding box center [137, 196] width 77 height 8
click at [155, 197] on input "Single Door Set" at bounding box center [137, 195] width 76 height 7
type input "Single Door Set With VP"
type textarea "x"
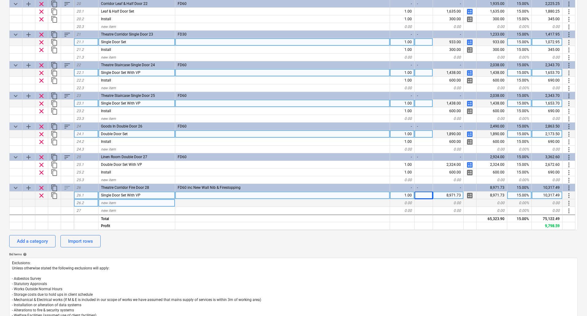
click at [123, 205] on div "new item" at bounding box center [137, 203] width 77 height 8
type input "Install"
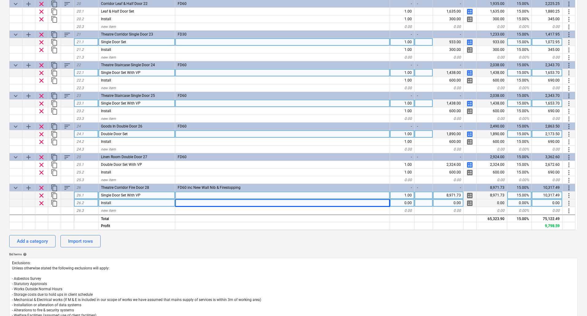
click at [471, 195] on span "calculate" at bounding box center [469, 195] width 7 height 7
type textarea "x"
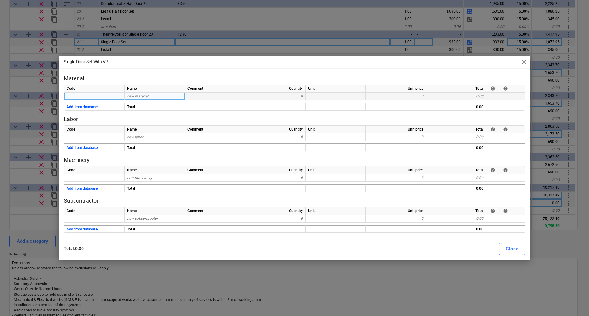
click at [137, 97] on span "new material" at bounding box center [137, 96] width 21 height 4
type input "Firestopping"
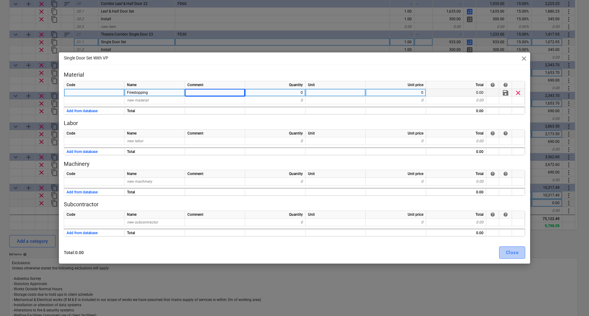
click at [520, 253] on button "Close" at bounding box center [512, 253] width 26 height 12
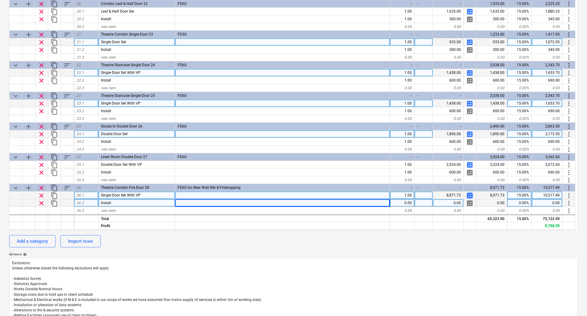
click at [470, 196] on span "calculate" at bounding box center [469, 195] width 7 height 7
type textarea "x"
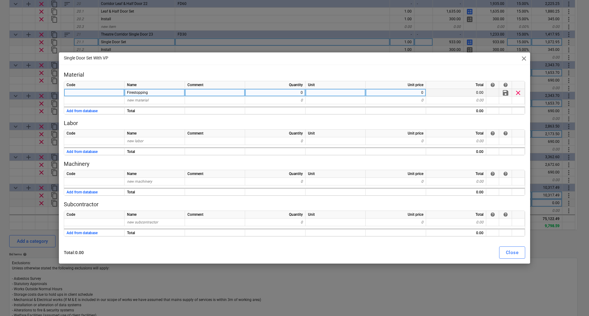
click at [282, 94] on div "0" at bounding box center [275, 93] width 60 height 8
type input "1"
type textarea "x"
type input "2000"
click at [514, 251] on div "Close" at bounding box center [512, 253] width 13 height 8
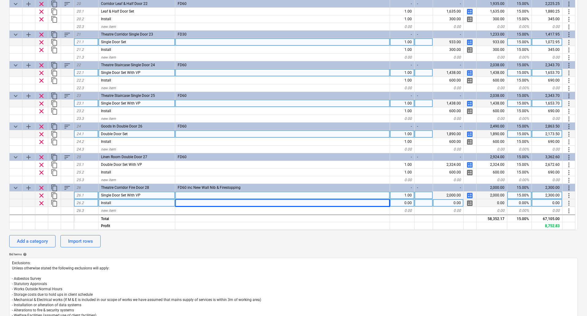
click at [472, 195] on span "calculate" at bounding box center [469, 195] width 7 height 7
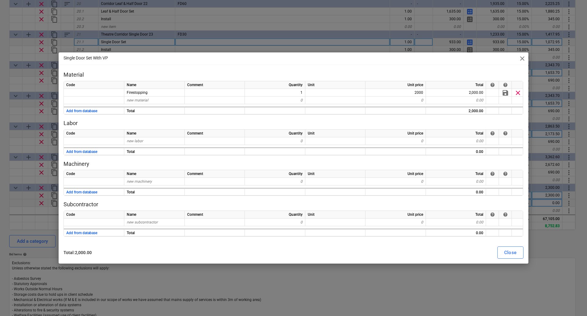
type textarea "x"
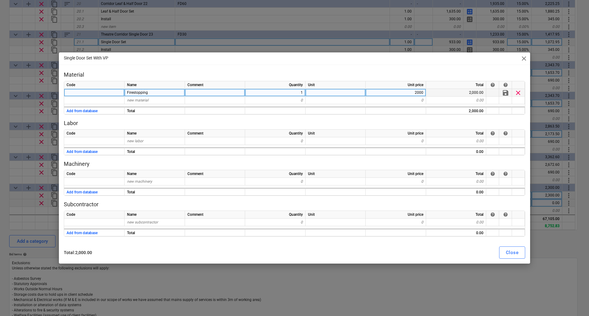
click at [415, 92] on div "2000" at bounding box center [396, 93] width 60 height 8
click at [159, 91] on div "Firestopping" at bounding box center [155, 93] width 60 height 8
click at [413, 93] on div "2000" at bounding box center [396, 93] width 60 height 8
type input "1717.5"
type textarea "x"
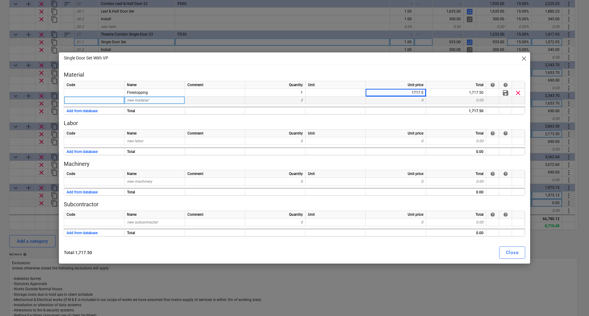
click at [141, 101] on span "new material" at bounding box center [137, 100] width 21 height 4
type input "Ducting"
type textarea "x"
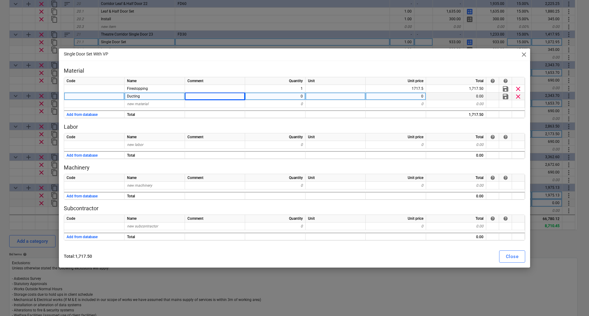
click at [287, 97] on div "0" at bounding box center [275, 97] width 60 height 8
type input "1"
click at [416, 95] on div "0" at bounding box center [396, 97] width 60 height 8
click at [517, 94] on span "clear" at bounding box center [518, 96] width 7 height 7
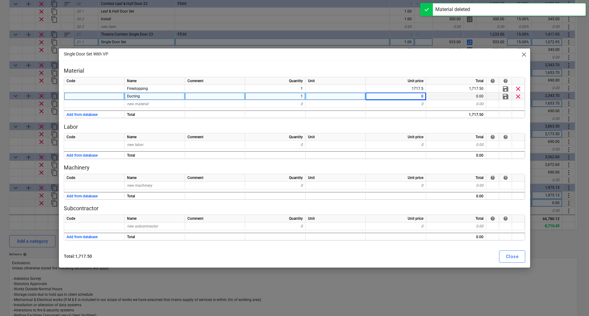
type textarea "x"
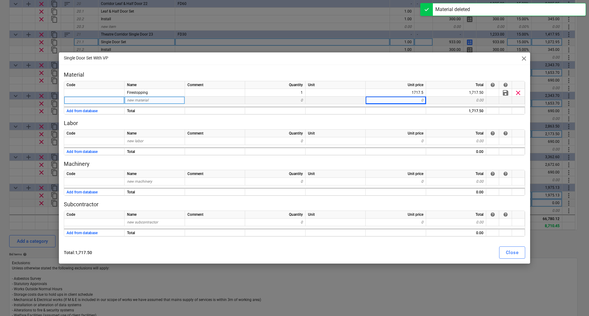
click at [142, 99] on span "new material" at bounding box center [137, 100] width 21 height 4
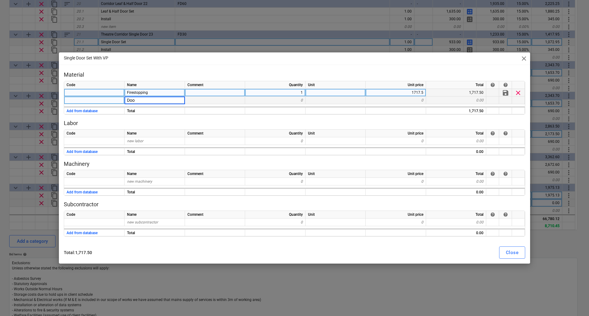
type input "Door"
type textarea "x"
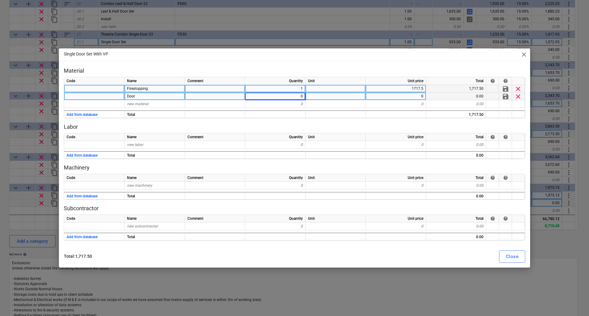
click at [399, 89] on div "1717.5" at bounding box center [396, 89] width 60 height 8
type input "2000"
type textarea "x"
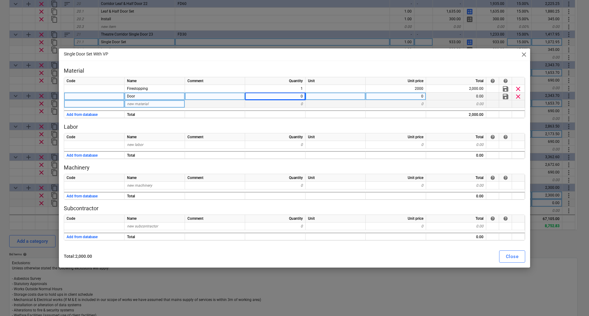
click at [159, 106] on div "new material" at bounding box center [155, 104] width 60 height 8
type input "Ironmongery"
click at [289, 103] on div "0" at bounding box center [275, 104] width 60 height 8
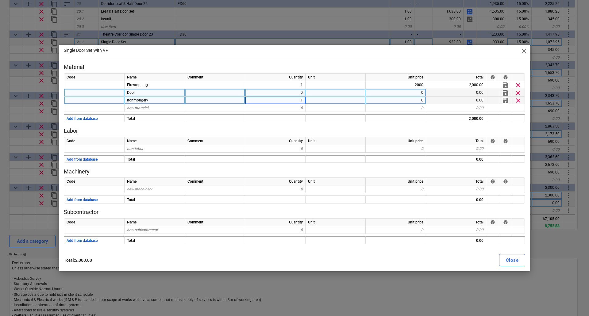
click at [293, 91] on div "0" at bounding box center [275, 93] width 60 height 8
type textarea "x"
type input "1"
click at [403, 99] on div "0" at bounding box center [396, 101] width 60 height 8
type textarea "x"
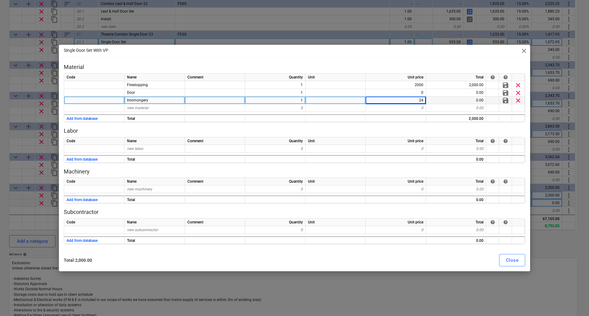
type input "243"
type textarea "x"
type input "1195"
click at [512, 262] on div "Close" at bounding box center [512, 261] width 13 height 8
type textarea "x"
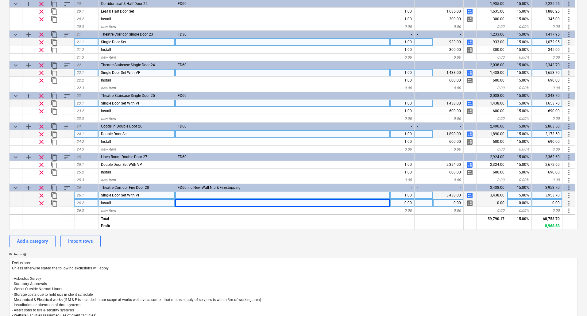
click at [411, 202] on div "0.00" at bounding box center [402, 203] width 25 height 8
type input "1"
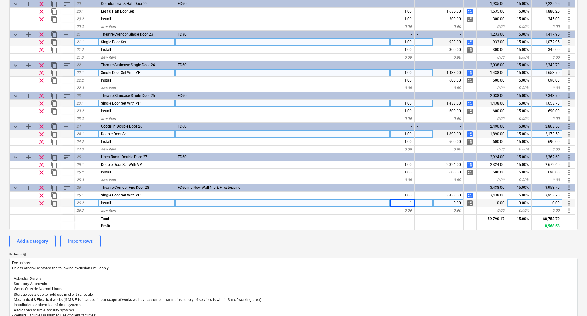
type textarea "x"
type input "300"
type textarea "x"
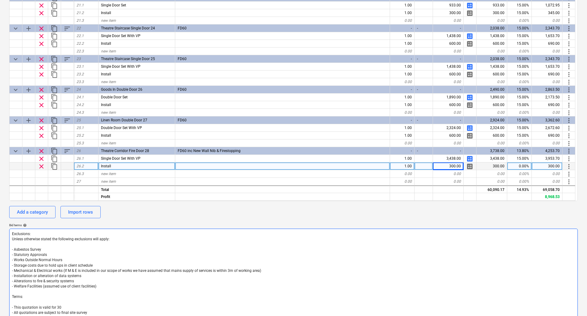
scroll to position [153, 0]
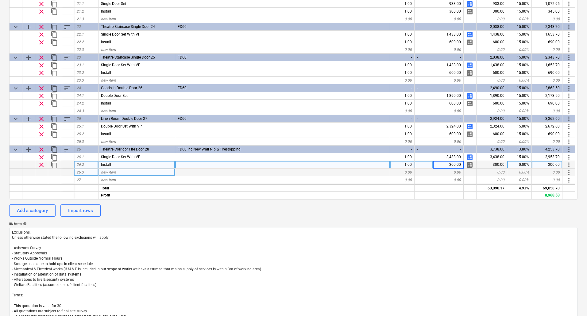
click at [112, 171] on span "new item" at bounding box center [108, 172] width 15 height 4
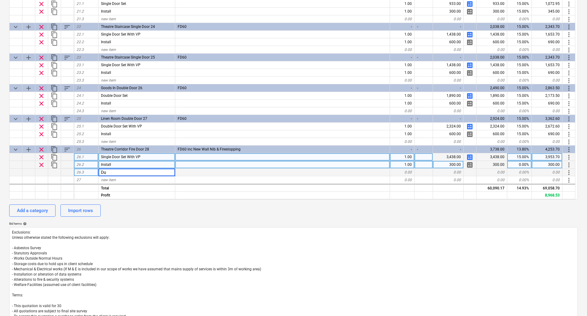
type input "D"
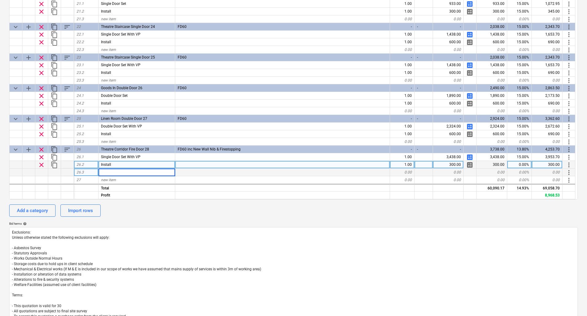
click at [110, 171] on input at bounding box center [137, 172] width 76 height 7
type input "D"
type input "DUCT WORK BY VTV"
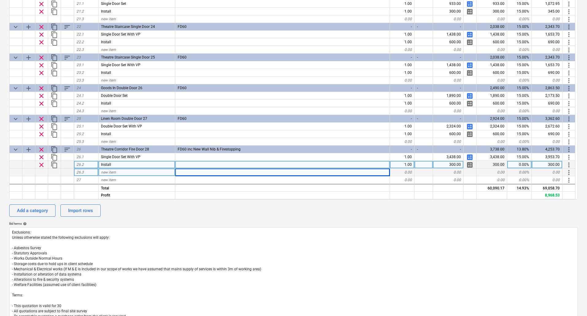
type textarea "x"
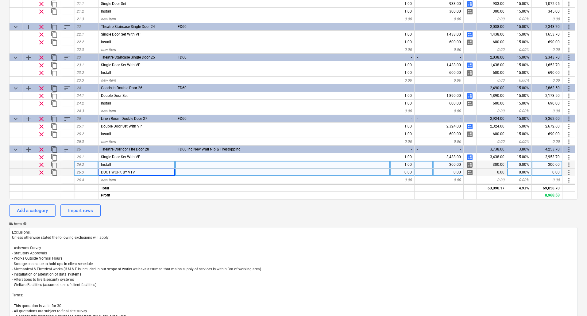
click at [149, 171] on div "DUCT WORK BY VTV" at bounding box center [137, 173] width 77 height 8
click at [149, 173] on input "DUCT WORK BY VTV" at bounding box center [137, 172] width 76 height 7
type input "DUCT WORK BY OTHERS"
type textarea "x"
type input "THERMATIC"
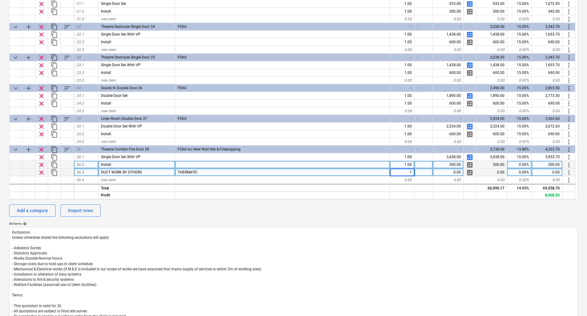
type textarea "x"
type input "3400"
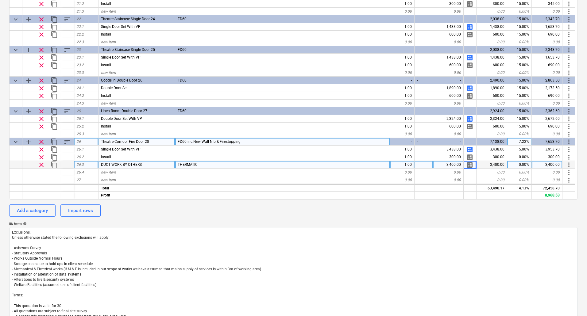
click at [15, 142] on span "keyboard_arrow_down" at bounding box center [15, 141] width 7 height 7
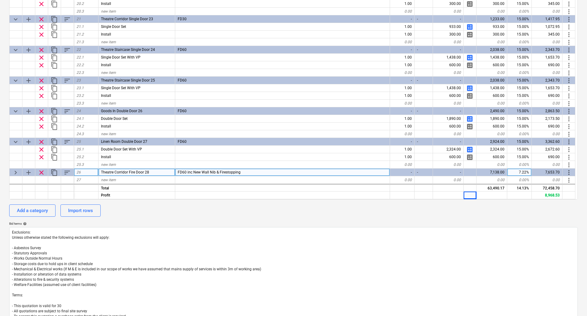
click at [15, 142] on span "keyboard_arrow_down" at bounding box center [15, 141] width 7 height 7
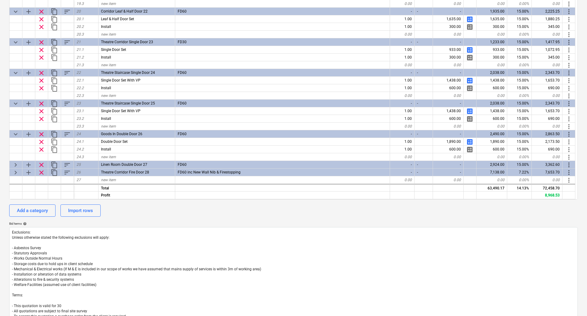
scroll to position [530, 0]
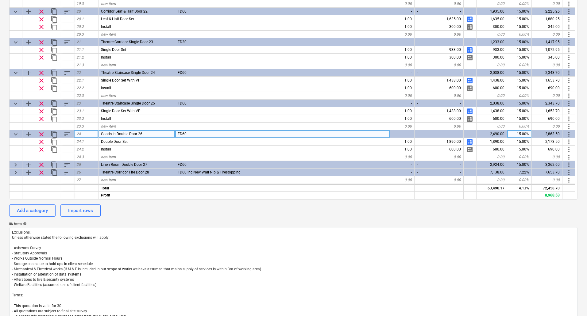
click at [13, 134] on span "keyboard_arrow_down" at bounding box center [15, 134] width 7 height 7
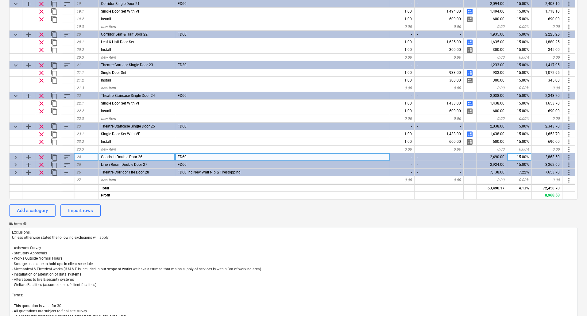
scroll to position [507, 0]
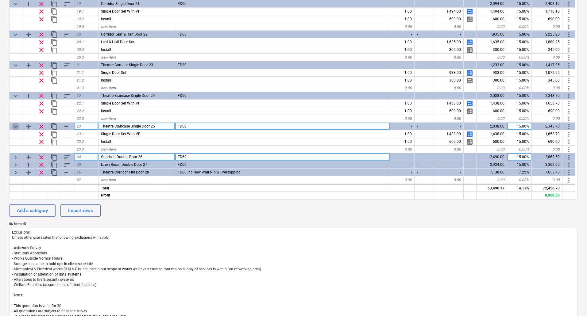
click at [18, 127] on span "keyboard_arrow_down" at bounding box center [15, 126] width 7 height 7
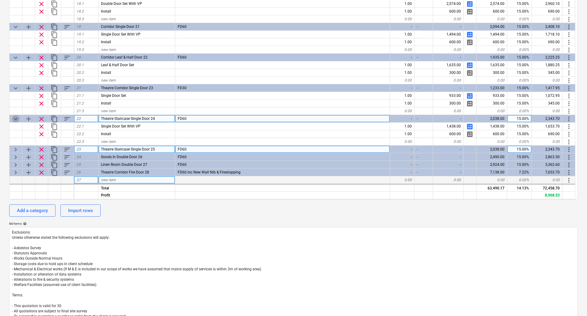
click at [17, 118] on span "keyboard_arrow_down" at bounding box center [15, 118] width 7 height 7
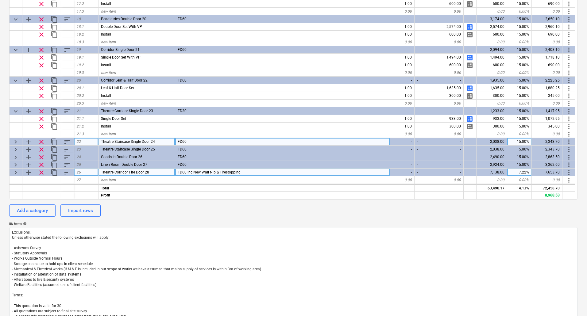
scroll to position [461, 0]
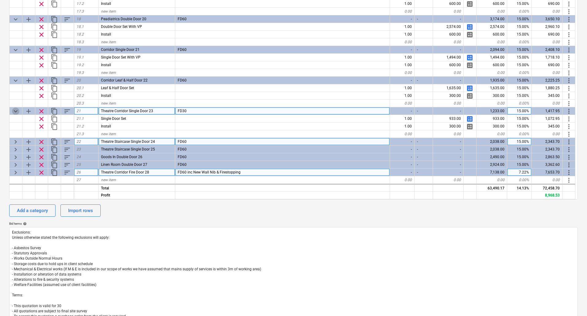
click at [15, 110] on span "keyboard_arrow_down" at bounding box center [15, 111] width 7 height 7
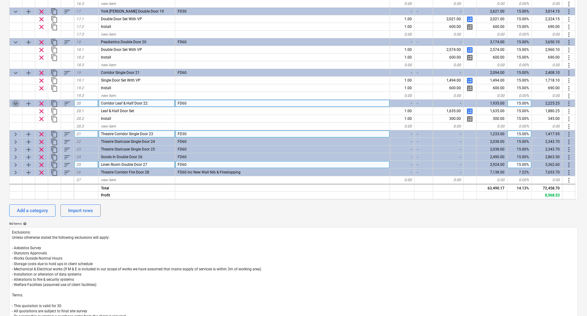
click at [15, 104] on span "keyboard_arrow_down" at bounding box center [15, 103] width 7 height 7
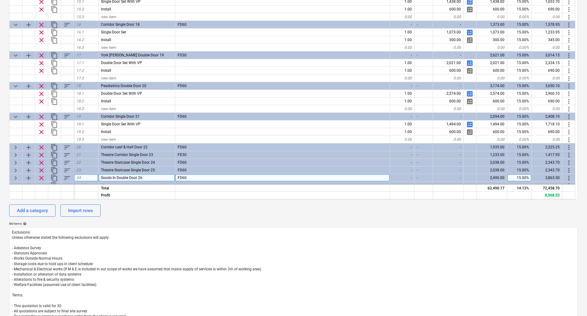
scroll to position [415, 0]
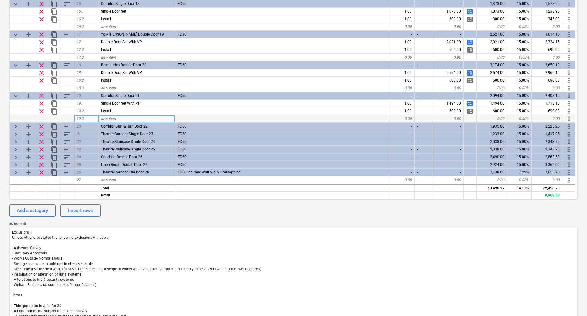
click at [15, 122] on div at bounding box center [16, 119] width 13 height 8
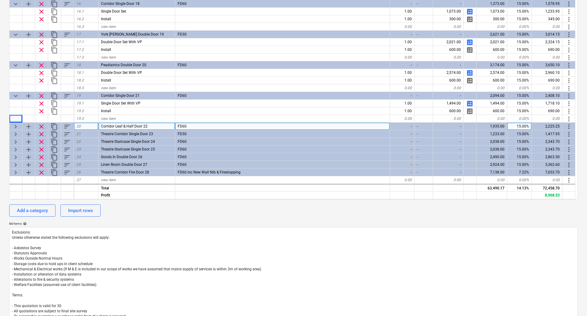
click at [14, 128] on span "keyboard_arrow_right" at bounding box center [15, 126] width 7 height 7
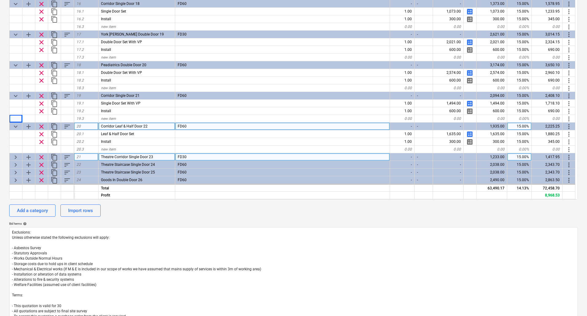
click at [17, 154] on span "keyboard_arrow_right" at bounding box center [15, 157] width 7 height 7
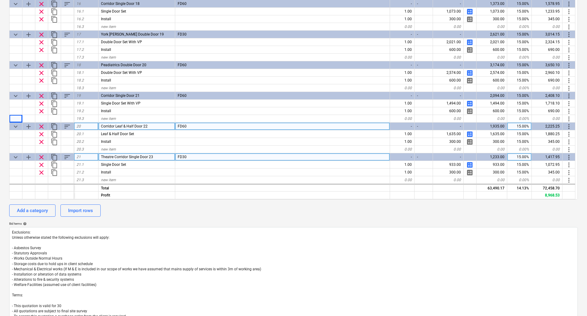
scroll to position [461, 0]
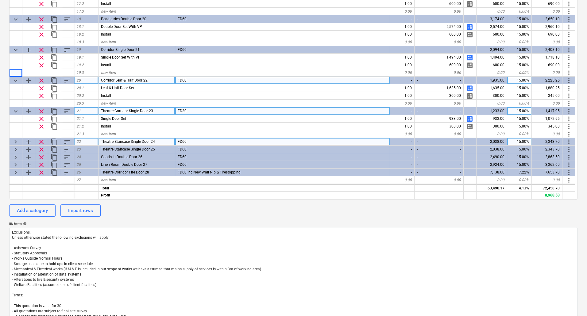
click at [16, 142] on span "keyboard_arrow_right" at bounding box center [15, 141] width 7 height 7
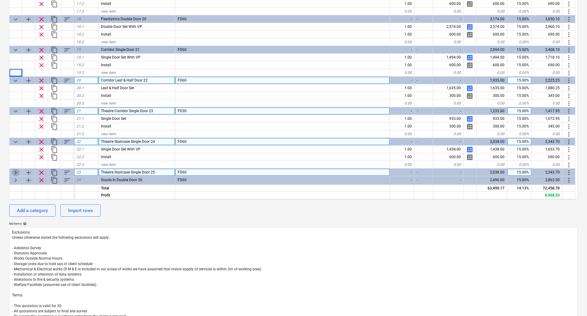
click at [17, 173] on span "keyboard_arrow_right" at bounding box center [15, 172] width 7 height 7
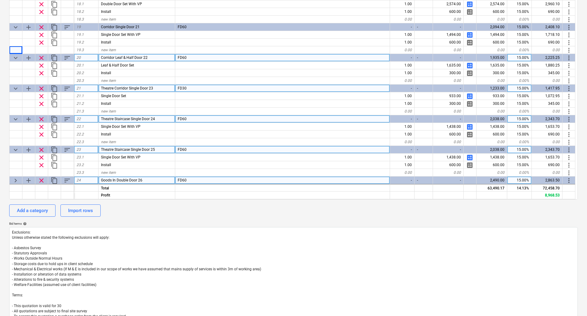
scroll to position [507, 0]
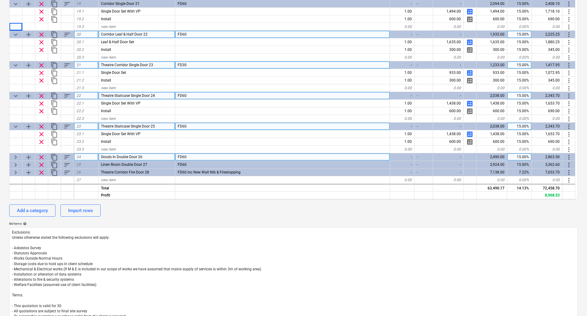
click at [17, 158] on span "keyboard_arrow_right" at bounding box center [15, 157] width 7 height 7
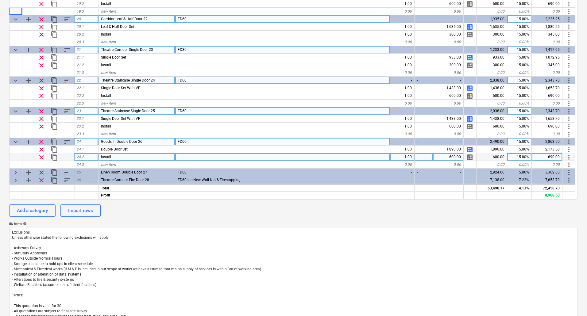
scroll to position [530, 0]
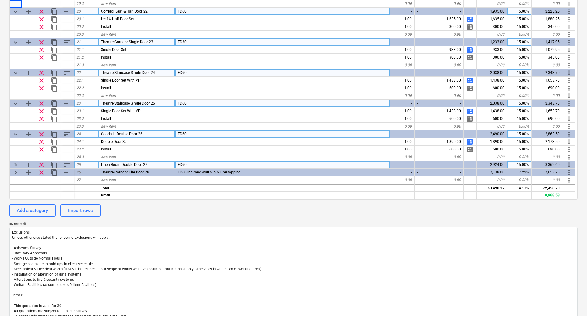
click at [12, 164] on div "keyboard_arrow_right" at bounding box center [16, 165] width 13 height 8
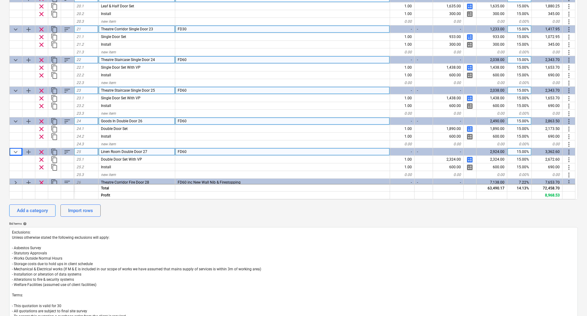
scroll to position [553, 0]
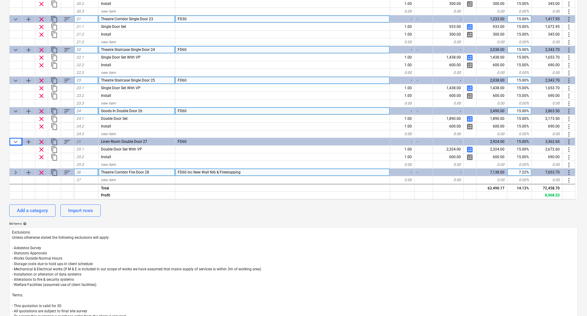
click at [16, 173] on span "keyboard_arrow_right" at bounding box center [15, 172] width 7 height 7
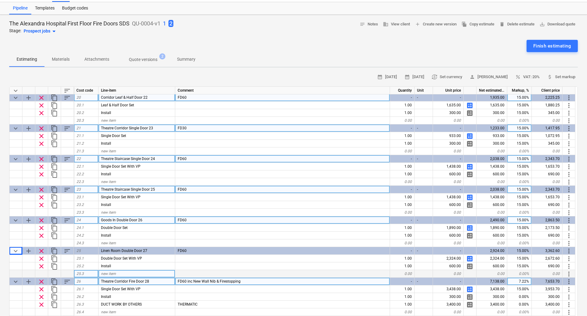
scroll to position [0, 0]
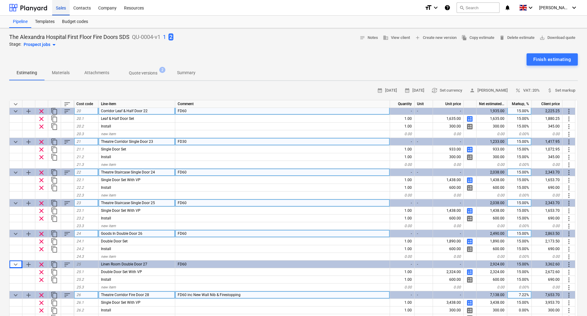
click at [63, 9] on div "Sales" at bounding box center [60, 8] width 17 height 16
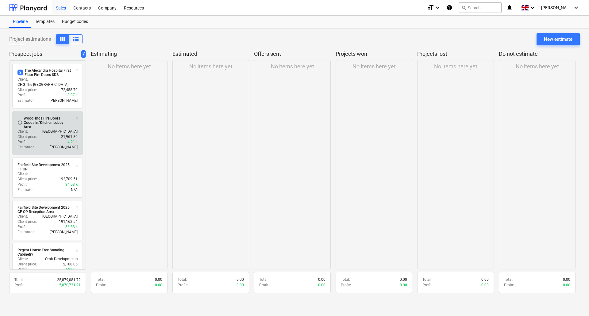
click at [42, 129] on p "CHG Woodlands Hospital" at bounding box center [59, 131] width 35 height 5
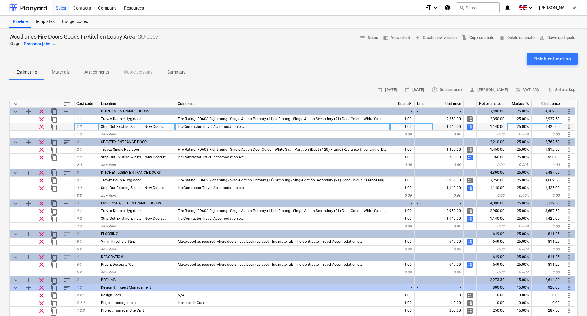
click at [470, 128] on span "calculate" at bounding box center [469, 126] width 7 height 7
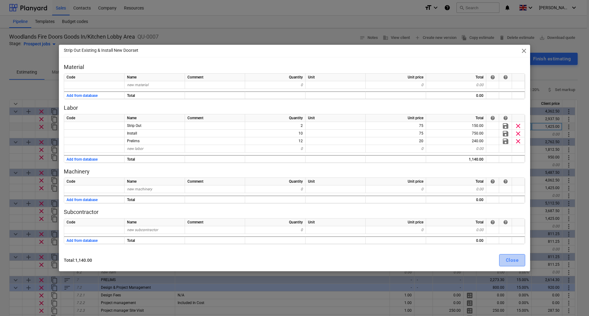
click at [520, 261] on button "Close" at bounding box center [512, 260] width 26 height 12
type textarea "x"
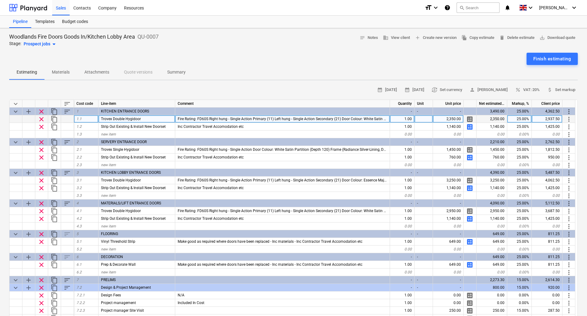
click at [522, 120] on div "25.00%" at bounding box center [519, 119] width 25 height 8
type input "20"
type textarea "x"
type input "20"
type textarea "x"
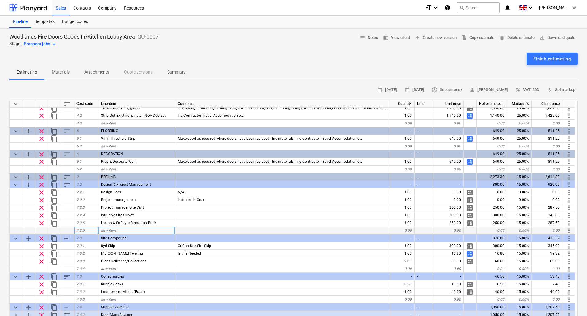
scroll to position [108, 0]
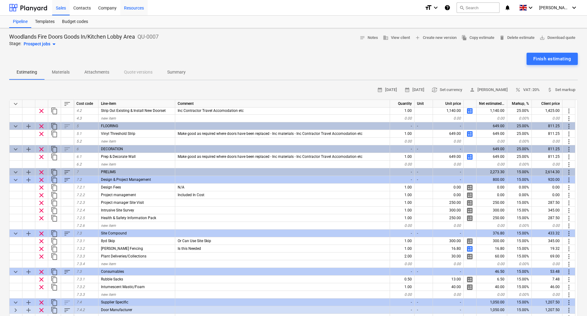
click at [133, 7] on div "Resources" at bounding box center [133, 8] width 27 height 16
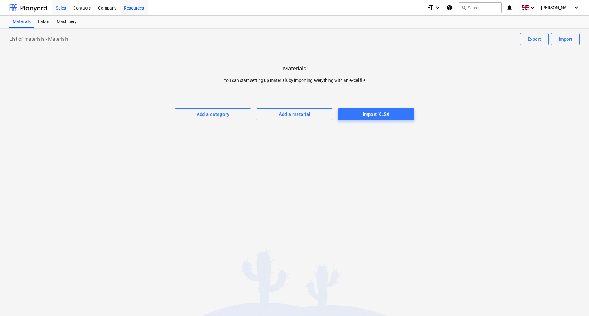
click at [60, 6] on div "Sales" at bounding box center [60, 8] width 17 height 16
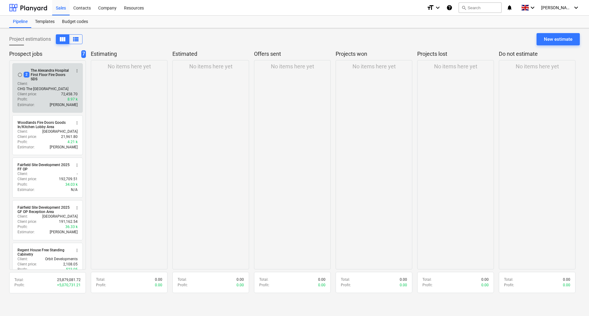
click at [49, 87] on p "CHG The [GEOGRAPHIC_DATA]" at bounding box center [42, 89] width 51 height 5
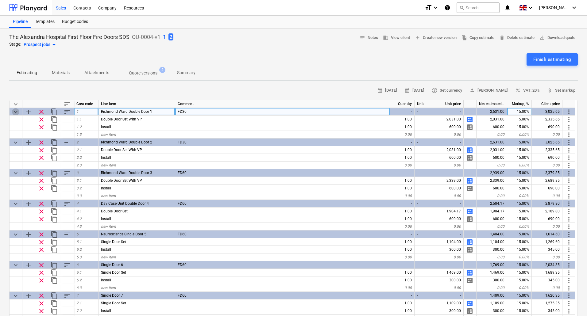
click at [16, 110] on span "keyboard_arrow_down" at bounding box center [15, 111] width 7 height 7
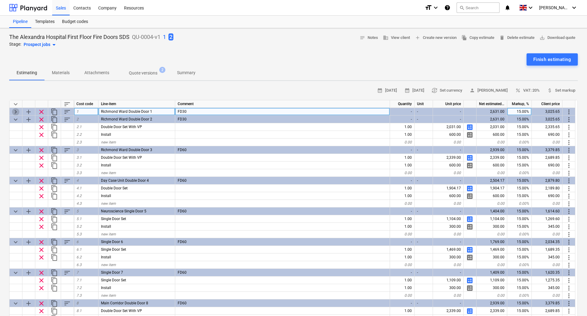
click at [16, 110] on span "keyboard_arrow_right" at bounding box center [15, 111] width 7 height 7
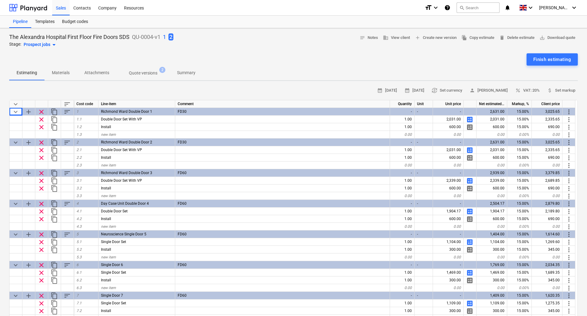
drag, startPoint x: 16, startPoint y: 110, endPoint x: 295, endPoint y: 62, distance: 282.8
click at [295, 62] on div "Finish estimating" at bounding box center [293, 59] width 569 height 12
click at [64, 73] on p "Materials" at bounding box center [61, 73] width 18 height 6
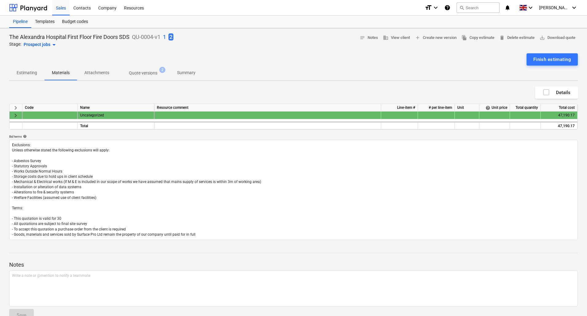
click at [13, 116] on span "keyboard_arrow_right" at bounding box center [15, 115] width 7 height 7
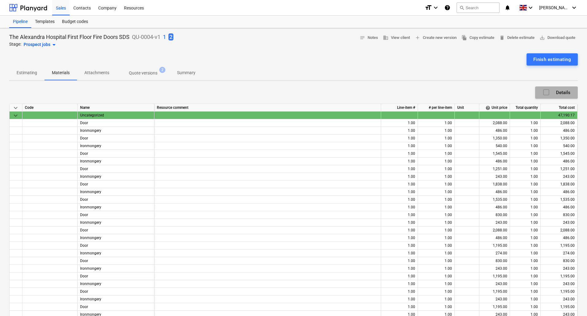
click at [548, 92] on icon "button" at bounding box center [546, 92] width 7 height 7
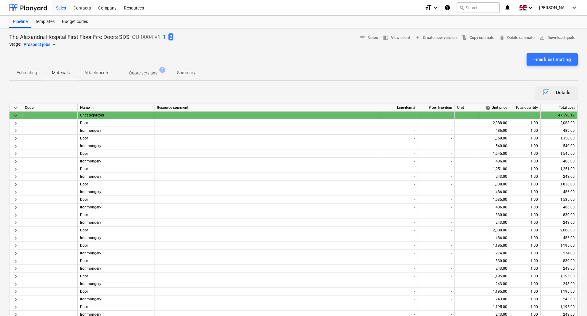
click at [549, 92] on icon "button" at bounding box center [546, 92] width 7 height 7
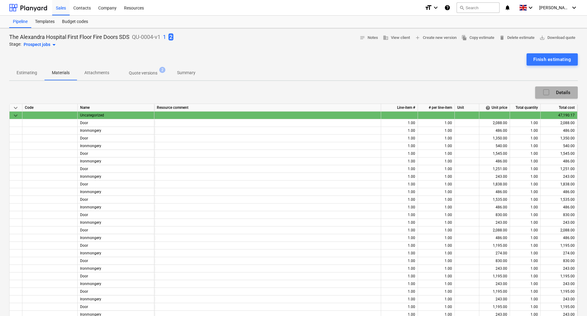
click at [549, 92] on icon "button" at bounding box center [546, 92] width 7 height 7
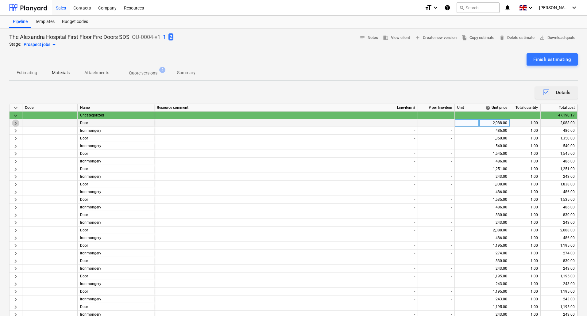
click at [15, 125] on span "keyboard_arrow_right" at bounding box center [15, 123] width 7 height 7
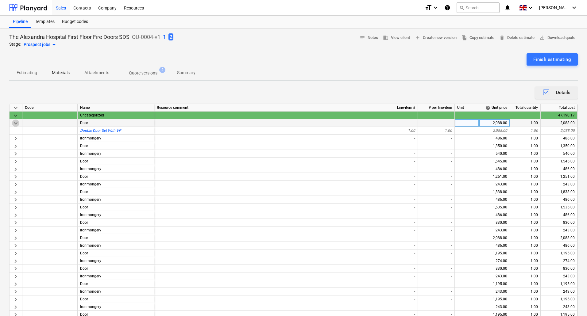
click at [15, 125] on span "keyboard_arrow_down" at bounding box center [15, 123] width 7 height 7
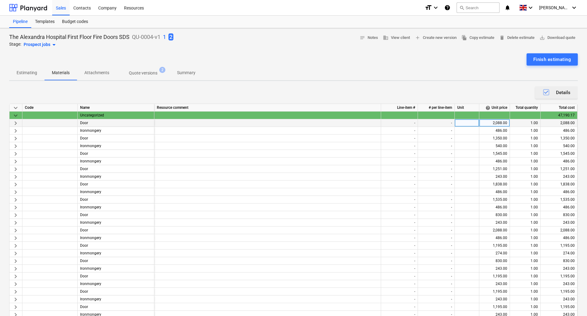
click at [15, 125] on span "keyboard_arrow_right" at bounding box center [15, 123] width 7 height 7
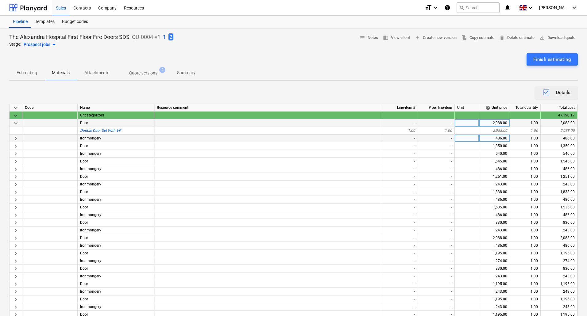
click at [17, 139] on span "keyboard_arrow_right" at bounding box center [15, 138] width 7 height 7
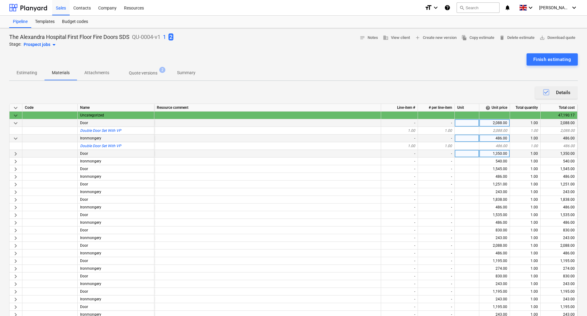
click at [15, 155] on span "keyboard_arrow_right" at bounding box center [15, 153] width 7 height 7
click at [15, 155] on span "keyboard_arrow_down" at bounding box center [15, 153] width 7 height 7
click at [13, 139] on span "keyboard_arrow_down" at bounding box center [15, 138] width 7 height 7
click at [14, 122] on span "keyboard_arrow_down" at bounding box center [15, 123] width 7 height 7
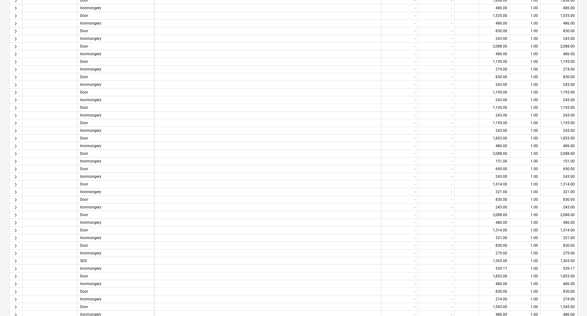
scroll to position [31, 0]
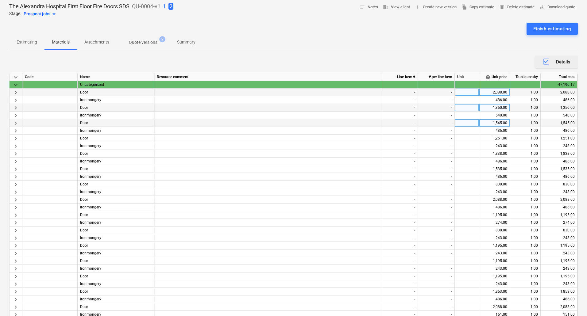
click at [41, 91] on div at bounding box center [49, 93] width 55 height 8
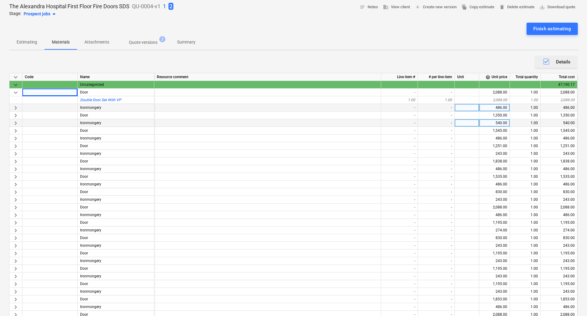
click at [14, 92] on span "keyboard_arrow_down" at bounding box center [15, 92] width 7 height 7
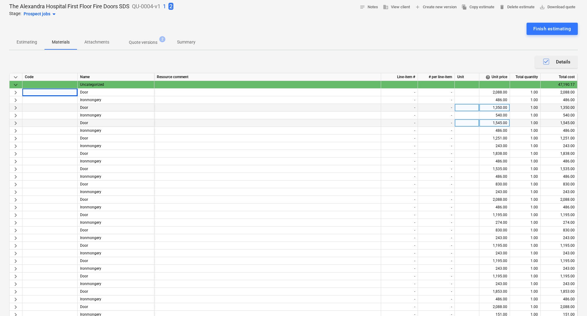
click at [548, 60] on icon "button" at bounding box center [546, 61] width 4 height 3
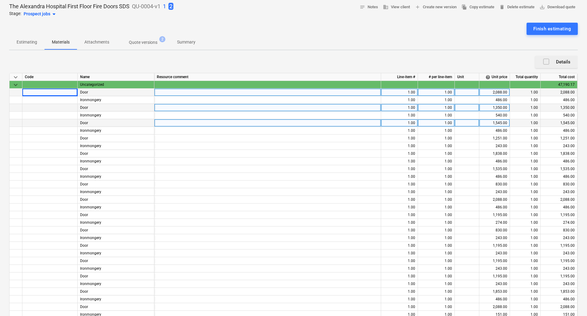
click at [42, 93] on div at bounding box center [49, 93] width 55 height 8
click at [30, 93] on div at bounding box center [49, 93] width 55 height 8
click at [184, 91] on div at bounding box center [267, 93] width 227 height 8
click at [30, 40] on p "Estimating" at bounding box center [27, 42] width 21 height 6
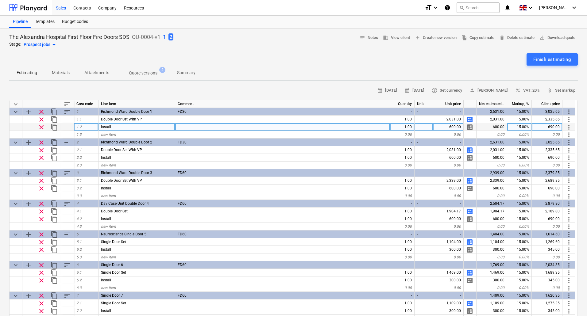
click at [470, 128] on span "calculate" at bounding box center [469, 127] width 7 height 7
type textarea "x"
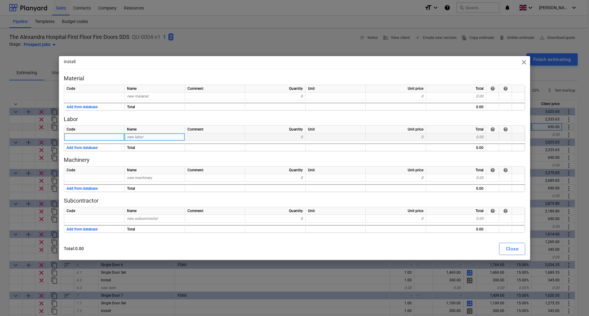
click at [150, 138] on div "new labor" at bounding box center [155, 137] width 60 height 8
type input "Stri9p Out"
type textarea "x"
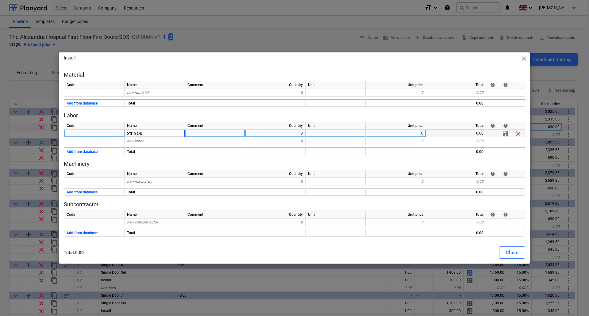
type input "Strip Out"
click at [497, 257] on div "Total : 0.00 Close" at bounding box center [295, 253] width 462 height 12
click at [505, 253] on button "Close" at bounding box center [512, 253] width 26 height 12
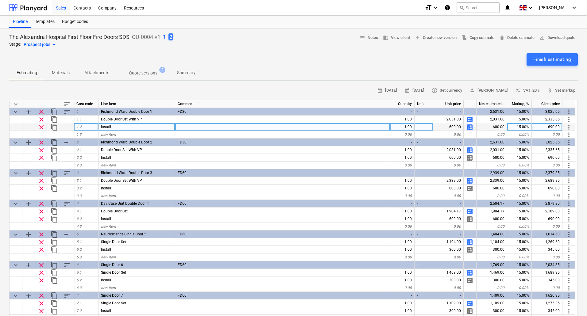
click at [449, 127] on div "600.00" at bounding box center [448, 127] width 31 height 8
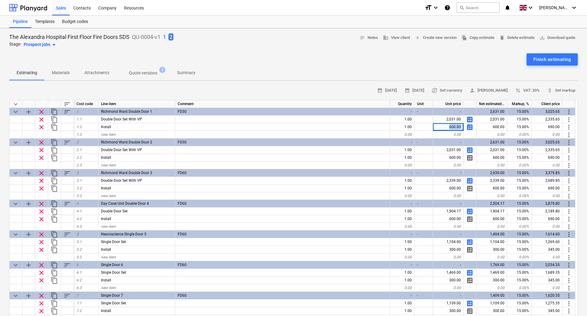
drag, startPoint x: 447, startPoint y: 128, endPoint x: 465, endPoint y: 127, distance: 17.8
click at [0, 0] on div "clear content_copy 1.2 Install 1.00 600.00 calculate 600.00 15.00% 690.00 more_…" at bounding box center [0, 0] width 0 height 0
click at [462, 125] on div "600.00" at bounding box center [448, 127] width 31 height 8
drag, startPoint x: 447, startPoint y: 128, endPoint x: 470, endPoint y: 127, distance: 22.7
click at [0, 0] on div "clear content_copy 1.2 Install 1.00 600.00 calculate 600.00 15.00% 690.00 more_…" at bounding box center [0, 0] width 0 height 0
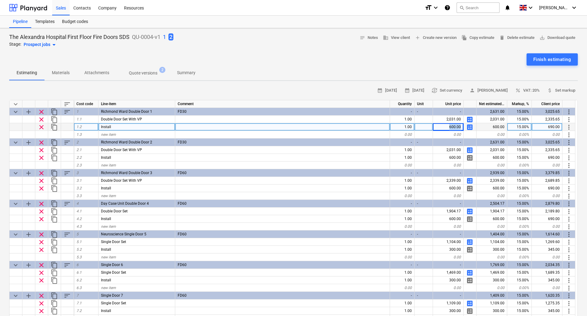
click at [449, 127] on div "600.00" at bounding box center [448, 127] width 31 height 8
click at [469, 127] on span "calculate" at bounding box center [469, 127] width 7 height 7
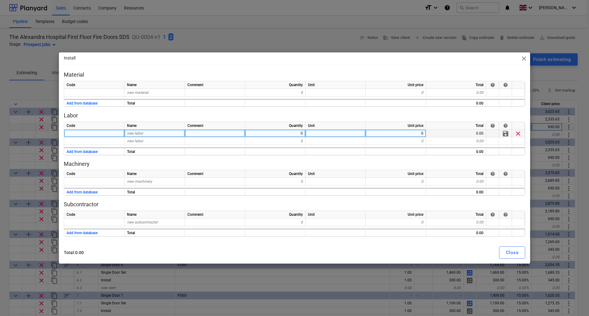
click at [518, 134] on span "clear" at bounding box center [518, 133] width 7 height 7
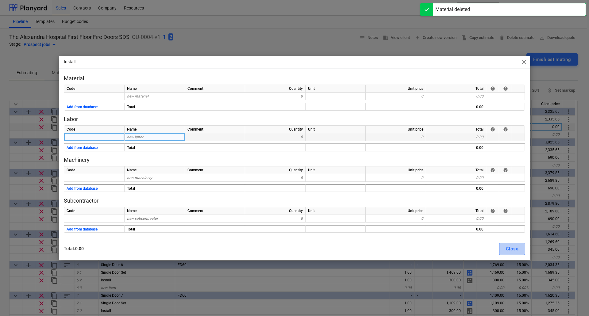
click at [515, 249] on div "Close" at bounding box center [512, 249] width 13 height 8
type textarea "x"
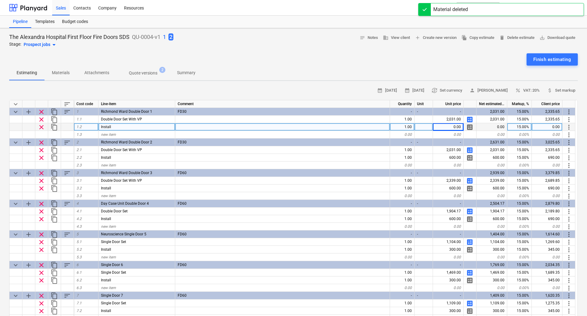
click at [454, 129] on div "0.00" at bounding box center [448, 127] width 31 height 8
type input "900"
type textarea "x"
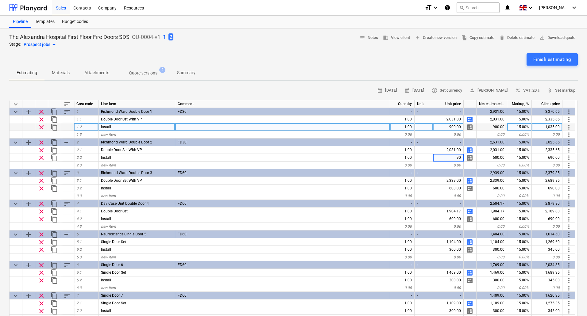
type input "900"
type textarea "x"
type input "900"
type textarea "x"
type input "900"
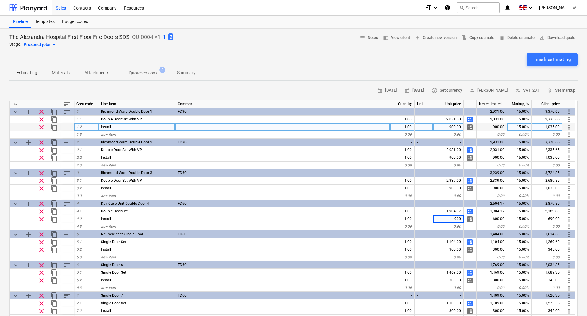
type textarea "x"
type input "450"
type textarea "x"
type input "450"
type textarea "x"
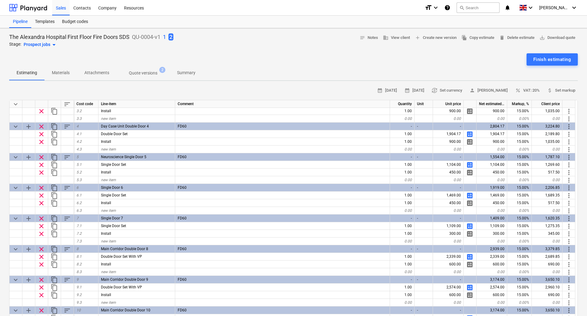
scroll to position [93, 0]
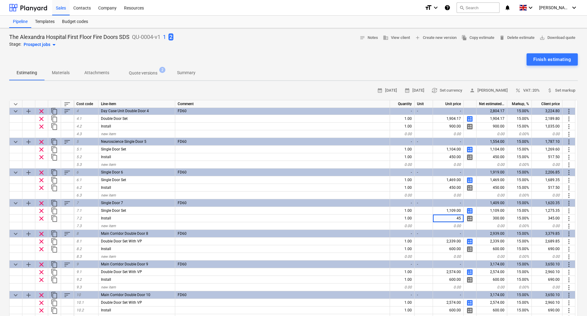
type input "450"
type textarea "x"
type input "900"
type textarea "x"
type input "900"
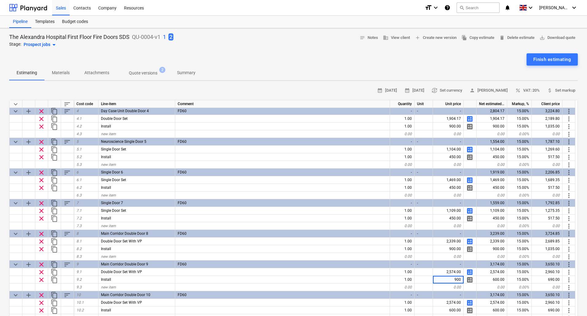
type textarea "x"
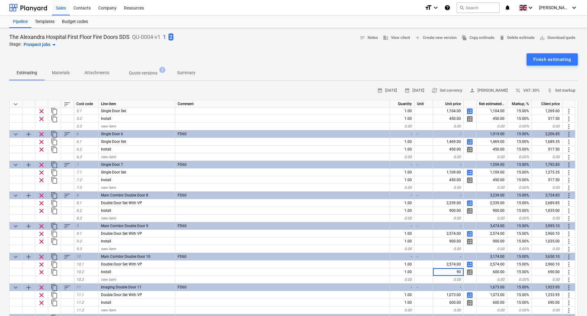
type input "900"
type textarea "x"
type input "900"
type textarea "x"
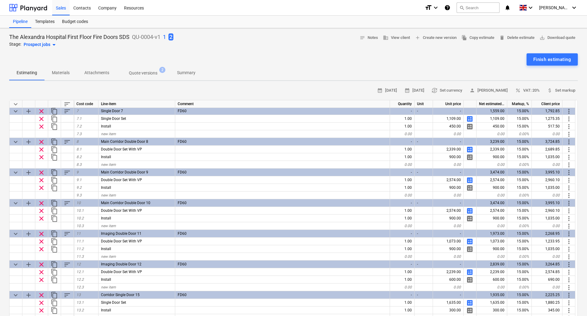
scroll to position [192, 0]
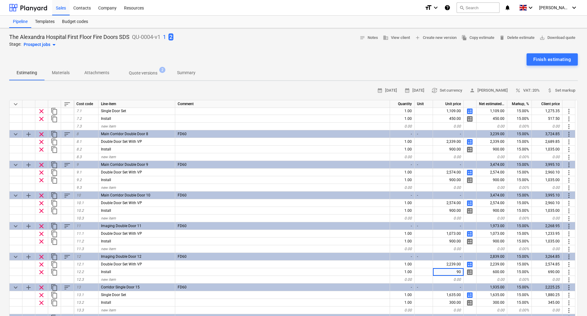
type input "900"
type textarea "x"
type input "450"
type textarea "x"
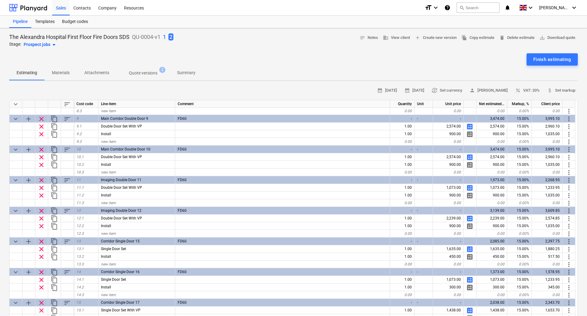
scroll to position [246, 0]
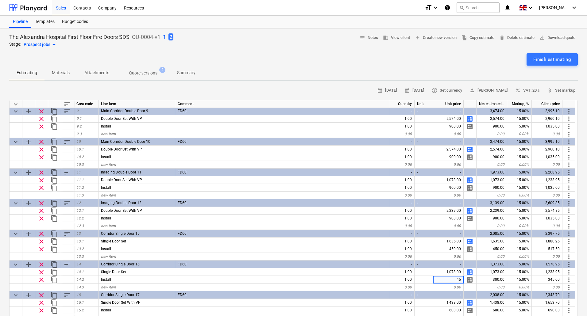
type input "450"
type textarea "x"
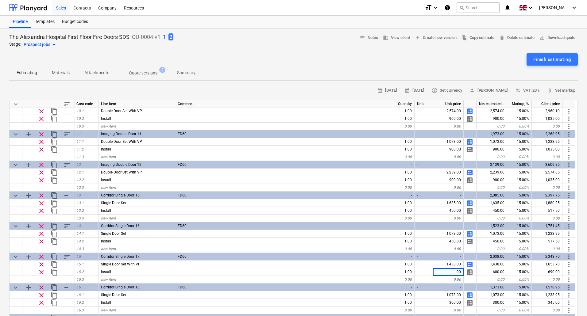
type input "900"
type textarea "x"
type input "450"
type textarea "x"
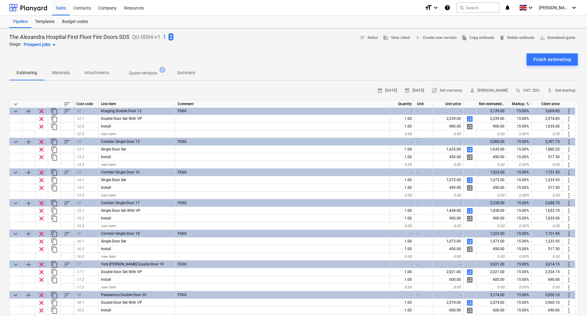
scroll to position [346, 0]
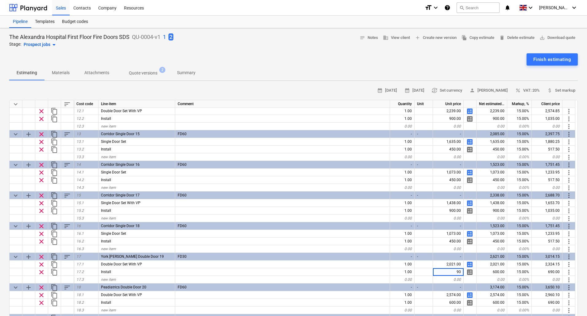
type input "900"
type textarea "x"
type input "900"
type textarea "x"
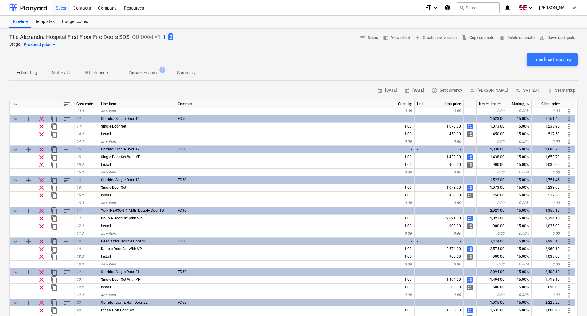
scroll to position [400, 0]
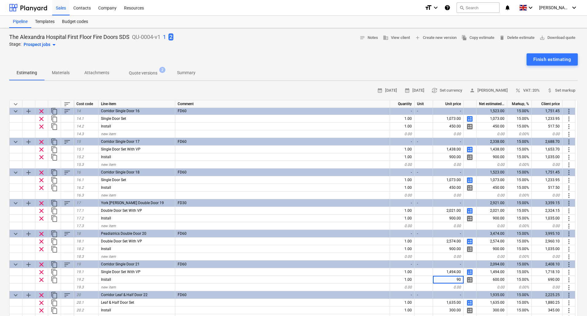
type input "900"
type textarea "x"
type input "450"
type textarea "x"
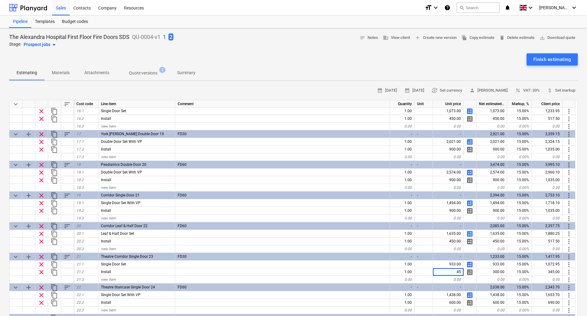
type input "450"
type textarea "x"
type input "900"
type textarea "x"
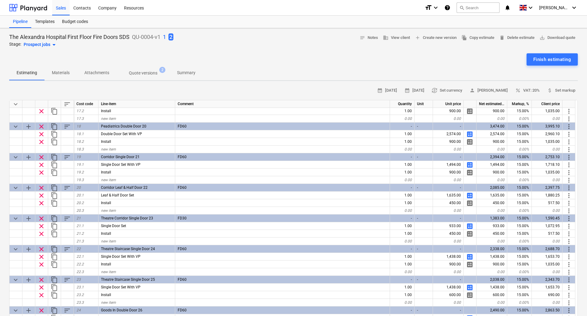
scroll to position [515, 0]
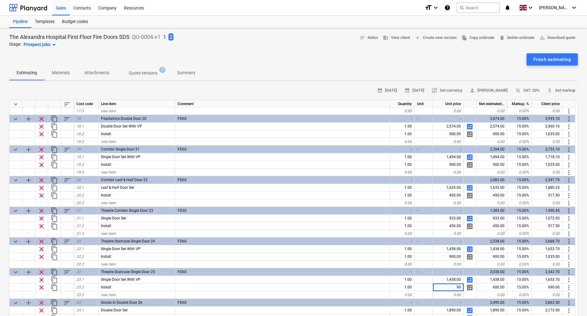
type input "900"
type textarea "x"
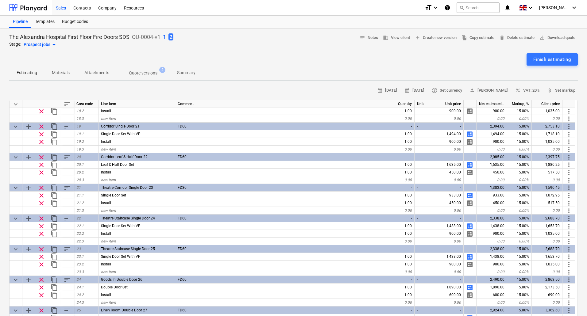
scroll to position [545, 0]
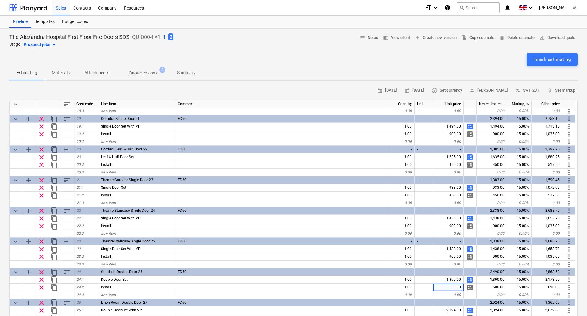
type input "900"
type textarea "x"
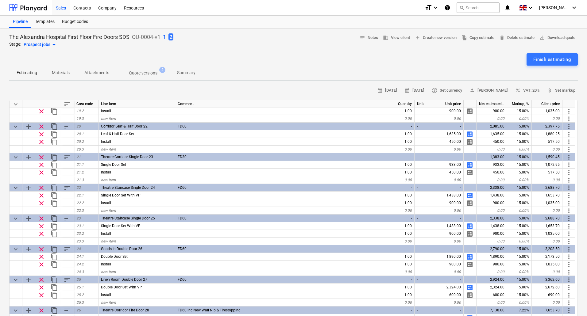
scroll to position [576, 0]
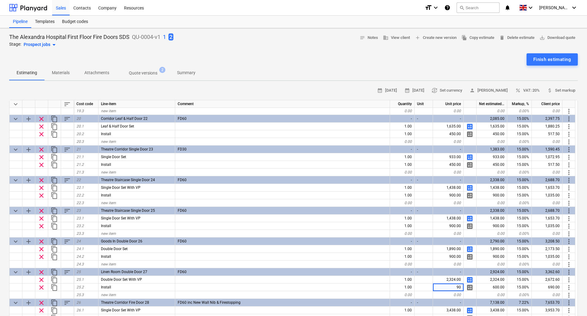
type input "900"
type textarea "x"
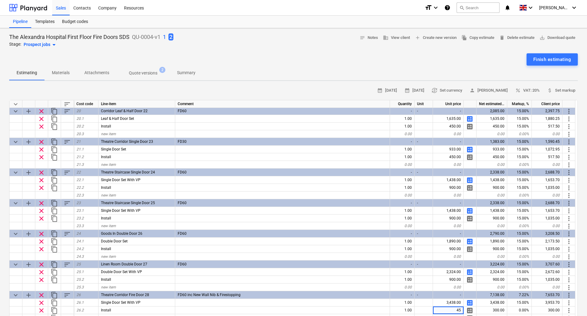
type input "450"
type textarea "x"
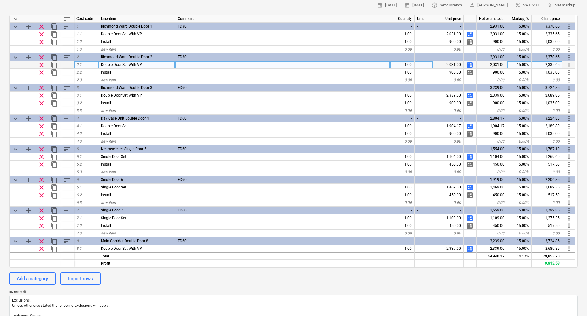
scroll to position [0, 0]
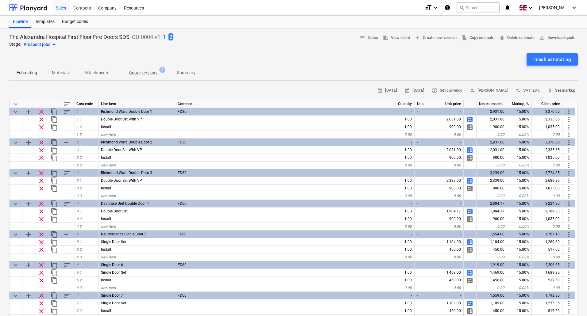
click at [560, 91] on span "attach_money Set markup" at bounding box center [561, 90] width 28 height 7
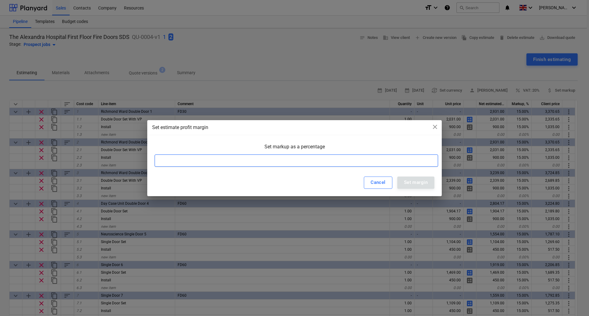
click at [270, 165] on input at bounding box center [297, 161] width 284 height 12
type input "25"
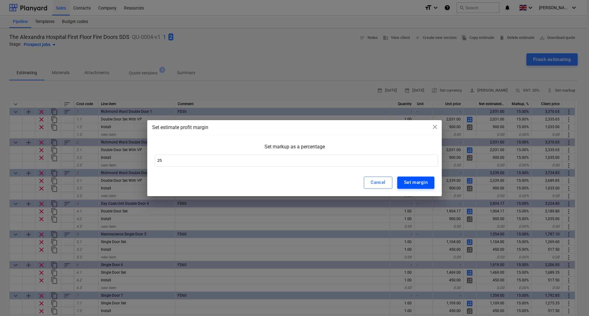
click at [408, 182] on div "Set margin" at bounding box center [416, 183] width 24 height 8
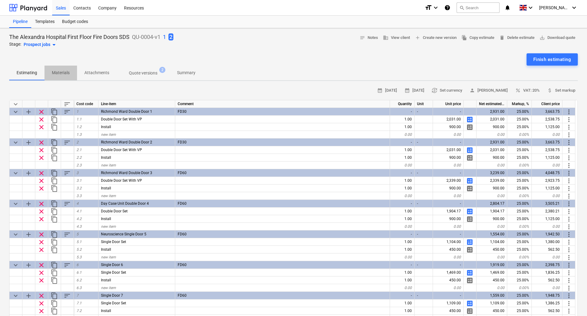
click at [67, 72] on p "Materials" at bounding box center [61, 73] width 18 height 6
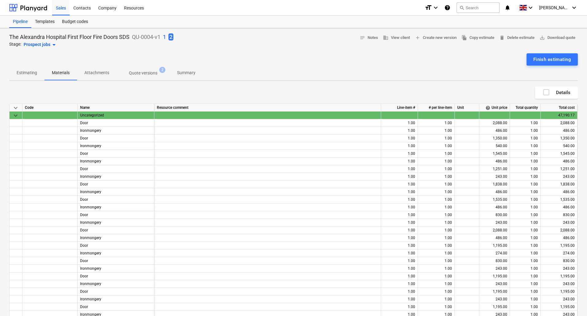
click at [15, 117] on span "keyboard_arrow_down" at bounding box center [15, 115] width 7 height 7
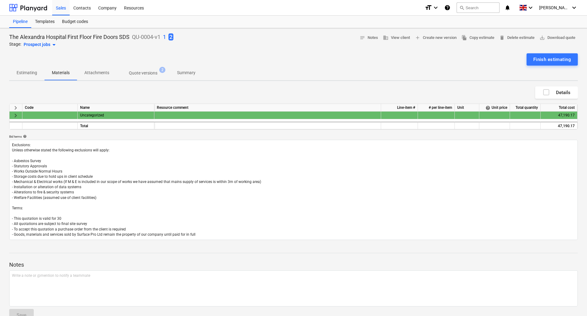
click at [15, 117] on span "keyboard_arrow_right" at bounding box center [15, 115] width 7 height 7
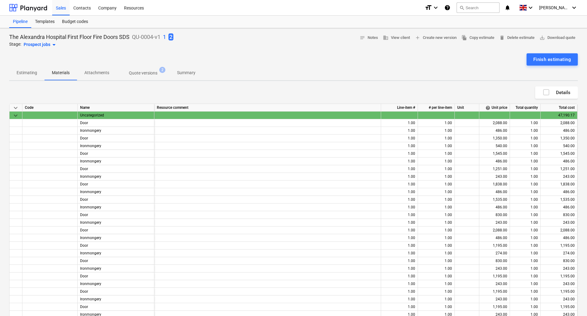
click at [17, 115] on span "keyboard_arrow_down" at bounding box center [15, 115] width 7 height 7
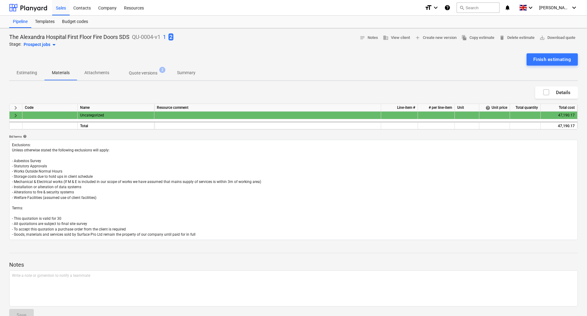
click at [23, 74] on p "Estimating" at bounding box center [27, 73] width 21 height 6
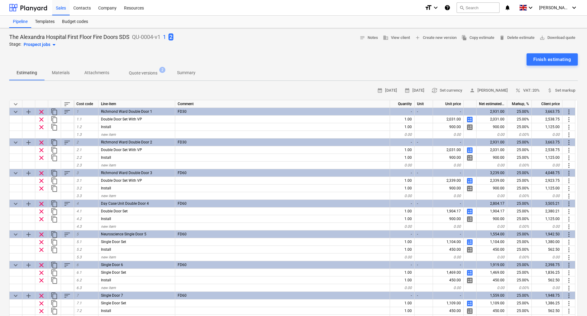
click at [64, 73] on p "Materials" at bounding box center [61, 73] width 18 height 6
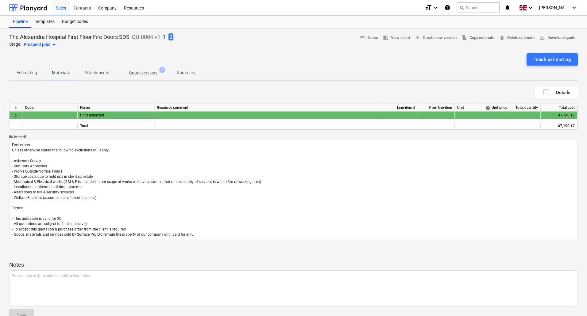
click at [16, 117] on span "keyboard_arrow_right" at bounding box center [15, 115] width 7 height 7
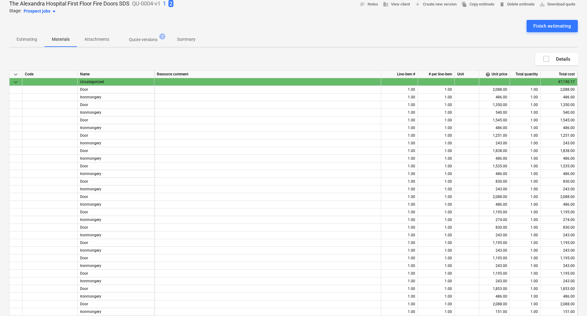
scroll to position [23, 0]
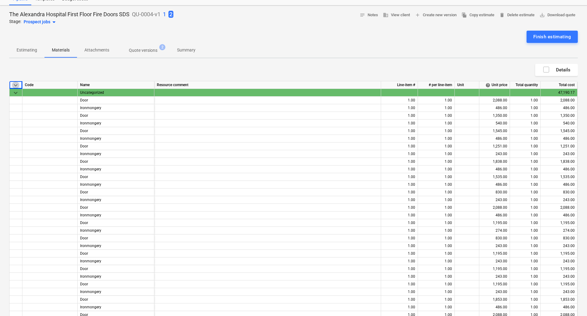
click at [17, 85] on span "keyboard_arrow_down" at bounding box center [15, 85] width 7 height 7
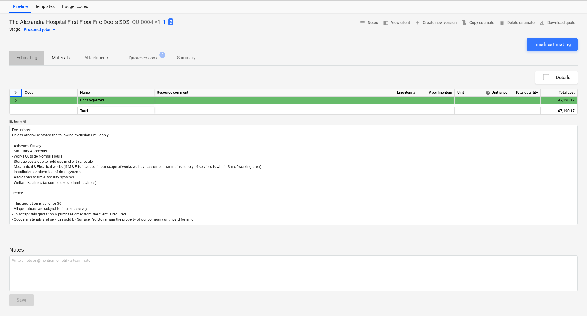
click at [26, 58] on p "Estimating" at bounding box center [27, 58] width 21 height 6
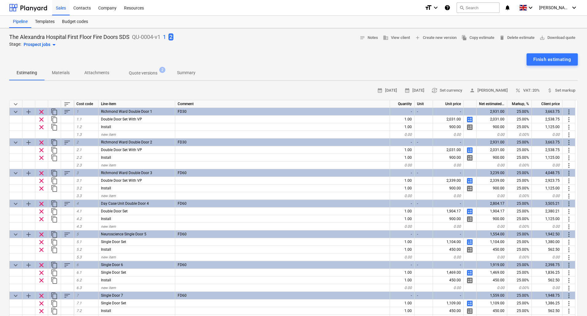
click at [61, 72] on p "Materials" at bounding box center [61, 73] width 18 height 6
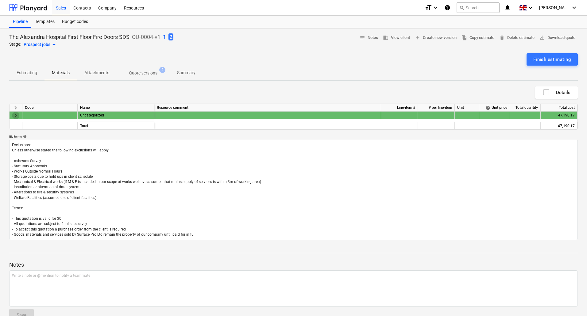
click at [15, 115] on span "keyboard_arrow_right" at bounding box center [15, 115] width 7 height 7
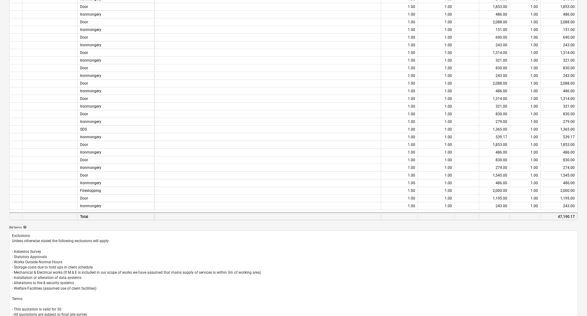
scroll to position [307, 0]
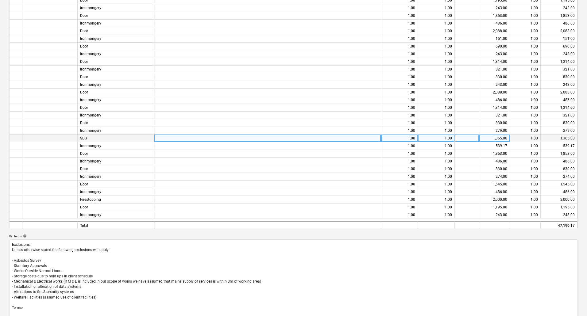
click at [100, 140] on div "SDS" at bounding box center [116, 139] width 77 height 8
click at [93, 136] on div "SDS" at bounding box center [116, 139] width 77 height 8
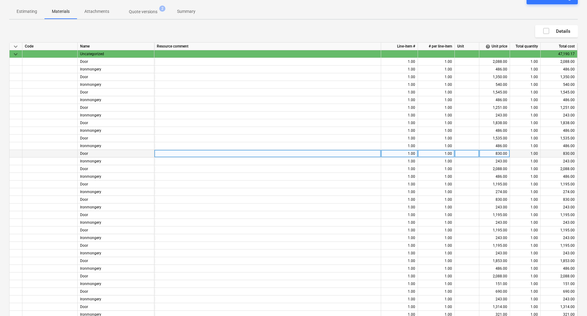
scroll to position [0, 0]
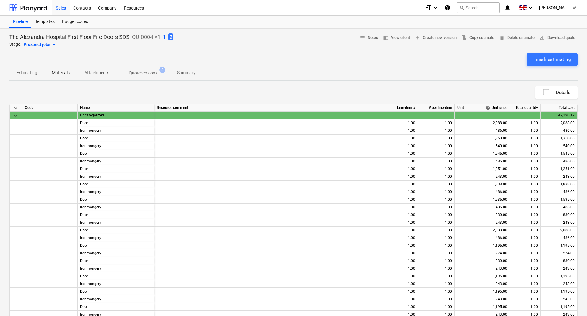
click at [29, 72] on p "Estimating" at bounding box center [27, 73] width 21 height 6
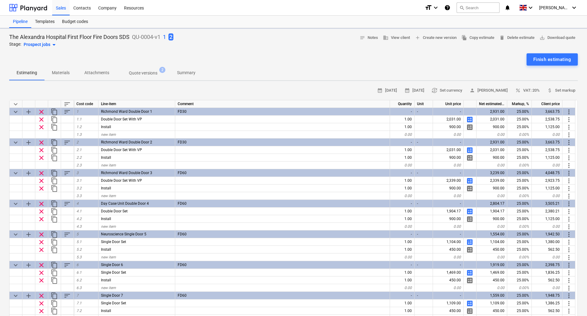
type textarea "x"
click at [561, 89] on span "attach_money Set markup" at bounding box center [561, 90] width 28 height 7
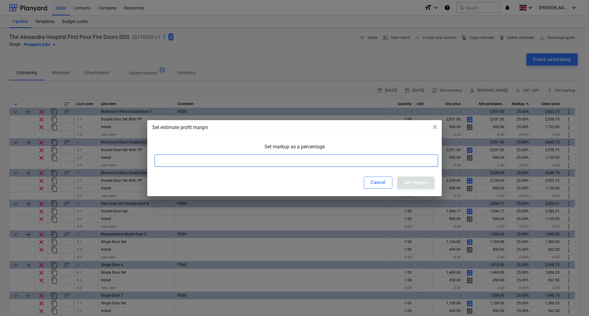
click at [301, 158] on input at bounding box center [297, 161] width 284 height 12
type input "15"
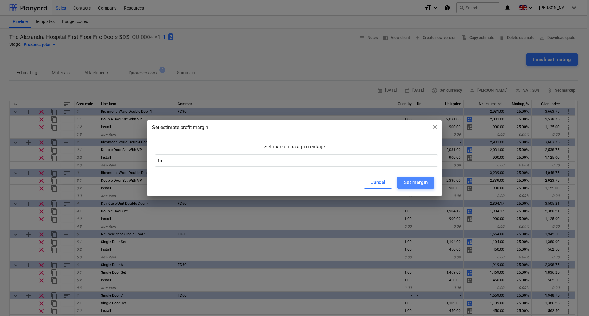
click at [405, 180] on div "Set margin" at bounding box center [416, 183] width 24 height 8
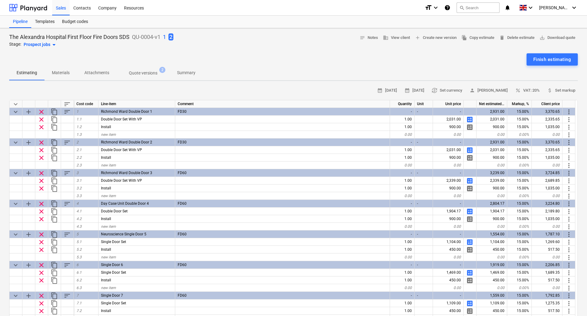
click at [165, 38] on p "1" at bounding box center [164, 36] width 3 height 7
click at [207, 37] on p "2" at bounding box center [205, 36] width 3 height 7
click at [173, 37] on span "2" at bounding box center [170, 36] width 5 height 7
type textarea "x"
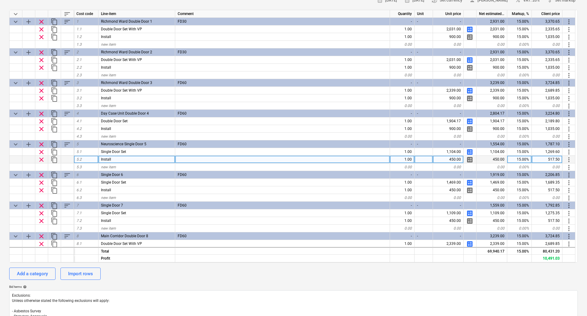
scroll to position [61, 0]
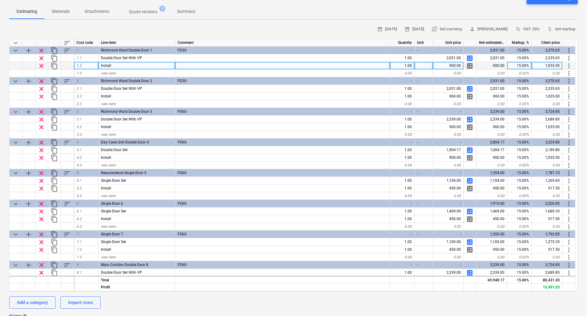
click at [522, 67] on div "15.00%" at bounding box center [519, 66] width 25 height 8
type input "25"
type textarea "x"
type input "25"
type textarea "x"
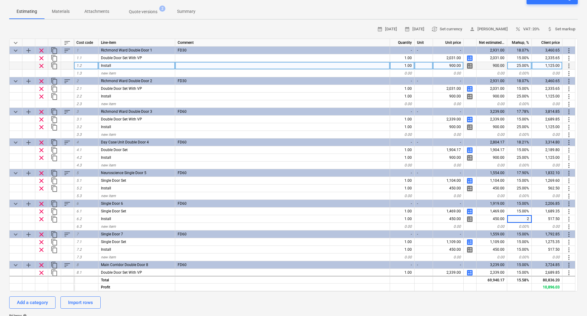
type input "25"
type textarea "x"
type input "25"
type textarea "x"
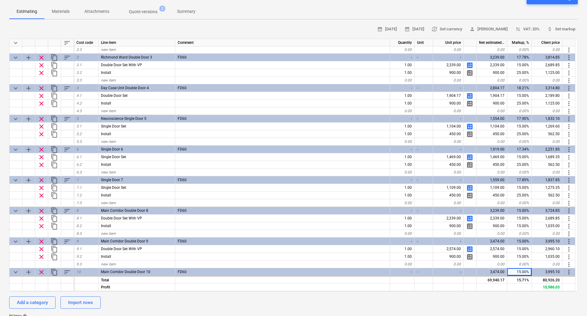
scroll to position [62, 0]
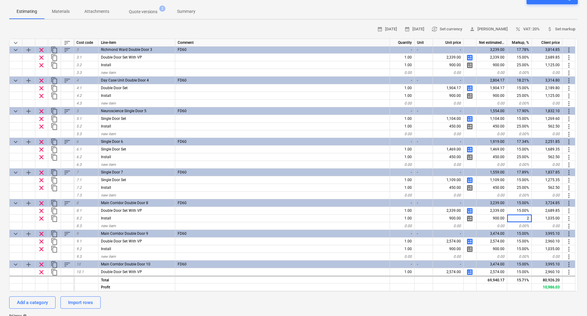
type input "25"
type textarea "x"
type input "25"
type textarea "x"
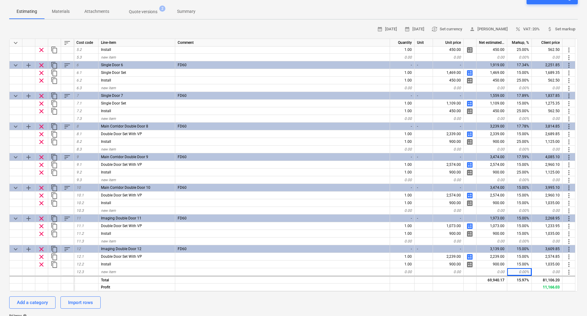
scroll to position [146, 0]
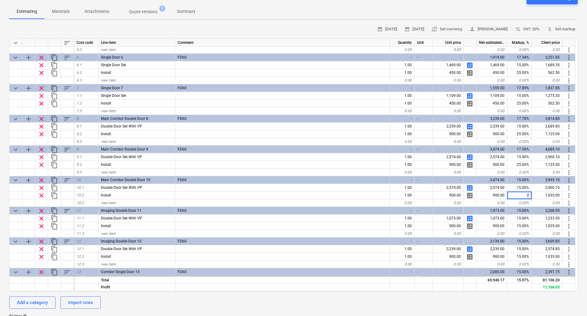
type input "25"
type textarea "x"
type input "25"
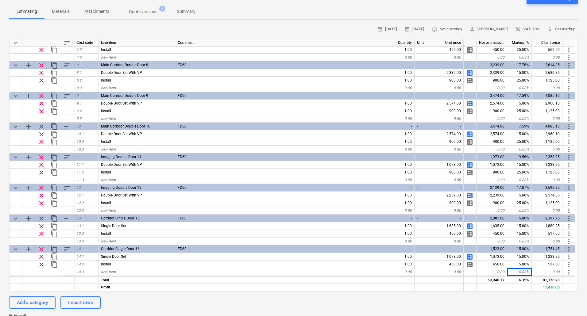
scroll to position [208, 0]
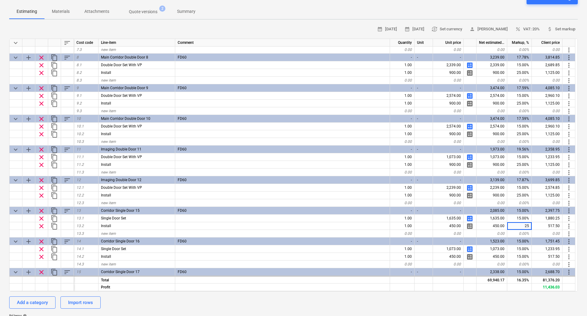
type textarea "x"
type input "25"
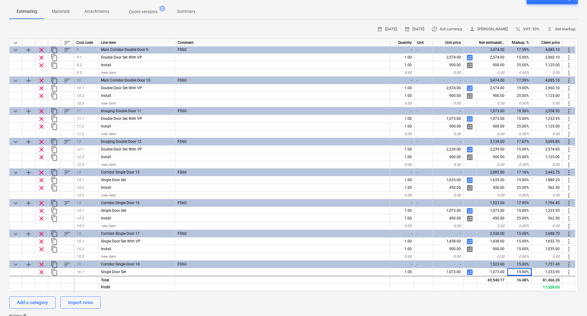
scroll to position [254, 0]
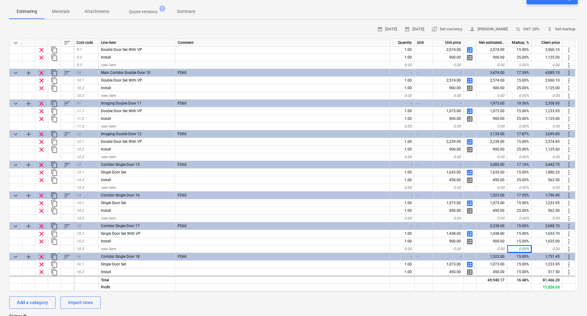
type textarea "x"
type input "25"
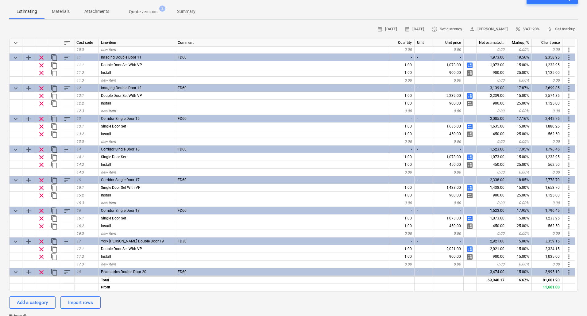
scroll to position [308, 0]
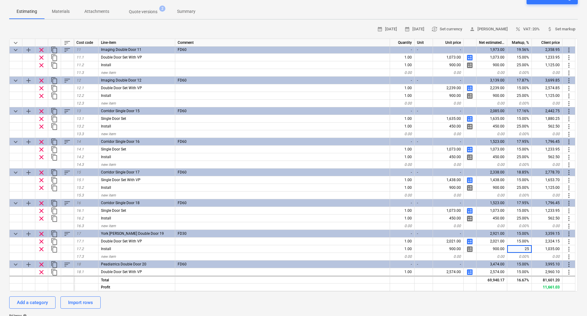
type textarea "x"
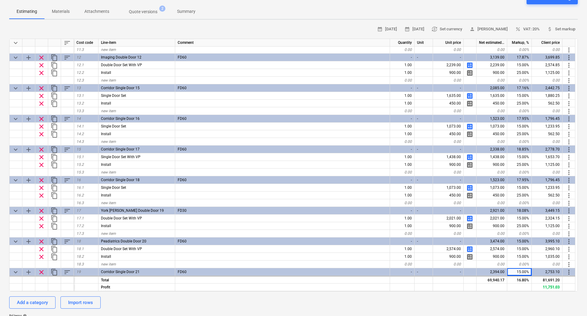
scroll to position [338, 0]
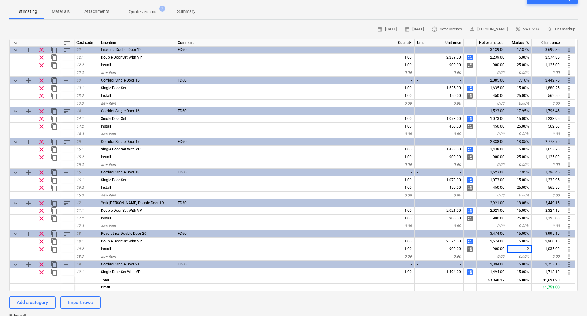
type input "25"
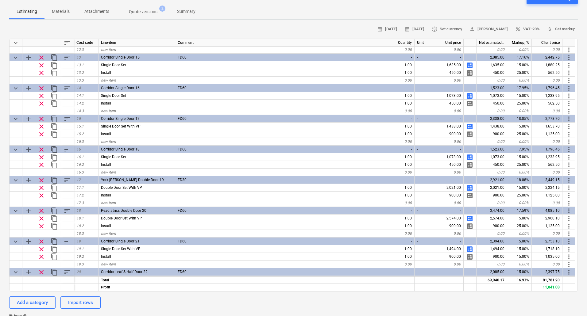
scroll to position [369, 0]
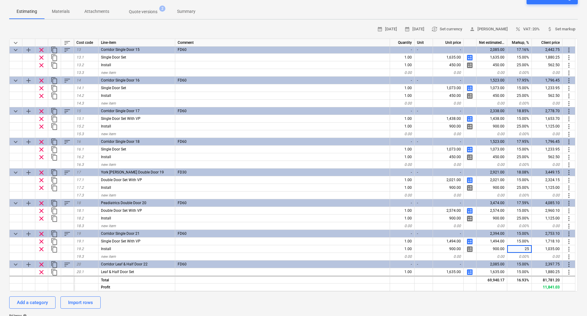
type textarea "x"
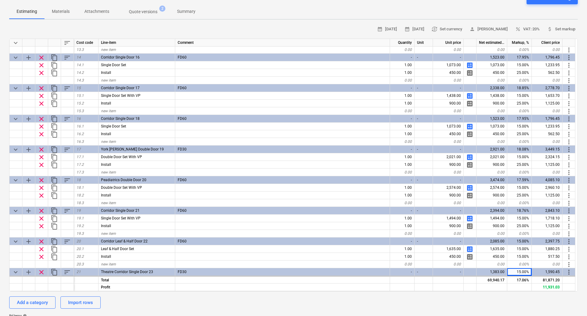
scroll to position [400, 0]
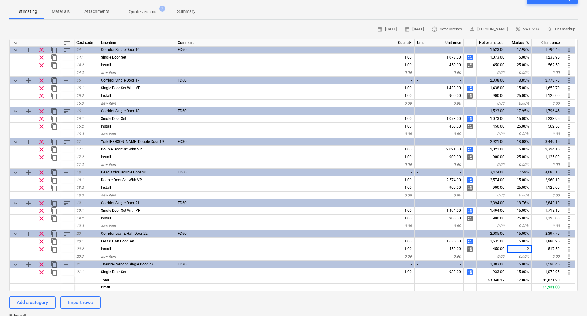
type input "25"
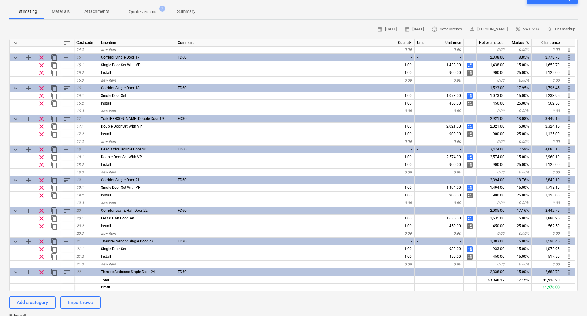
scroll to position [430, 0]
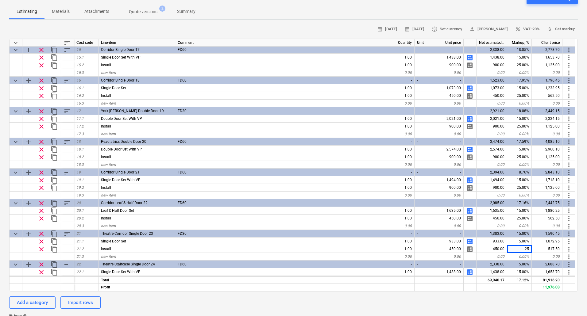
type textarea "x"
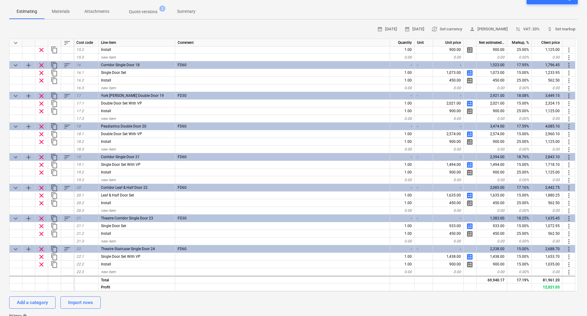
scroll to position [453, 0]
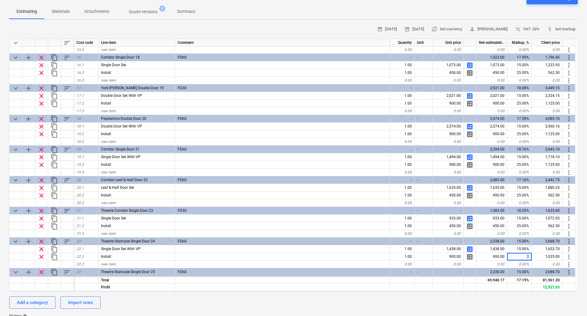
type input "25"
type textarea "x"
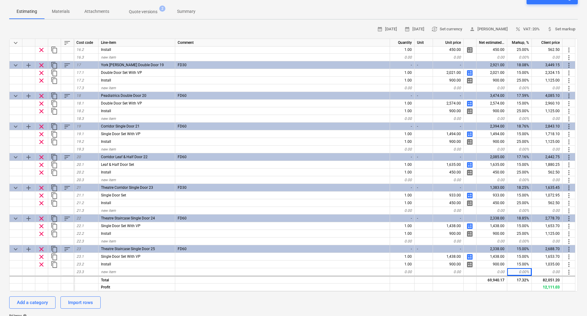
scroll to position [484, 0]
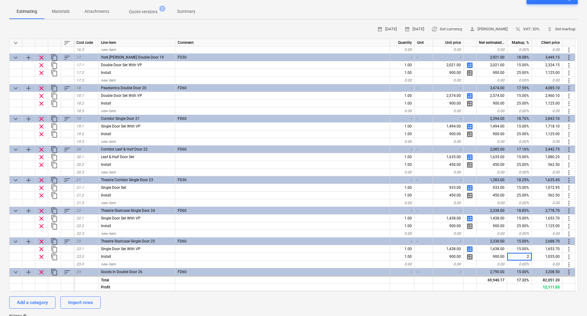
type input "25"
type textarea "x"
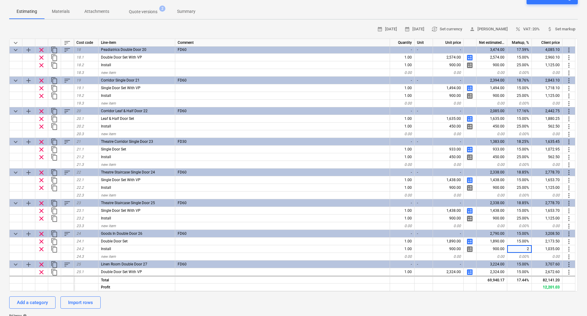
type input "25"
type textarea "x"
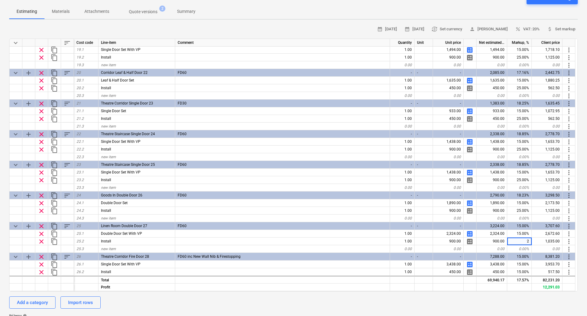
type input "25"
type textarea "x"
type input "25"
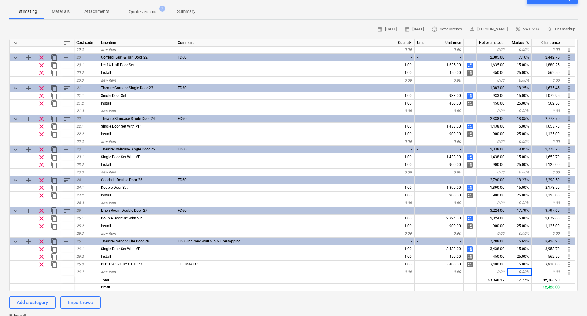
scroll to position [584, 0]
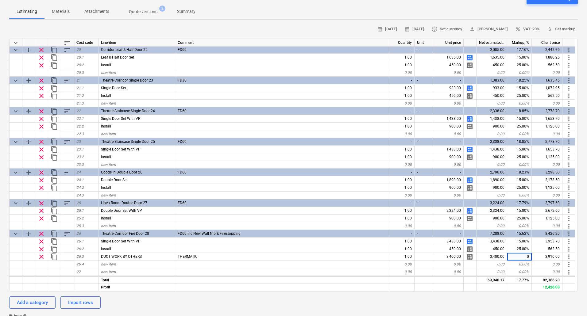
type textarea "x"
type input "33"
type textarea "x"
type input "33"
type textarea "x"
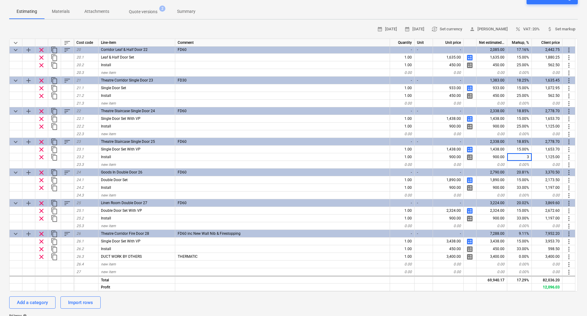
type input "33"
type textarea "x"
type input "33"
type textarea "x"
type input "33"
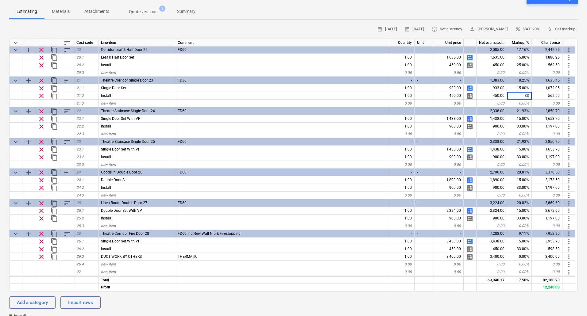
type textarea "x"
type input "33"
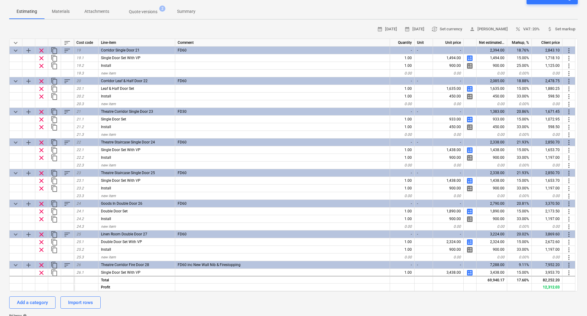
scroll to position [537, 0]
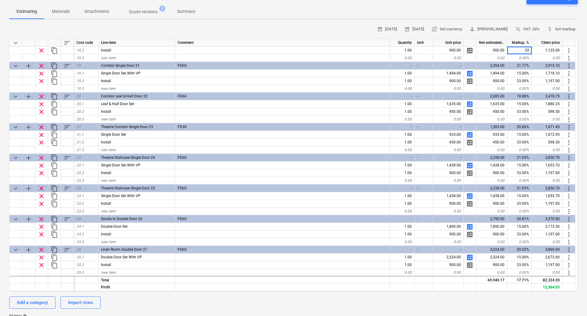
type textarea "x"
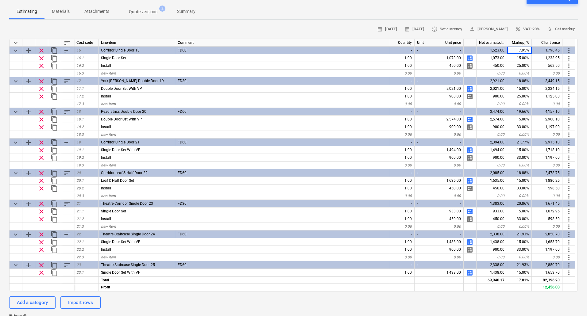
scroll to position [453, 0]
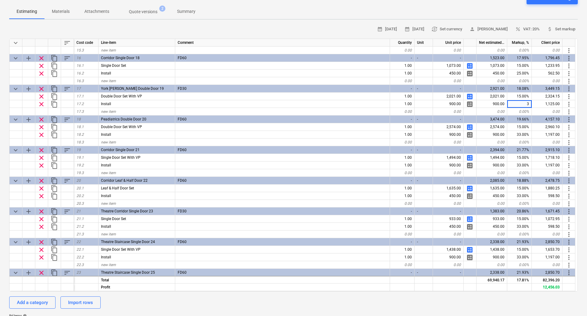
type input "33"
type textarea "x"
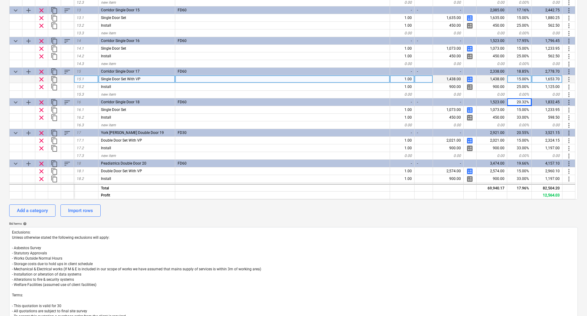
scroll to position [308, 0]
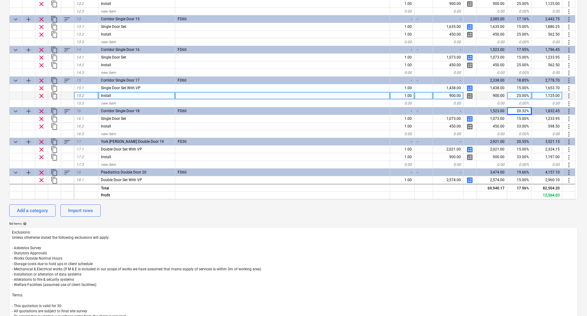
click at [523, 93] on div "25.00%" at bounding box center [519, 96] width 25 height 8
type input "33"
type textarea "x"
type input "33"
type textarea "x"
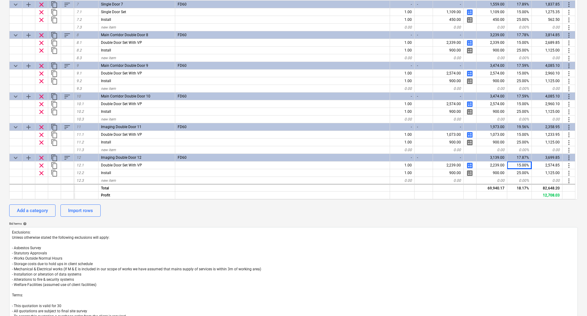
scroll to position [123, 0]
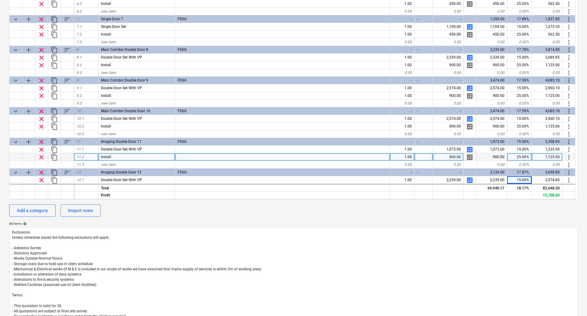
click at [524, 158] on div "25.00%" at bounding box center [519, 157] width 25 height 8
type input "33"
type textarea "x"
type input "33"
type textarea "x"
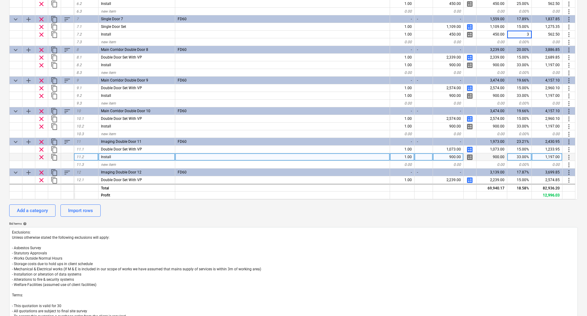
type input "33"
type textarea "x"
type input "33"
type textarea "x"
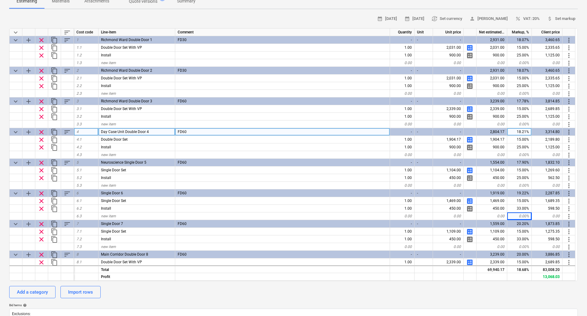
scroll to position [61, 0]
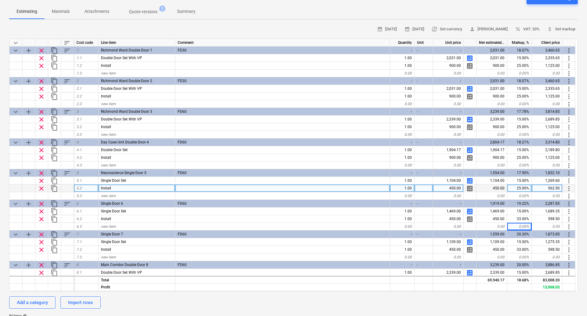
click at [524, 190] on div "25.00%" at bounding box center [519, 189] width 25 height 8
type input "33"
type textarea "x"
type input "33"
type textarea "x"
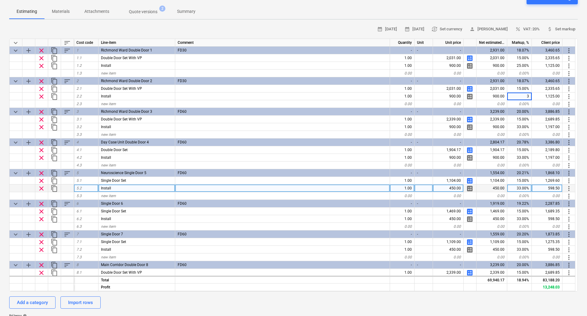
type input "33"
type textarea "x"
type input "33"
type textarea "x"
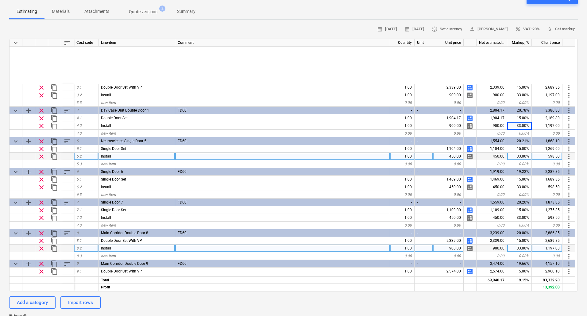
scroll to position [0, 0]
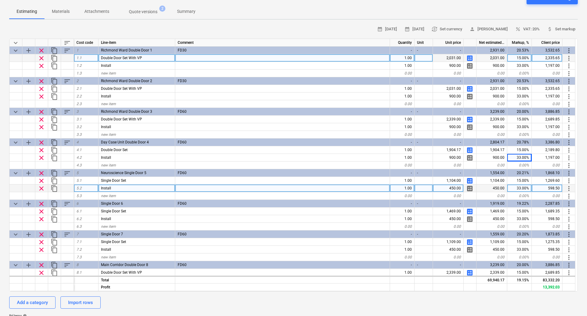
click at [521, 58] on div "15.00%" at bounding box center [519, 58] width 25 height 8
type input "20"
type textarea "x"
type input "20"
type textarea "x"
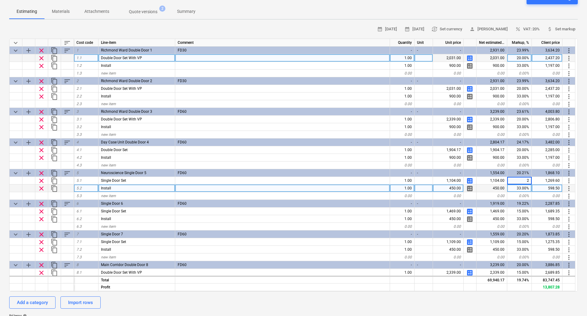
type input "20"
type textarea "x"
type input "20"
type textarea "x"
type input "20"
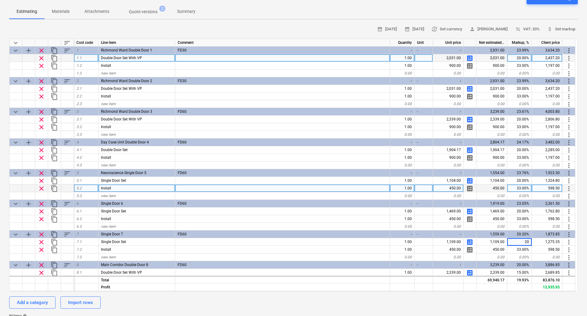
type textarea "x"
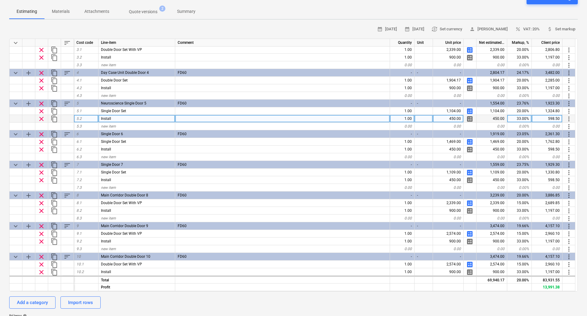
scroll to position [77, 0]
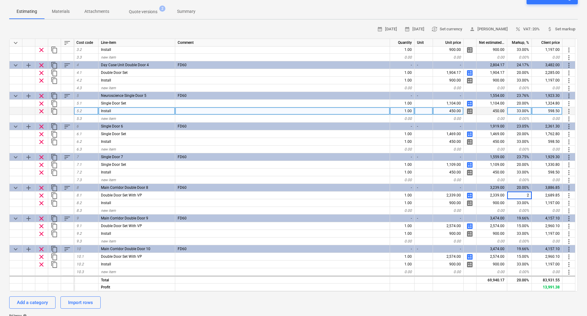
type input "20"
type textarea "x"
type input "20"
type textarea "x"
type input "20"
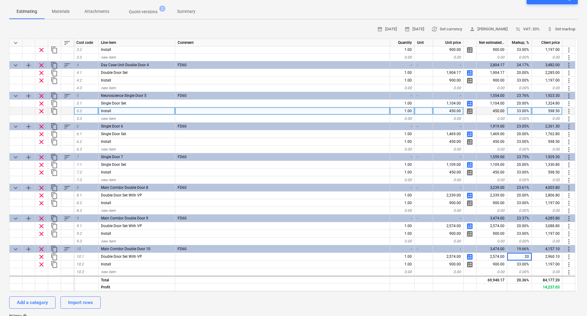
type textarea "x"
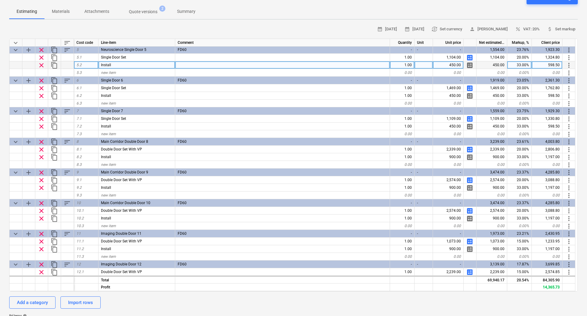
scroll to position [131, 0]
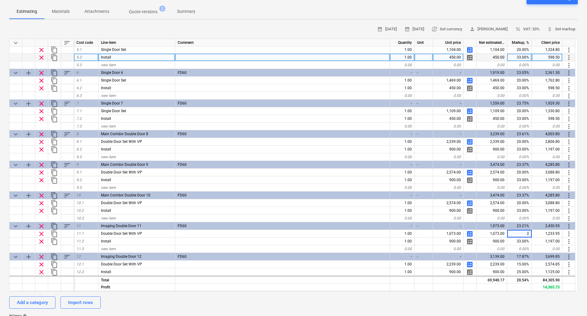
type input "20"
type textarea "x"
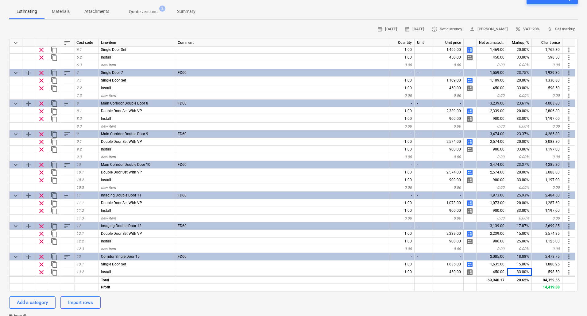
scroll to position [169, 0]
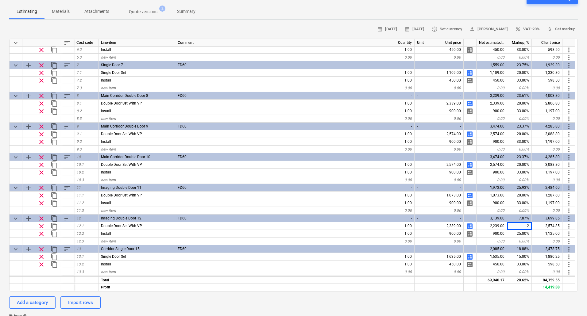
type input "20"
type textarea "x"
type input "20"
type textarea "x"
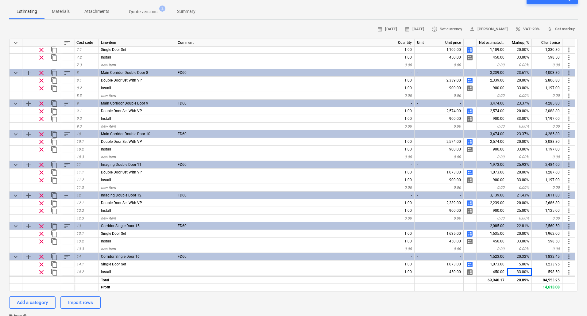
scroll to position [200, 0]
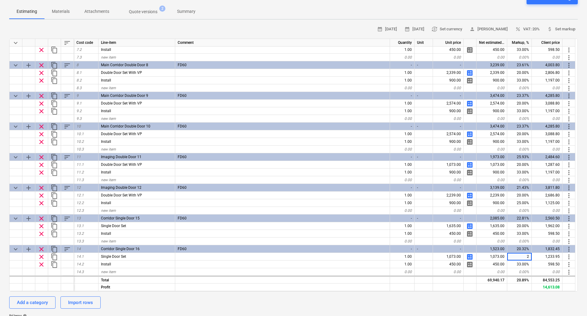
type input "20"
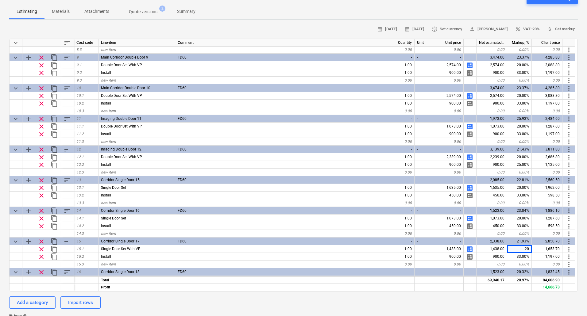
type textarea "x"
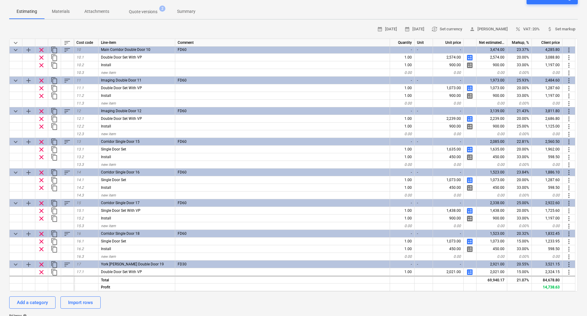
scroll to position [284, 0]
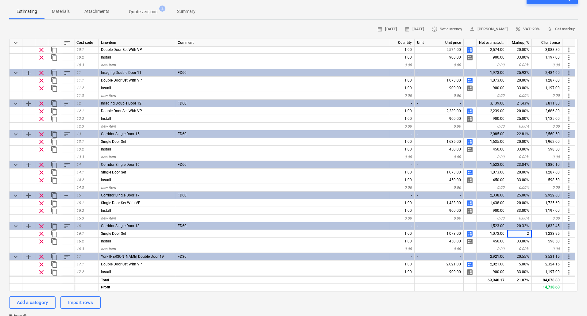
type input "20"
type textarea "x"
type input "20"
type textarea "x"
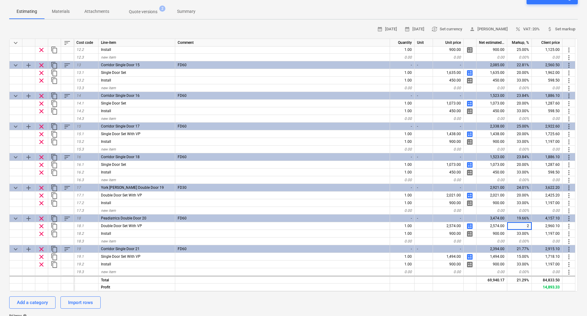
type input "20"
type textarea "x"
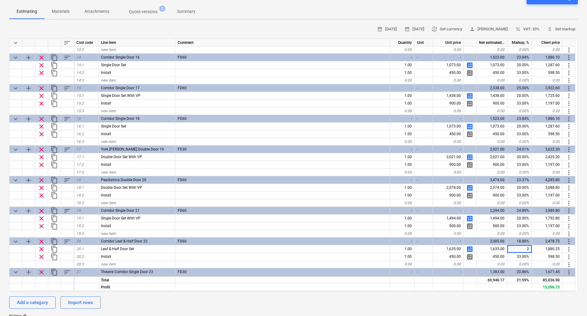
type input "20"
type textarea "x"
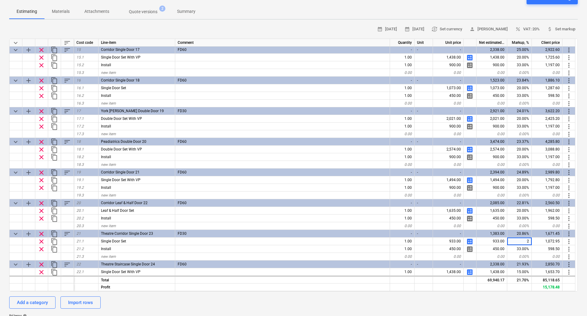
type input "20"
type textarea "x"
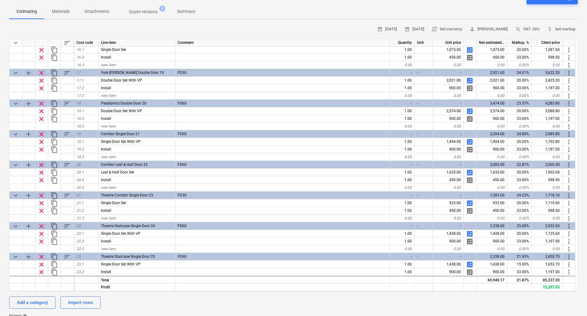
scroll to position [484, 0]
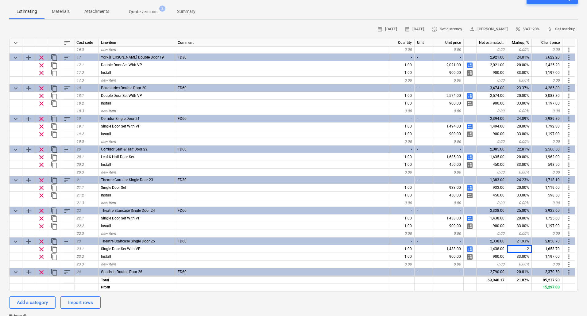
type input "20"
type textarea "x"
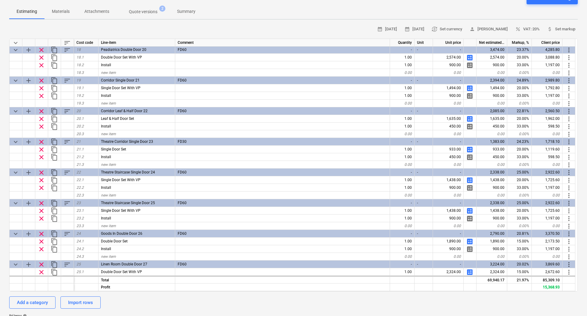
scroll to position [530, 0]
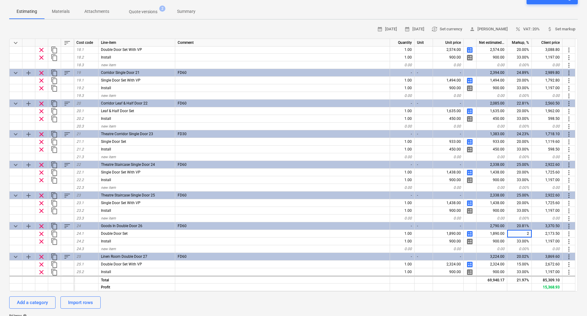
type input "20"
type textarea "x"
type input "20"
type textarea "x"
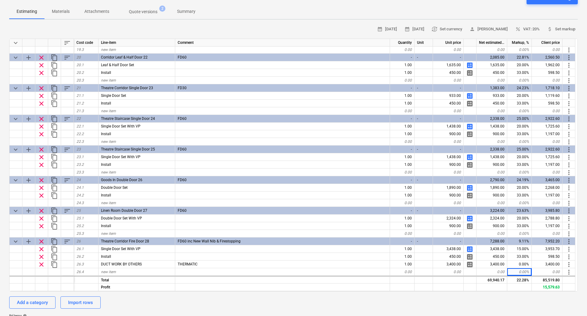
scroll to position [584, 0]
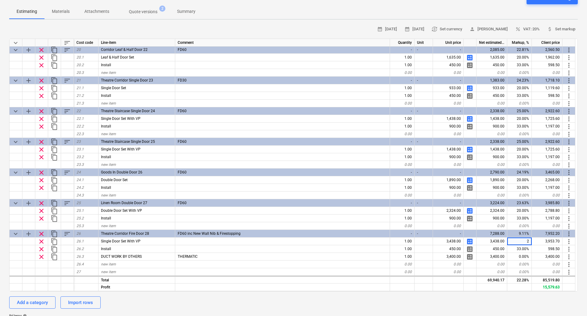
type input "20"
type textarea "x"
click at [110, 265] on span "new item" at bounding box center [108, 264] width 15 height 4
type input "Single Door Set With VP"
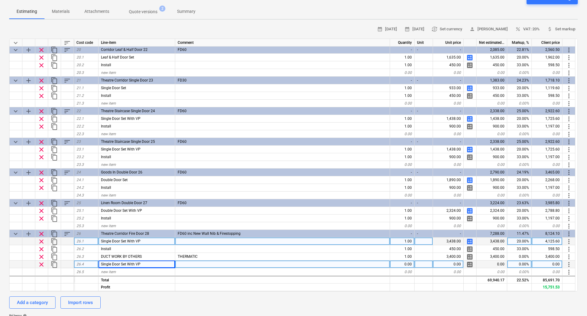
click at [469, 243] on span "calculate" at bounding box center [469, 241] width 7 height 7
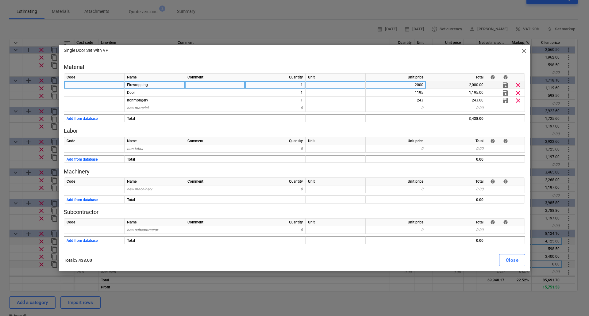
click at [519, 85] on span "clear" at bounding box center [518, 84] width 7 height 7
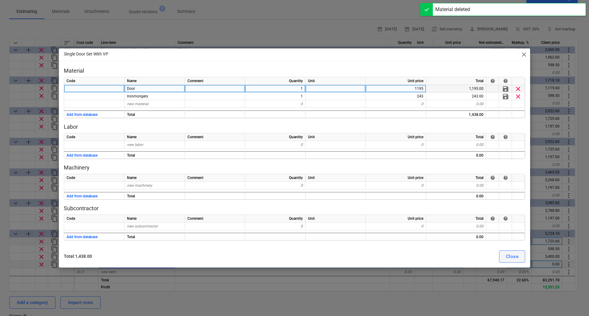
click at [512, 258] on div "Close" at bounding box center [512, 257] width 13 height 8
type textarea "x"
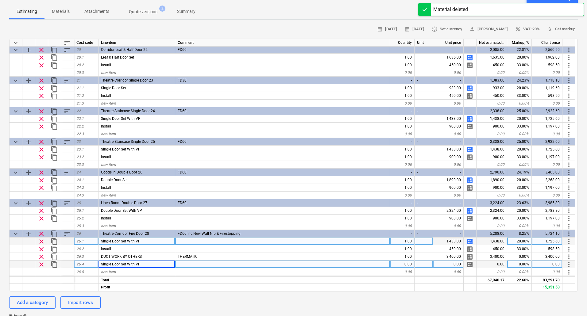
click at [143, 266] on div "Single Door Set With VP" at bounding box center [137, 265] width 77 height 8
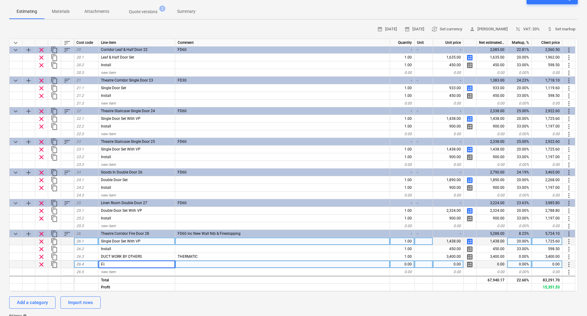
type input "F"
type input "Build Nib & Firestopping"
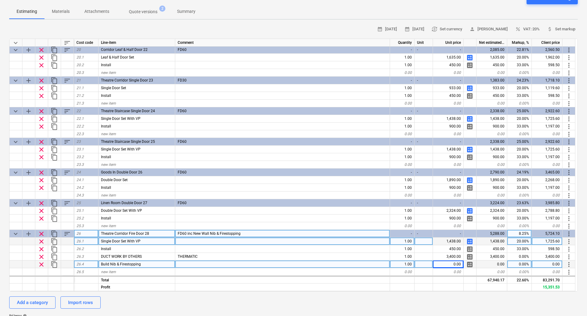
click at [65, 235] on span "sort" at bounding box center [67, 233] width 7 height 7
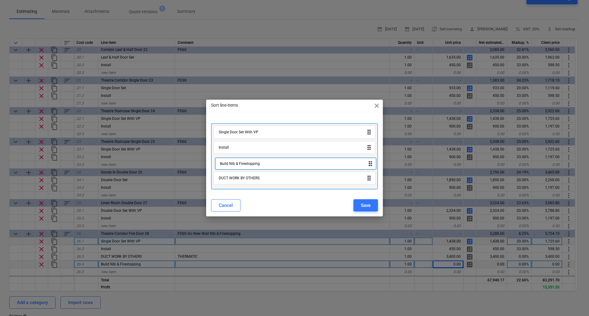
drag, startPoint x: 259, startPoint y: 182, endPoint x: 260, endPoint y: 165, distance: 16.9
click at [260, 165] on div "Single Door Set With VP drag_indicator Install drag_indicator DUCT WORK BY OTHE…" at bounding box center [294, 156] width 167 height 66
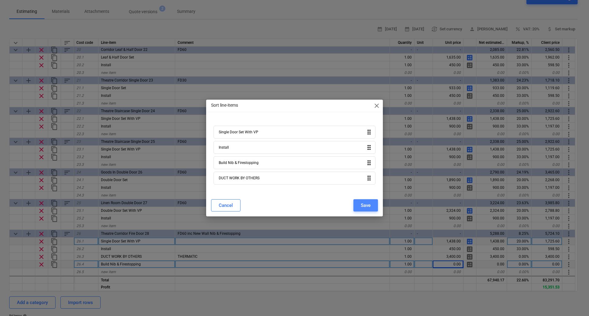
click at [365, 206] on div "Save" at bounding box center [366, 206] width 10 height 8
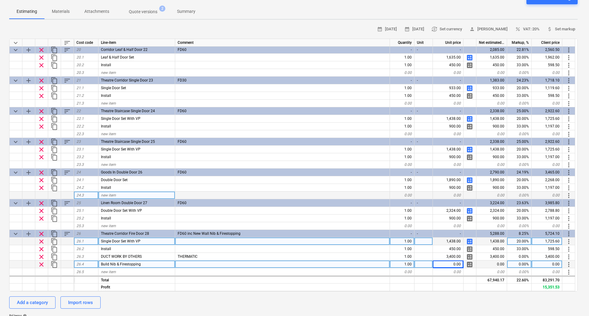
type textarea "x"
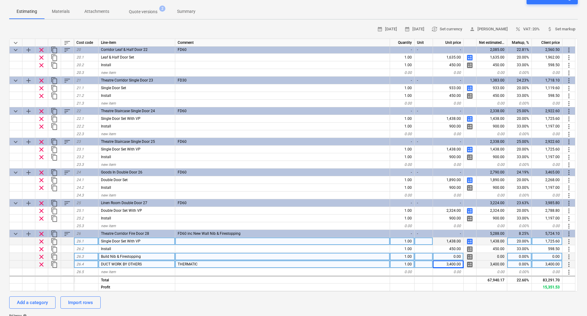
click at [457, 257] on div "0.00" at bounding box center [448, 257] width 31 height 8
type input "2000"
type textarea "x"
type input "33"
type textarea "x"
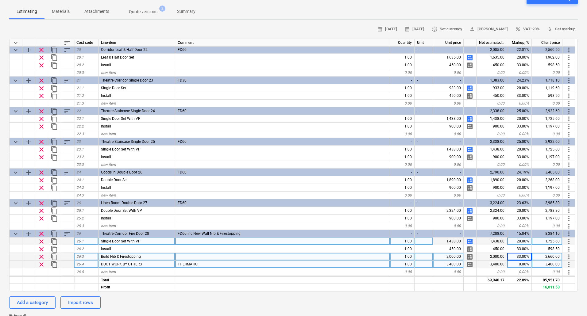
click at [426, 296] on div "calendar_month [DATE] calendar_month [DATE] currency_exchange Set currency pers…" at bounding box center [293, 222] width 569 height 395
